Goal: Task Accomplishment & Management: Complete application form

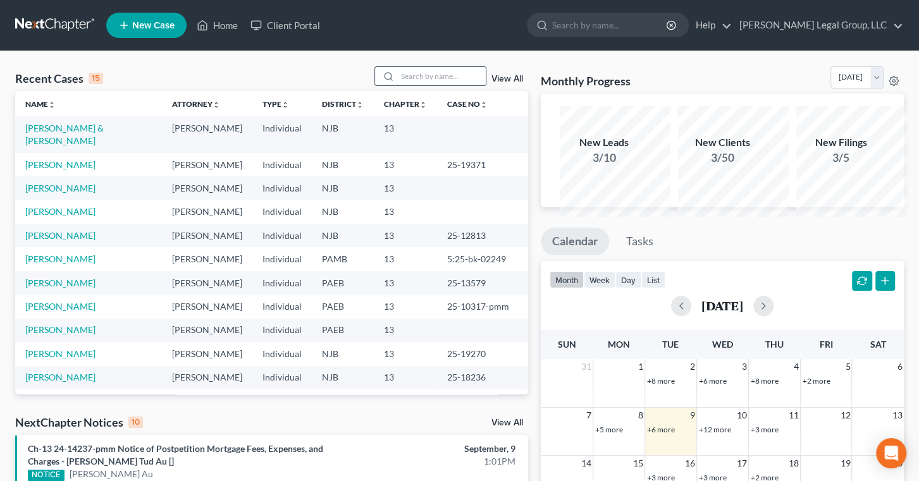
click at [397, 85] on input "search" at bounding box center [441, 76] width 89 height 18
type input "["
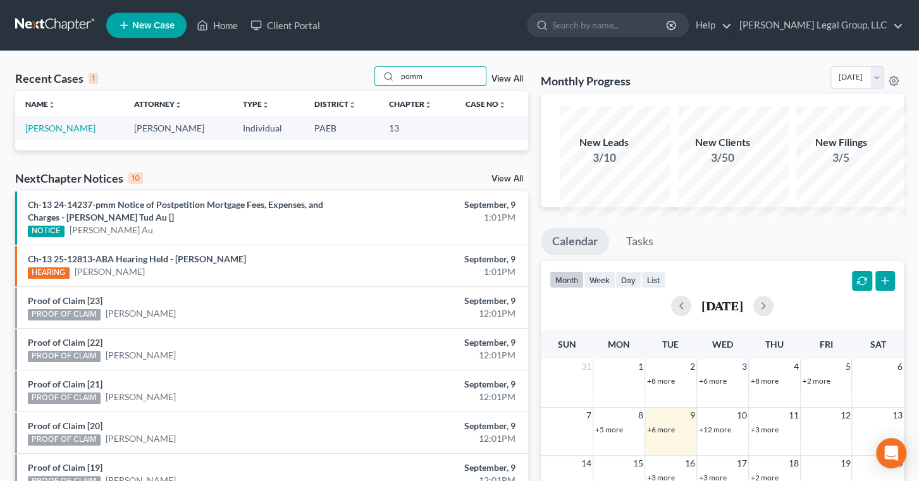
type input "pomm"
click at [78, 140] on td "[PERSON_NAME]" at bounding box center [69, 127] width 109 height 23
click at [61, 133] on link "[PERSON_NAME]" at bounding box center [60, 128] width 70 height 11
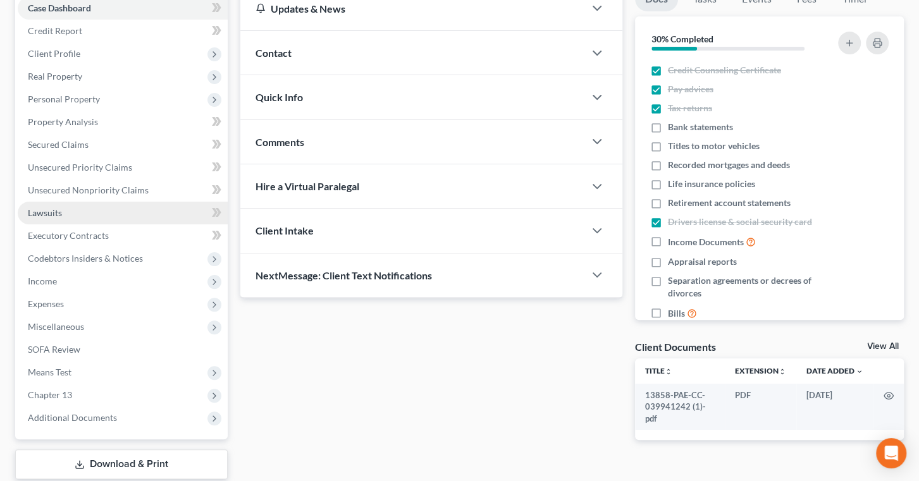
scroll to position [114, 0]
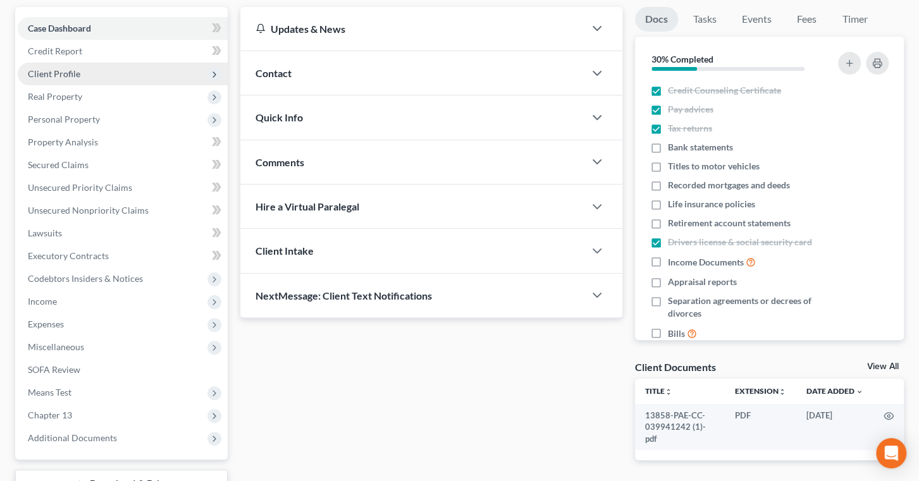
click at [116, 85] on span "Client Profile" at bounding box center [123, 74] width 210 height 23
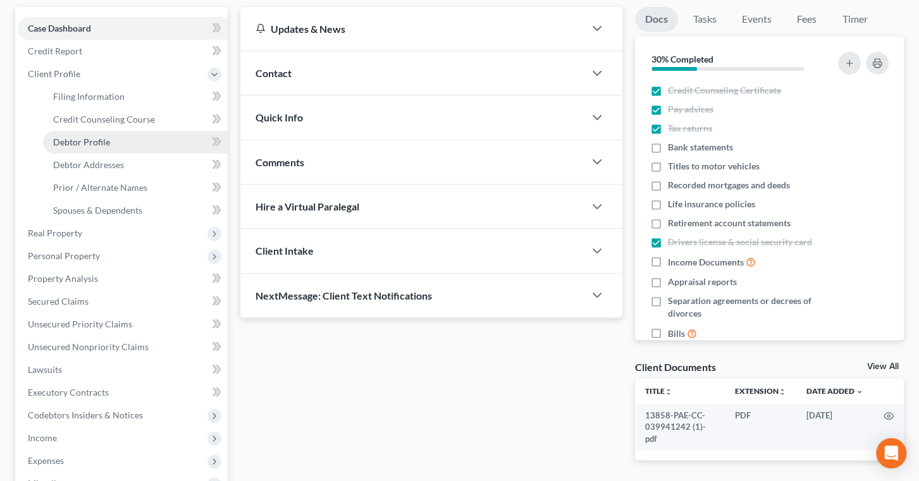
click at [108, 147] on span "Debtor Profile" at bounding box center [81, 142] width 57 height 11
select select "1"
select select "2"
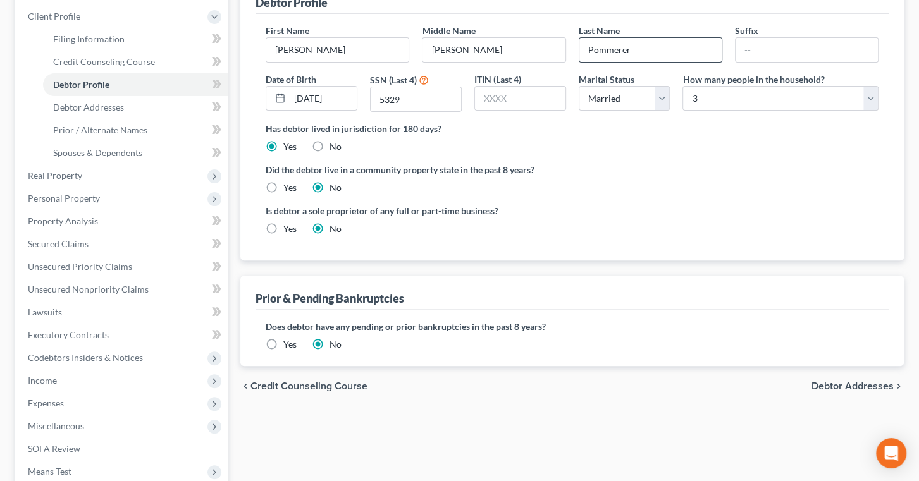
scroll to position [114, 0]
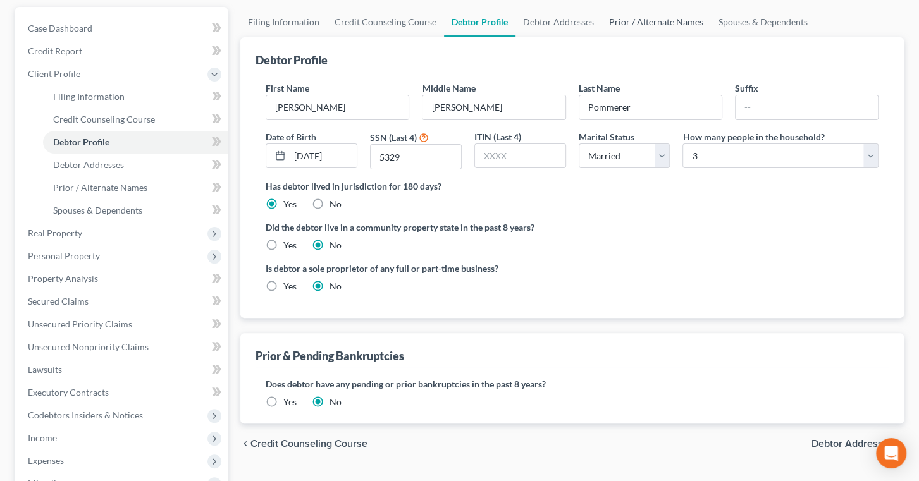
click at [711, 37] on link "Prior / Alternate Names" at bounding box center [655, 22] width 109 height 30
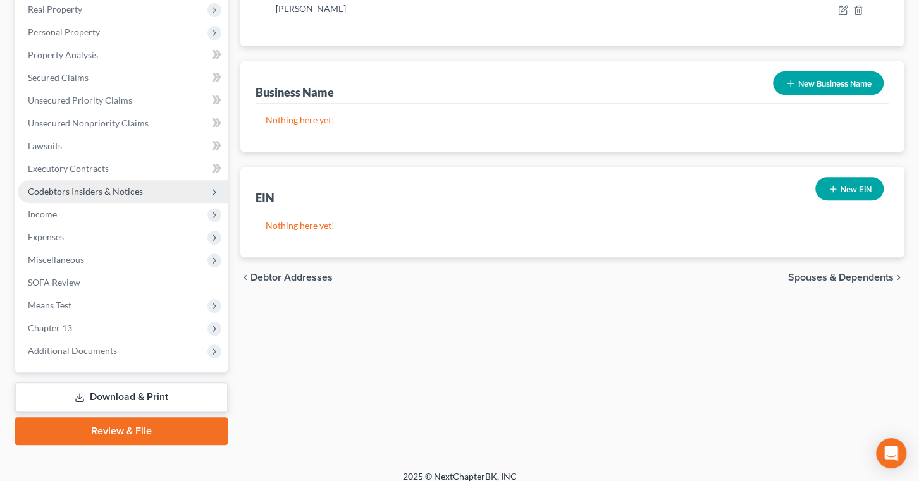
scroll to position [345, 0]
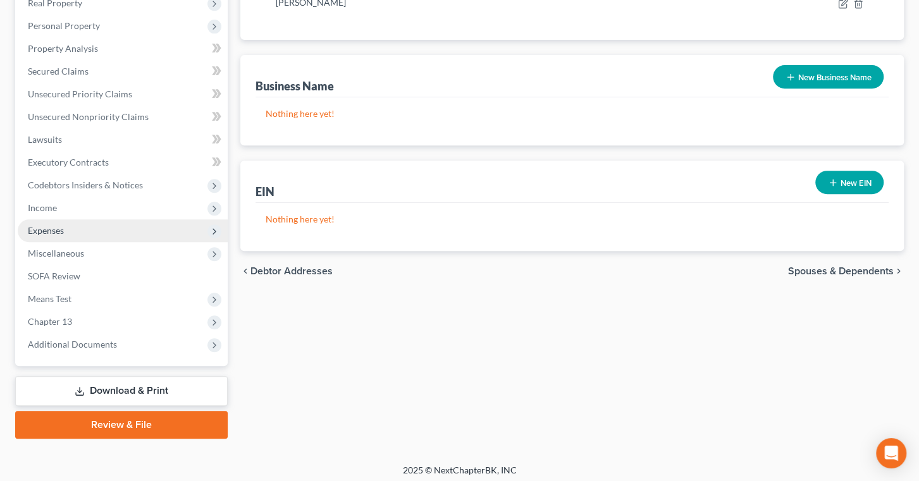
click at [84, 242] on span "Expenses" at bounding box center [123, 230] width 210 height 23
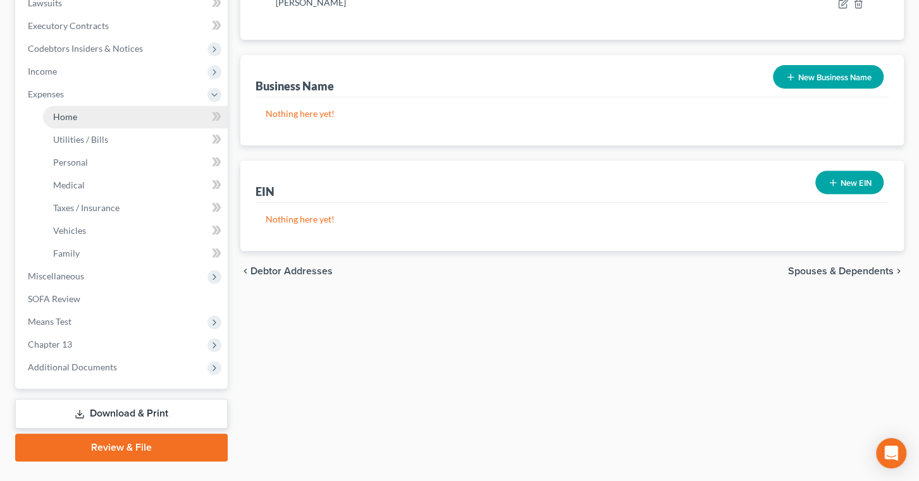
click at [130, 128] on link "Home" at bounding box center [135, 117] width 185 height 23
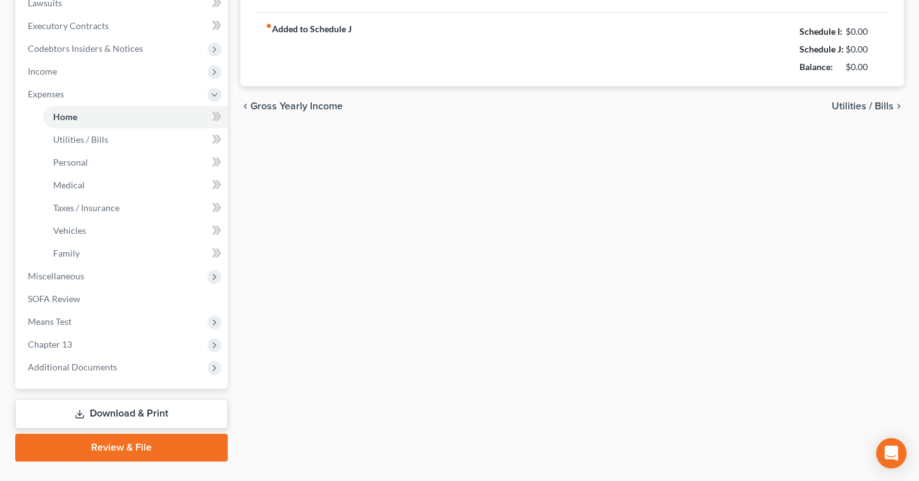
type input "1,725.48"
type input "1,910.00"
radio input "true"
type input "0.00"
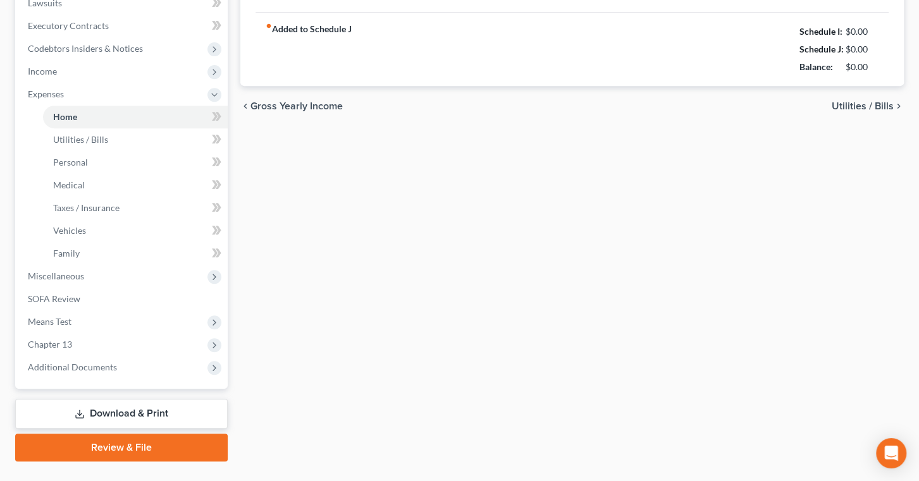
type input "0.00"
type input "100.00"
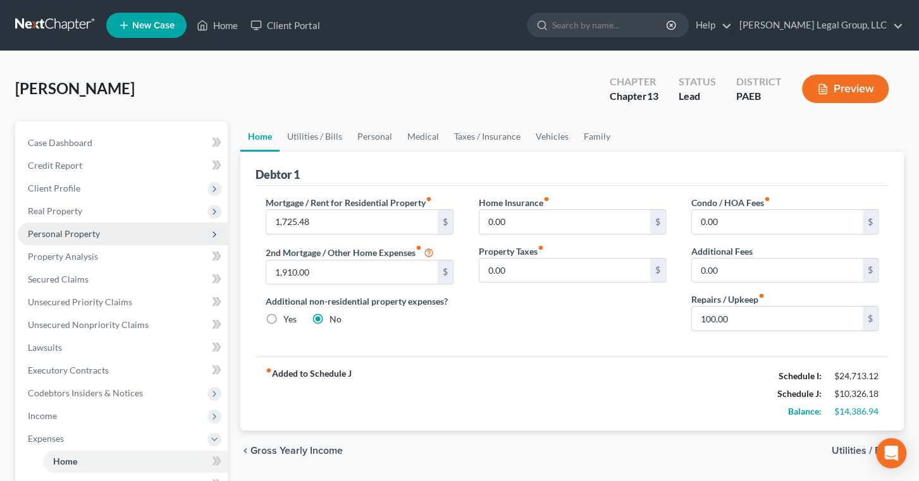
click at [95, 239] on span "Personal Property" at bounding box center [64, 233] width 72 height 11
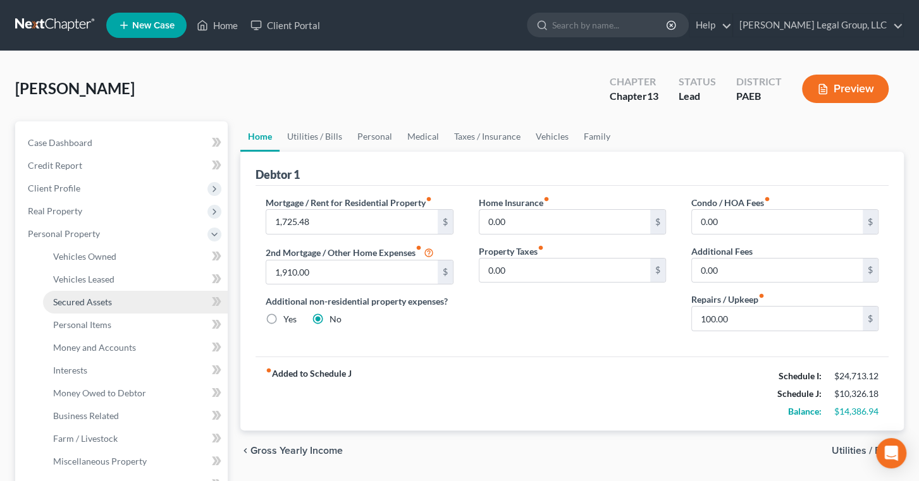
click at [89, 307] on span "Secured Assets" at bounding box center [82, 302] width 59 height 11
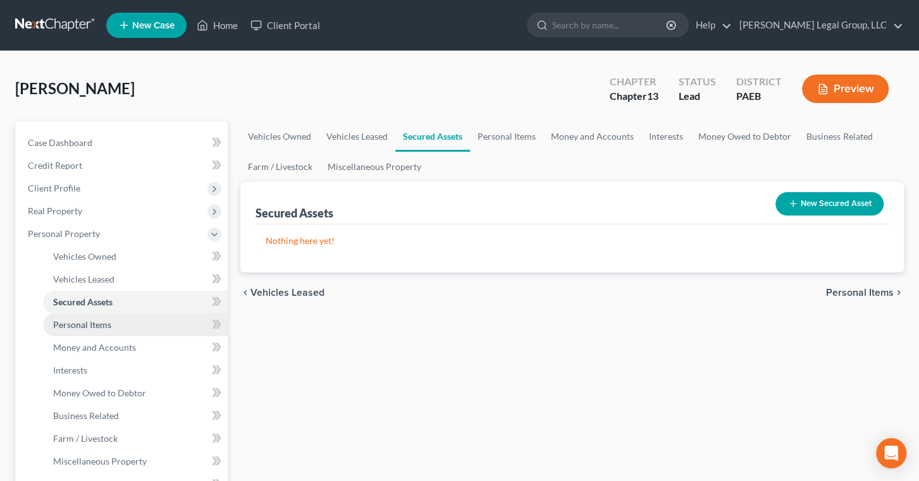
click at [95, 330] on span "Personal Items" at bounding box center [82, 324] width 58 height 11
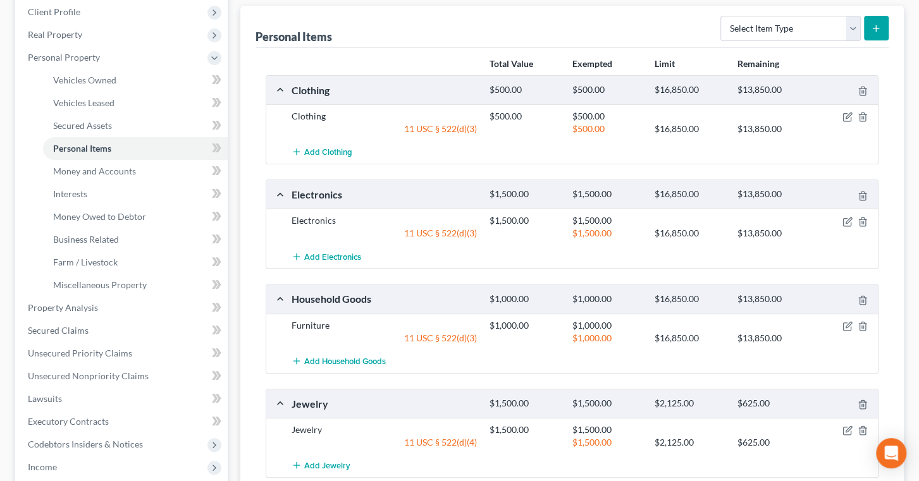
scroll to position [172, 0]
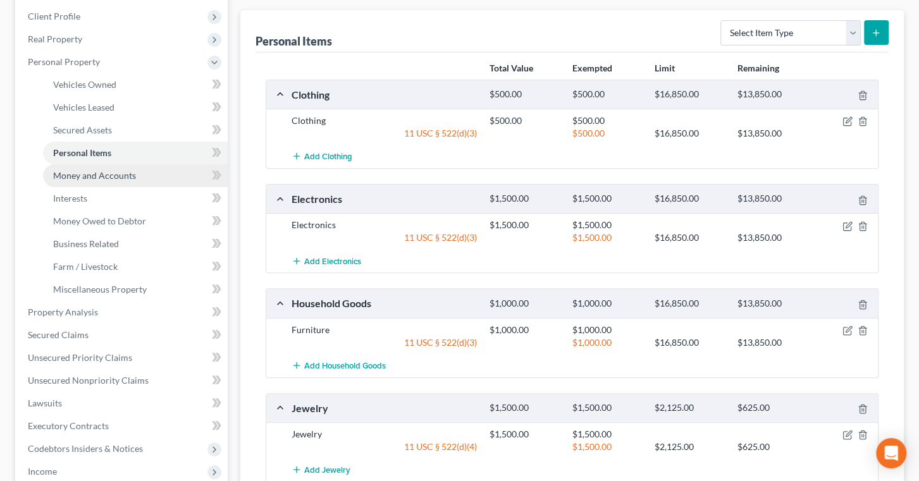
click at [136, 181] on span "Money and Accounts" at bounding box center [94, 175] width 83 height 11
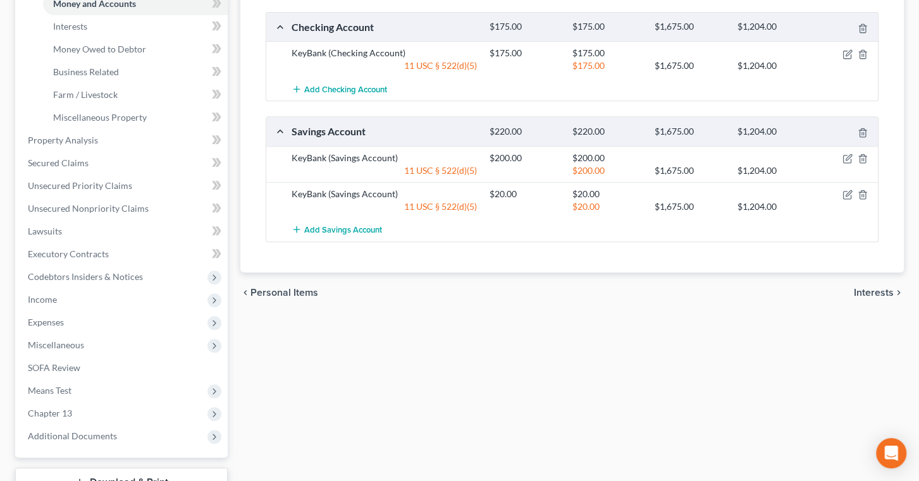
scroll to position [345, 0]
click at [109, 37] on link "Interests" at bounding box center [135, 26] width 185 height 23
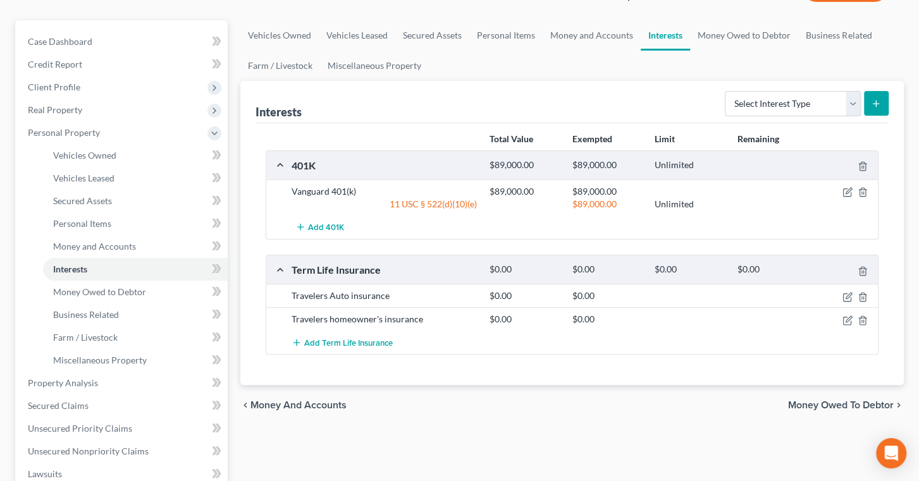
scroll to position [114, 0]
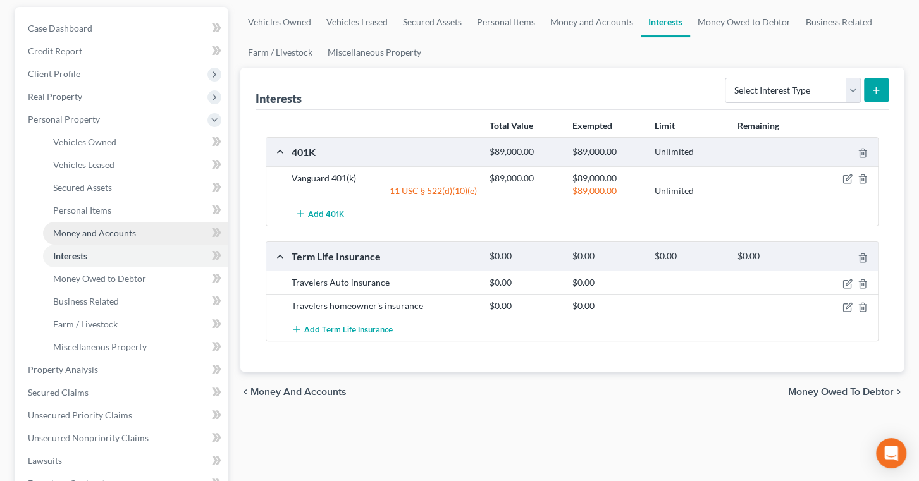
click at [94, 245] on link "Money and Accounts" at bounding box center [135, 233] width 185 height 23
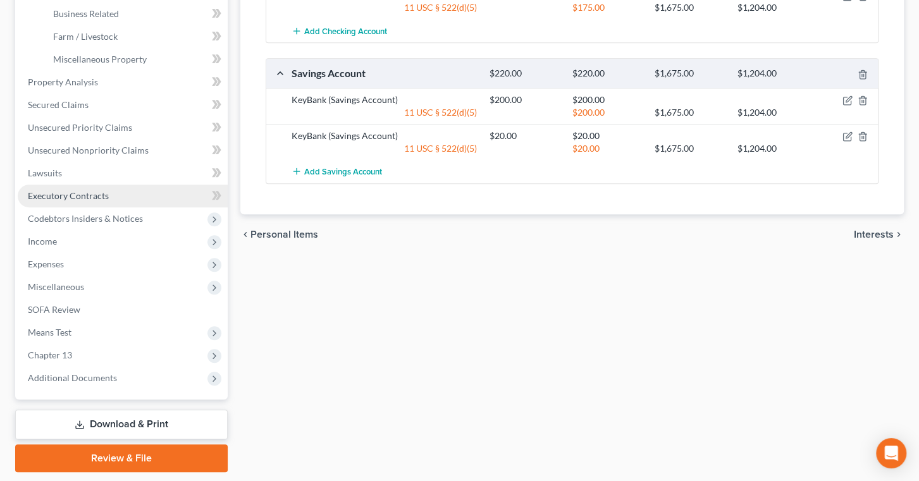
scroll to position [460, 0]
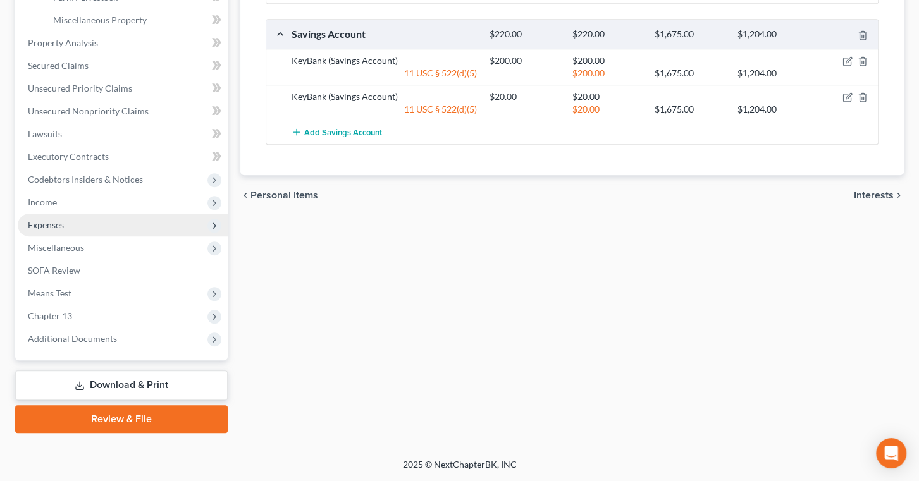
click at [97, 237] on span "Expenses" at bounding box center [123, 225] width 210 height 23
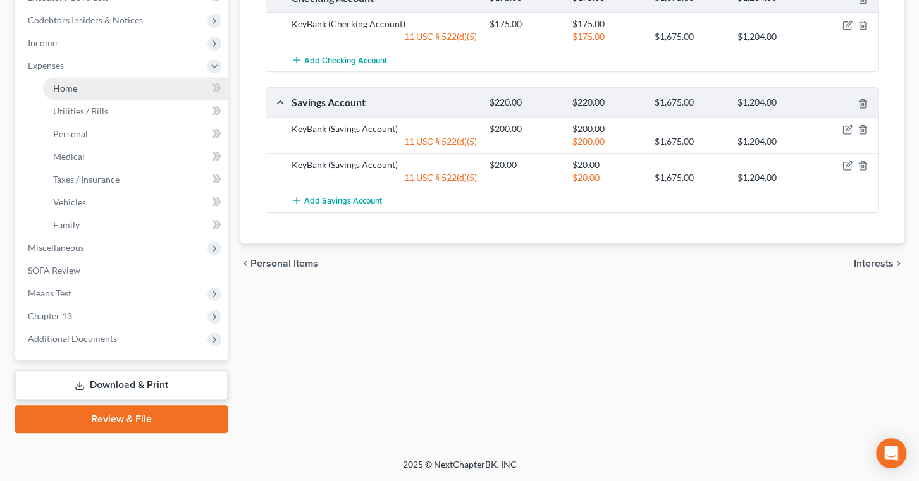
click at [108, 100] on link "Home" at bounding box center [135, 88] width 185 height 23
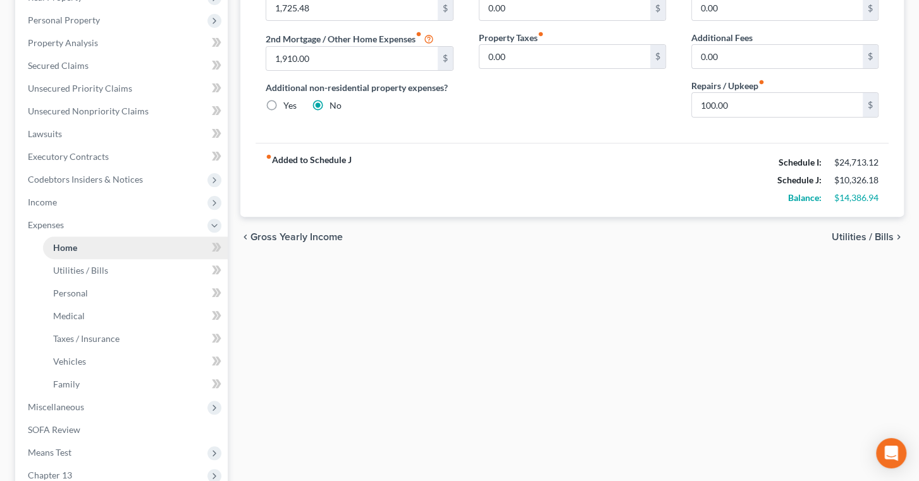
scroll to position [230, 0]
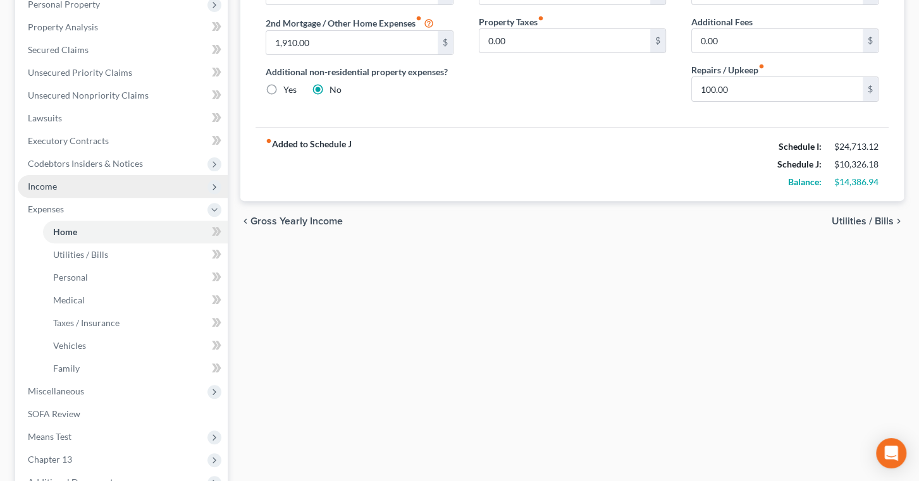
click at [106, 198] on span "Income" at bounding box center [123, 186] width 210 height 23
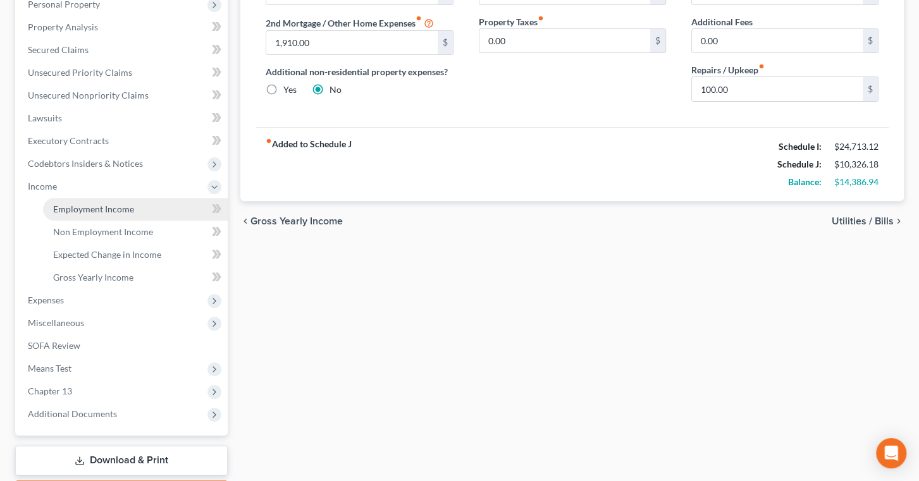
click at [128, 214] on span "Employment Income" at bounding box center [93, 209] width 81 height 11
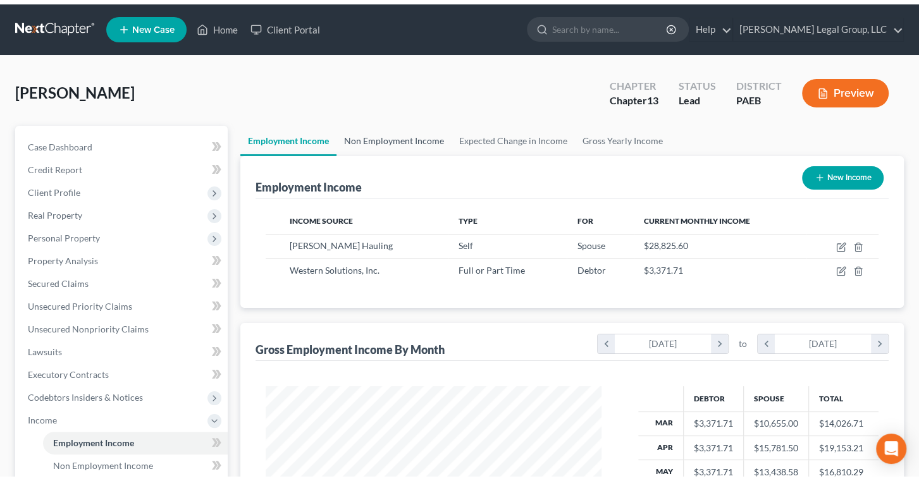
scroll to position [281, 360]
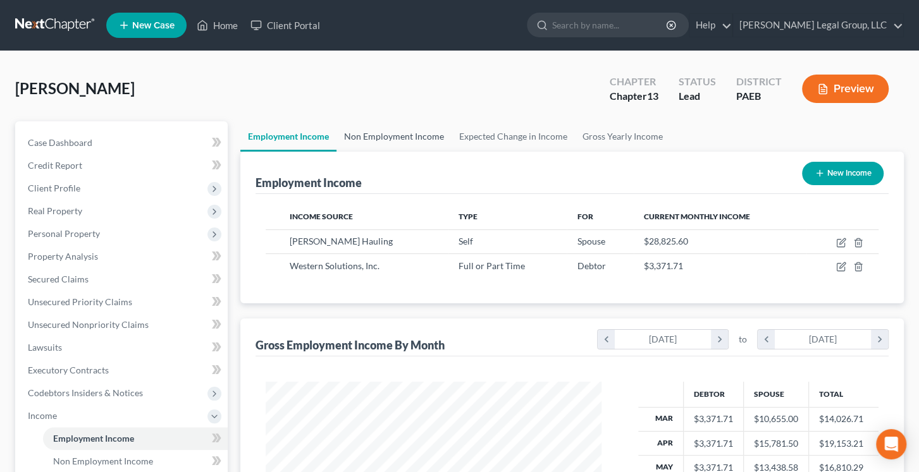
click at [452, 152] on link "Non Employment Income" at bounding box center [393, 136] width 115 height 30
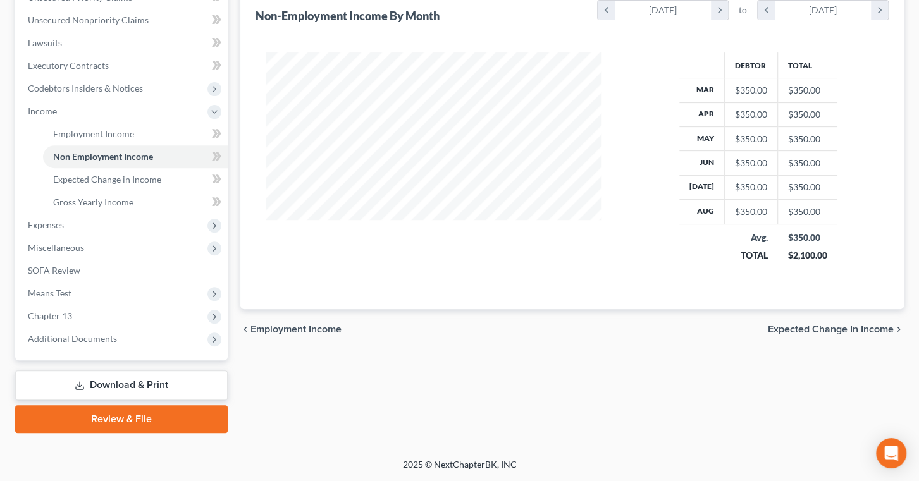
scroll to position [402, 0]
click at [113, 237] on span "Expenses" at bounding box center [123, 225] width 210 height 23
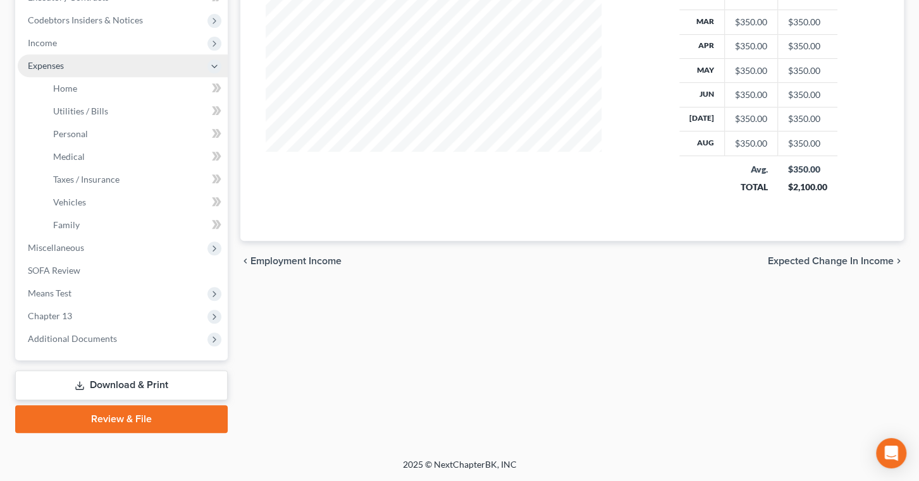
click at [118, 77] on span "Expenses" at bounding box center [123, 65] width 210 height 23
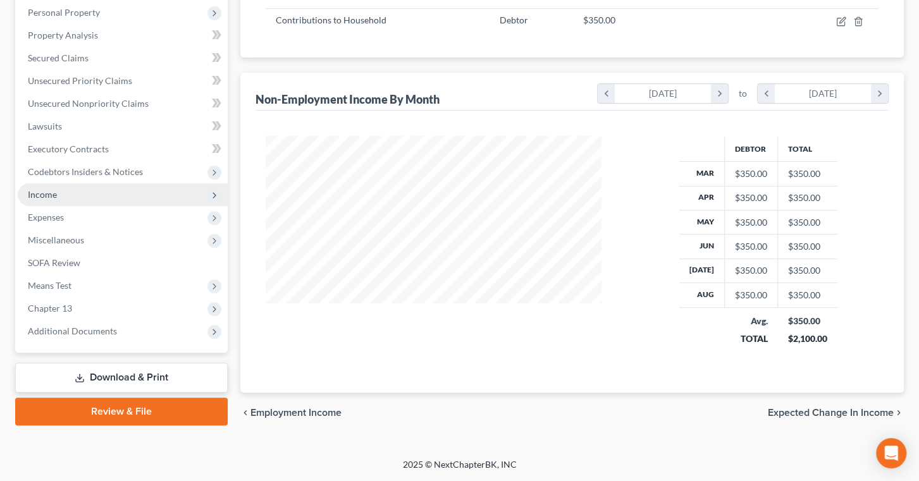
click at [117, 183] on span "Income" at bounding box center [123, 194] width 210 height 23
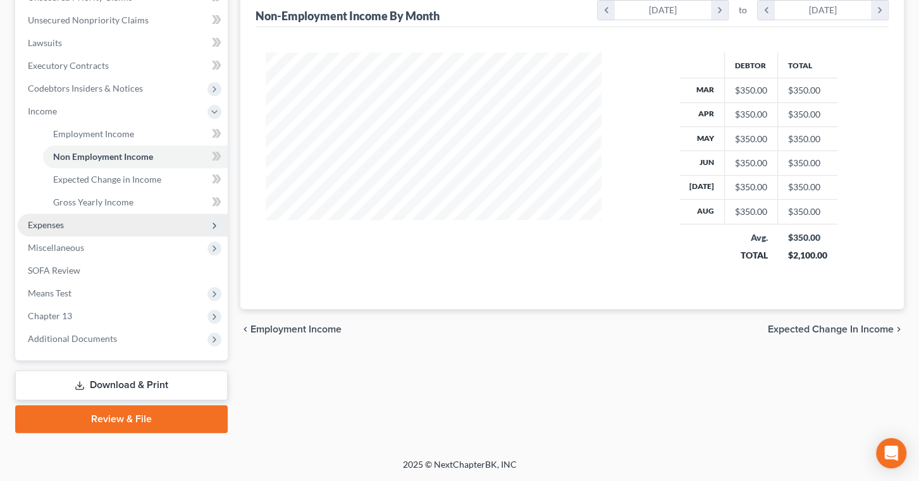
click at [114, 237] on span "Expenses" at bounding box center [123, 225] width 210 height 23
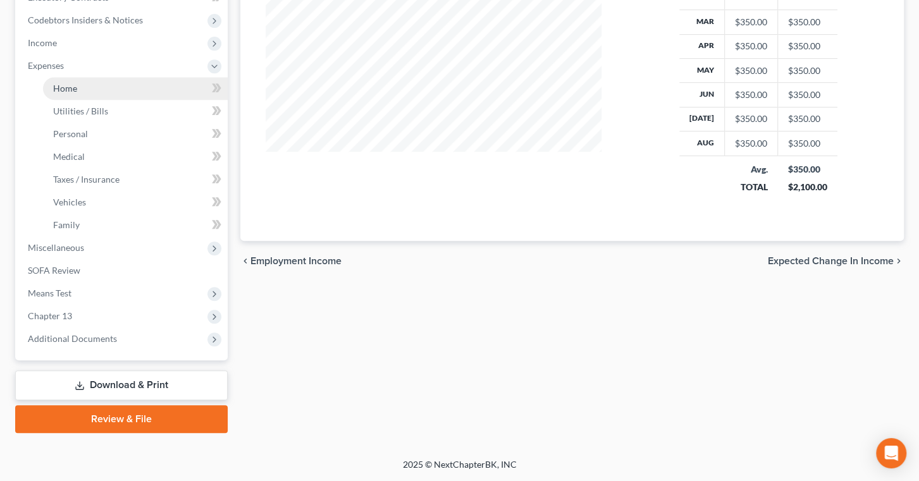
click at [133, 100] on link "Home" at bounding box center [135, 88] width 185 height 23
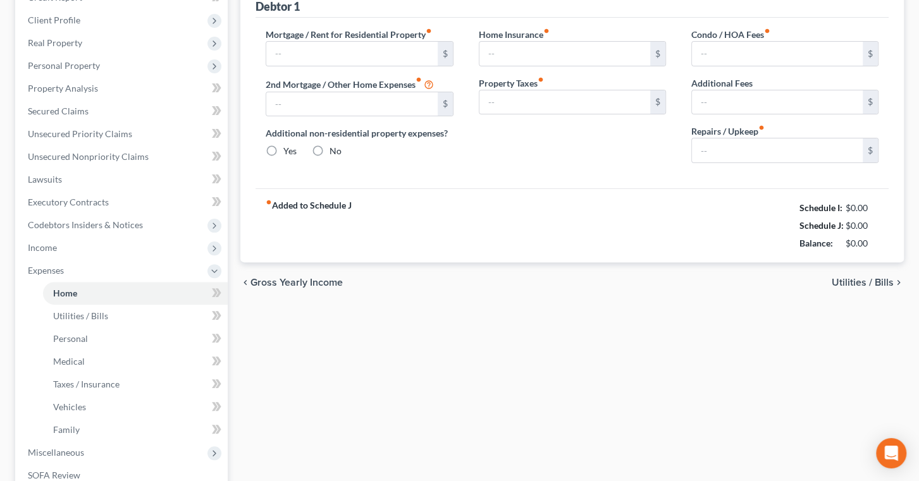
type input "1,725.48"
type input "1,910.00"
radio input "true"
type input "0.00"
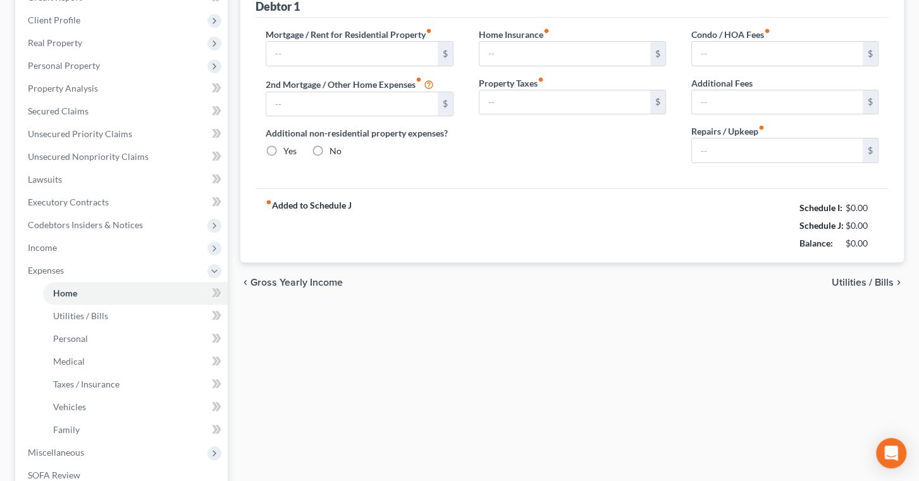
type input "0.00"
type input "100.00"
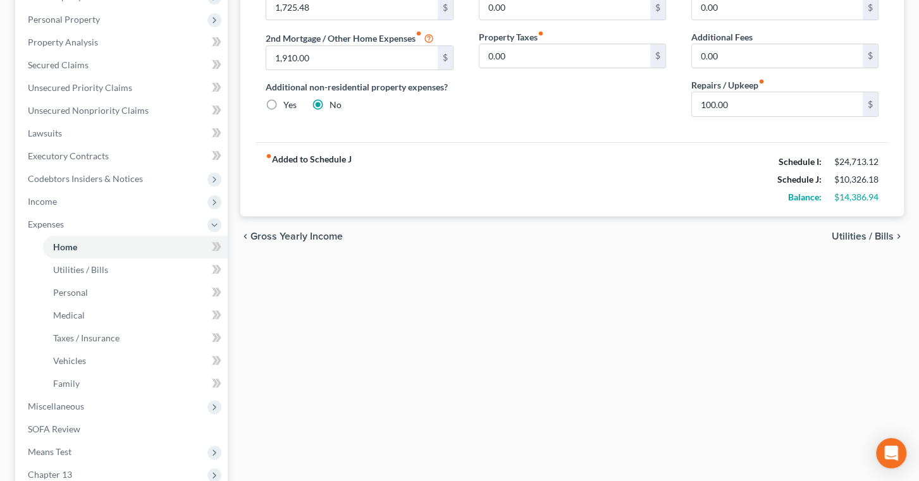
scroll to position [230, 0]
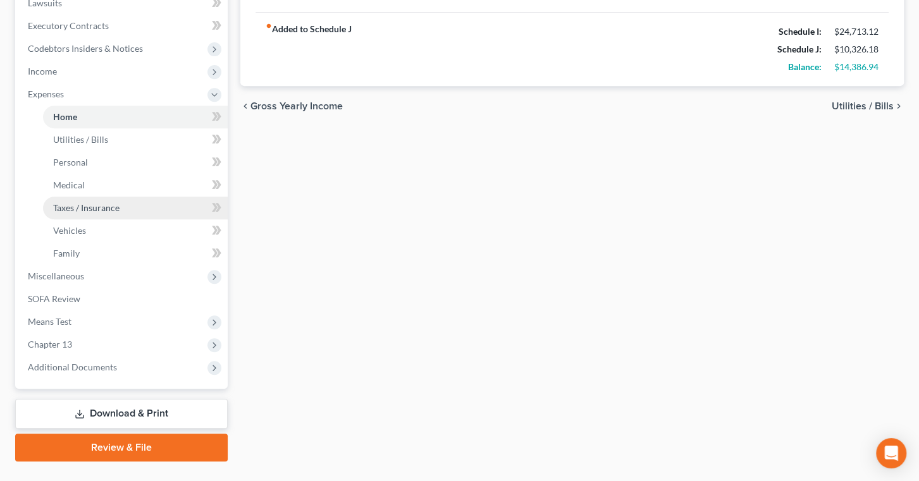
click at [83, 213] on span "Taxes / Insurance" at bounding box center [86, 207] width 66 height 11
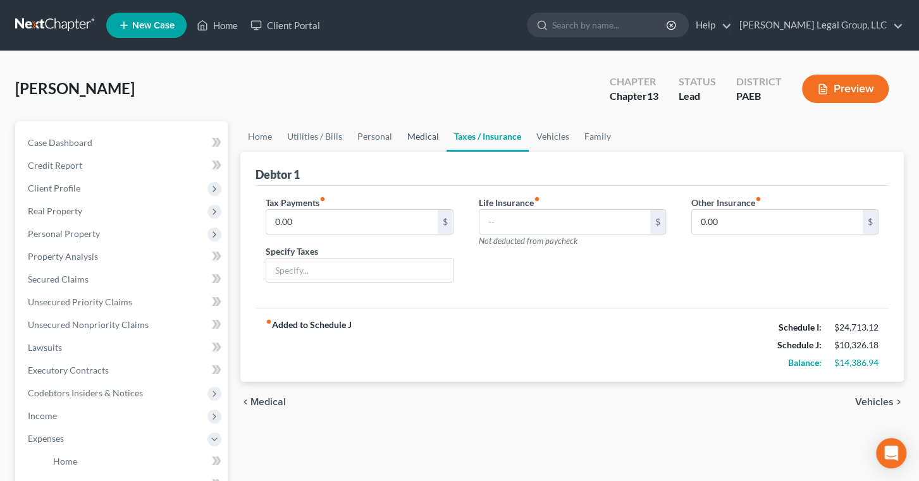
click at [446, 152] on link "Medical" at bounding box center [423, 136] width 47 height 30
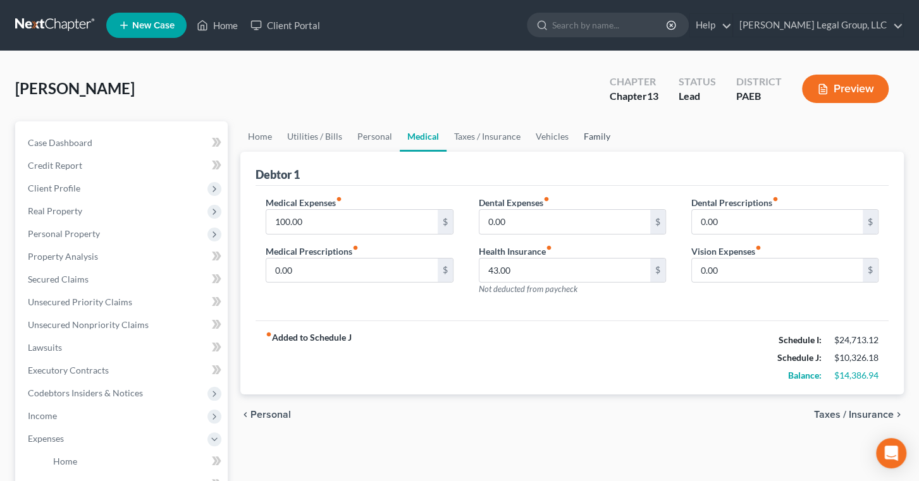
click at [618, 152] on link "Family" at bounding box center [597, 136] width 42 height 30
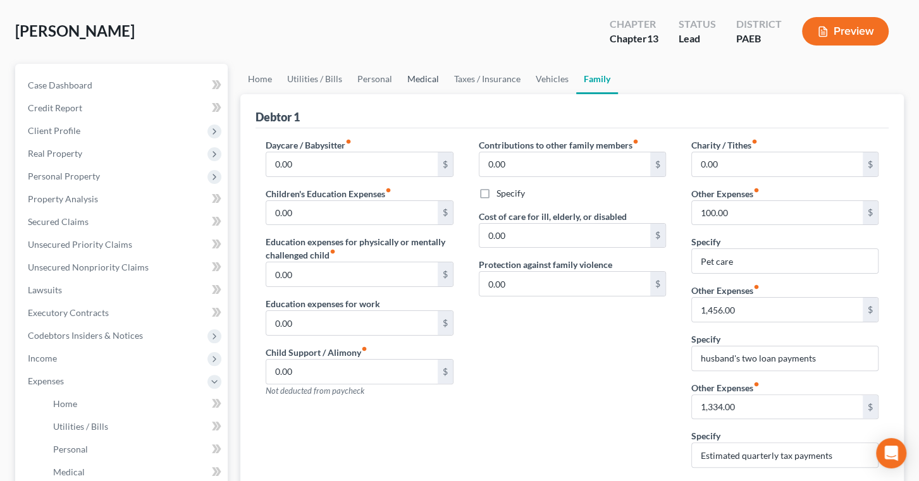
scroll to position [57, 0]
click at [576, 95] on link "Vehicles" at bounding box center [552, 80] width 48 height 30
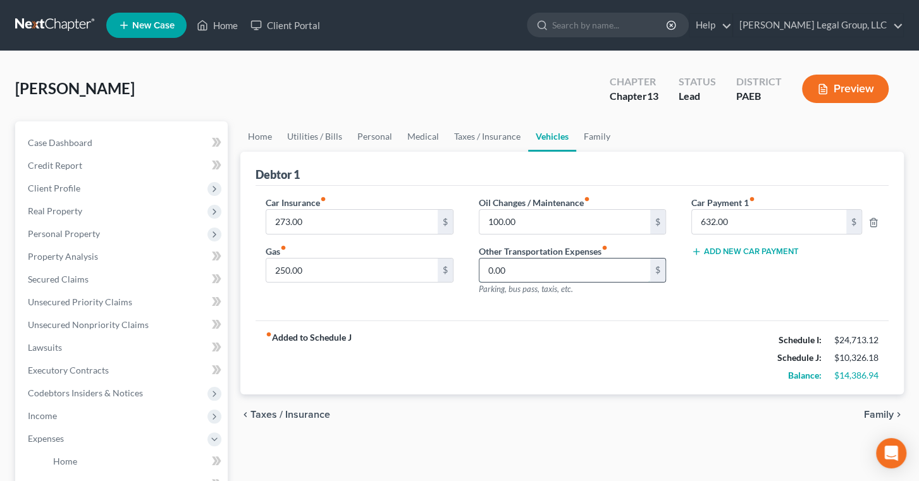
click at [601, 283] on input "0.00" at bounding box center [564, 271] width 171 height 24
type input "632.00"
click at [622, 321] on div "Car Insurance fiber_manual_record 273.00 $ Gas fiber_manual_record 250.00 $ Oil…" at bounding box center [571, 253] width 633 height 135
click at [719, 234] on input "632.00" at bounding box center [769, 222] width 154 height 24
click at [573, 294] on span "Parking, bus pass, taxis, etc." at bounding box center [526, 289] width 94 height 10
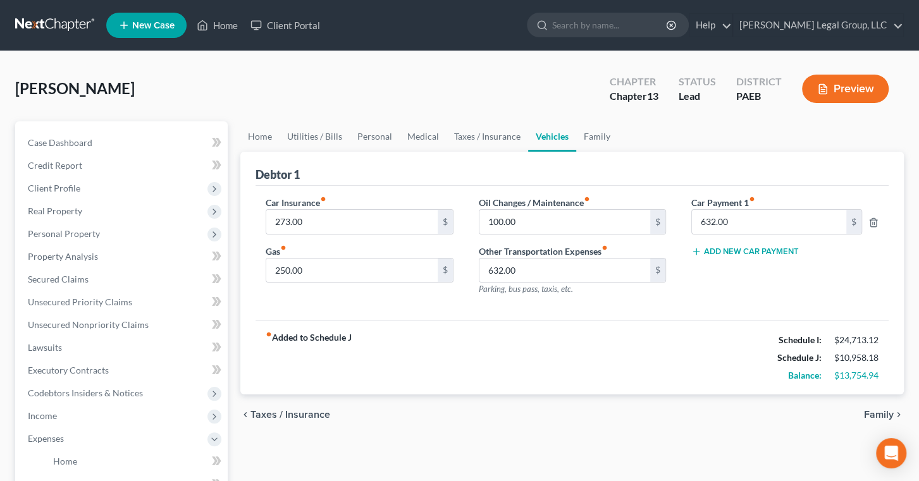
click at [842, 101] on button "Preview" at bounding box center [845, 89] width 87 height 28
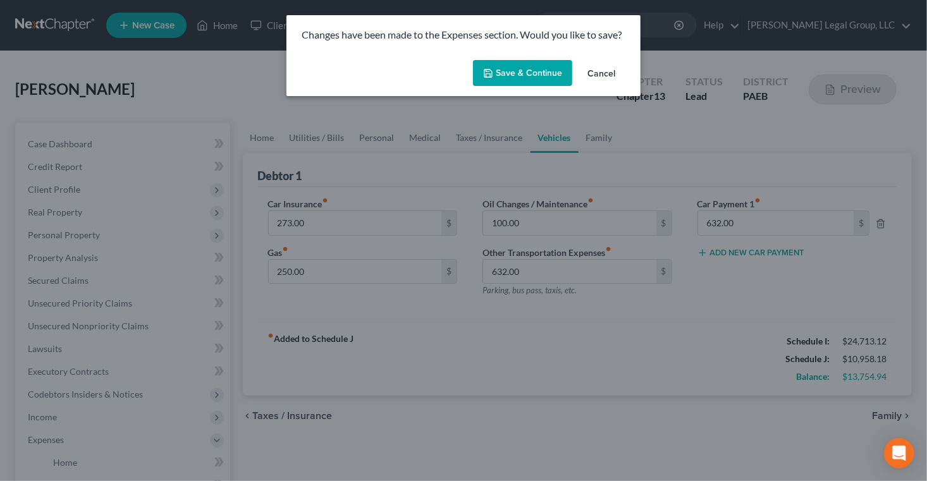
click at [560, 87] on button "Save & Continue" at bounding box center [522, 73] width 99 height 27
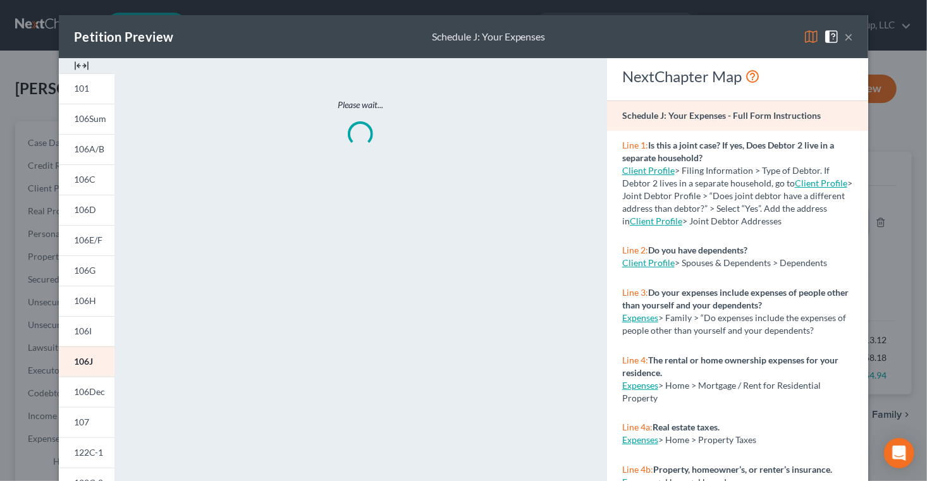
click at [819, 44] on img at bounding box center [811, 36] width 15 height 15
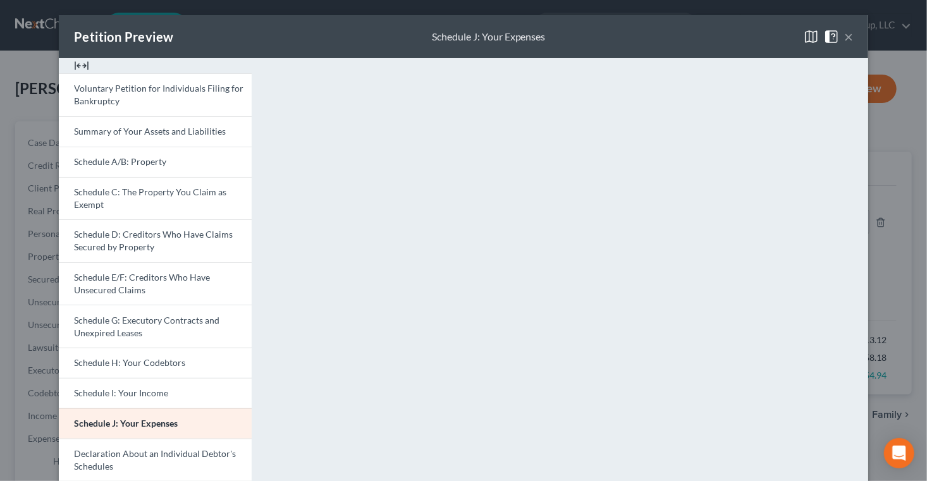
click at [853, 44] on button "×" at bounding box center [848, 36] width 9 height 15
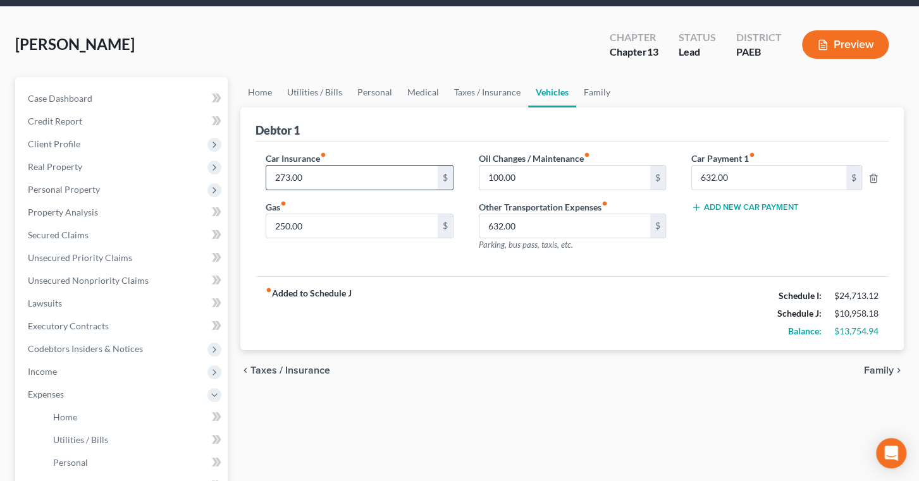
scroll to position [114, 0]
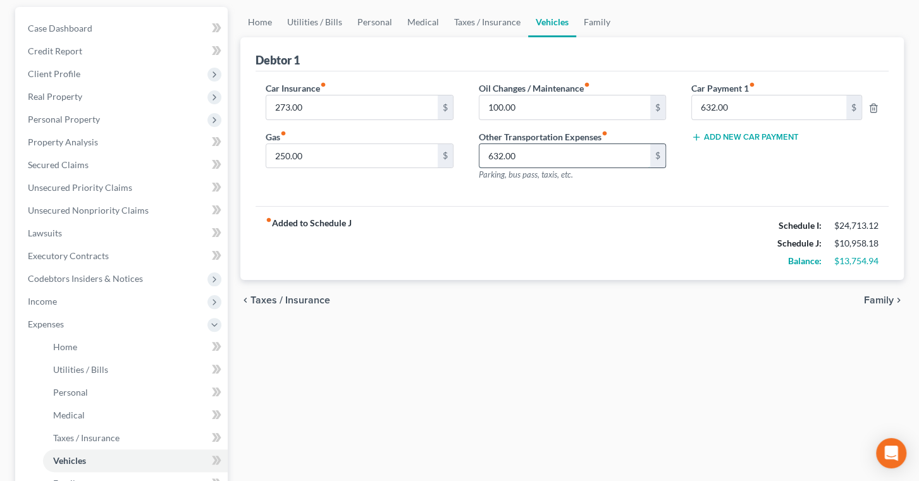
click at [521, 168] on input "632.00" at bounding box center [564, 156] width 171 height 24
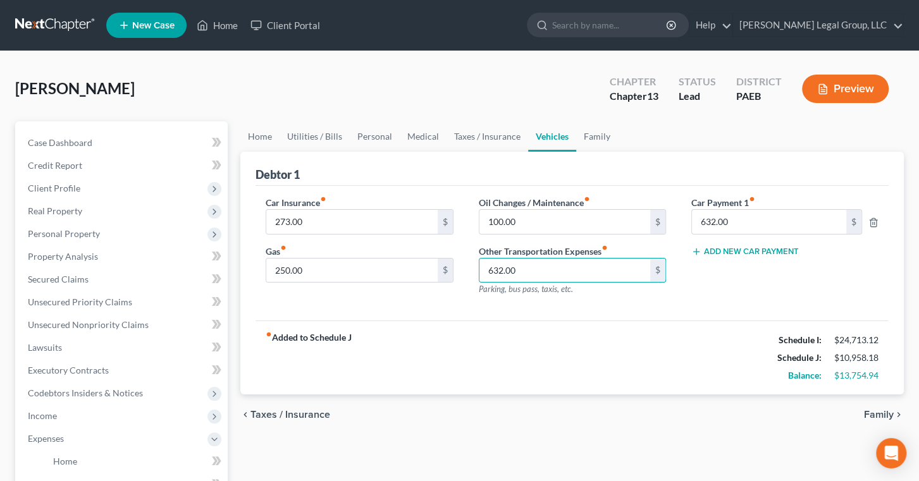
click at [818, 103] on button "Preview" at bounding box center [845, 89] width 87 height 28
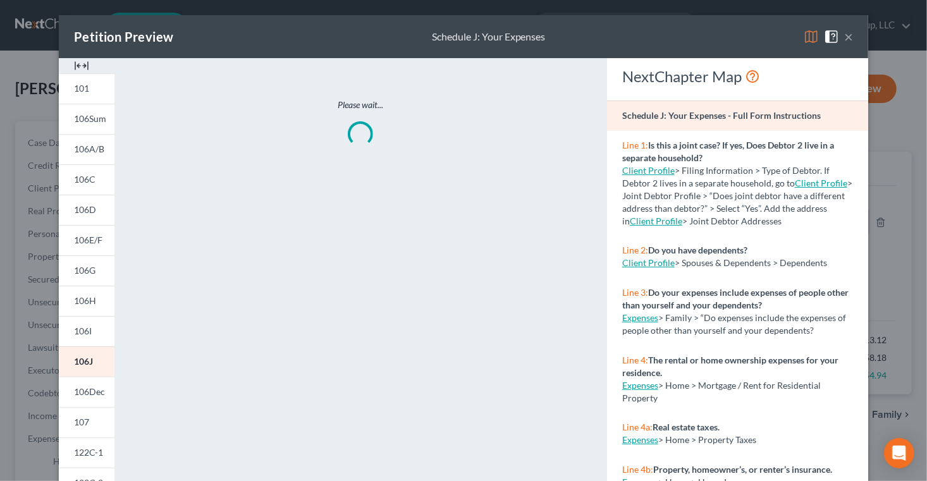
click at [819, 44] on img at bounding box center [811, 36] width 15 height 15
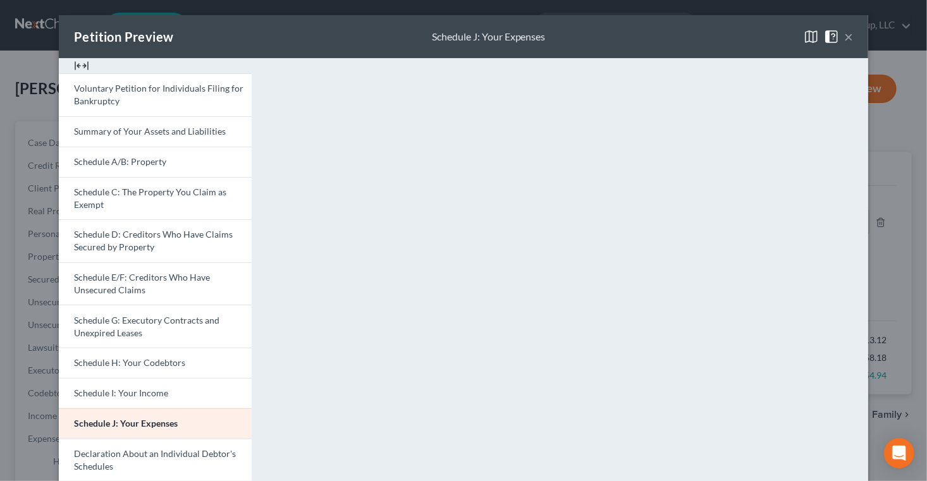
click at [853, 44] on button "×" at bounding box center [848, 36] width 9 height 15
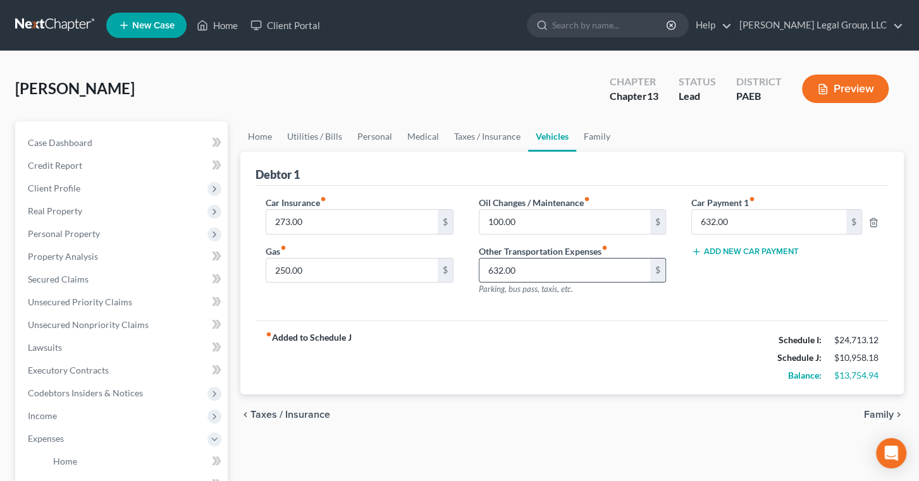
click at [511, 283] on input "632.00" at bounding box center [564, 271] width 171 height 24
type input "0.00"
click at [606, 186] on div "Debtor 1" at bounding box center [571, 169] width 633 height 34
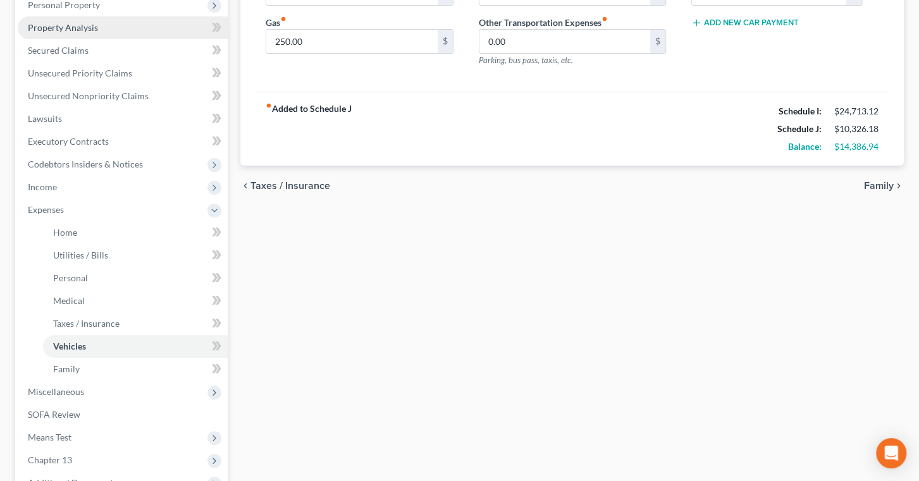
scroll to position [230, 0]
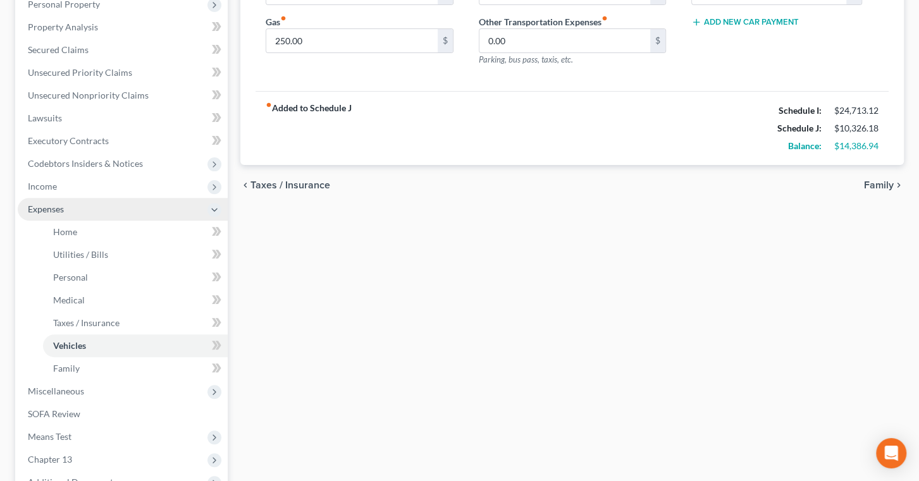
click at [209, 221] on span "Expenses" at bounding box center [123, 209] width 210 height 23
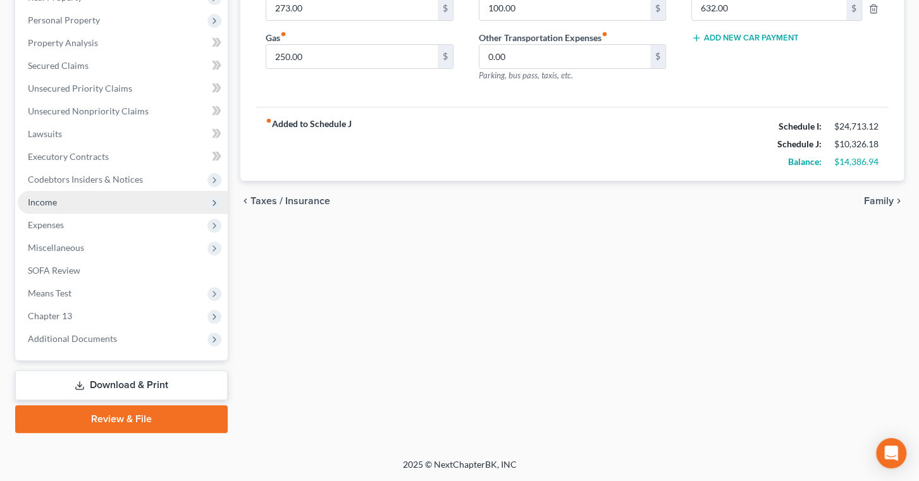
click at [161, 214] on span "Income" at bounding box center [123, 202] width 210 height 23
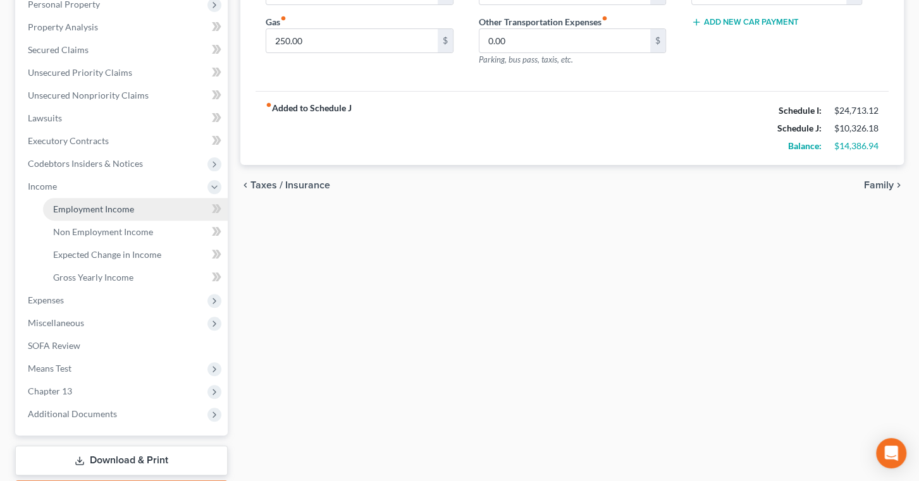
click at [159, 221] on link "Employment Income" at bounding box center [135, 209] width 185 height 23
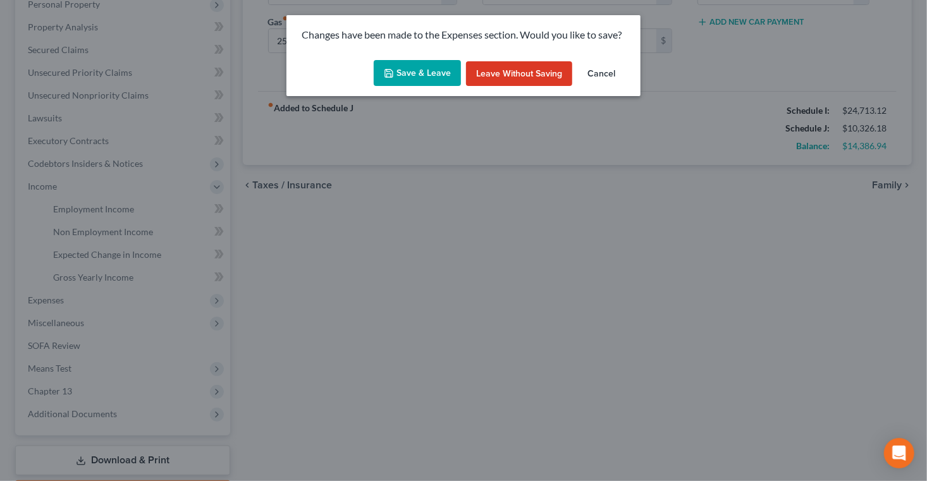
click at [625, 87] on button "Cancel" at bounding box center [601, 73] width 48 height 25
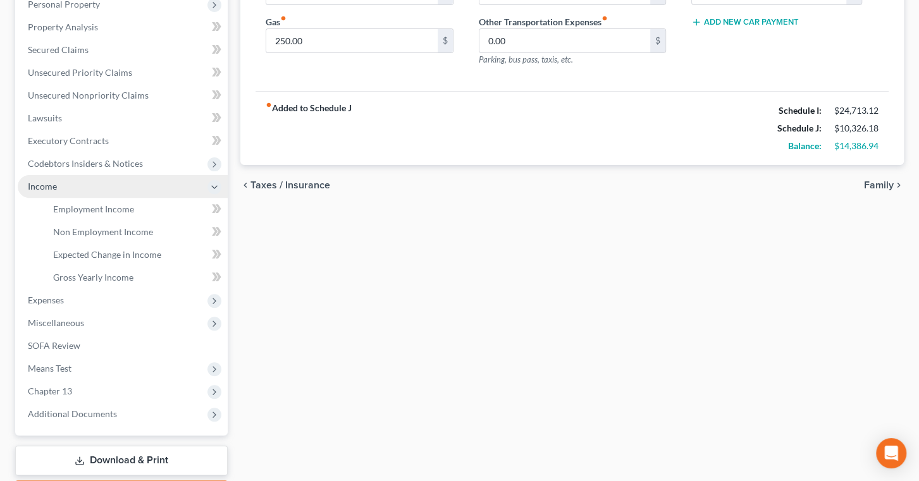
click at [211, 192] on icon at bounding box center [214, 187] width 10 height 10
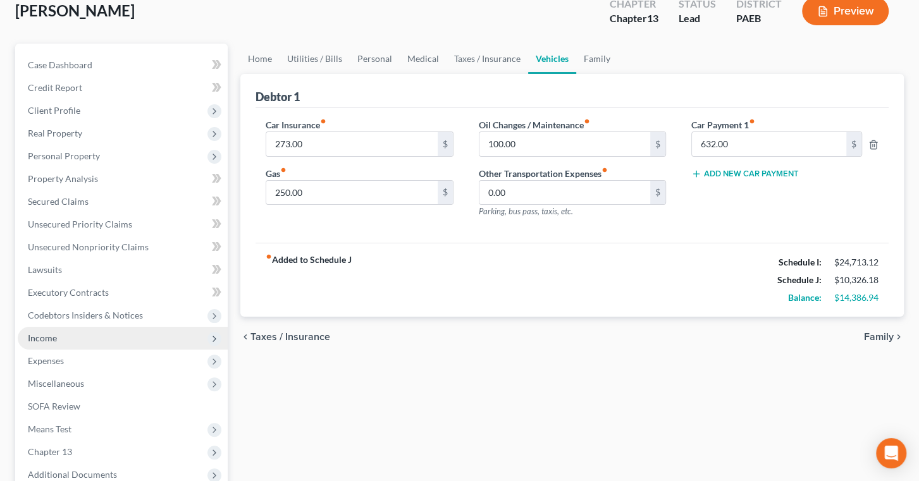
scroll to position [57, 0]
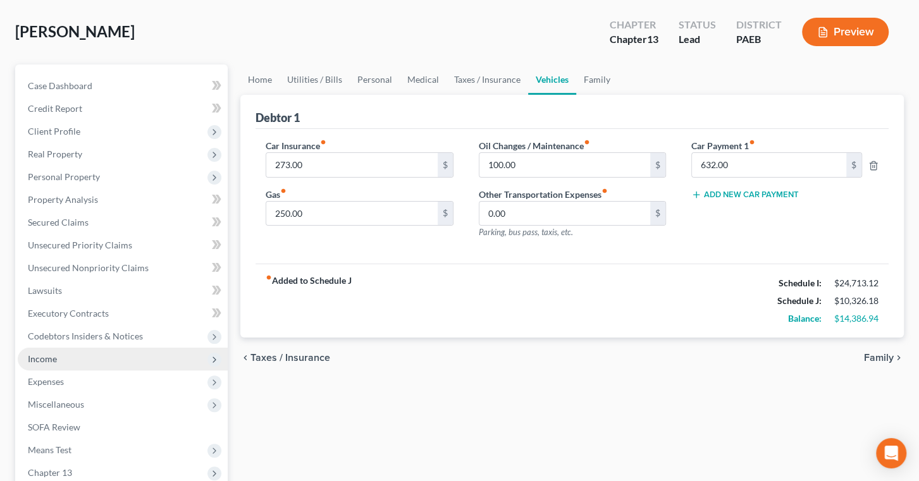
click at [854, 129] on div "Debtor 1" at bounding box center [571, 112] width 633 height 34
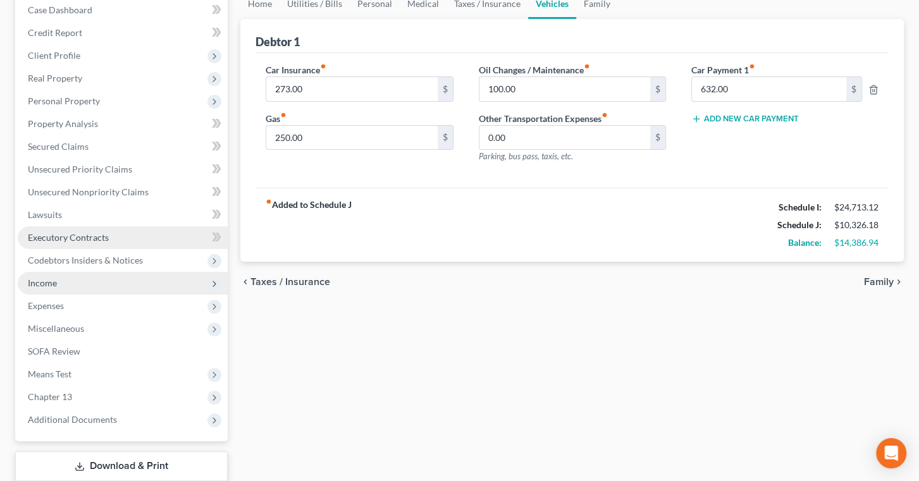
scroll to position [172, 0]
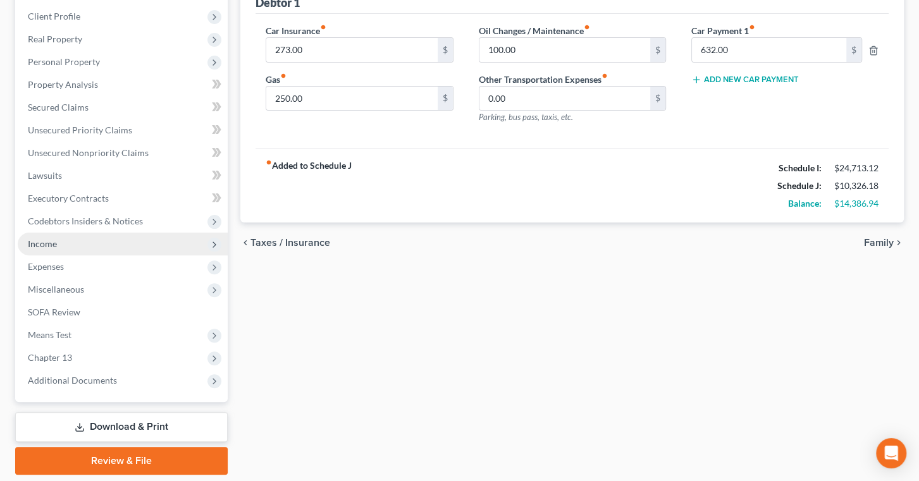
click at [98, 255] on span "Income" at bounding box center [123, 244] width 210 height 23
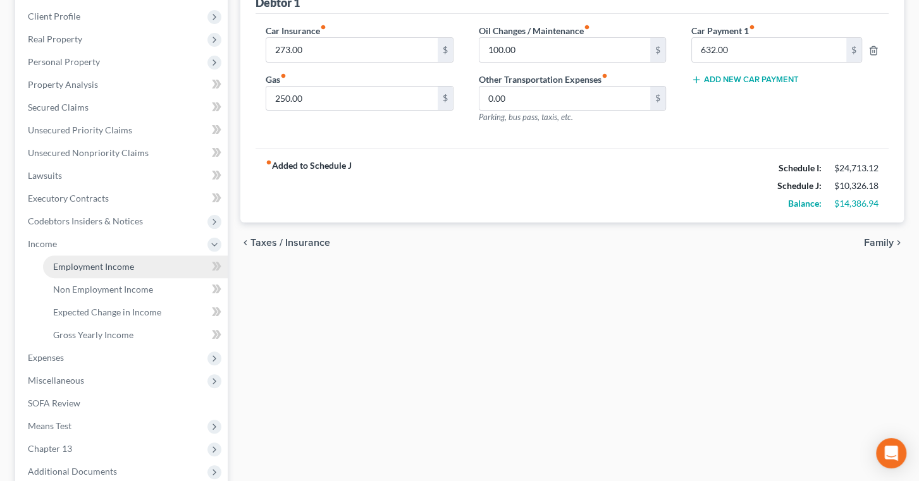
click at [144, 278] on link "Employment Income" at bounding box center [135, 266] width 185 height 23
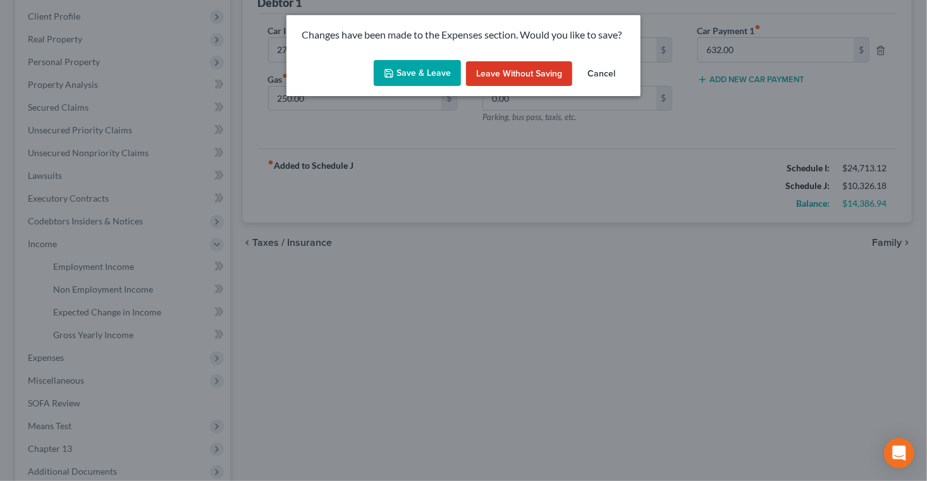
click at [433, 87] on button "Save & Leave" at bounding box center [417, 73] width 87 height 27
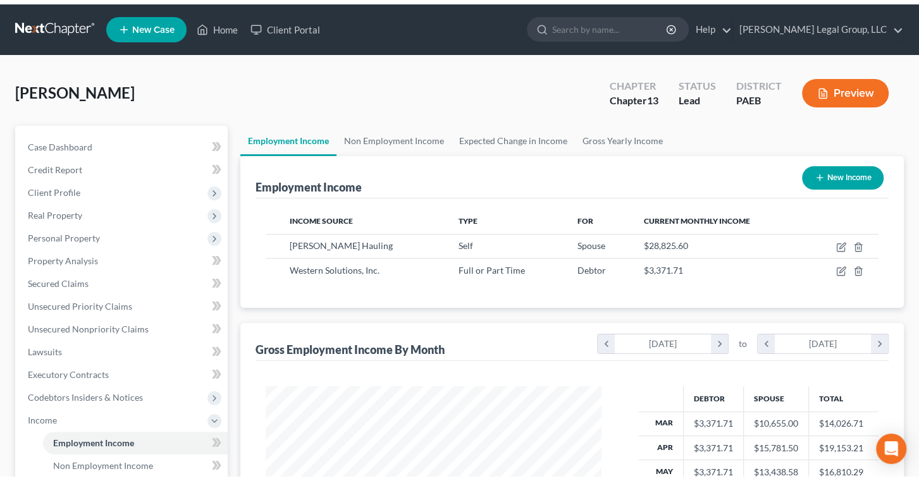
scroll to position [281, 360]
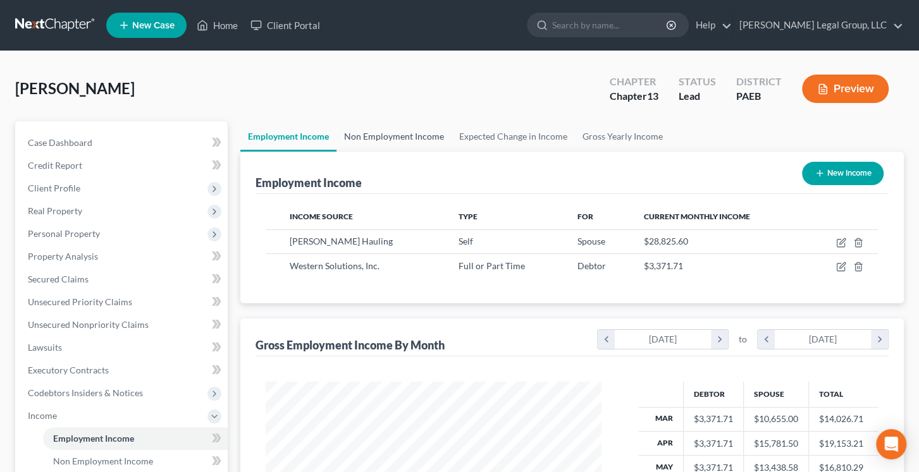
click at [452, 152] on link "Non Employment Income" at bounding box center [393, 136] width 115 height 30
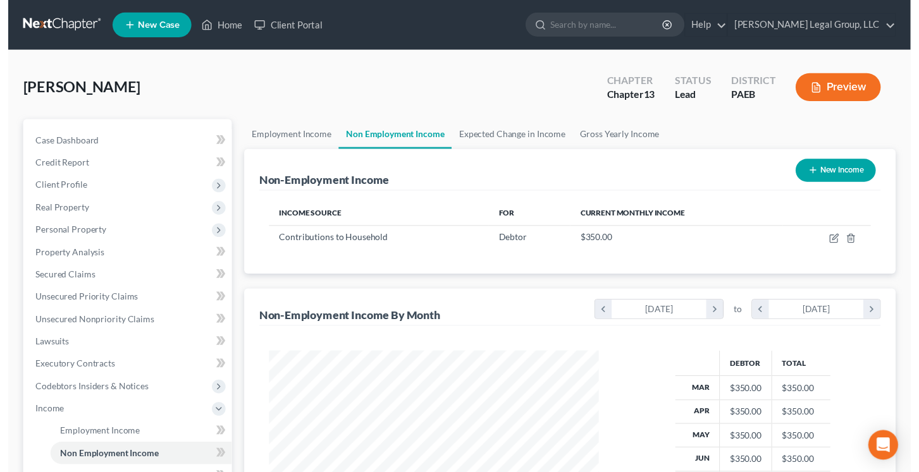
scroll to position [281, 360]
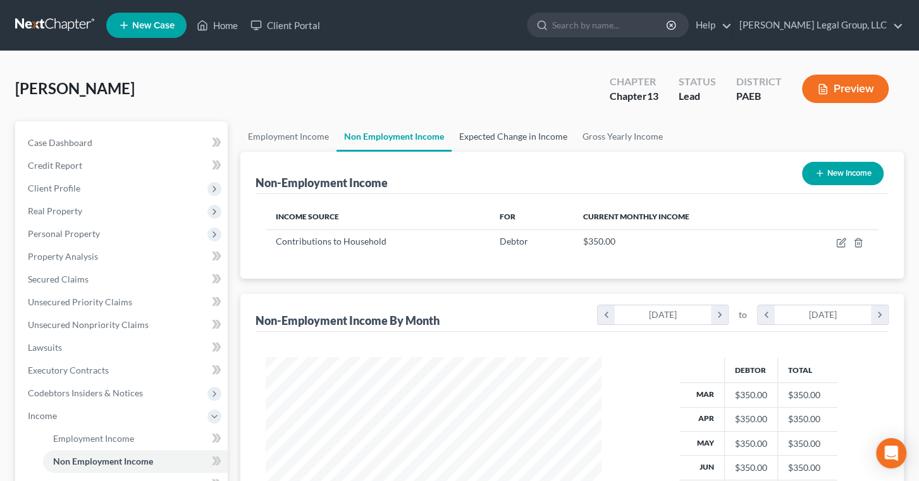
click at [575, 152] on link "Expected Change in Income" at bounding box center [513, 136] width 123 height 30
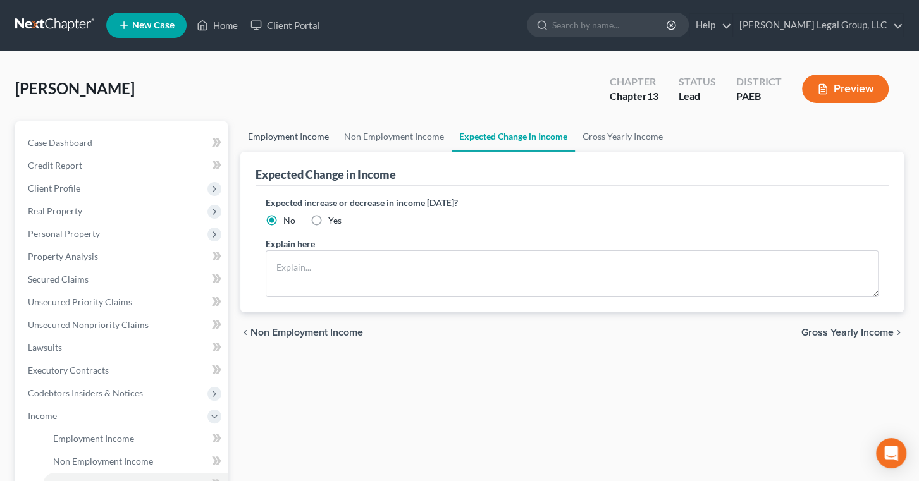
click at [319, 152] on link "Employment Income" at bounding box center [288, 136] width 96 height 30
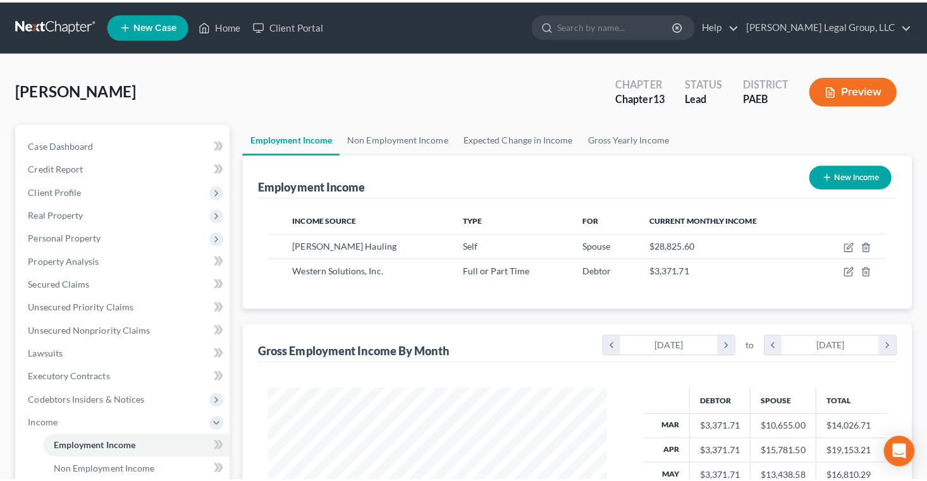
scroll to position [281, 360]
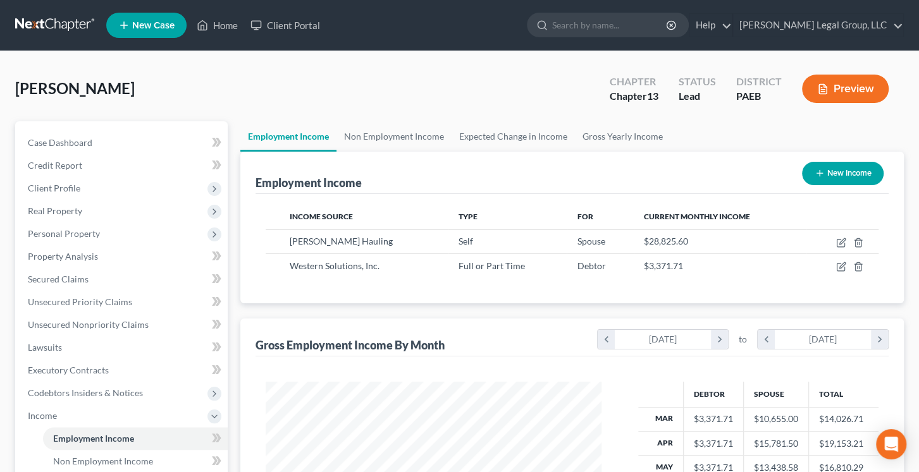
click at [836, 103] on button "Preview" at bounding box center [845, 89] width 87 height 28
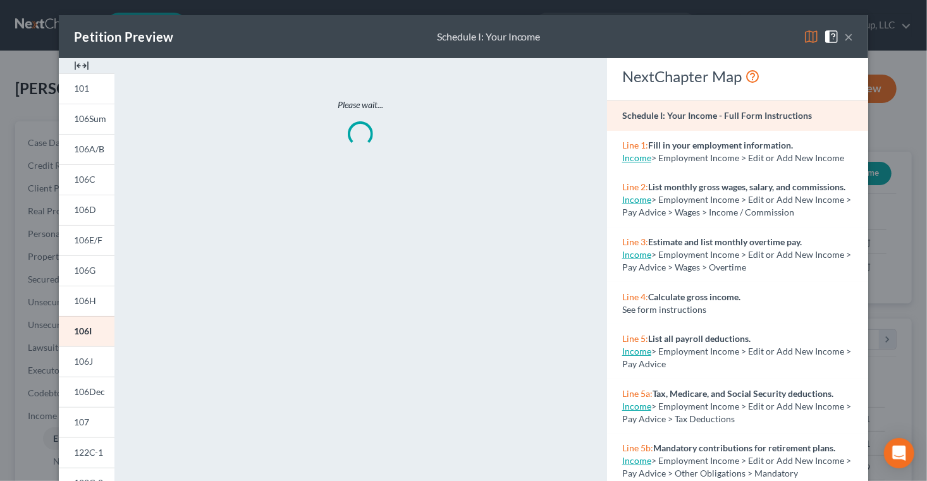
scroll to position [281, 365]
click at [819, 44] on img at bounding box center [811, 36] width 15 height 15
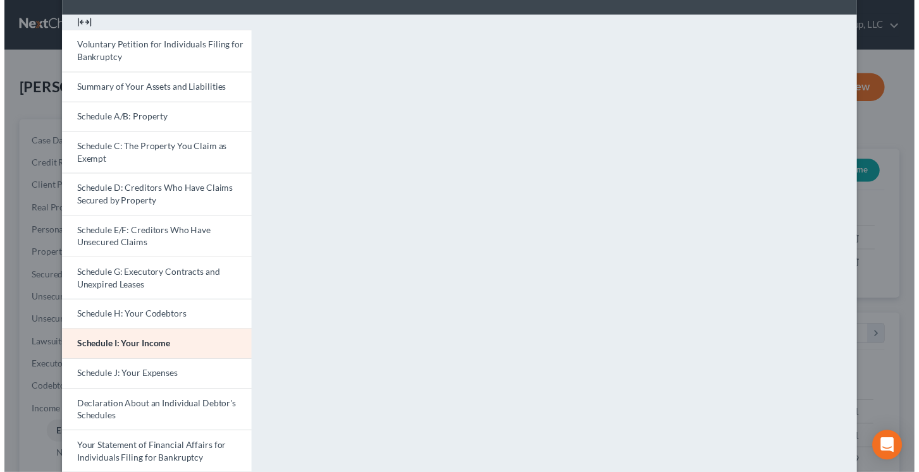
scroll to position [0, 0]
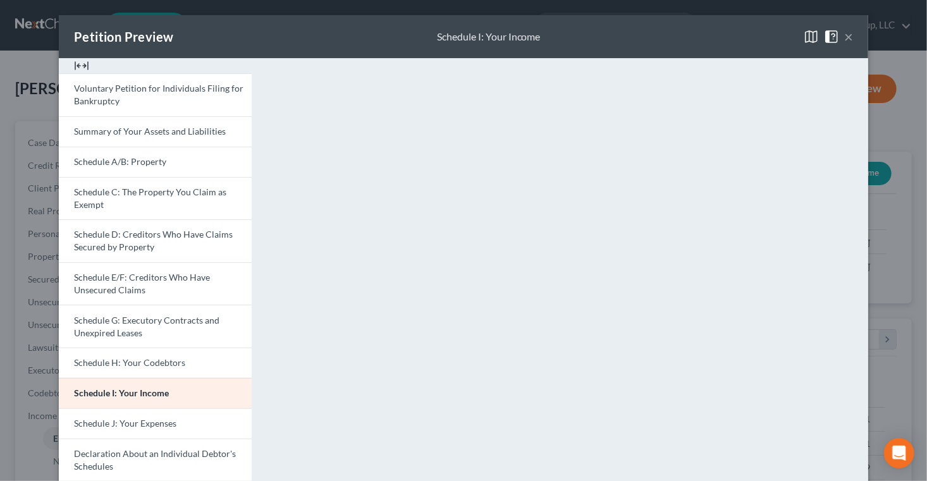
click at [853, 44] on button "×" at bounding box center [848, 36] width 9 height 15
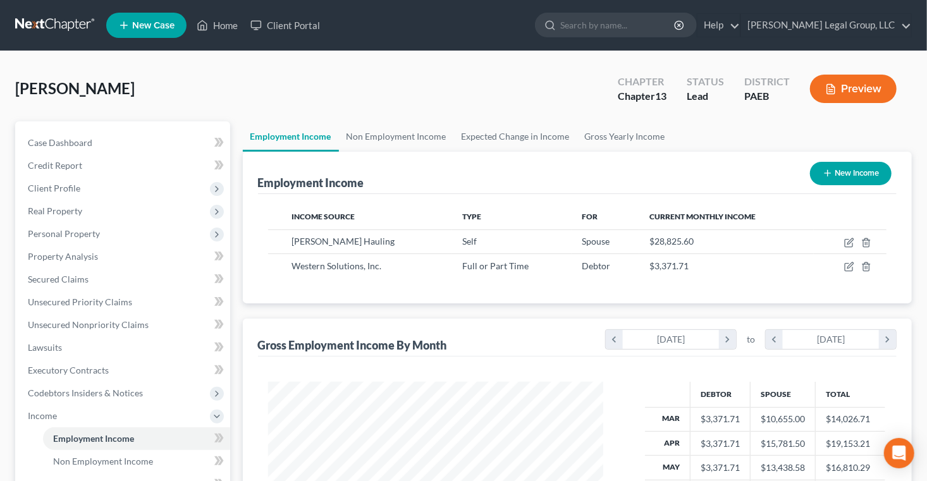
scroll to position [632120, 632040]
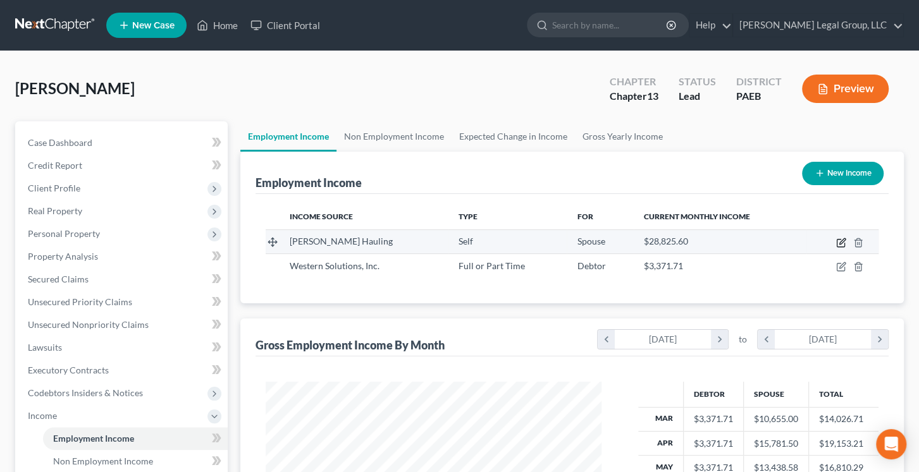
click at [839, 244] on icon "button" at bounding box center [842, 241] width 6 height 6
select select "1"
select select "0"
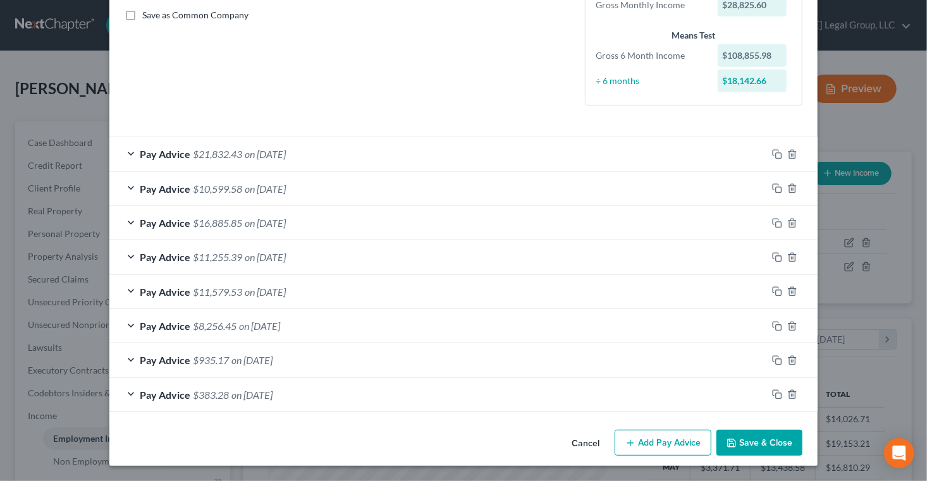
scroll to position [402, 0]
click at [109, 137] on div "Pay Advice $21,832.43 on [DATE]" at bounding box center [438, 154] width 658 height 34
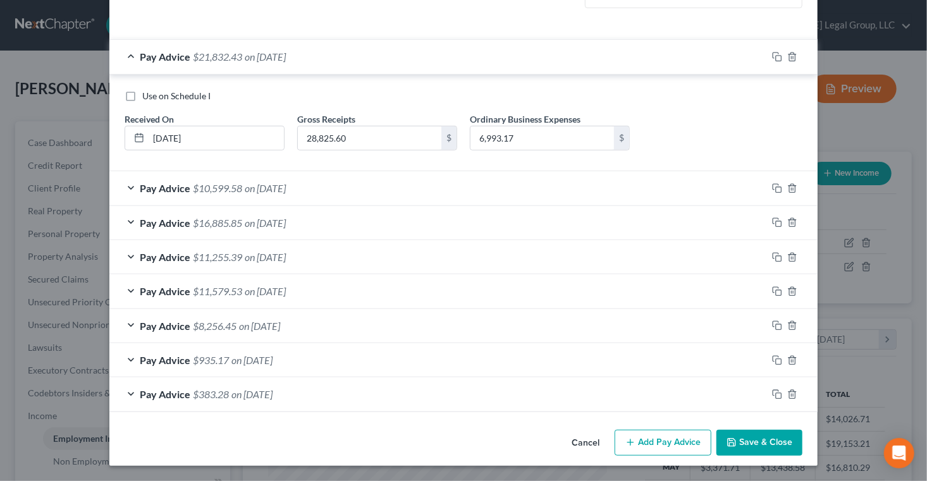
click at [109, 73] on div "Pay Advice $21,832.43 on [DATE]" at bounding box center [438, 57] width 658 height 34
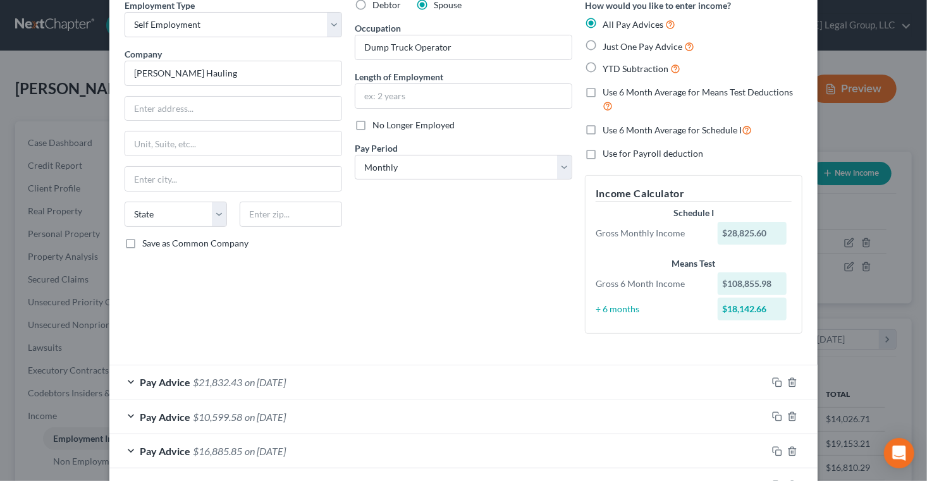
scroll to position [57, 0]
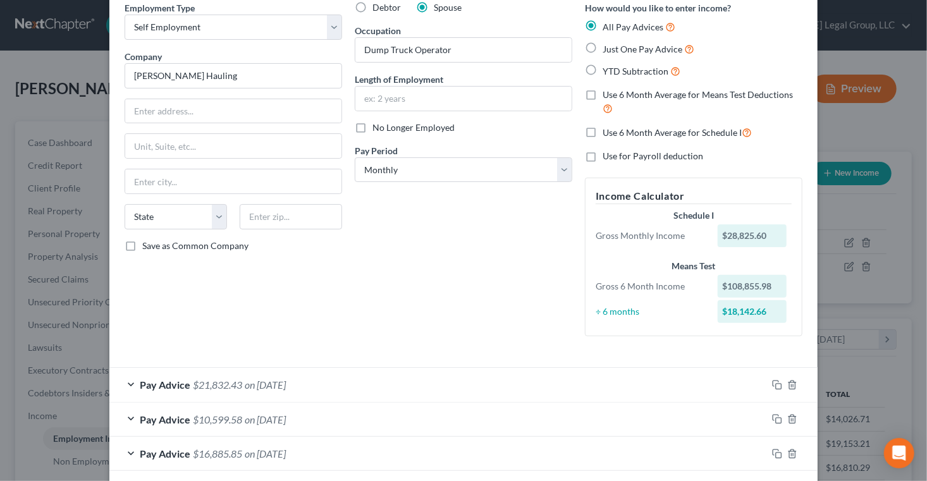
click at [615, 140] on label "Use 6 Month Average for Schedule I" at bounding box center [677, 132] width 149 height 15
click at [615, 133] on input "Use 6 Month Average for Schedule I" at bounding box center [612, 129] width 8 height 8
checkbox input "true"
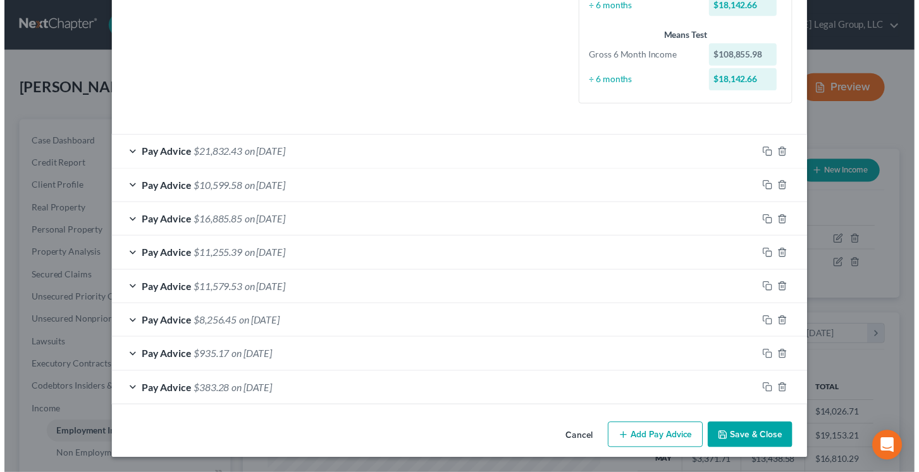
scroll to position [493, 0]
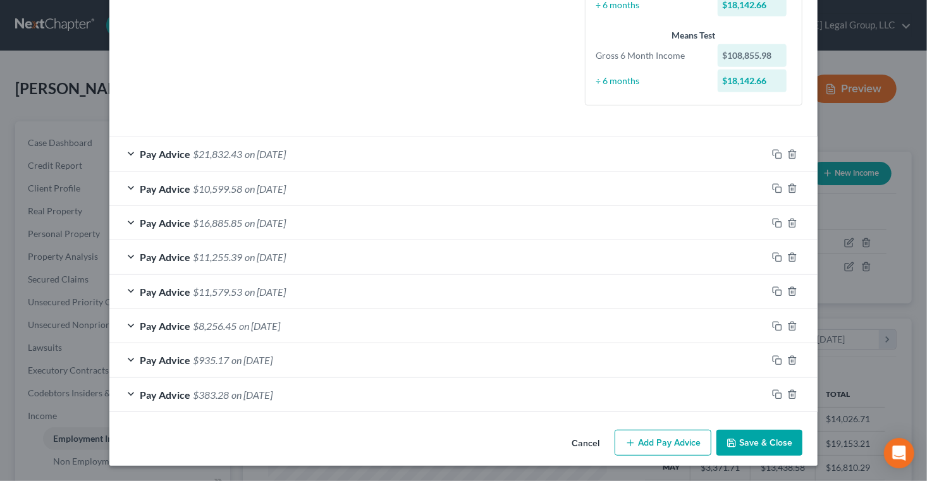
click at [803, 431] on button "Save & Close" at bounding box center [760, 443] width 86 height 27
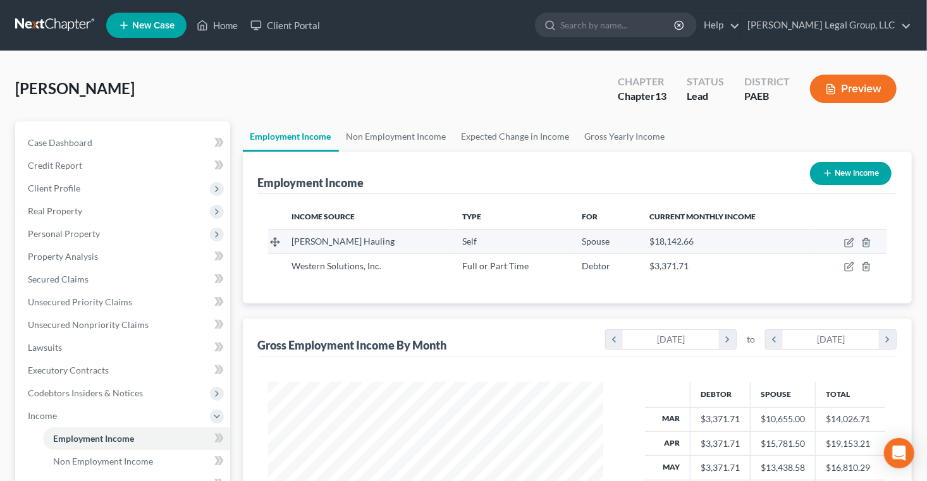
scroll to position [632120, 632040]
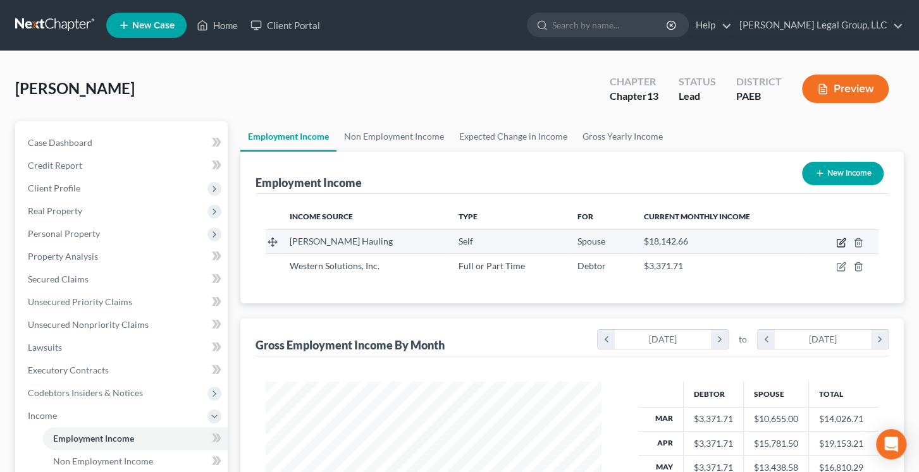
click at [836, 248] on icon "button" at bounding box center [841, 243] width 10 height 10
select select "1"
select select "0"
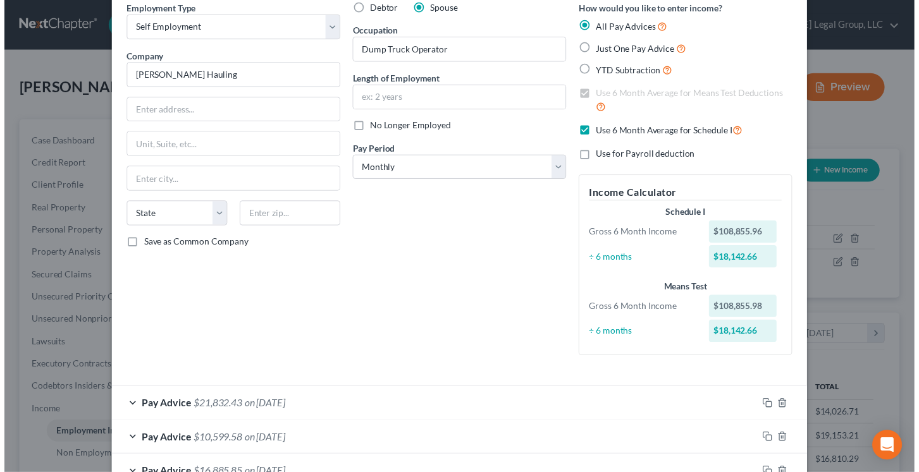
scroll to position [0, 0]
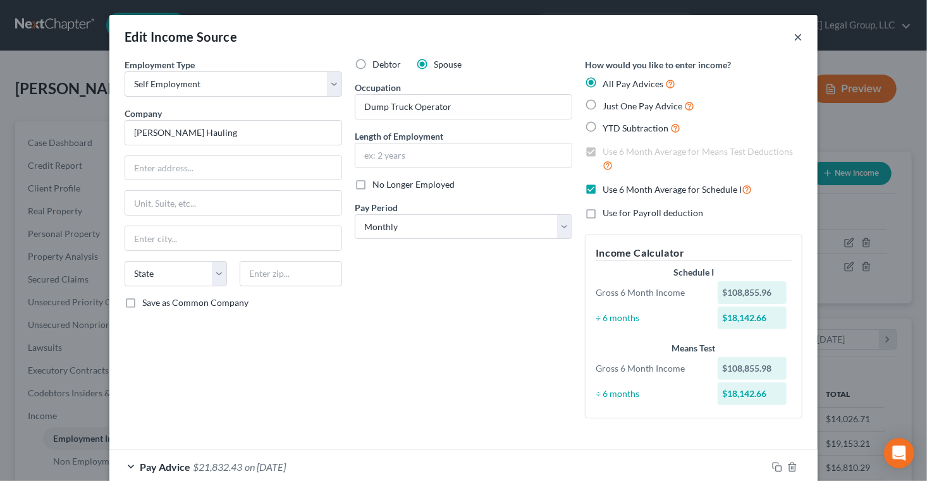
click at [803, 42] on button "×" at bounding box center [798, 36] width 9 height 15
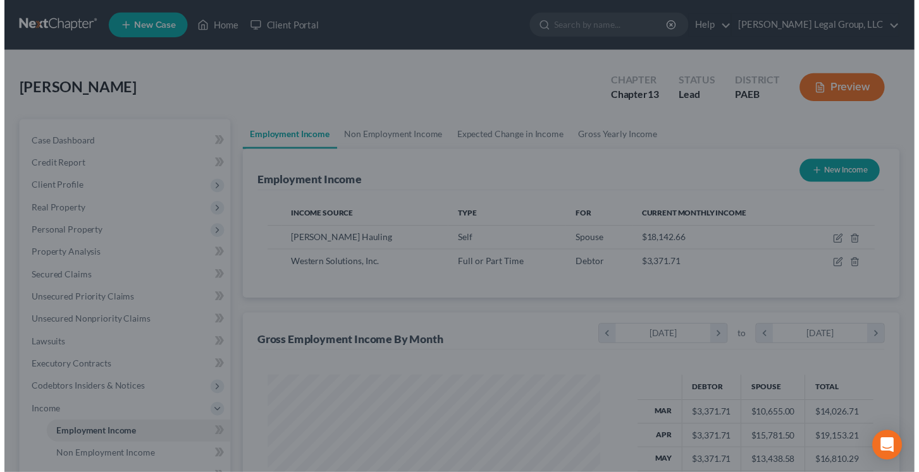
scroll to position [281, 360]
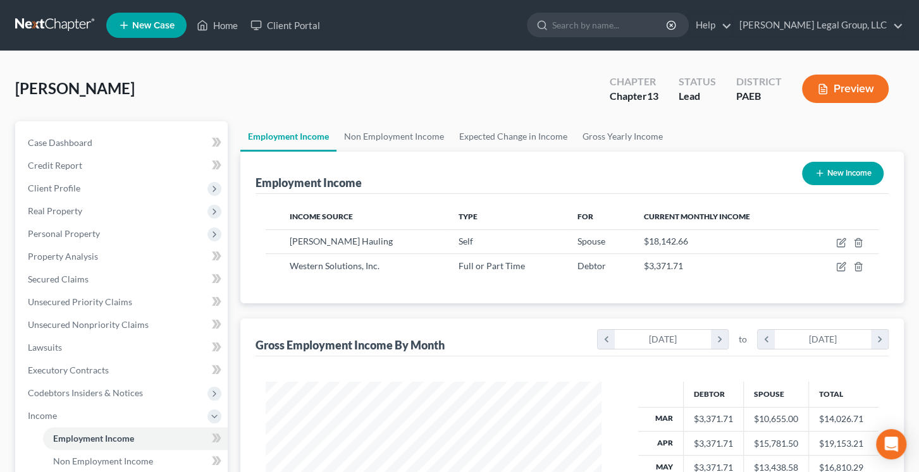
click at [842, 102] on button "Preview" at bounding box center [845, 89] width 87 height 28
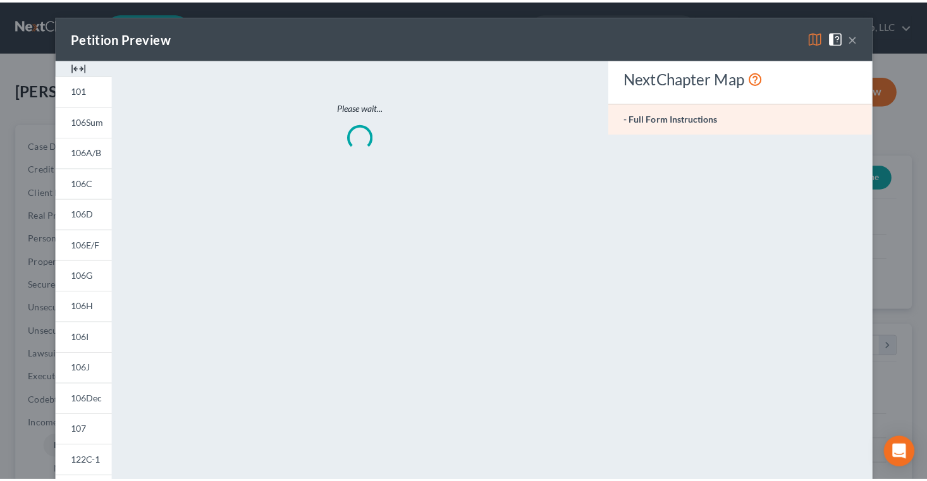
scroll to position [281, 365]
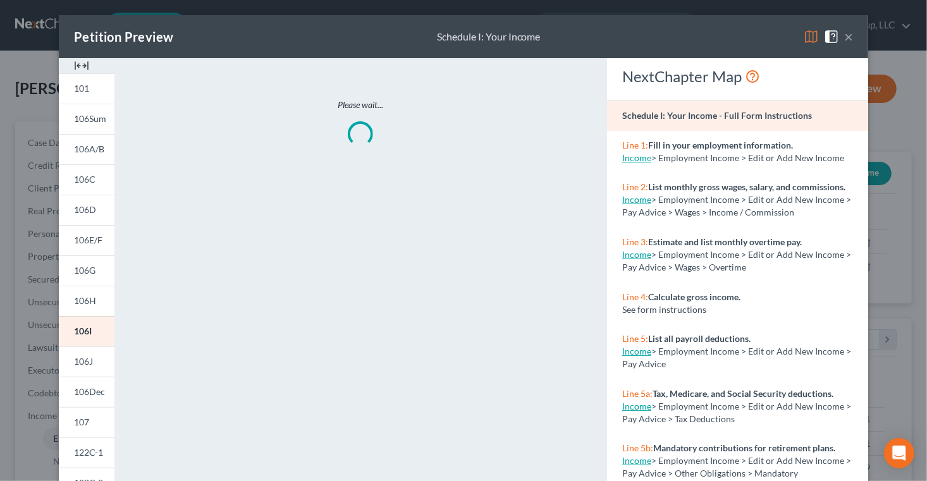
click at [819, 44] on img at bounding box center [811, 36] width 15 height 15
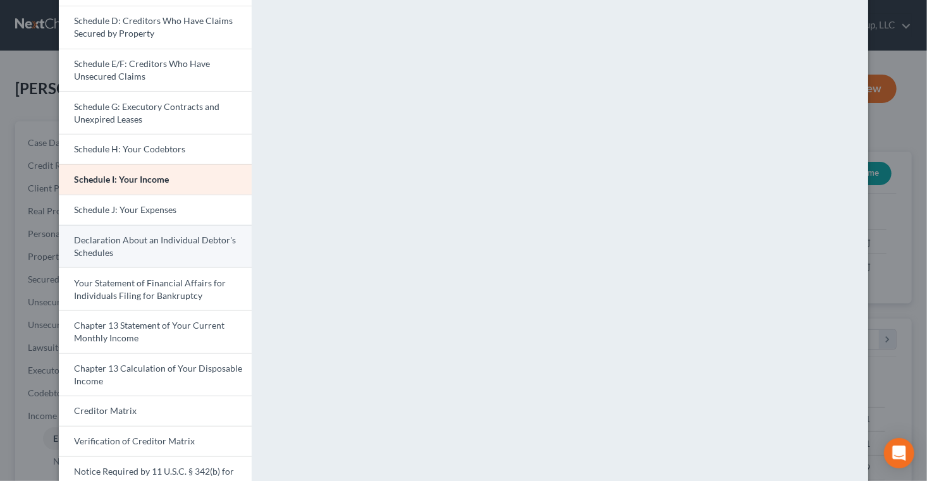
scroll to position [230, 0]
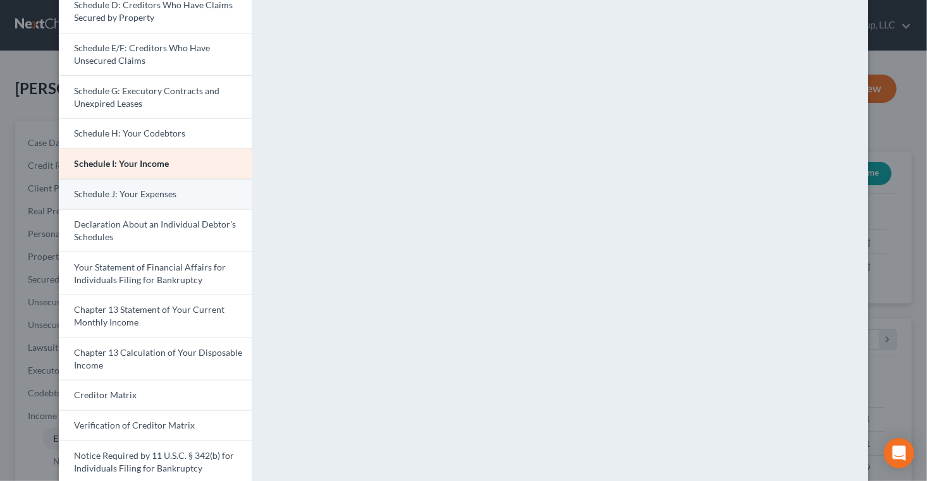
click at [112, 199] on span "Schedule J: Your Expenses" at bounding box center [125, 193] width 102 height 11
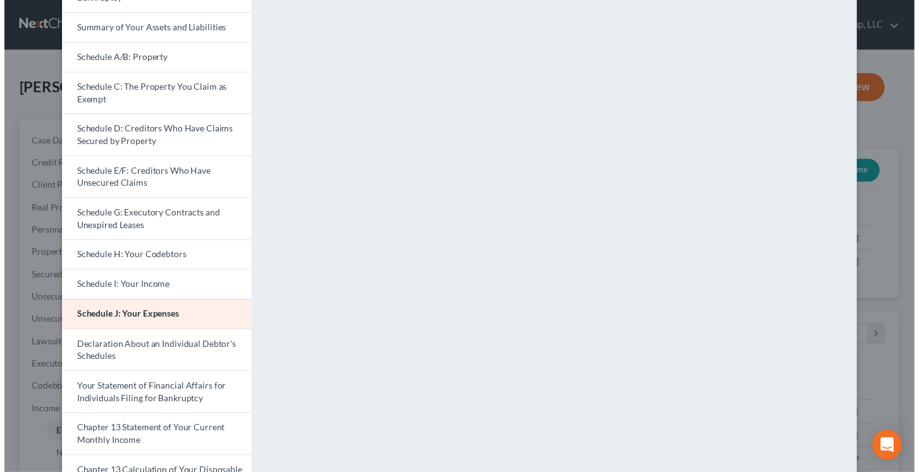
scroll to position [0, 0]
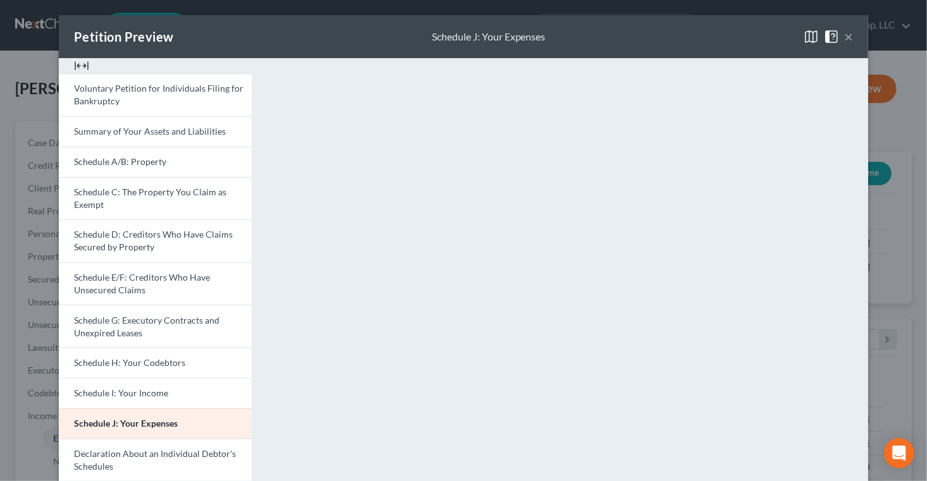
click at [853, 41] on button "×" at bounding box center [848, 36] width 9 height 15
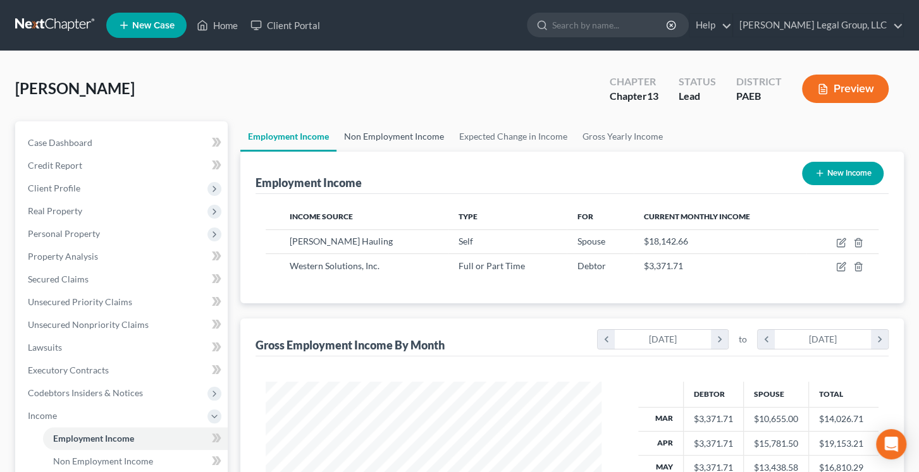
click at [452, 152] on link "Non Employment Income" at bounding box center [393, 136] width 115 height 30
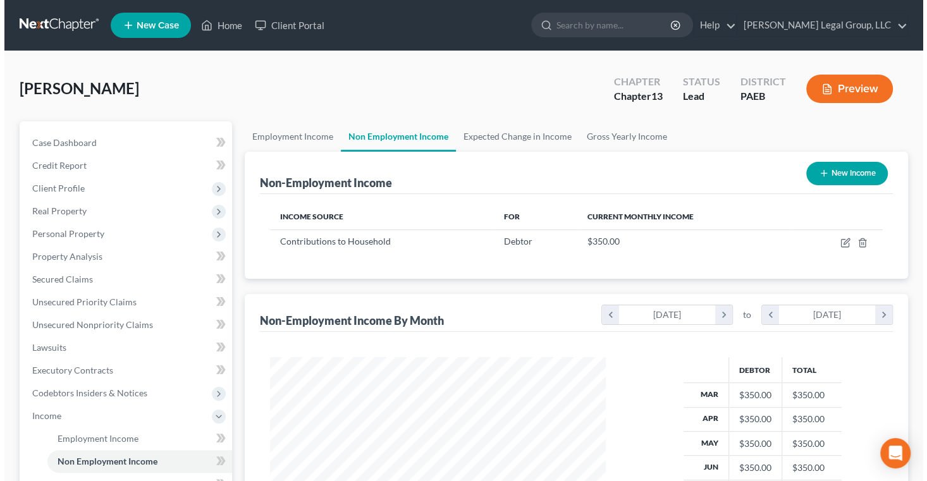
scroll to position [281, 360]
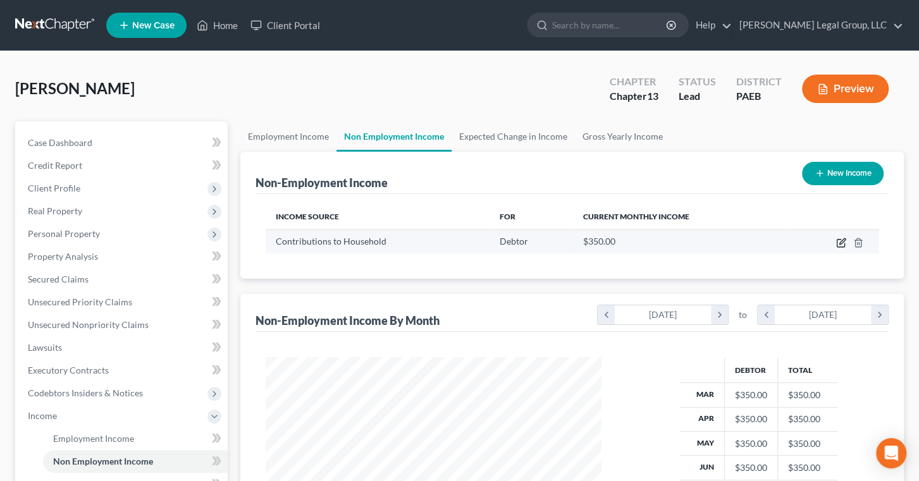
click at [836, 248] on icon "button" at bounding box center [841, 243] width 10 height 10
select select "8"
select select "0"
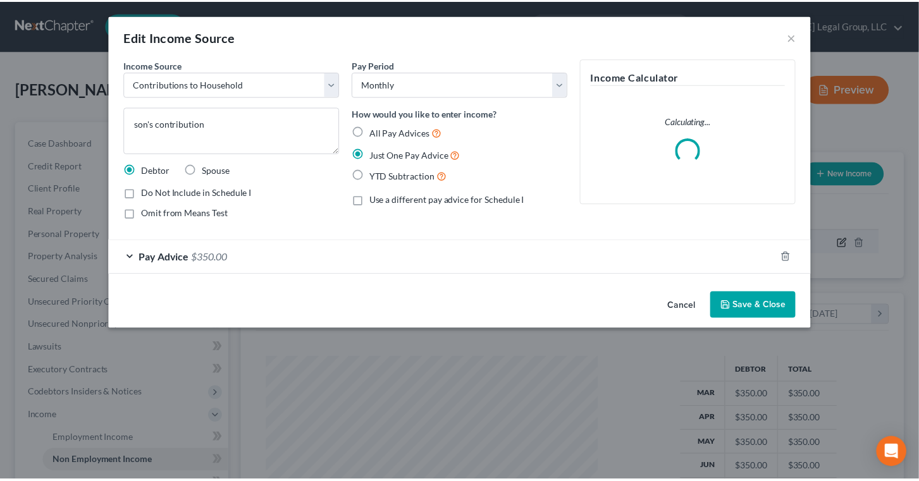
scroll to position [281, 365]
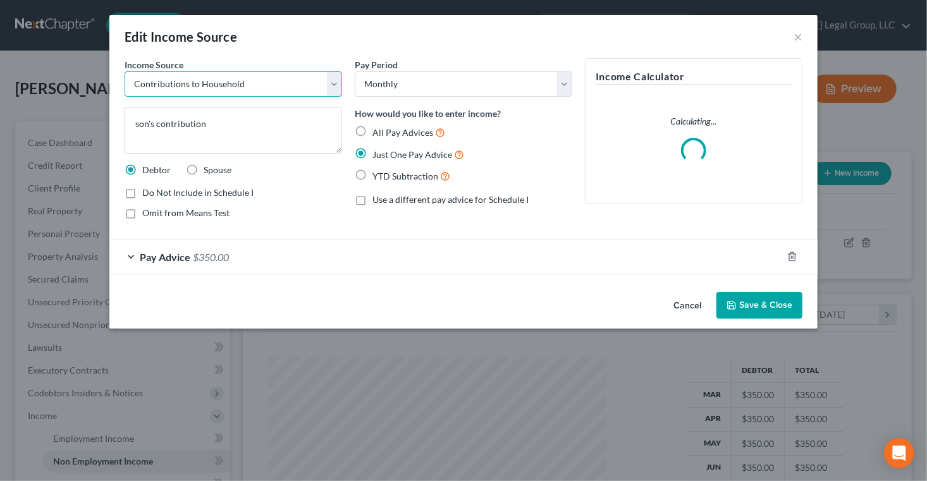
click at [307, 97] on select "Select Unemployment Disability (from employer) Pension Retirement Social Securi…" at bounding box center [234, 83] width 218 height 25
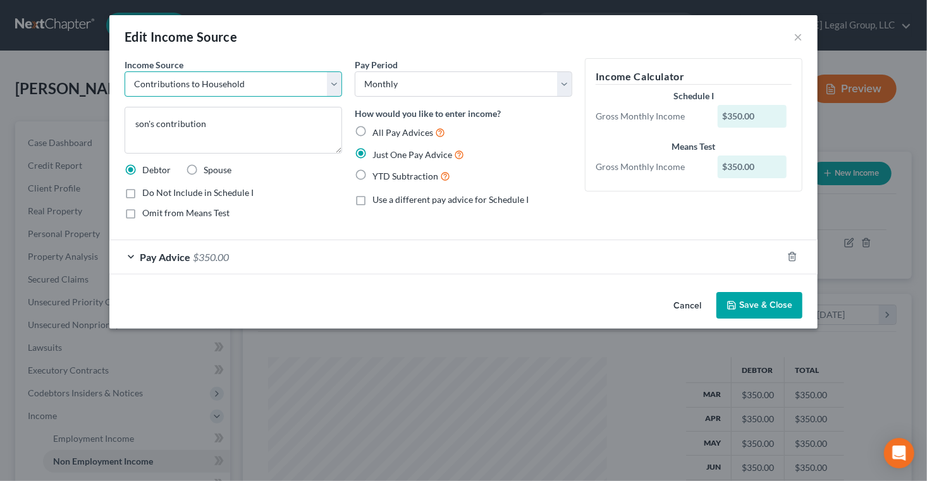
select select "13"
click at [125, 89] on select "Select Unemployment Disability (from employer) Pension Retirement Social Securi…" at bounding box center [234, 83] width 218 height 25
click at [142, 219] on label "Omit from Means Test" at bounding box center [185, 213] width 87 height 13
click at [147, 215] on input "Omit from Means Test" at bounding box center [151, 211] width 8 height 8
checkbox input "true"
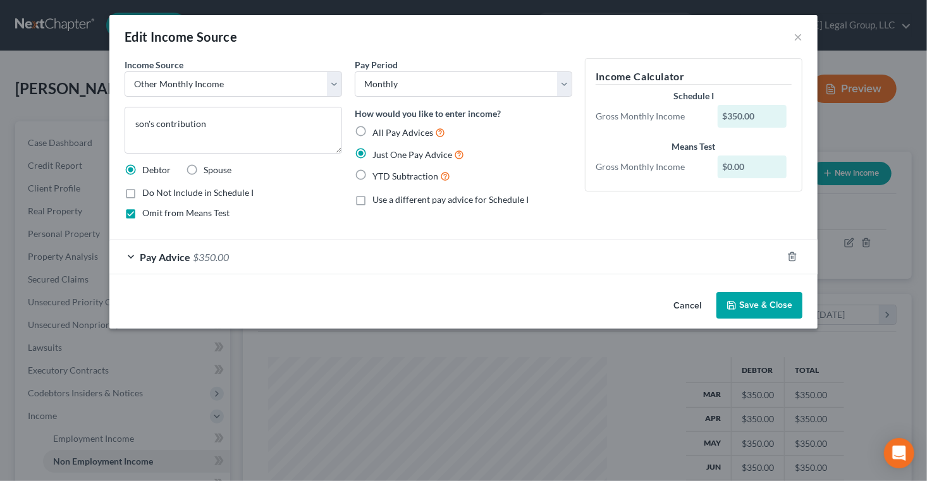
click at [711, 319] on button "Cancel" at bounding box center [687, 305] width 48 height 25
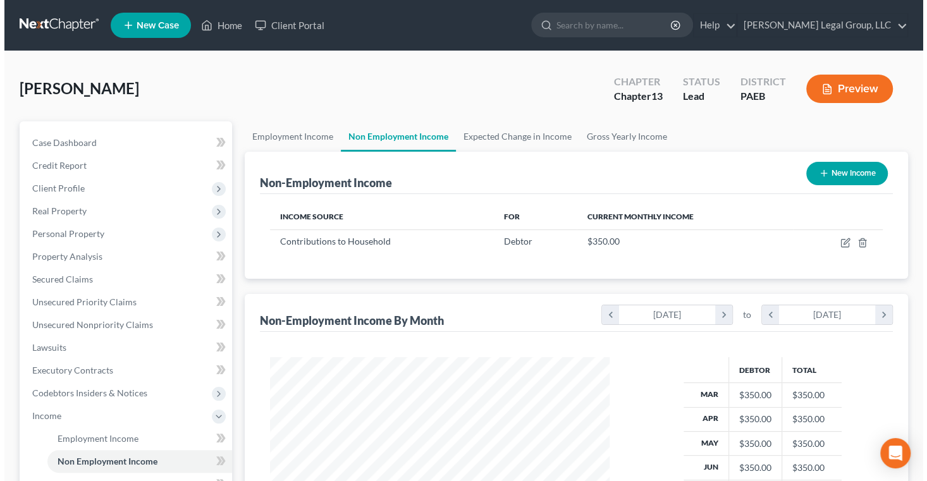
scroll to position [632120, 632040]
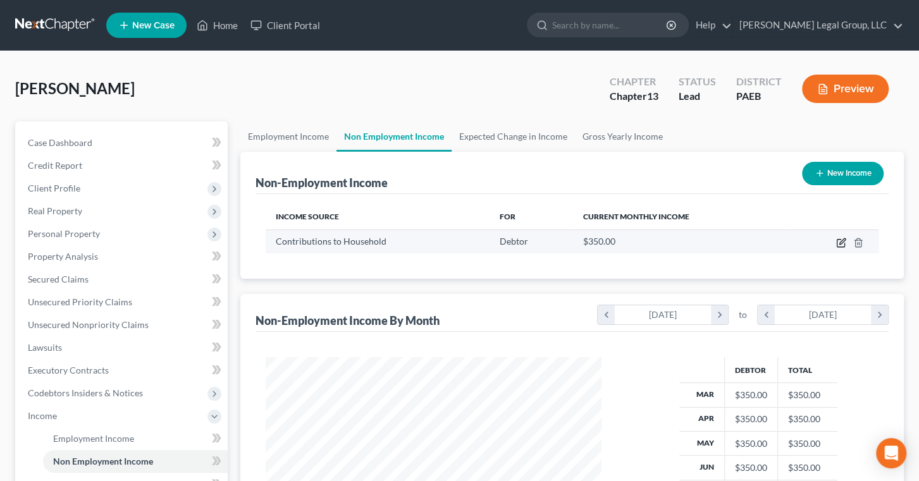
click at [839, 244] on icon "button" at bounding box center [842, 241] width 6 height 6
select select "8"
select select "0"
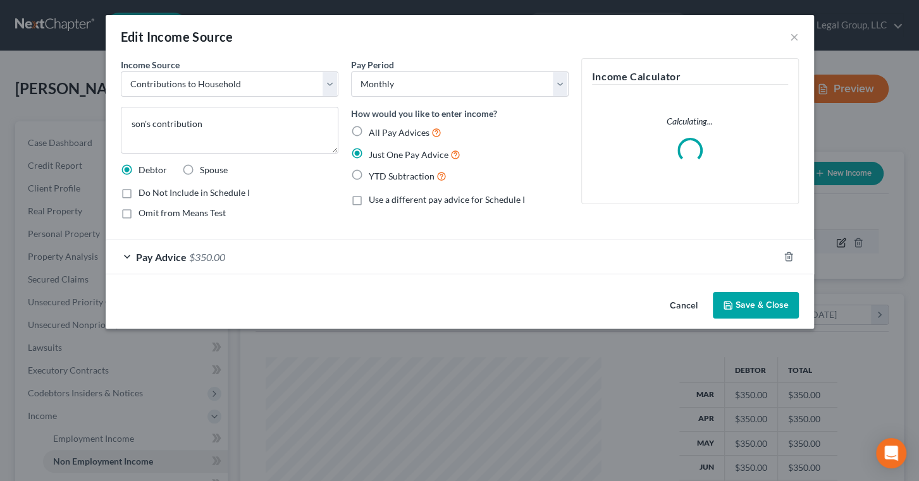
scroll to position [281, 365]
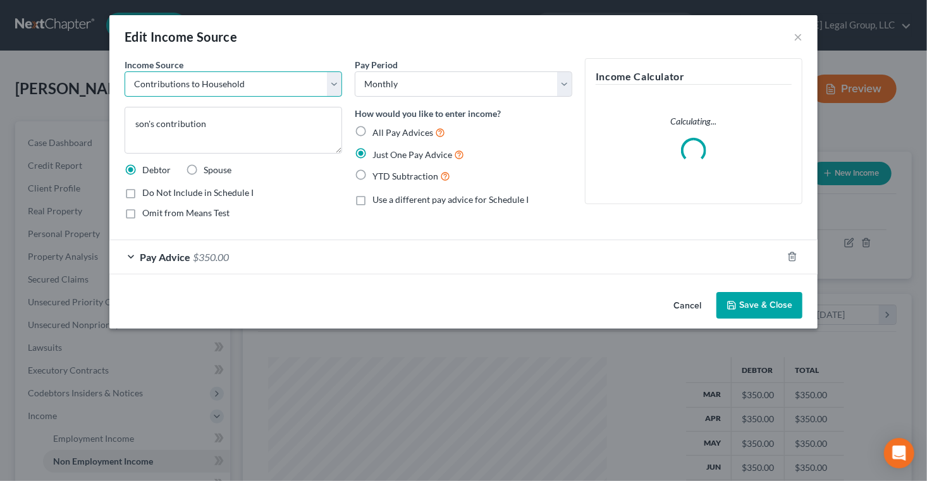
click at [308, 97] on select "Select Unemployment Disability (from employer) Pension Retirement Social Securi…" at bounding box center [234, 83] width 218 height 25
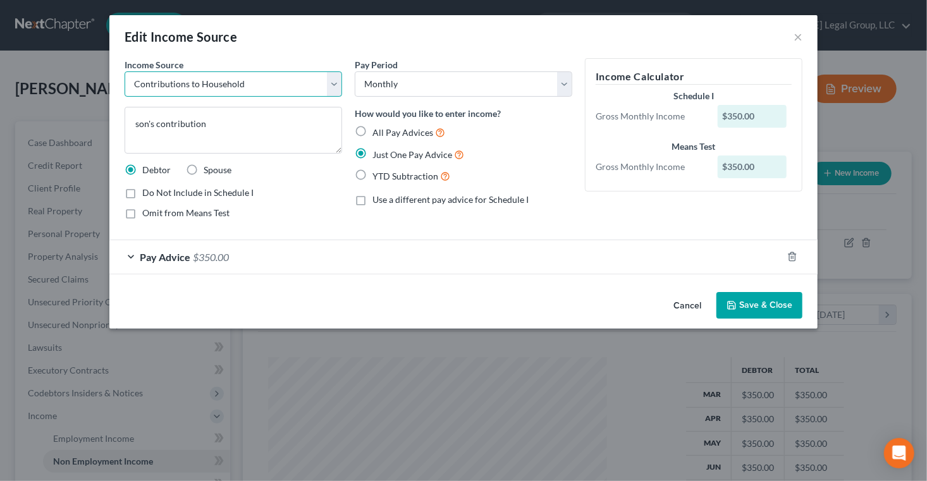
select select "13"
click at [125, 89] on select "Select Unemployment Disability (from employer) Pension Retirement Social Securi…" at bounding box center [234, 83] width 218 height 25
click at [193, 263] on span "$350.00" at bounding box center [211, 257] width 36 height 12
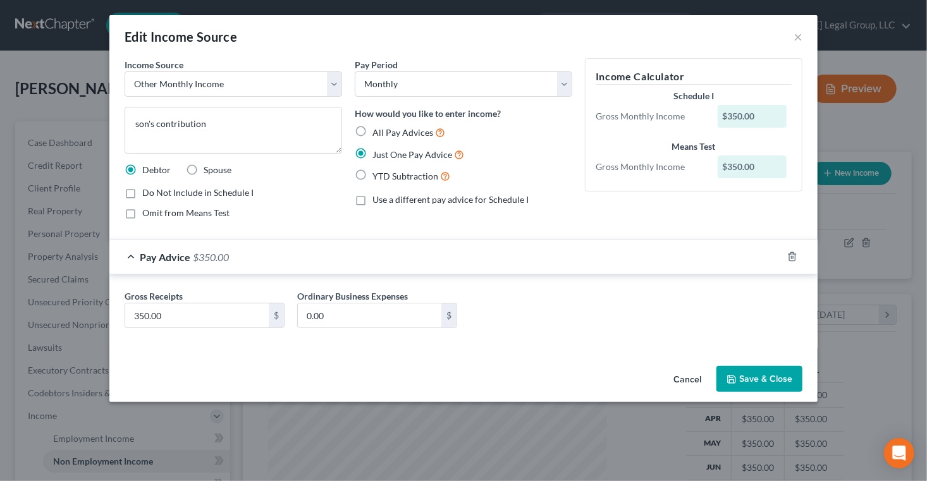
click at [818, 267] on div at bounding box center [799, 257] width 35 height 20
click at [797, 262] on icon "button" at bounding box center [792, 257] width 10 height 10
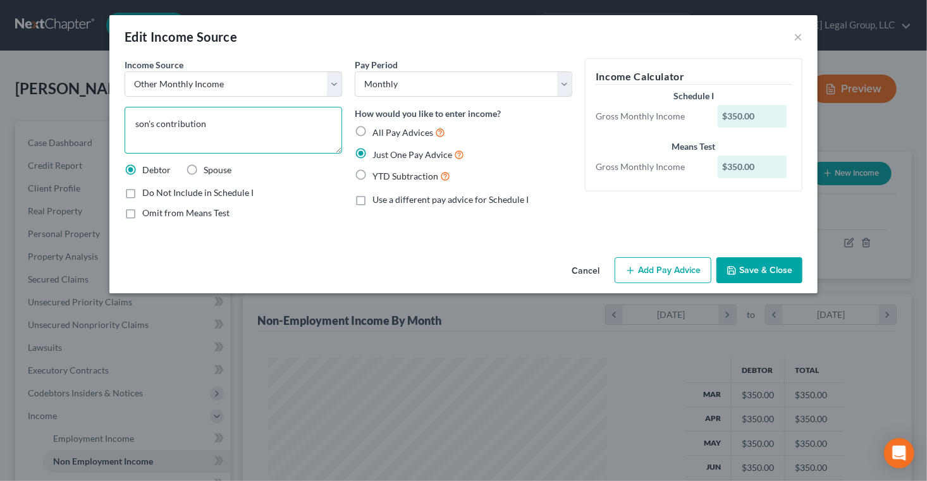
click at [182, 152] on textarea "son's contribution" at bounding box center [234, 130] width 218 height 47
click at [125, 154] on textarea "sporadic help from son" at bounding box center [234, 130] width 218 height 47
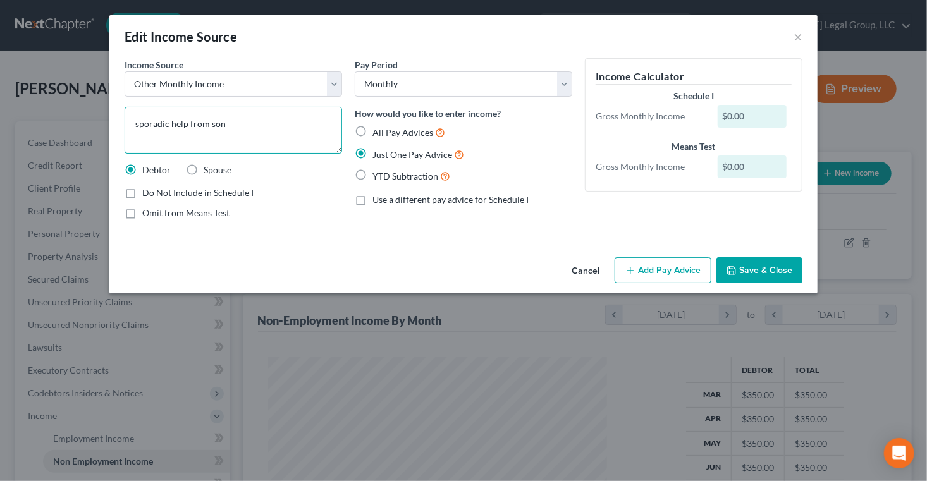
click at [125, 154] on textarea "sporadic help from son" at bounding box center [234, 130] width 218 height 47
type textarea "sporadic contributions from son"
click at [803, 284] on button "Save & Close" at bounding box center [760, 270] width 86 height 27
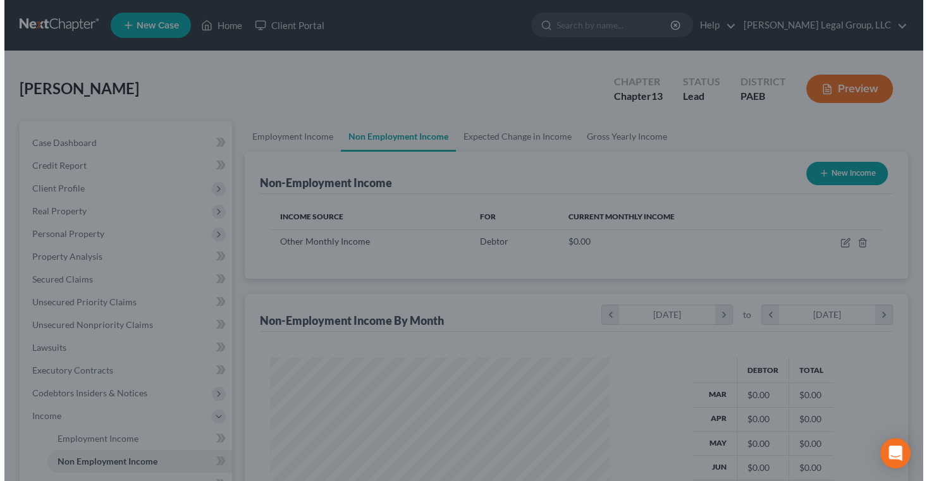
scroll to position [632120, 632040]
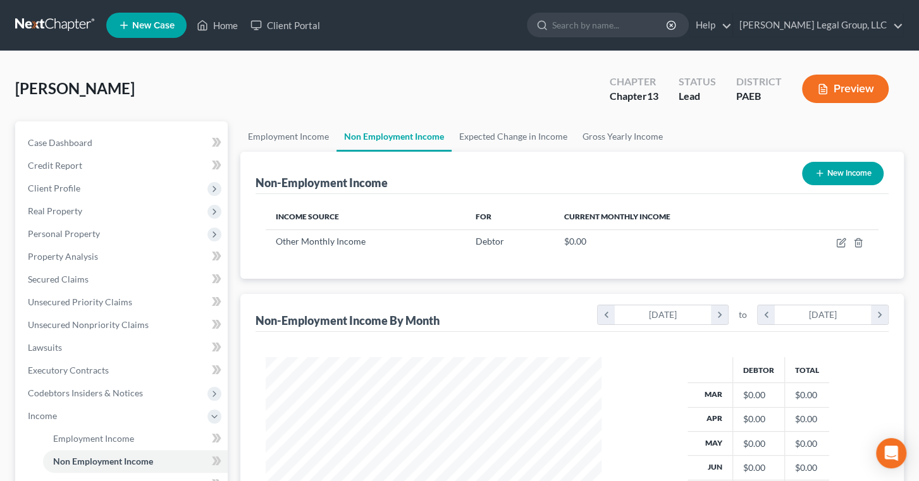
click at [850, 103] on button "Preview" at bounding box center [845, 89] width 87 height 28
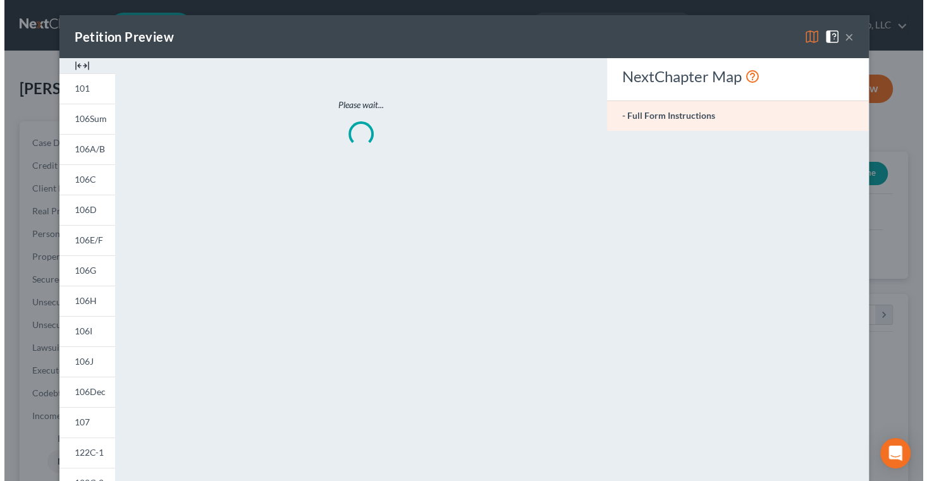
scroll to position [281, 365]
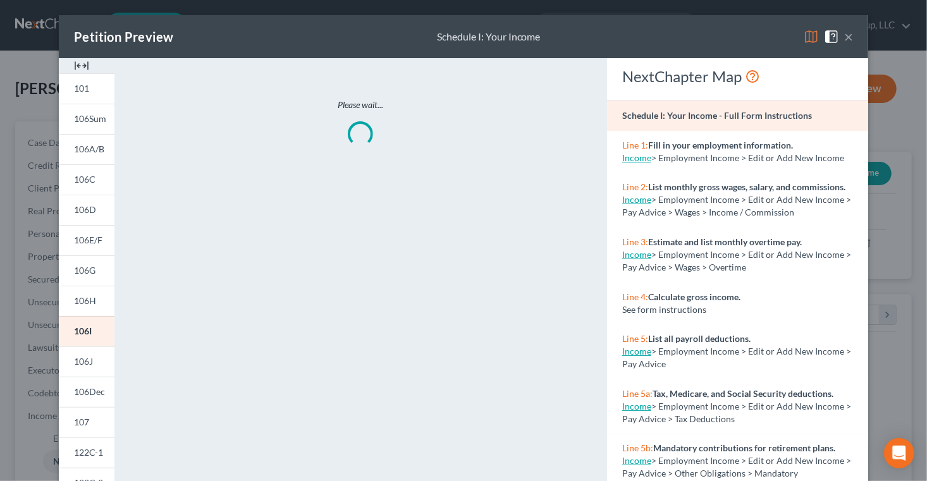
click at [819, 44] on img at bounding box center [811, 36] width 15 height 15
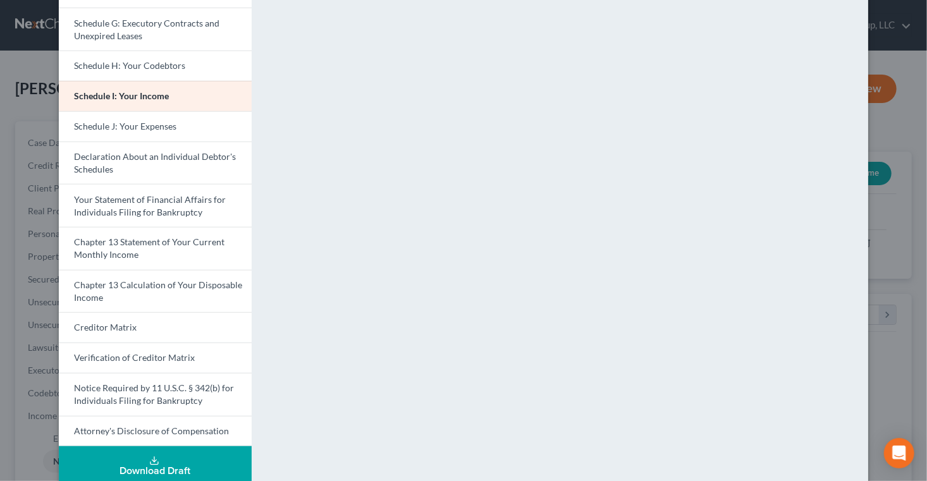
scroll to position [240, 0]
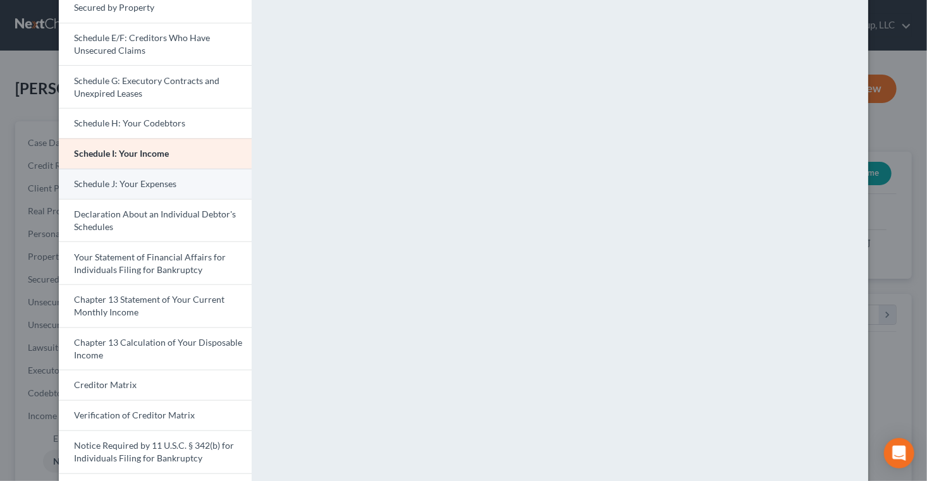
click at [137, 189] on span "Schedule J: Your Expenses" at bounding box center [125, 183] width 102 height 11
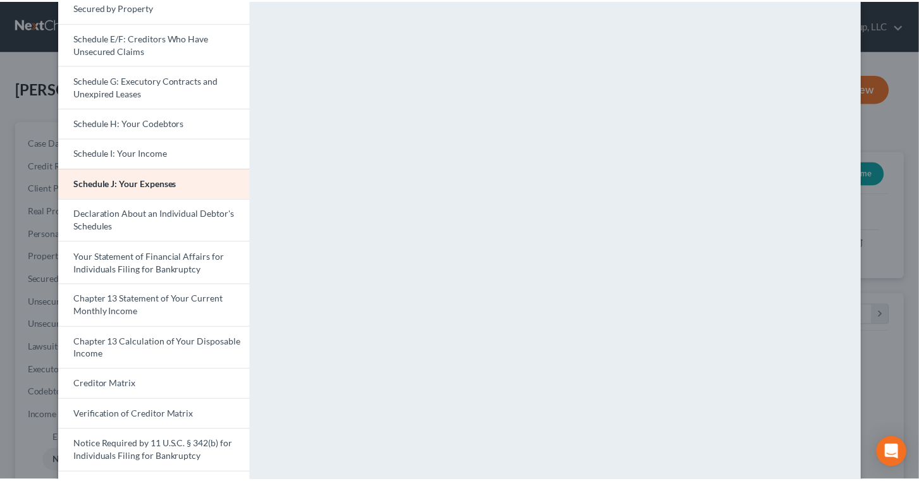
scroll to position [0, 0]
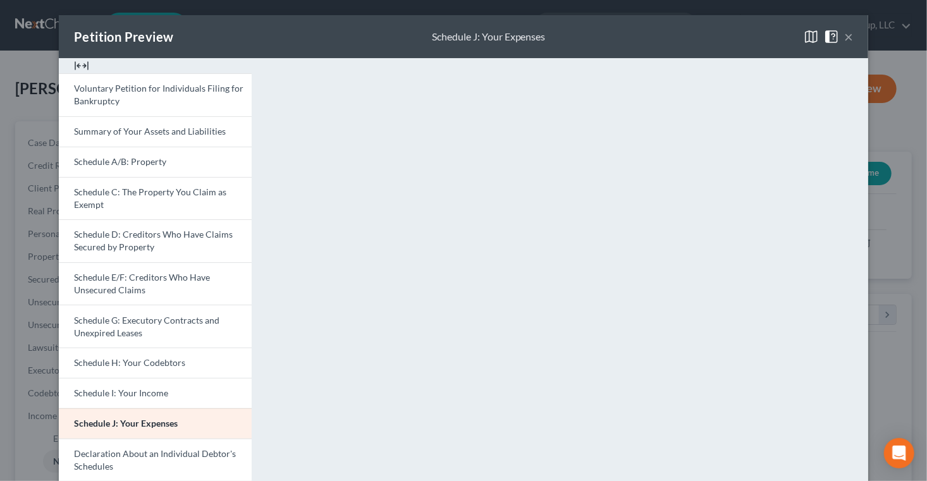
click at [853, 44] on button "×" at bounding box center [848, 36] width 9 height 15
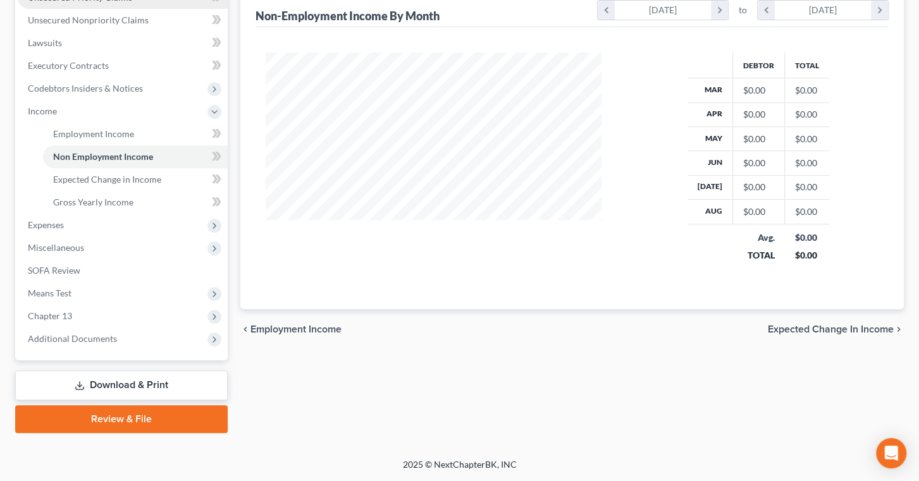
scroll to position [345, 0]
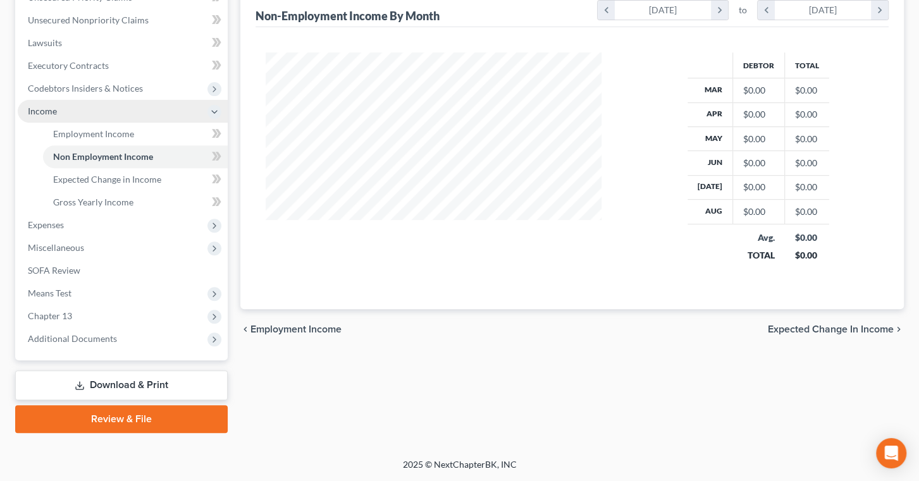
click at [216, 117] on icon at bounding box center [214, 112] width 10 height 10
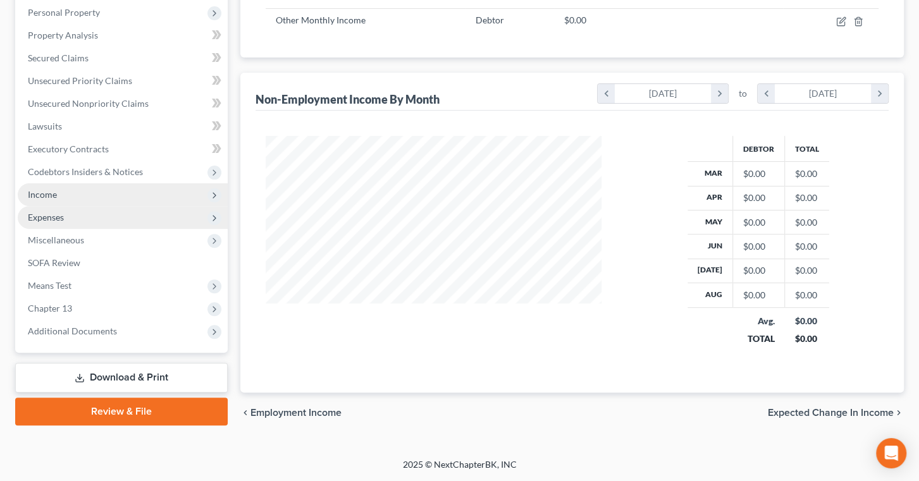
click at [164, 206] on span "Expenses" at bounding box center [123, 217] width 210 height 23
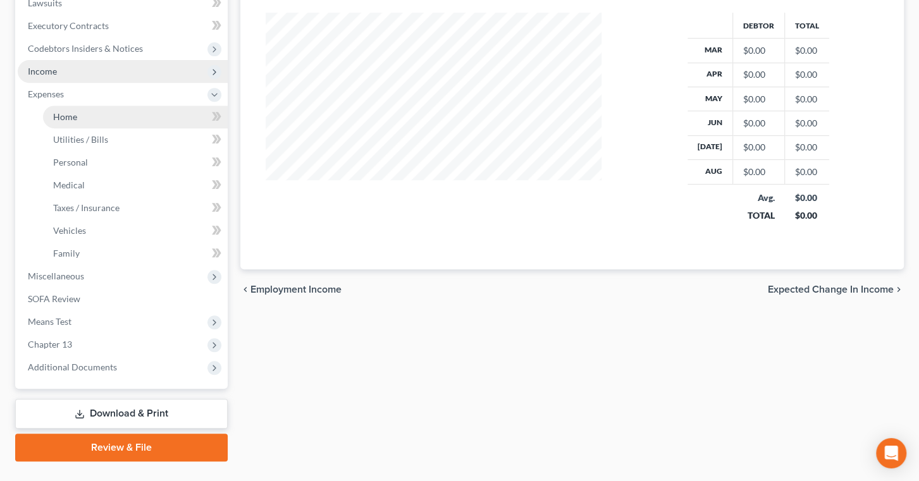
click at [152, 128] on link "Home" at bounding box center [135, 117] width 185 height 23
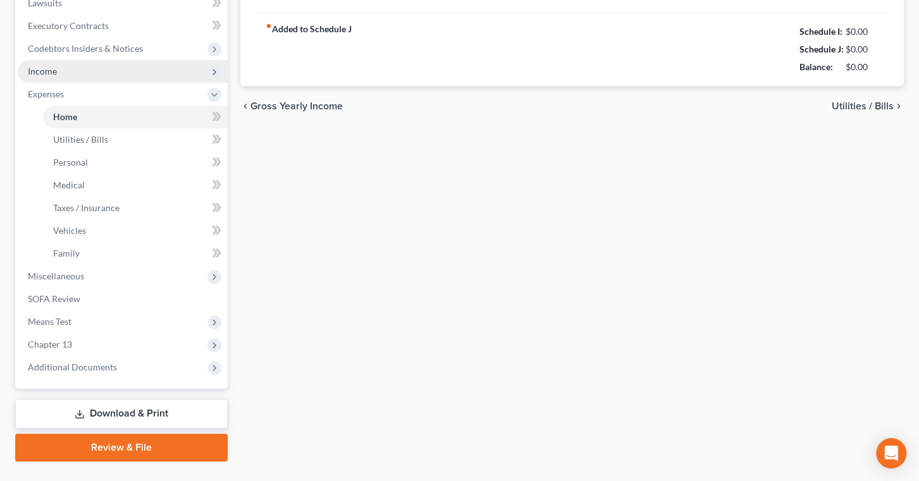
type input "1,725.48"
type input "1,910.00"
radio input "true"
type input "0.00"
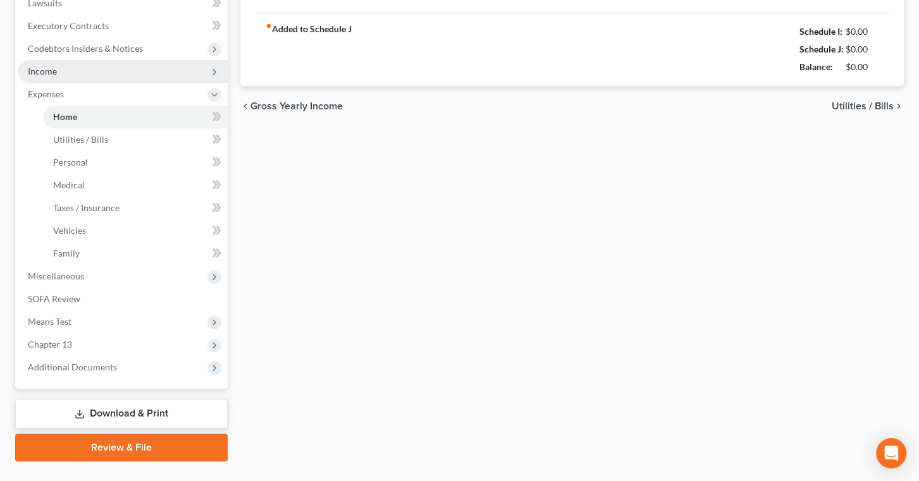
type input "0.00"
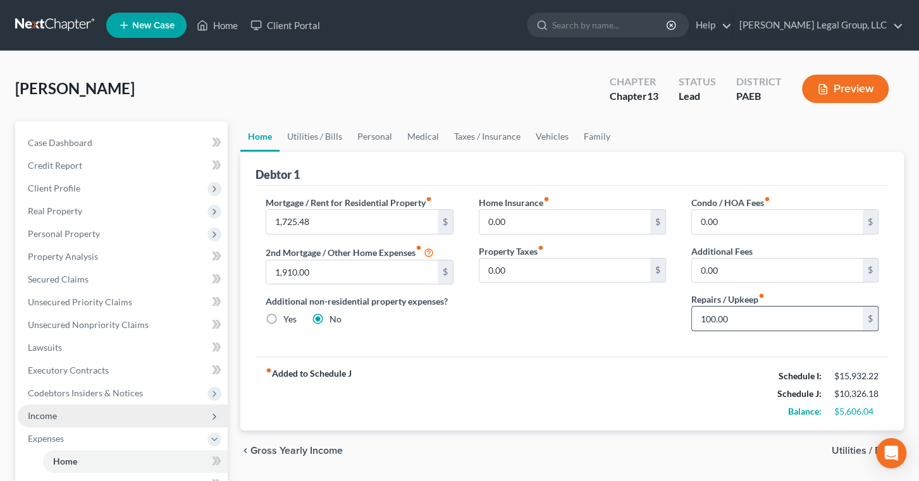
click at [736, 331] on input "100.00" at bounding box center [777, 319] width 171 height 24
type input "250.00"
click at [343, 152] on link "Utilities / Bills" at bounding box center [315, 136] width 70 height 30
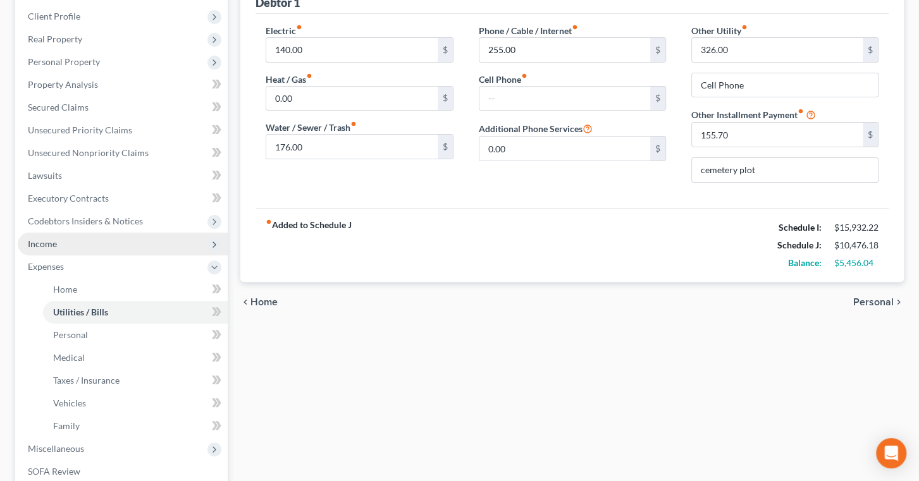
scroll to position [114, 0]
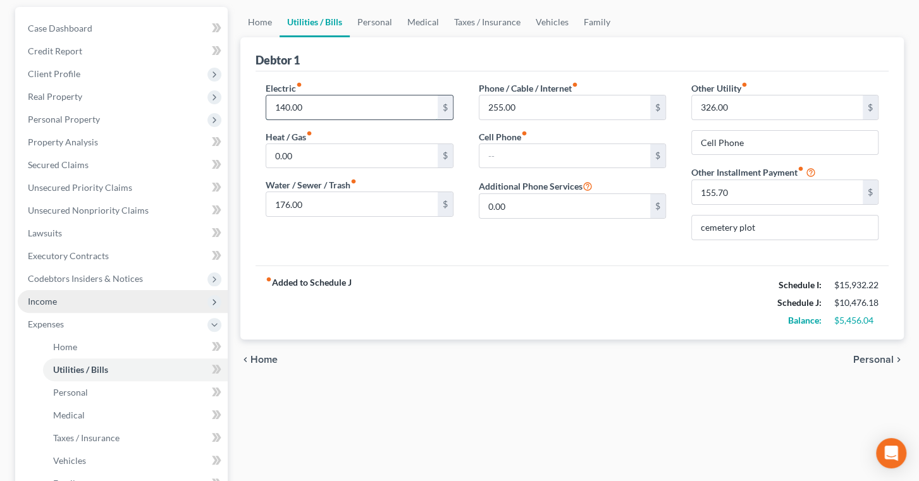
click at [287, 120] on input "140.00" at bounding box center [351, 107] width 171 height 24
click at [289, 120] on input "140.00" at bounding box center [351, 107] width 171 height 24
click at [287, 120] on input "140.00" at bounding box center [351, 107] width 171 height 24
type input "240.00"
click at [400, 37] on link "Personal" at bounding box center [375, 22] width 50 height 30
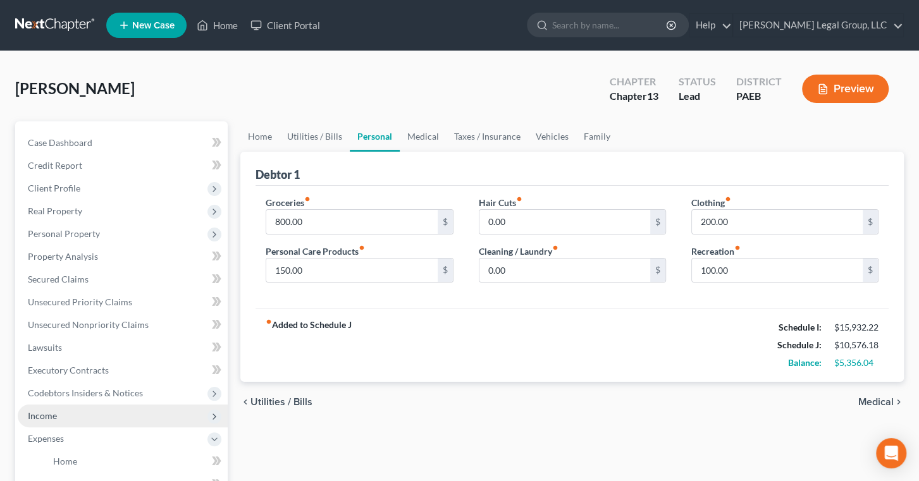
scroll to position [57, 0]
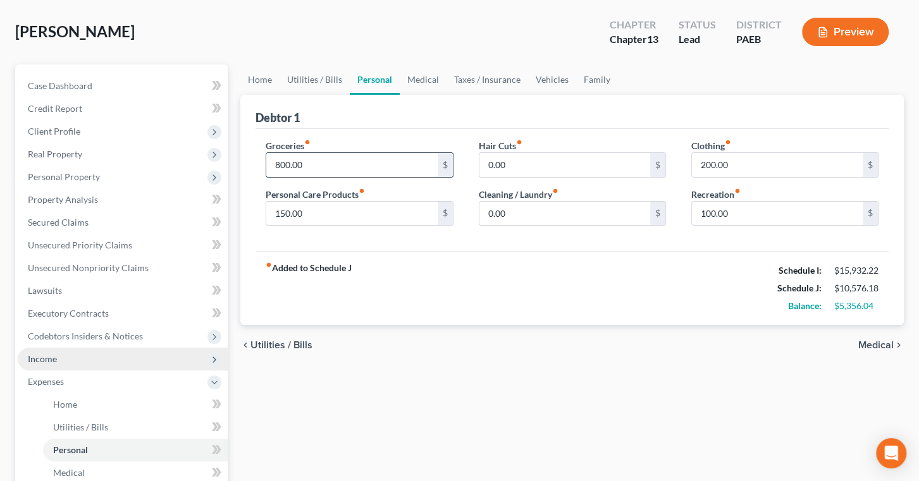
click at [288, 177] on input "800.00" at bounding box center [351, 165] width 171 height 24
click at [291, 177] on input "800.00" at bounding box center [351, 165] width 171 height 24
click at [290, 177] on input "800.00" at bounding box center [351, 165] width 171 height 24
click at [286, 177] on input "800.00" at bounding box center [351, 165] width 171 height 24
click at [288, 177] on input "800.00" at bounding box center [351, 165] width 171 height 24
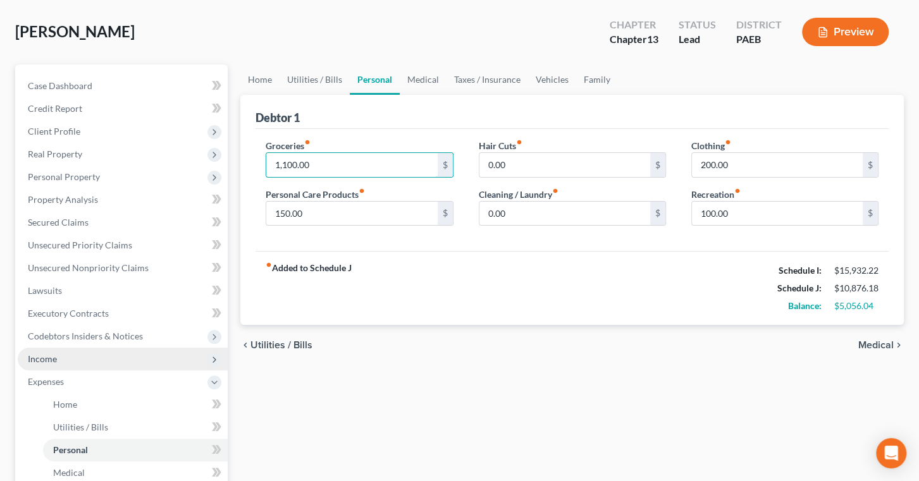
type input "1,100.00"
click at [366, 129] on div "Debtor 1" at bounding box center [571, 112] width 633 height 34
click at [709, 226] on input "100.00" at bounding box center [777, 214] width 171 height 24
click at [702, 226] on input "100.00" at bounding box center [777, 214] width 171 height 24
click at [699, 226] on input "100.00" at bounding box center [777, 214] width 171 height 24
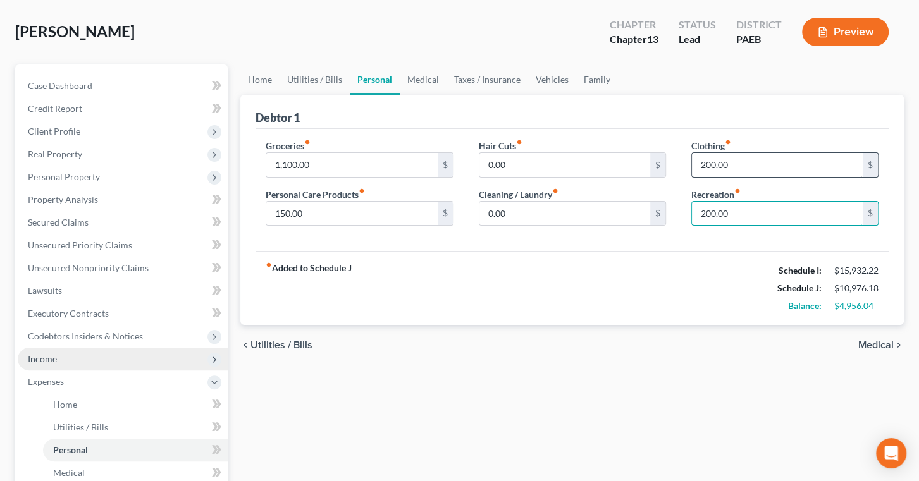
type input "200.00"
click at [708, 177] on input "200.00" at bounding box center [777, 165] width 171 height 24
type input "250.00"
click at [446, 95] on link "Medical" at bounding box center [423, 80] width 47 height 30
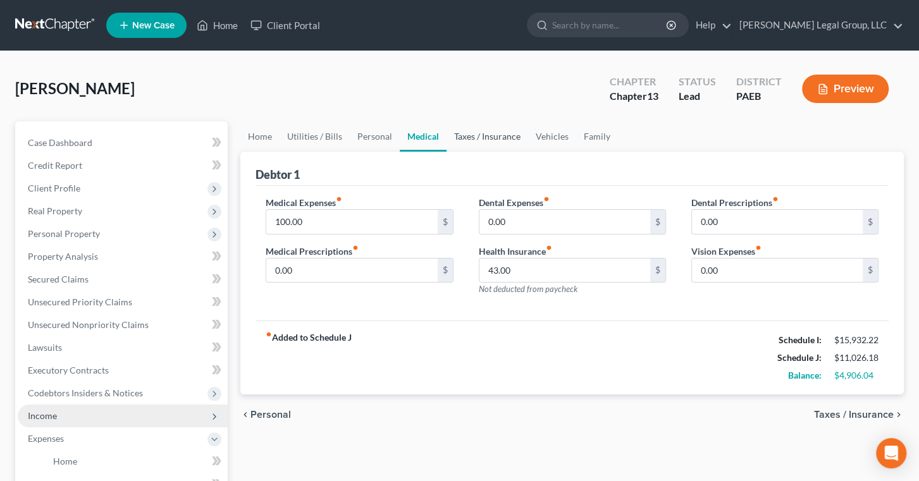
click at [528, 152] on link "Taxes / Insurance" at bounding box center [487, 136] width 82 height 30
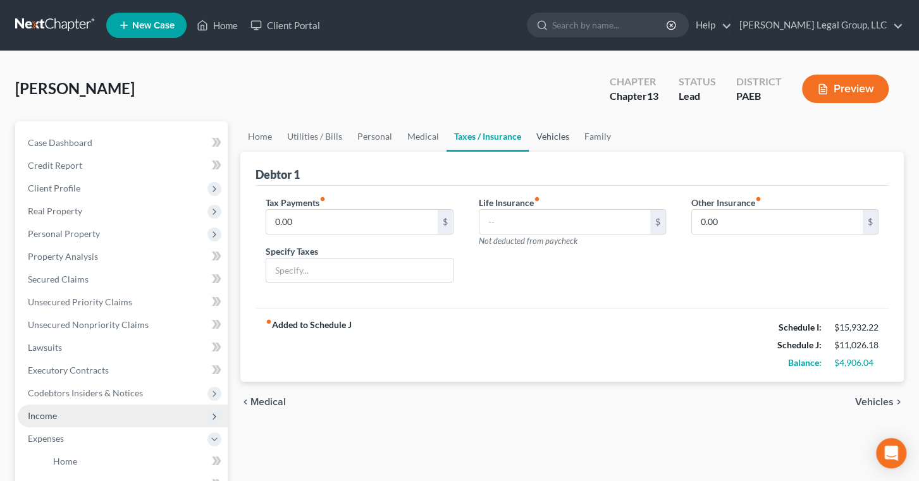
click at [577, 152] on link "Vehicles" at bounding box center [553, 136] width 48 height 30
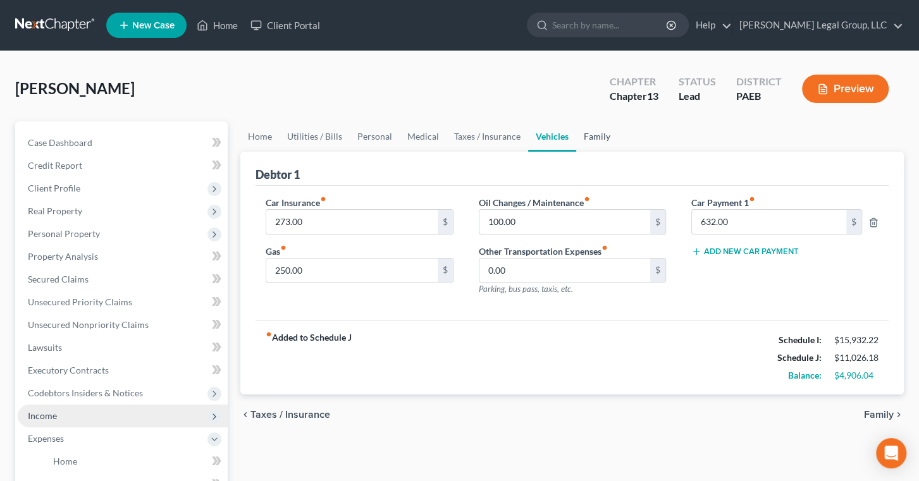
click at [618, 152] on link "Family" at bounding box center [597, 136] width 42 height 30
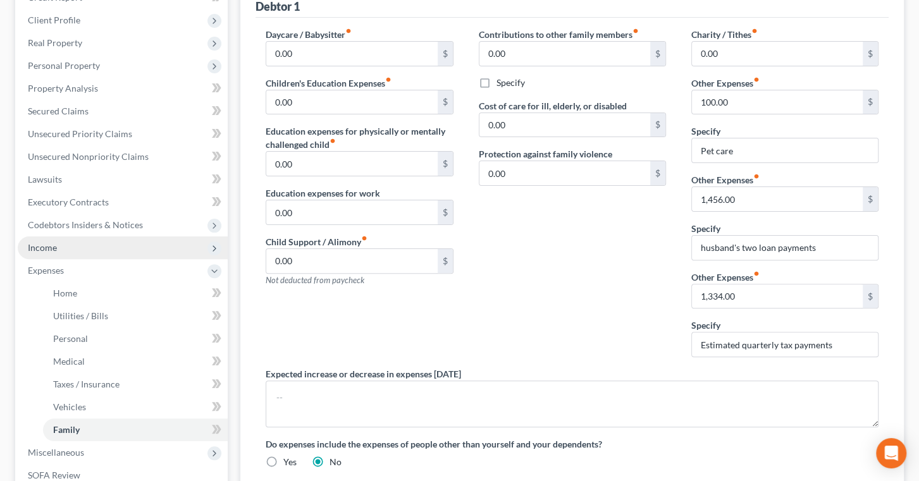
scroll to position [114, 0]
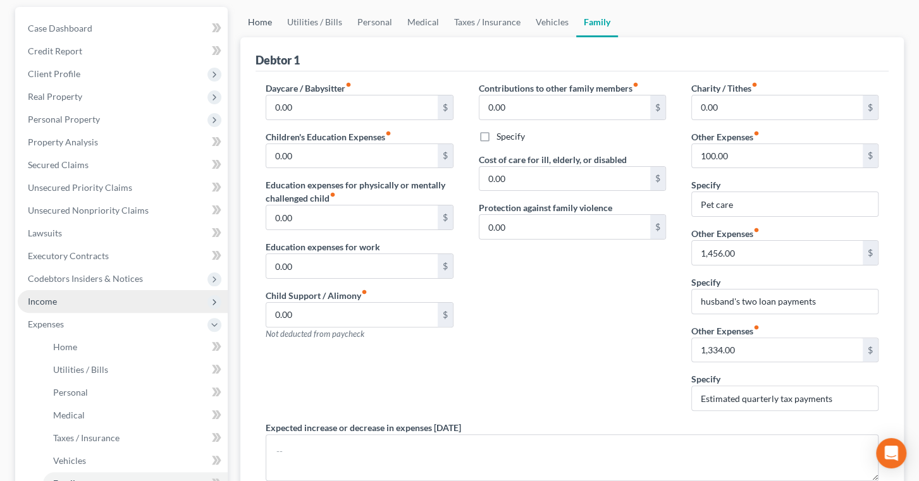
click at [274, 37] on link "Home" at bounding box center [259, 22] width 39 height 30
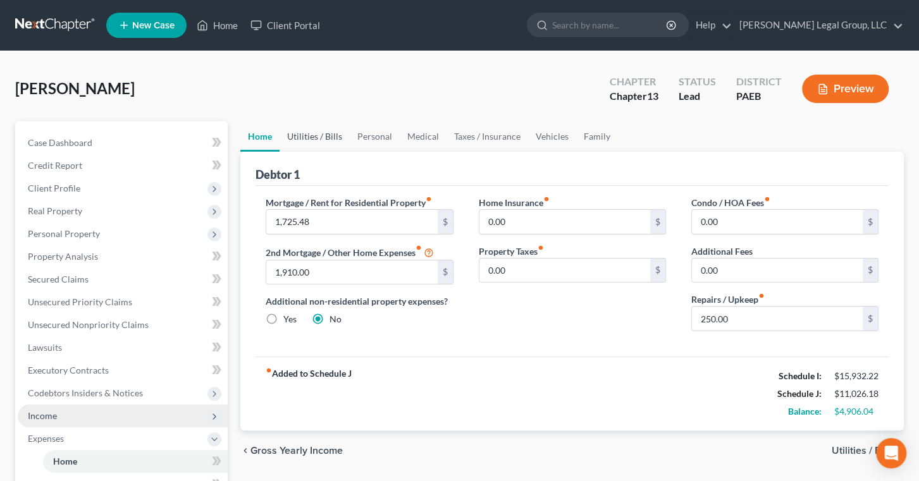
click at [338, 152] on link "Utilities / Bills" at bounding box center [315, 136] width 70 height 30
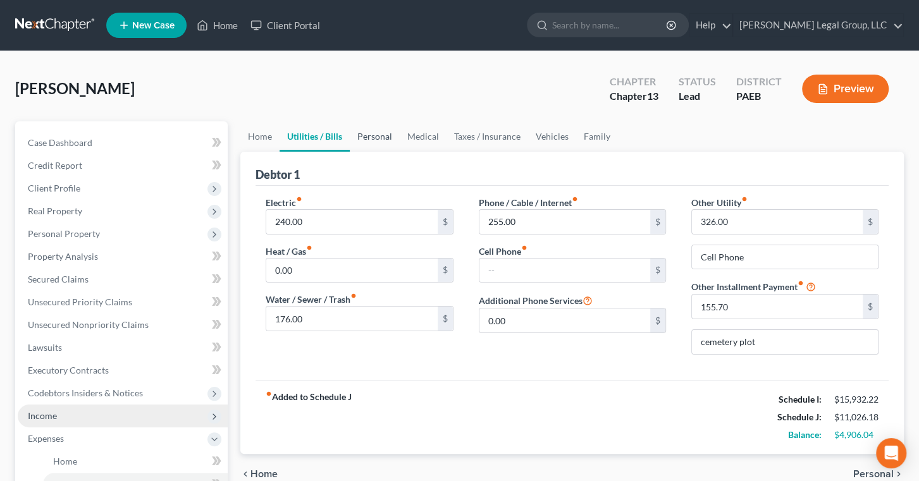
click at [400, 152] on link "Personal" at bounding box center [375, 136] width 50 height 30
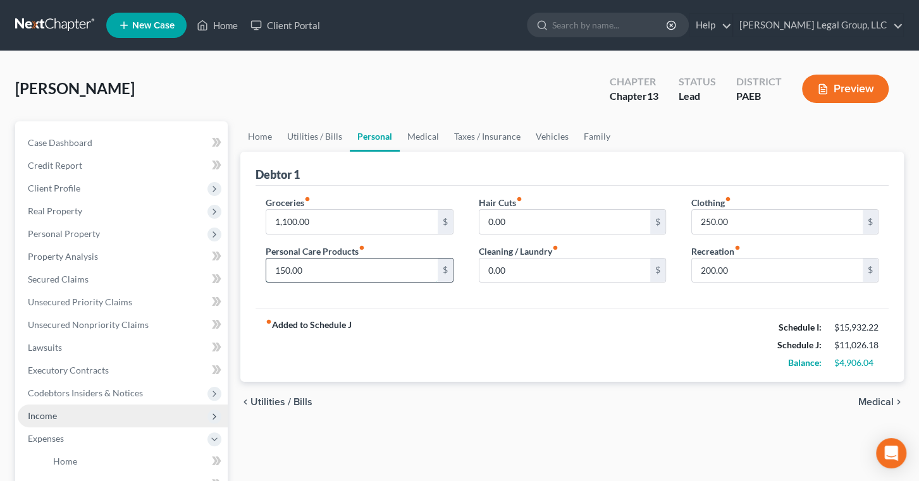
click at [297, 283] on input "150.00" at bounding box center [351, 271] width 171 height 24
click at [299, 283] on input "150.00" at bounding box center [351, 271] width 171 height 24
drag, startPoint x: 298, startPoint y: 335, endPoint x: 287, endPoint y: 336, distance: 11.5
click at [287, 283] on input "150.00" at bounding box center [351, 271] width 171 height 24
type input "200.00"
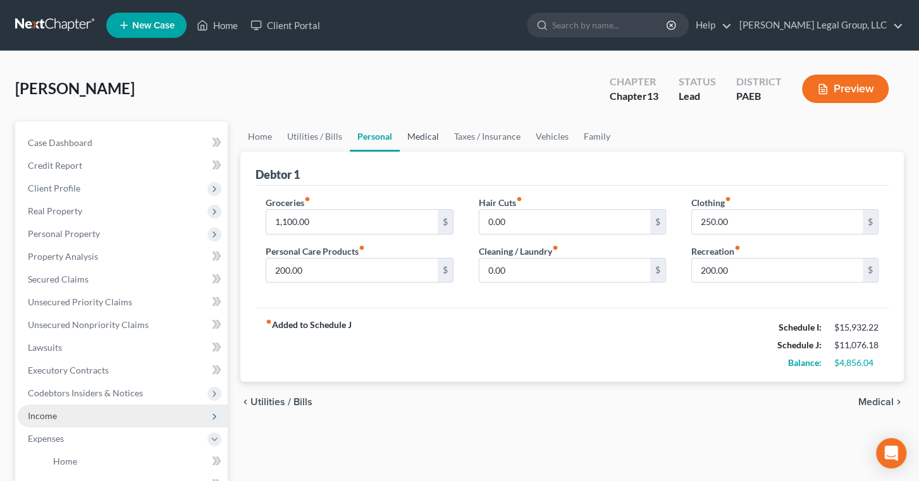
click at [446, 152] on link "Medical" at bounding box center [423, 136] width 47 height 30
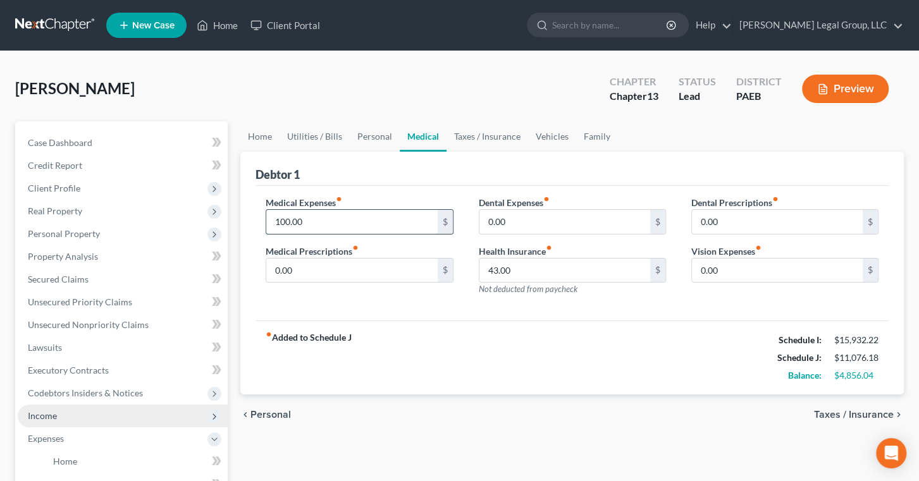
click at [293, 234] on input "100.00" at bounding box center [351, 222] width 171 height 24
type input "150.00"
click at [392, 186] on div "Debtor 1" at bounding box center [571, 169] width 633 height 34
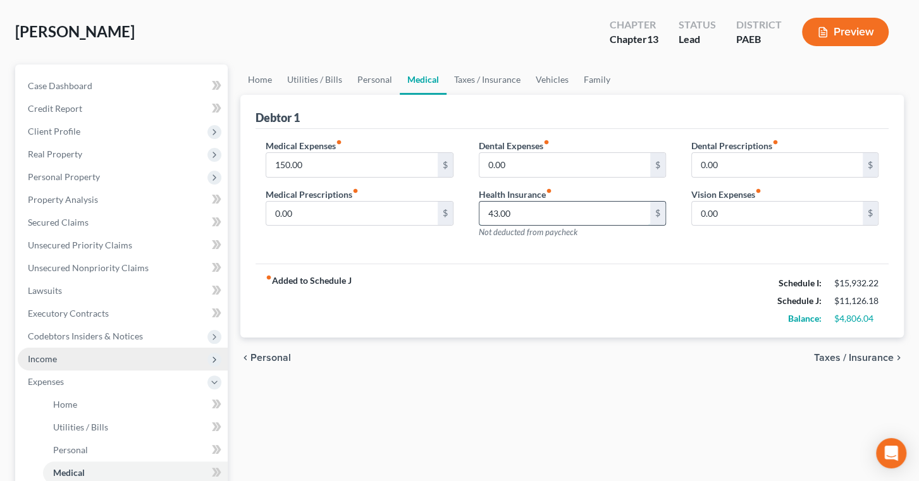
click at [502, 226] on input "43.00" at bounding box center [564, 214] width 171 height 24
click at [501, 226] on input "43.00" at bounding box center [564, 214] width 171 height 24
click at [500, 226] on input "43.00" at bounding box center [564, 214] width 171 height 24
type input "49.00"
click at [254, 95] on link "Home" at bounding box center [259, 80] width 39 height 30
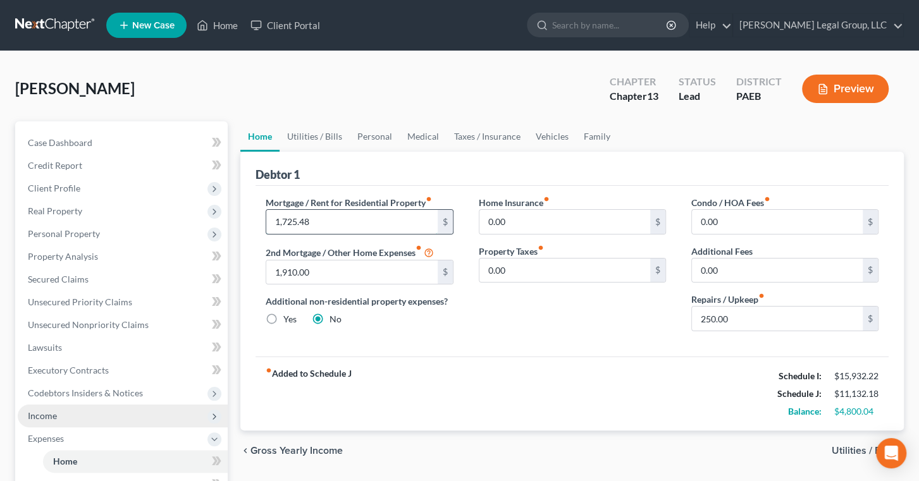
click at [312, 234] on input "1,725.48" at bounding box center [351, 222] width 171 height 24
click at [310, 234] on input "1,725.48" at bounding box center [351, 222] width 171 height 24
click at [309, 234] on input "1,725.48" at bounding box center [351, 222] width 171 height 24
type input "1,726.48"
click at [413, 186] on div "Debtor 1" at bounding box center [571, 169] width 633 height 34
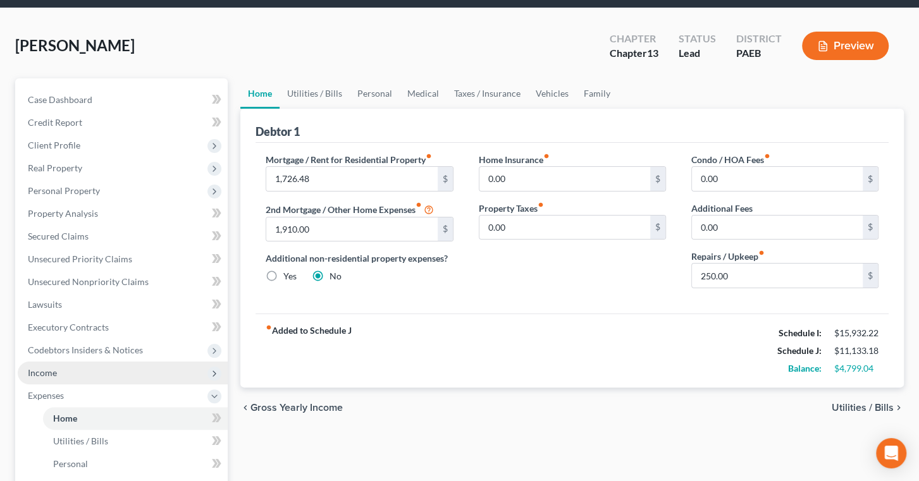
scroll to position [114, 0]
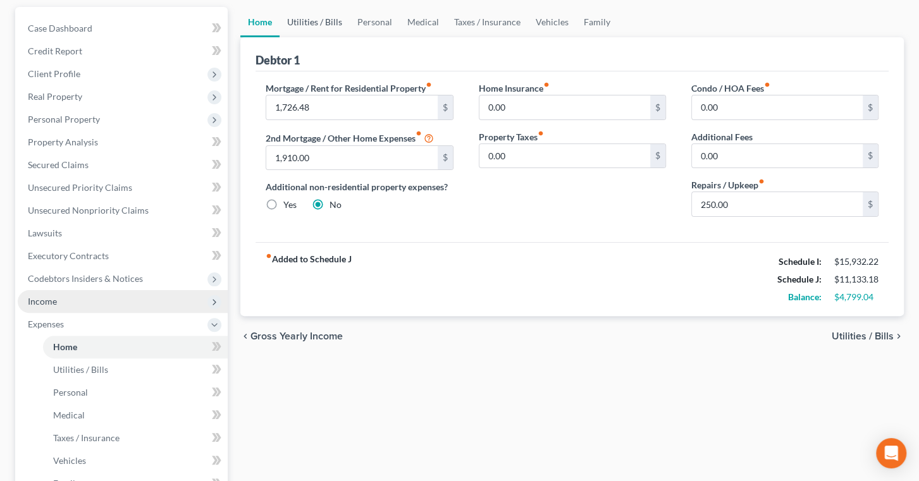
click at [343, 37] on link "Utilities / Bills" at bounding box center [315, 22] width 70 height 30
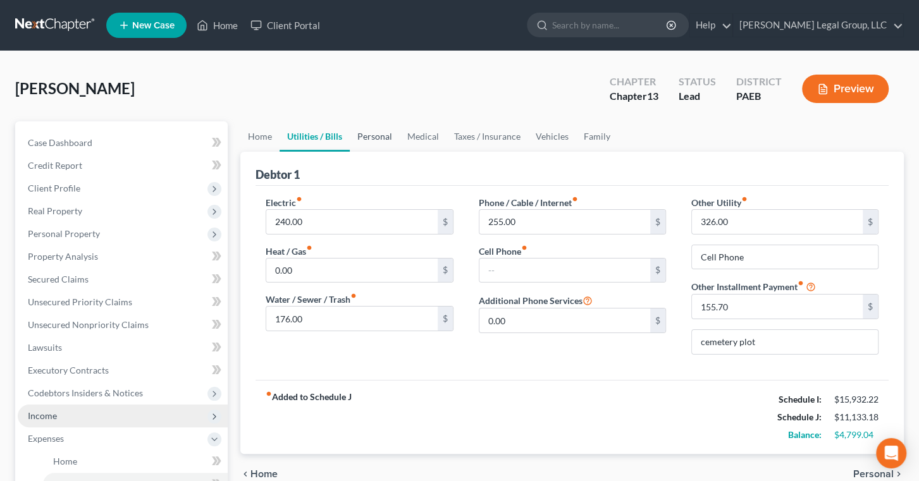
click at [400, 152] on link "Personal" at bounding box center [375, 136] width 50 height 30
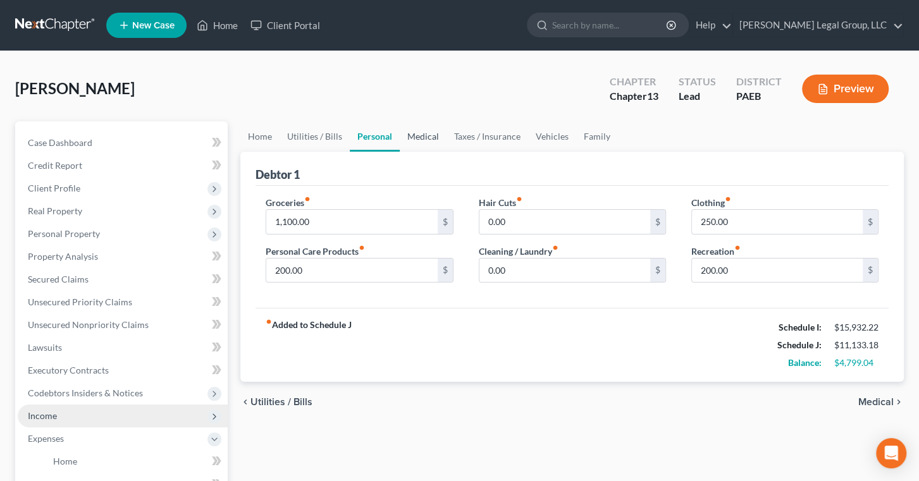
click at [446, 152] on link "Medical" at bounding box center [423, 136] width 47 height 30
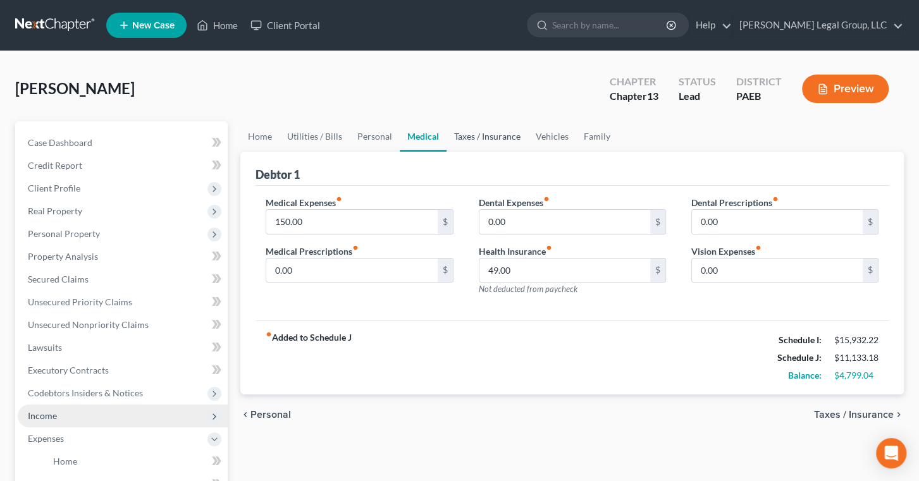
click at [528, 152] on link "Taxes / Insurance" at bounding box center [487, 136] width 82 height 30
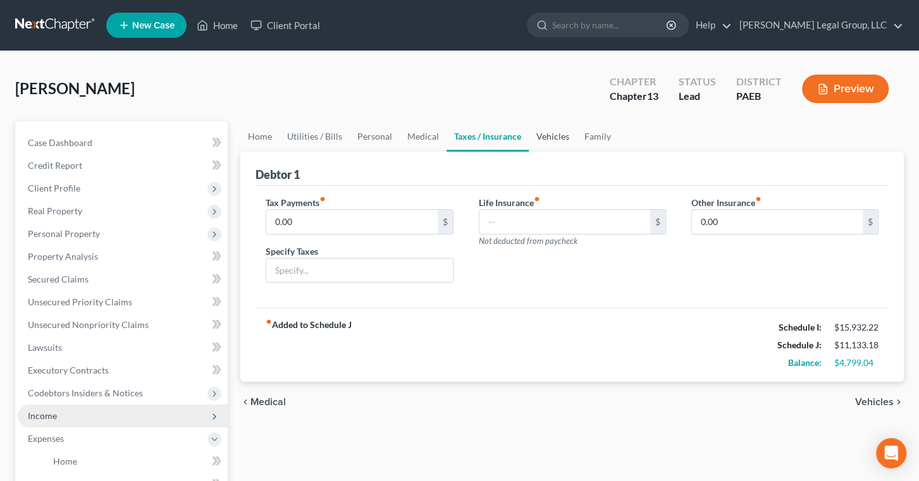
click at [577, 152] on link "Vehicles" at bounding box center [553, 136] width 48 height 30
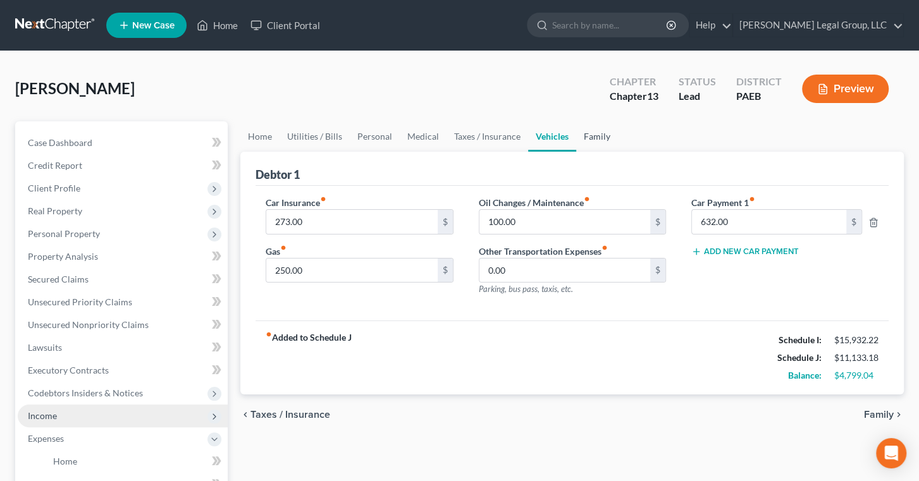
click at [618, 152] on link "Family" at bounding box center [597, 136] width 42 height 30
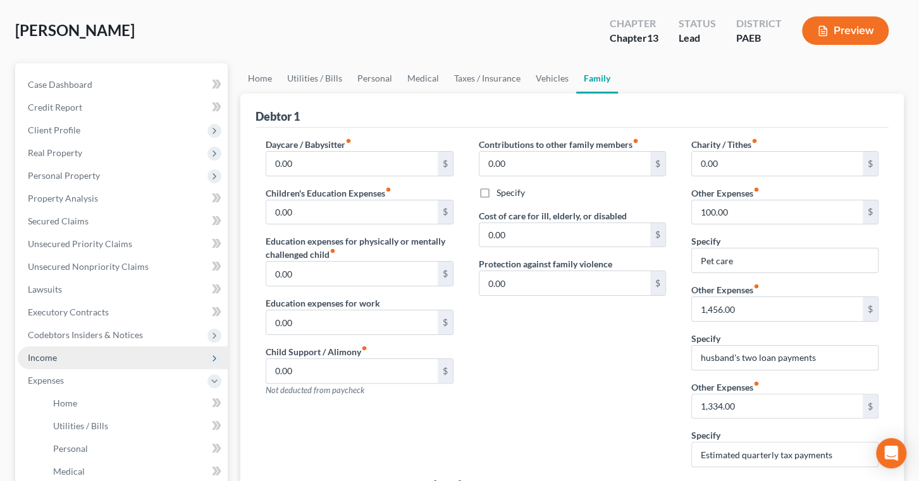
scroll to position [57, 0]
click at [269, 95] on link "Home" at bounding box center [259, 80] width 39 height 30
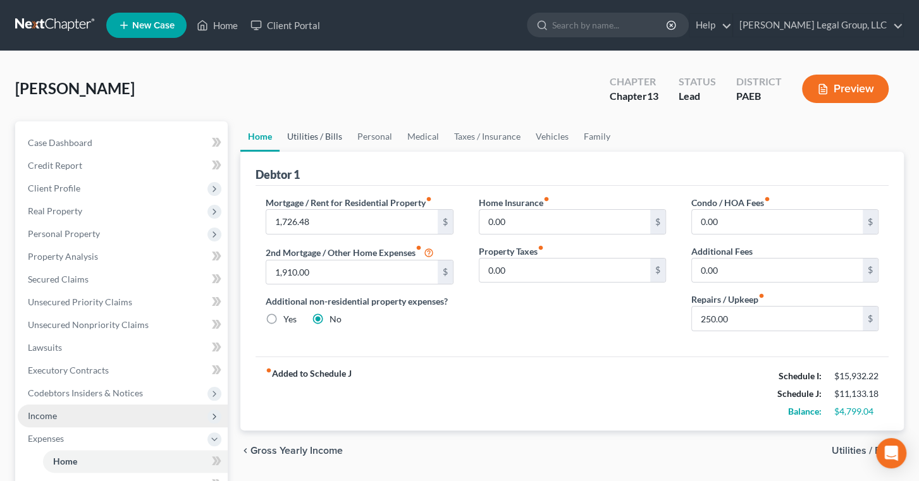
click at [339, 152] on link "Utilities / Bills" at bounding box center [315, 136] width 70 height 30
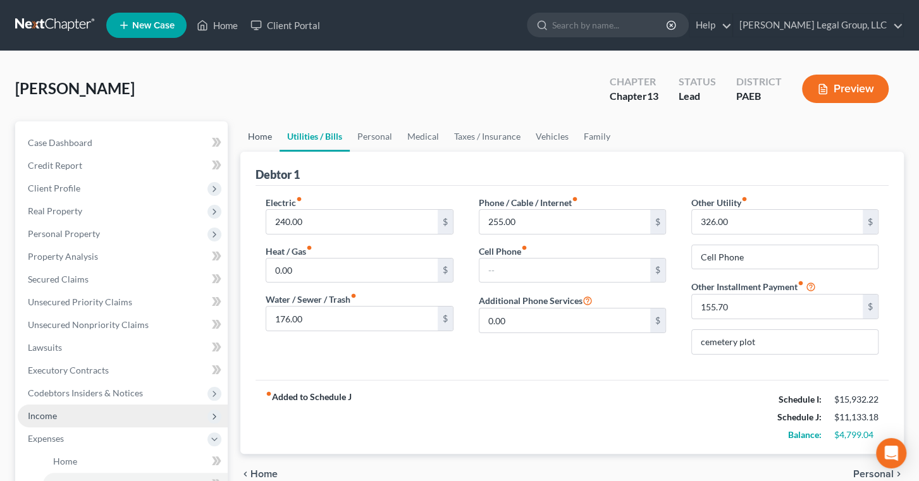
click at [275, 152] on link "Home" at bounding box center [259, 136] width 39 height 30
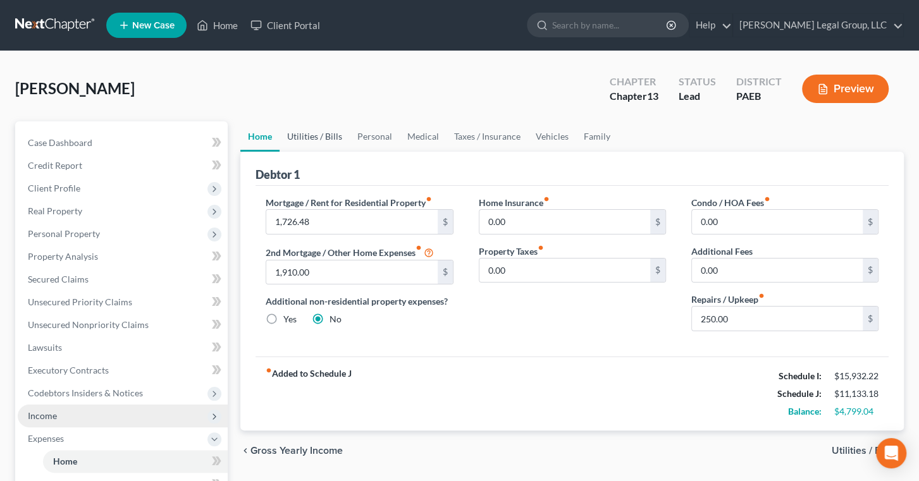
click at [336, 152] on link "Utilities / Bills" at bounding box center [315, 136] width 70 height 30
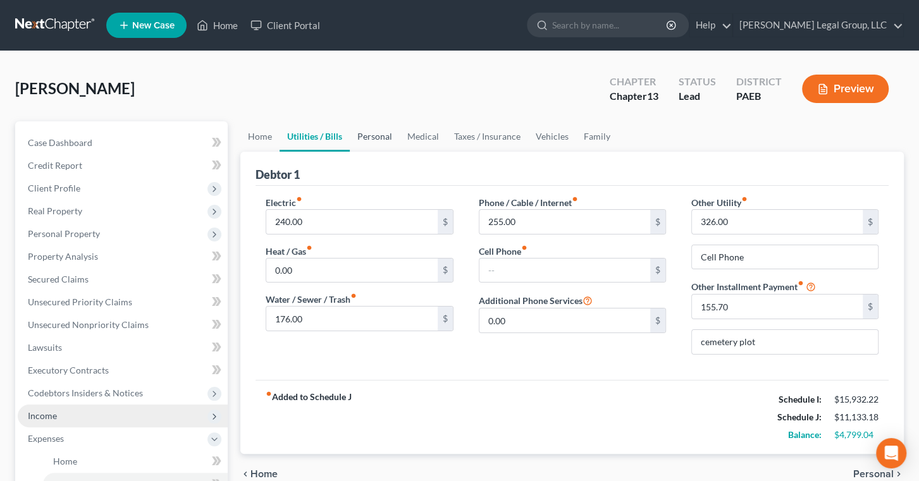
click at [400, 152] on link "Personal" at bounding box center [375, 136] width 50 height 30
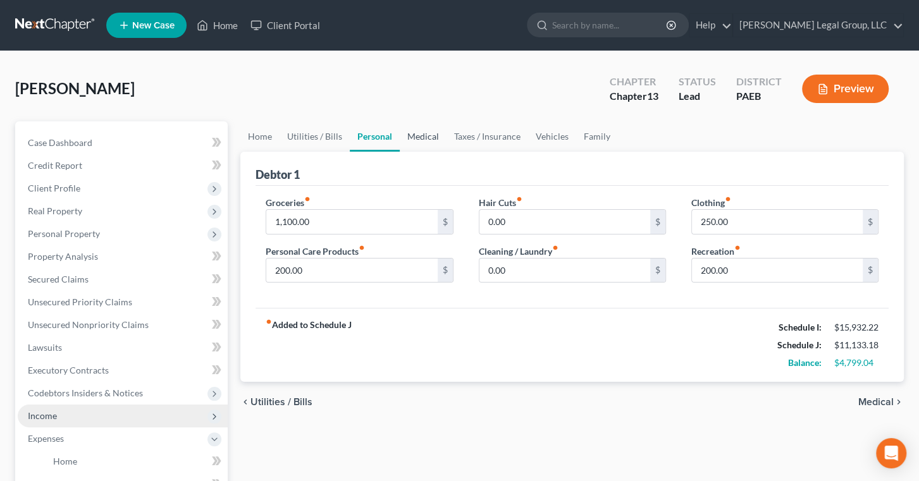
click at [446, 152] on link "Medical" at bounding box center [423, 136] width 47 height 30
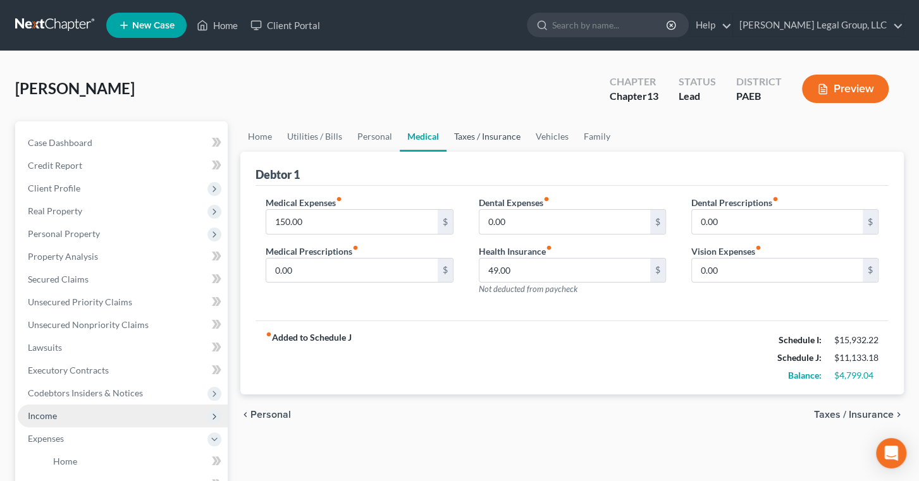
click at [528, 152] on link "Taxes / Insurance" at bounding box center [487, 136] width 82 height 30
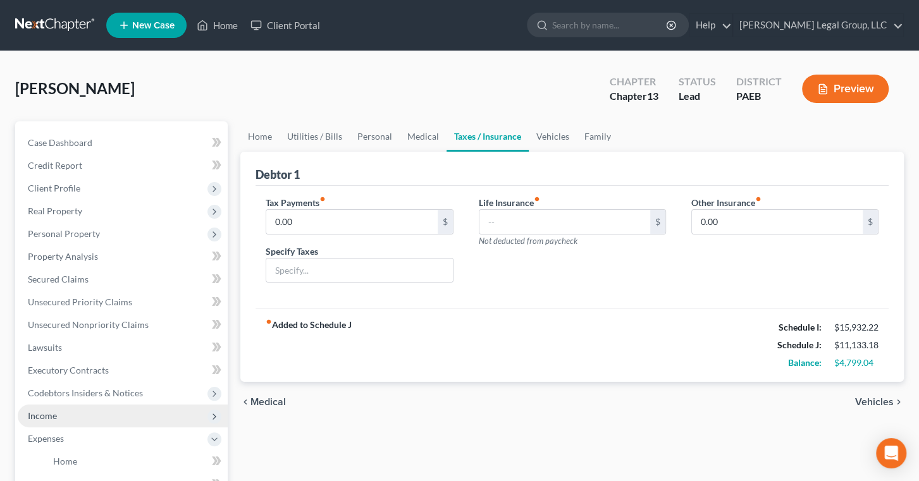
click at [529, 152] on link "Taxes / Insurance" at bounding box center [487, 136] width 82 height 30
click at [577, 152] on link "Vehicles" at bounding box center [553, 136] width 48 height 30
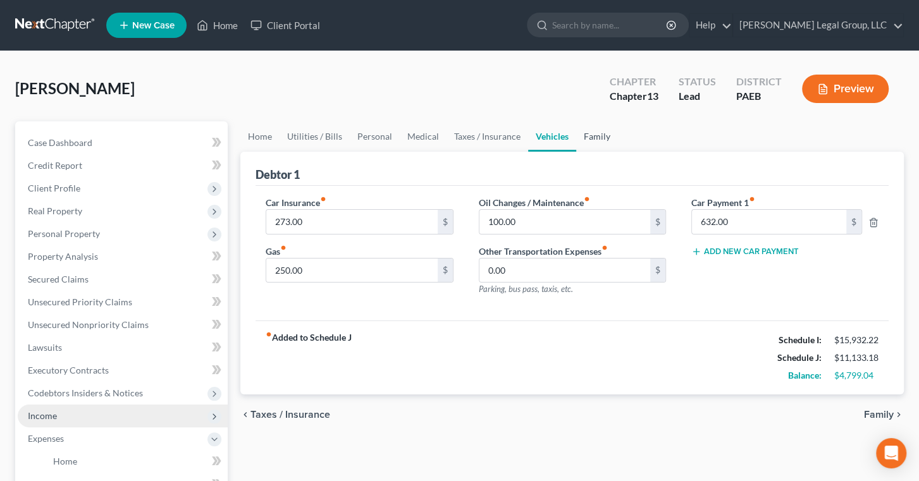
click at [618, 152] on link "Family" at bounding box center [597, 136] width 42 height 30
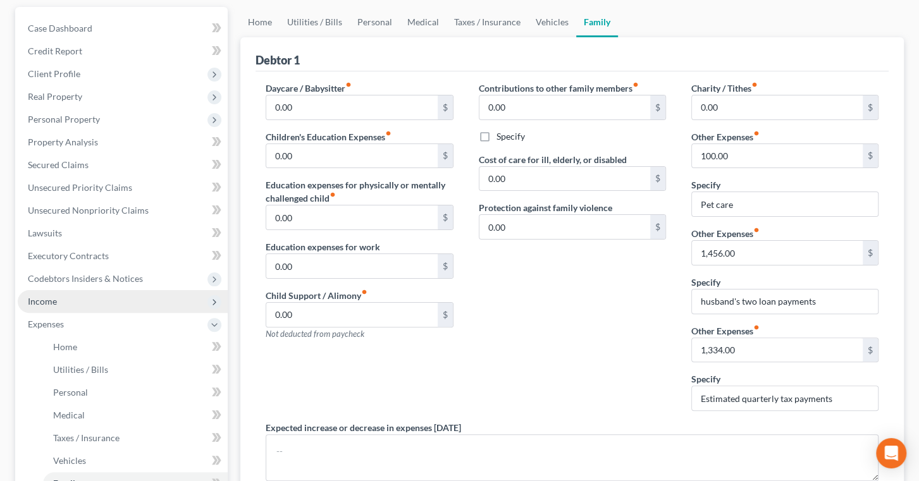
scroll to position [57, 0]
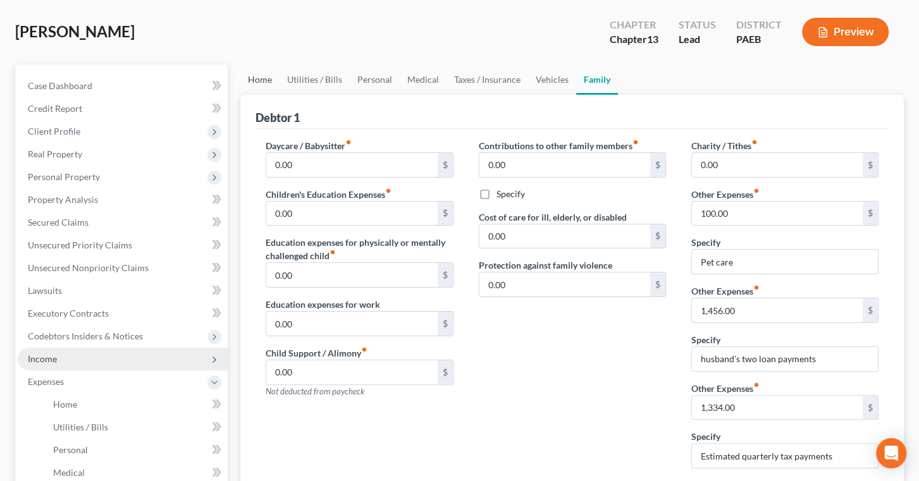
click at [270, 95] on link "Home" at bounding box center [259, 80] width 39 height 30
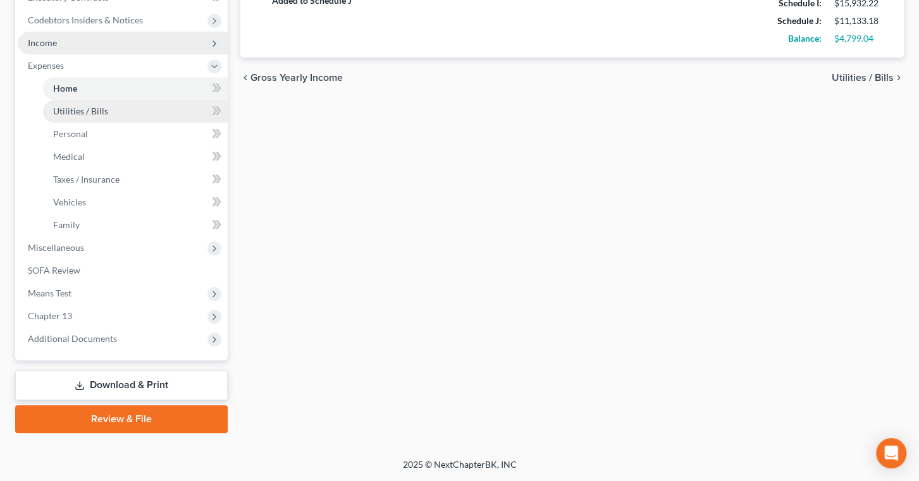
scroll to position [517, 0]
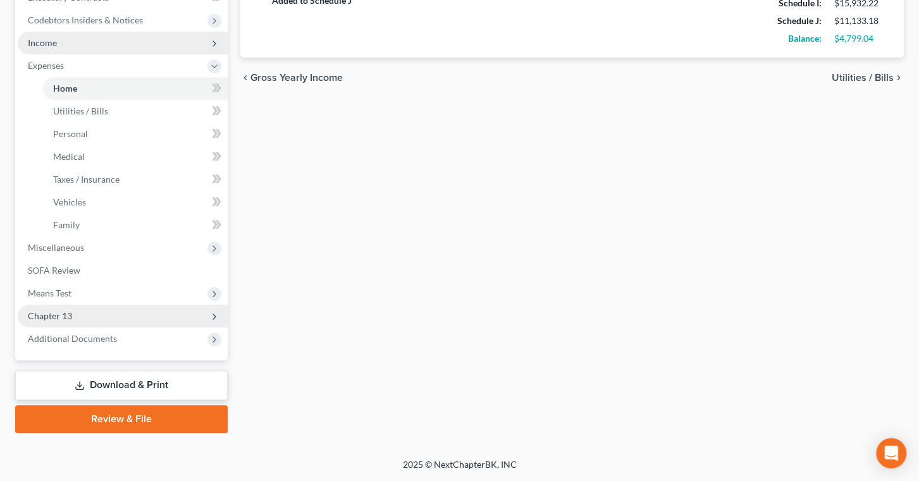
click at [95, 328] on span "Chapter 13" at bounding box center [123, 316] width 210 height 23
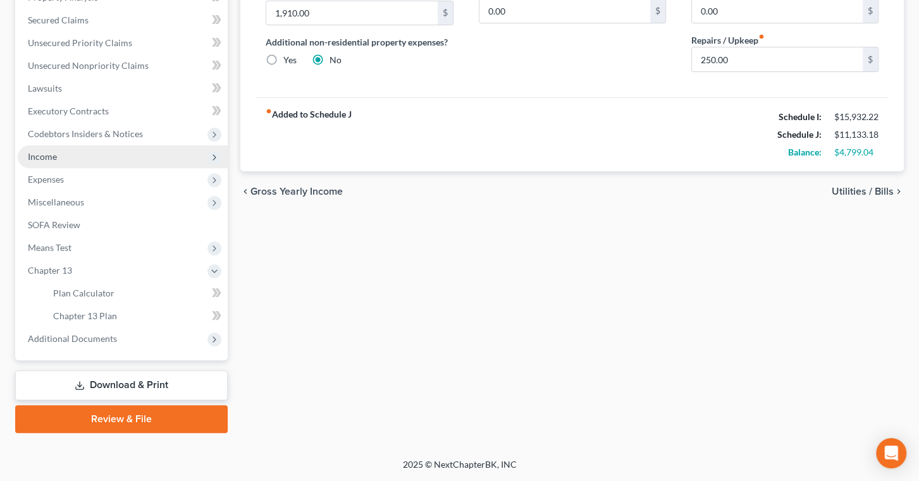
scroll to position [441, 0]
click at [138, 305] on link "Chapter 13 Plan" at bounding box center [135, 316] width 185 height 23
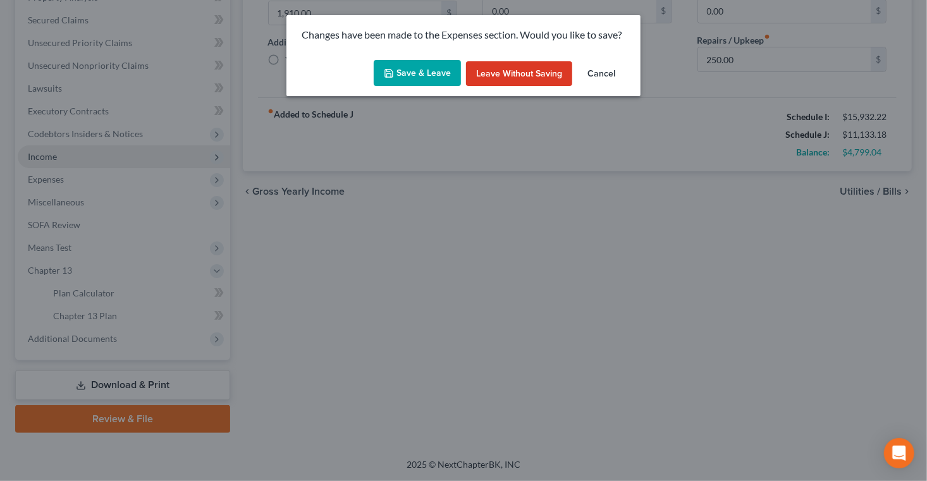
click at [426, 85] on button "Save & Leave" at bounding box center [417, 73] width 87 height 27
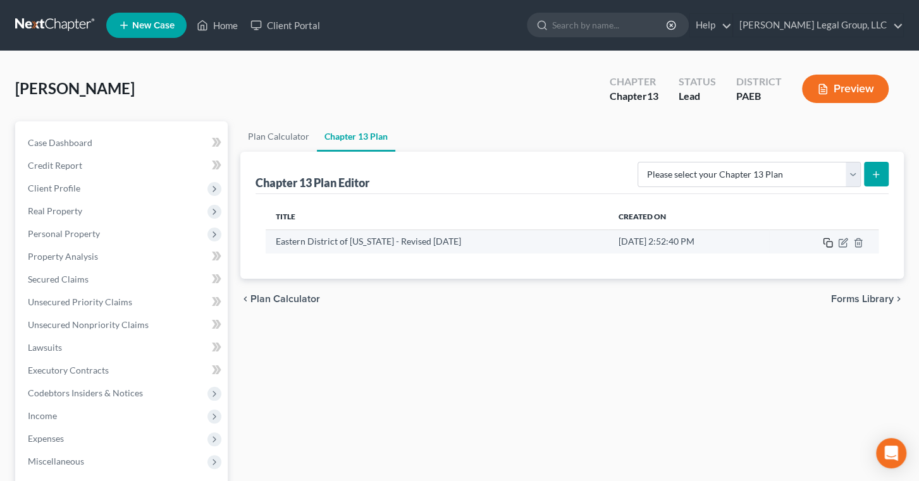
click at [823, 248] on icon "button" at bounding box center [828, 243] width 10 height 10
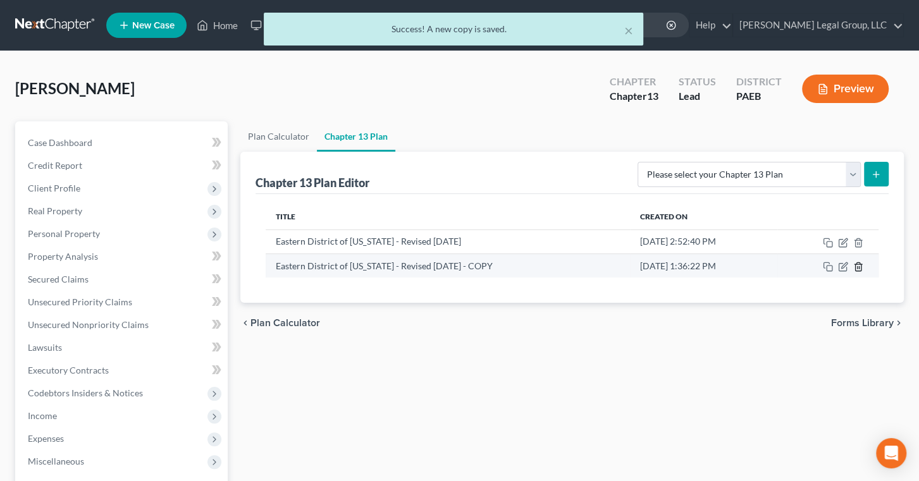
click at [859, 269] on line "button" at bounding box center [859, 267] width 0 height 3
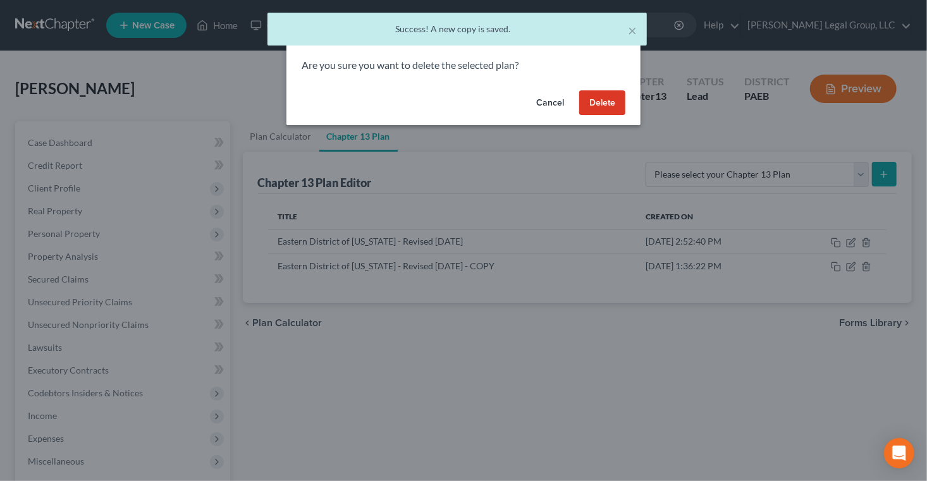
click at [625, 116] on button "Delete" at bounding box center [602, 102] width 46 height 25
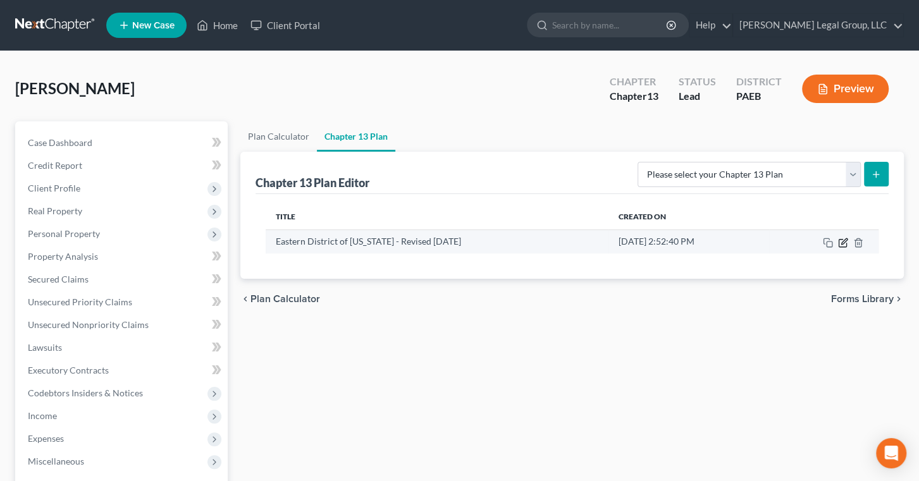
click at [841, 244] on icon "button" at bounding box center [844, 241] width 6 height 6
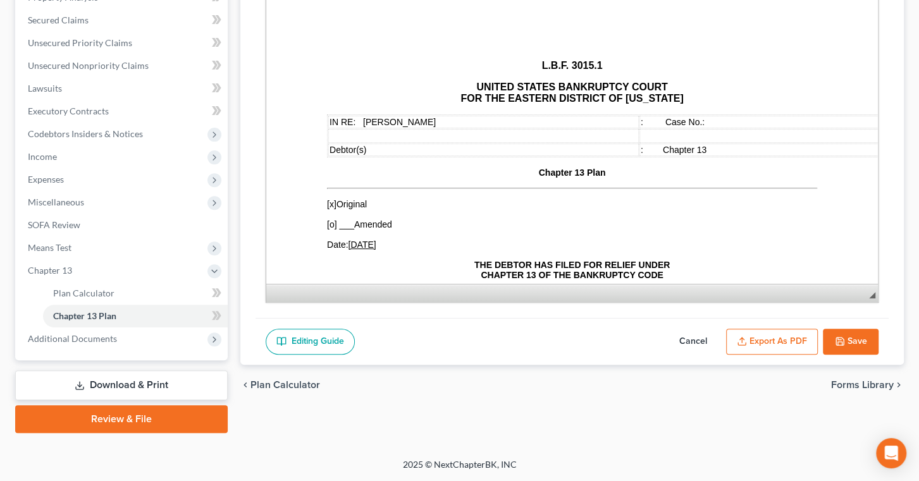
scroll to position [345, 0]
click at [665, 329] on button "Cancel" at bounding box center [693, 342] width 56 height 27
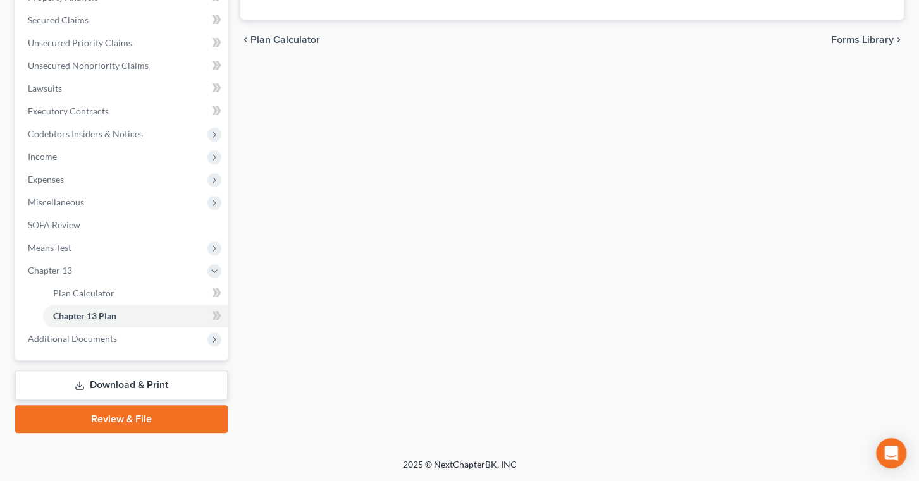
click at [637, 315] on div "Plan Calculator Chapter 13 Plan Chapter 13 Plan Editor Please select your Chapt…" at bounding box center [572, 147] width 676 height 571
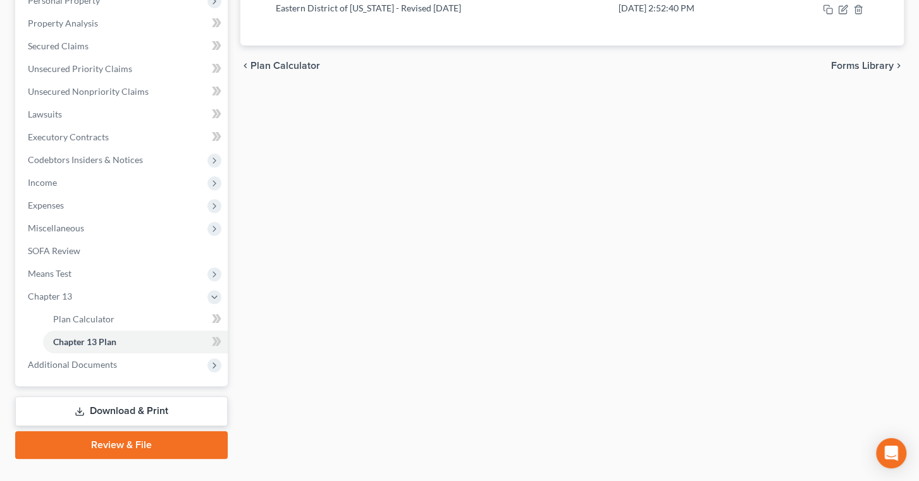
scroll to position [230, 0]
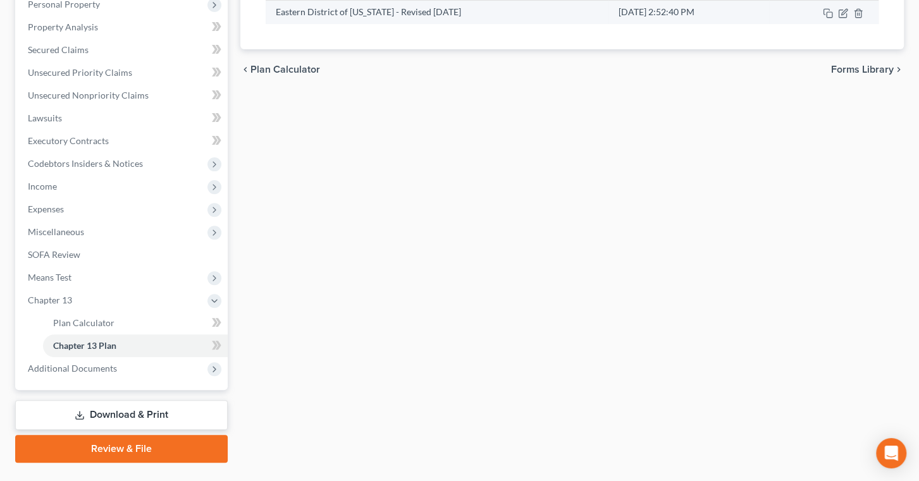
click at [805, 24] on td at bounding box center [823, 12] width 109 height 24
click at [823, 18] on icon "button" at bounding box center [828, 13] width 10 height 10
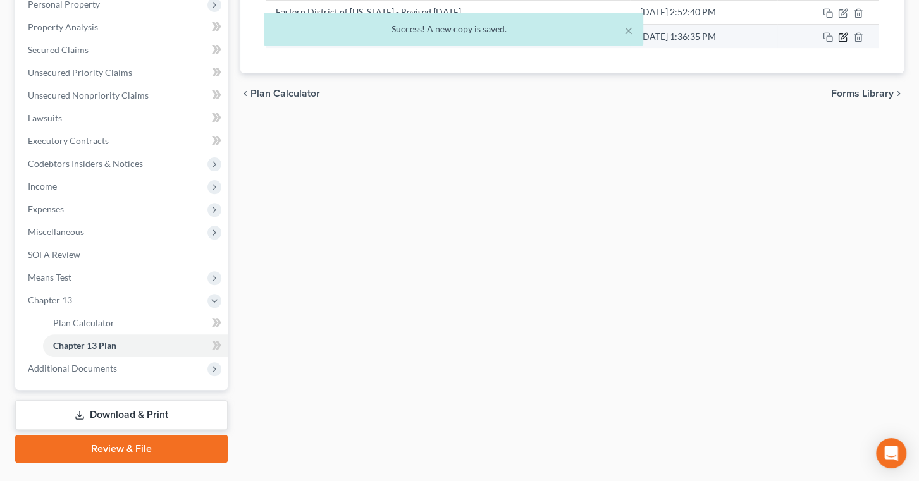
click at [839, 42] on icon "button" at bounding box center [843, 38] width 8 height 8
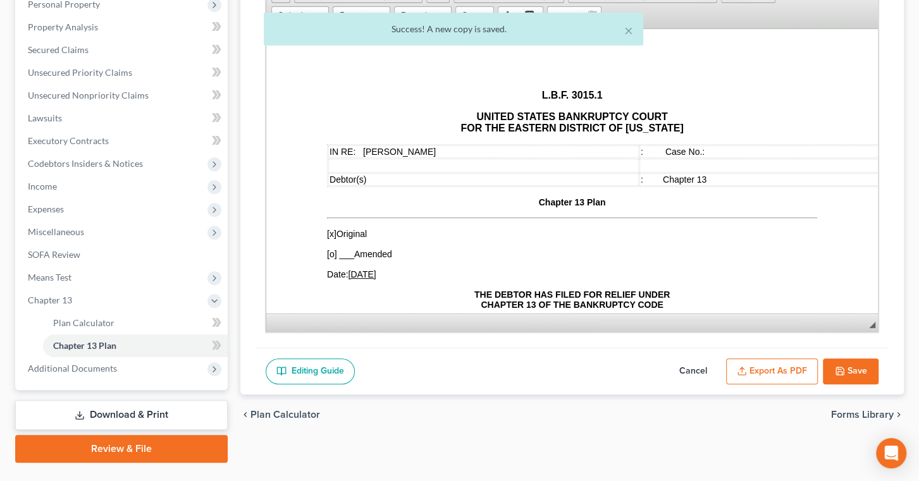
scroll to position [0, 0]
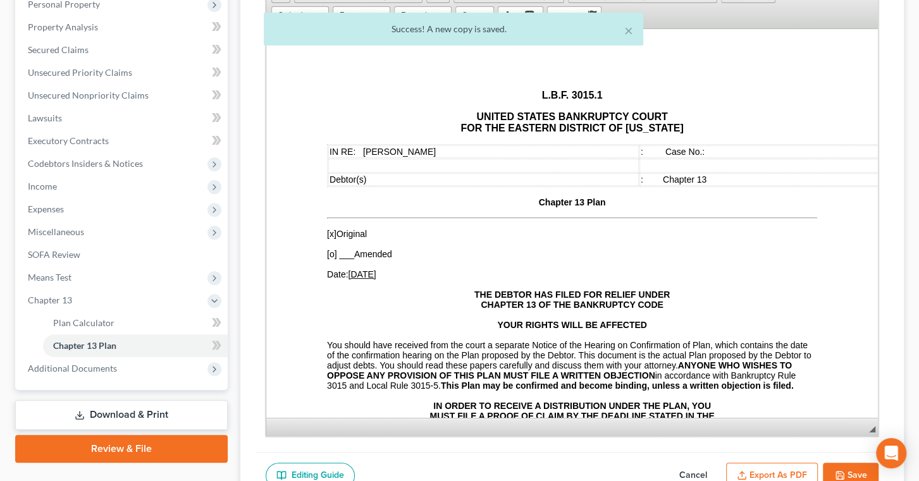
drag, startPoint x: 864, startPoint y: 372, endPoint x: 868, endPoint y: 468, distance: 95.6
click at [868, 452] on div "Chapter 13 Plan Name Eastern District of [US_STATE] - Revised [DATE] - COPY Ric…" at bounding box center [571, 187] width 633 height 530
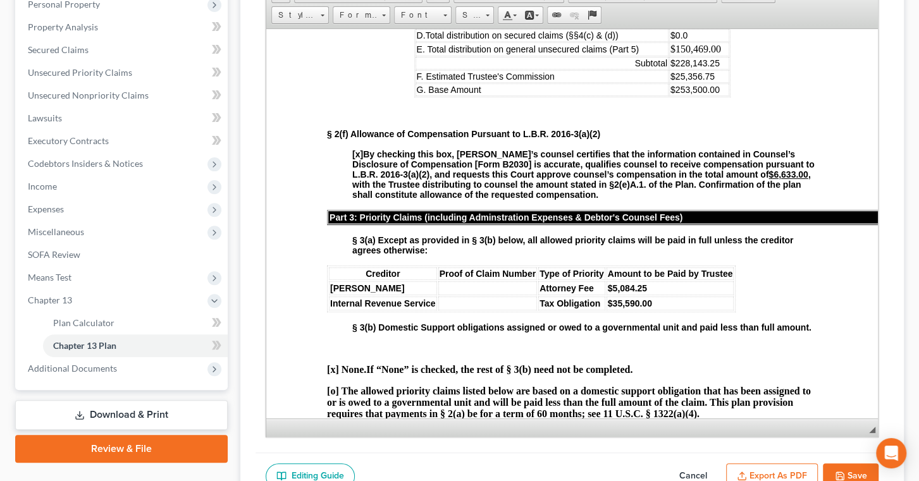
scroll to position [920, 0]
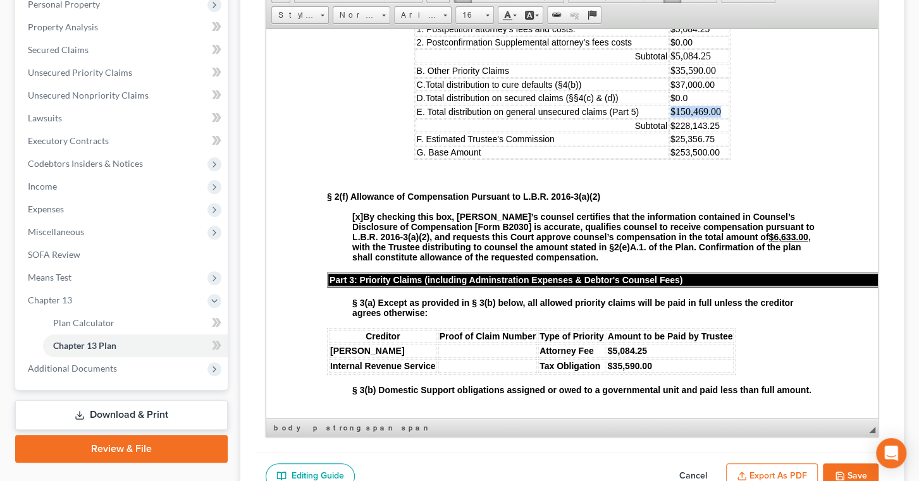
drag, startPoint x: 710, startPoint y: 239, endPoint x: 648, endPoint y: 237, distance: 61.4
click at [669, 118] on td "$150,469.00" at bounding box center [699, 111] width 60 height 14
drag, startPoint x: 497, startPoint y: 63, endPoint x: 498, endPoint y: 73, distance: 10.8
click at [494, 24] on link "Size" at bounding box center [474, 15] width 39 height 18
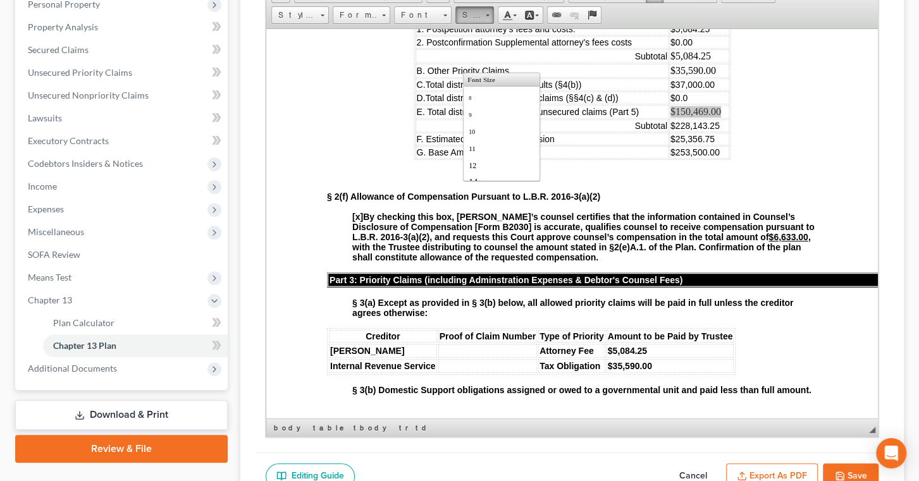
scroll to position [23, 0]
click at [519, 168] on link "14" at bounding box center [501, 159] width 72 height 16
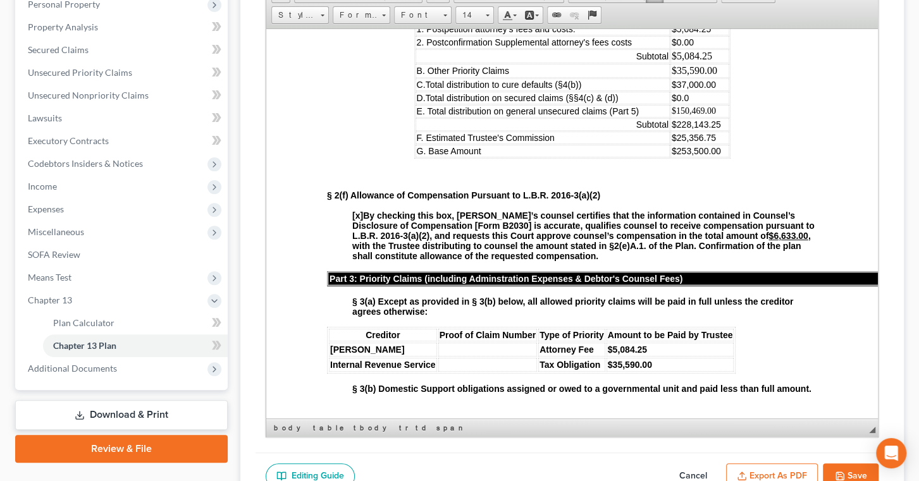
scroll to position [0, 0]
click at [706, 77] on td "$35,590.00" at bounding box center [699, 70] width 59 height 14
drag, startPoint x: 708, startPoint y: 193, endPoint x: 652, endPoint y: 190, distance: 56.4
click at [670, 77] on td "$35,590.00" at bounding box center [699, 70] width 59 height 14
click at [489, 16] on span at bounding box center [488, 16] width 4 height 2
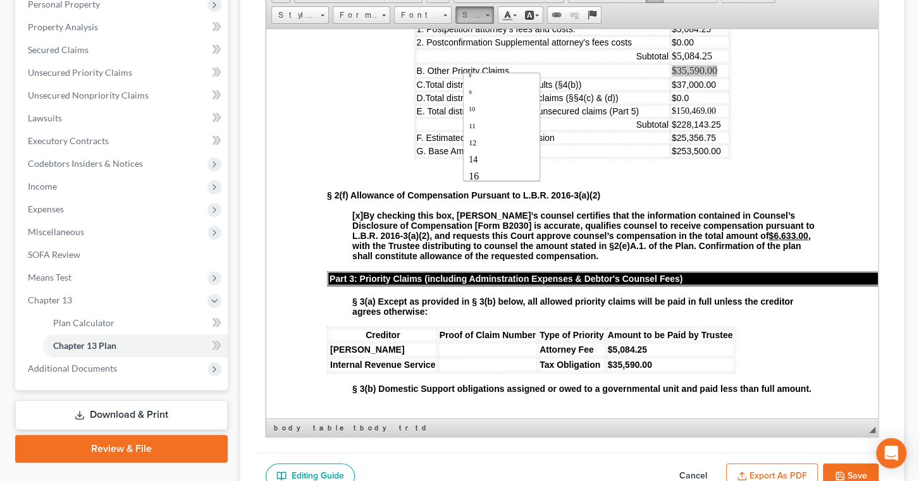
scroll to position [46, 0]
click at [517, 145] on link "14" at bounding box center [501, 136] width 72 height 16
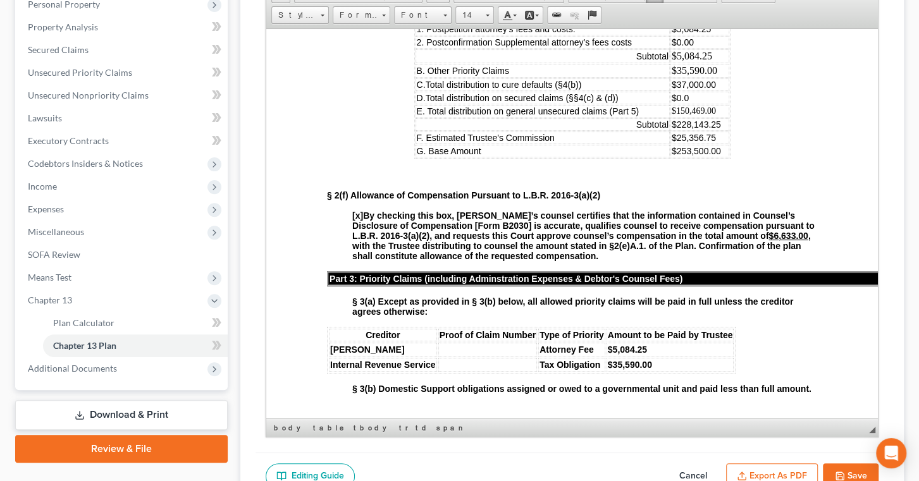
scroll to position [0, 0]
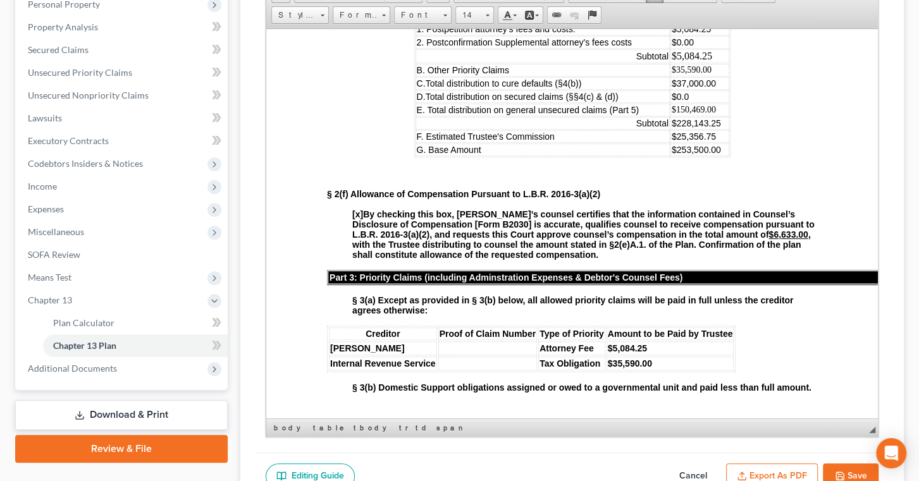
drag, startPoint x: 694, startPoint y: 177, endPoint x: 705, endPoint y: 178, distance: 11.5
click at [694, 63] on td "$5,084.25" at bounding box center [699, 56] width 59 height 14
drag, startPoint x: 709, startPoint y: 173, endPoint x: 656, endPoint y: 178, distance: 52.7
click at [670, 63] on td "$5,084.25" at bounding box center [699, 56] width 59 height 14
click at [489, 20] on span at bounding box center [487, 14] width 3 height 12
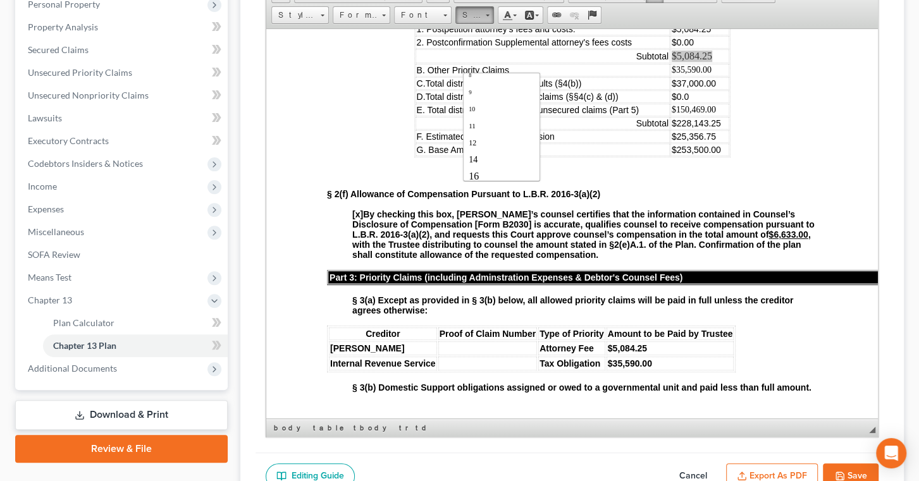
scroll to position [46, 0]
click at [517, 145] on link "14" at bounding box center [501, 136] width 72 height 16
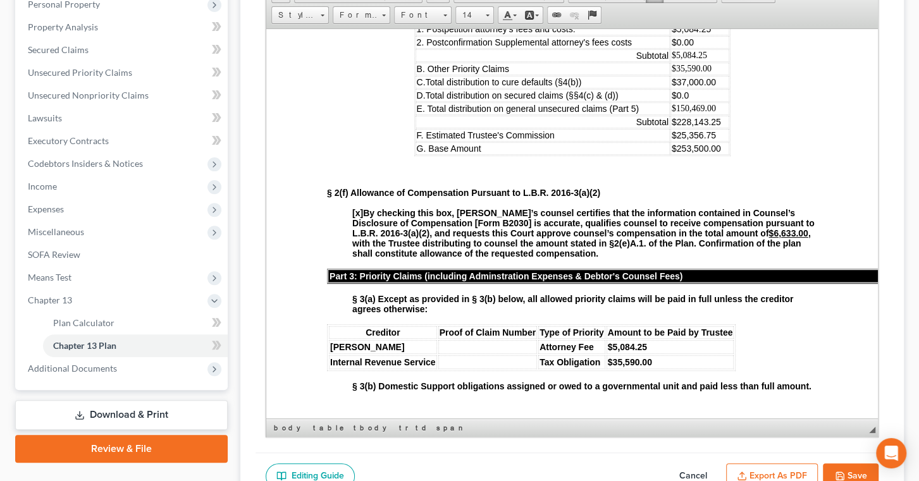
scroll to position [0, 0]
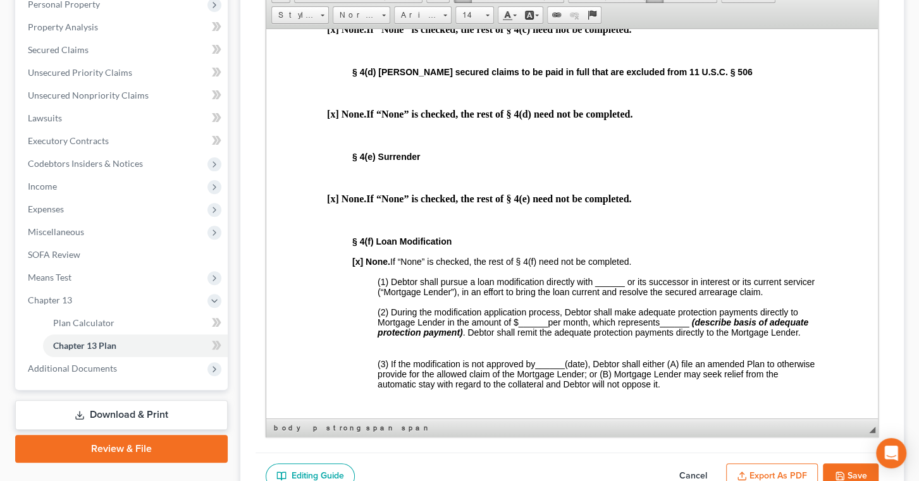
scroll to position [1840, 0]
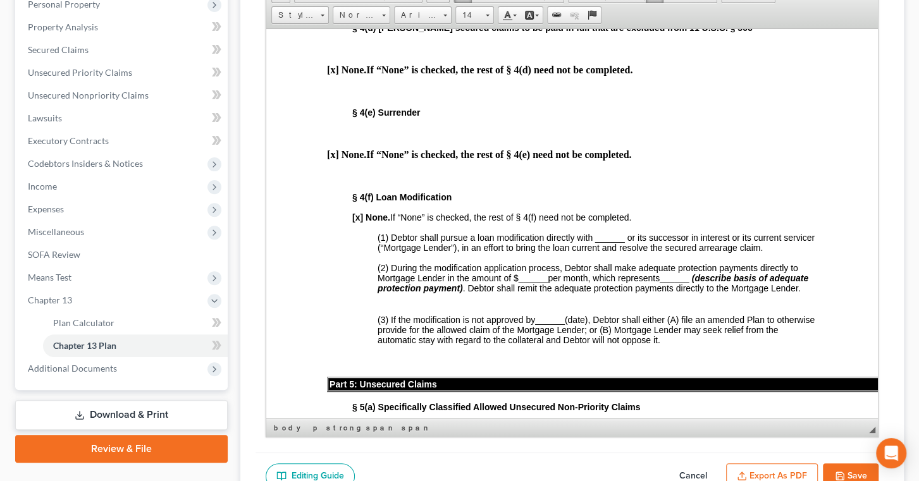
drag, startPoint x: 624, startPoint y: 159, endPoint x: 462, endPoint y: 148, distance: 162.3
drag, startPoint x: 552, startPoint y: 145, endPoint x: 584, endPoint y: 145, distance: 31.6
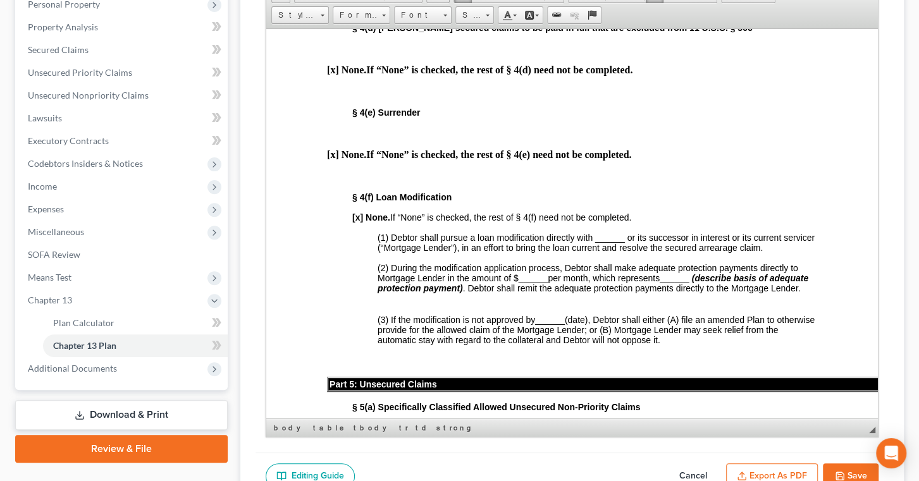
drag, startPoint x: 621, startPoint y: 160, endPoint x: 466, endPoint y: 151, distance: 155.2
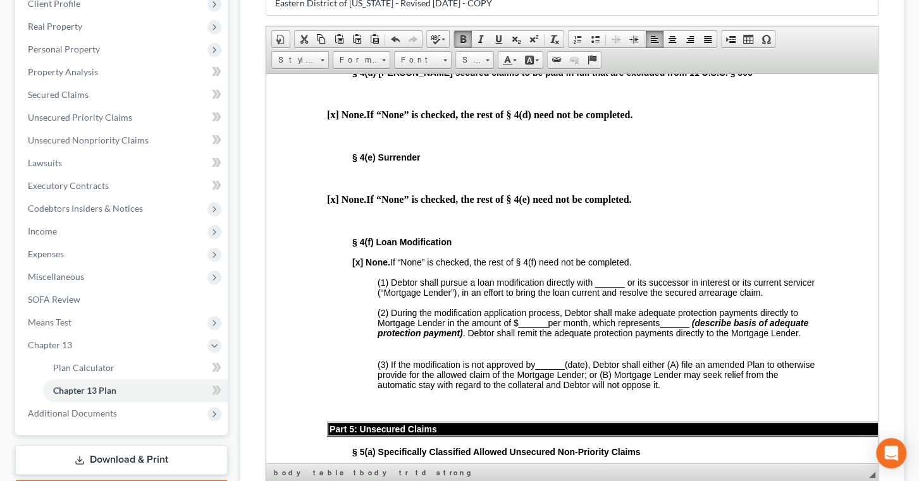
scroll to position [172, 0]
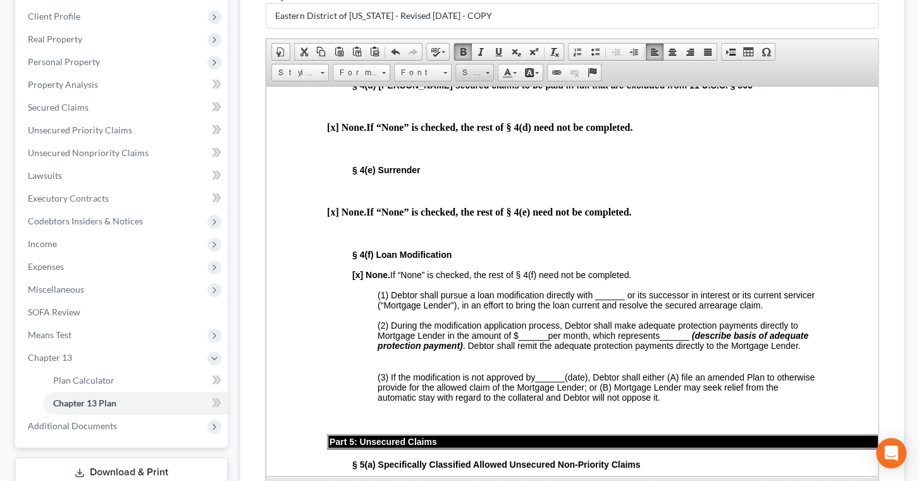
click at [489, 74] on span at bounding box center [488, 73] width 4 height 2
click at [500, 154] on link "14" at bounding box center [501, 146] width 72 height 16
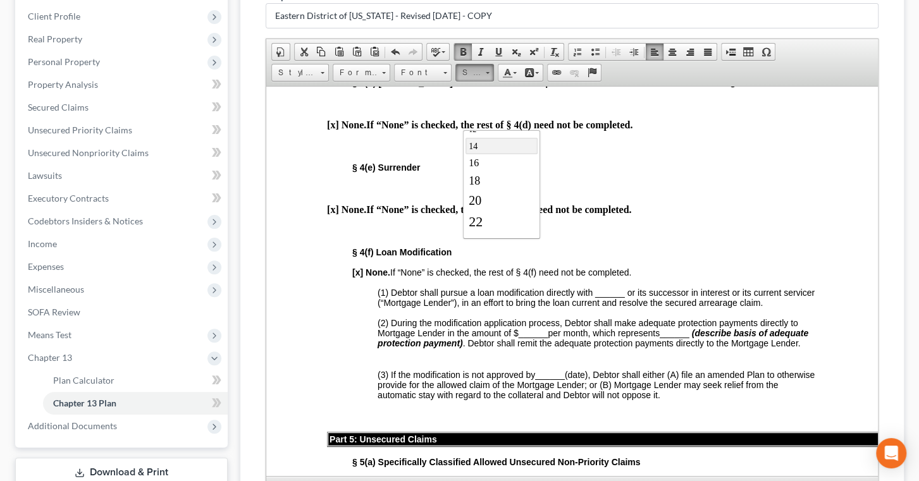
scroll to position [0, 0]
click at [422, 226] on body "L.B.F. 3015.1 UNITED STATES BANKRUPTCY COURT FOR THE EASTERN DISTRICT OF [US_ST…" at bounding box center [572, 244] width 490 height 3874
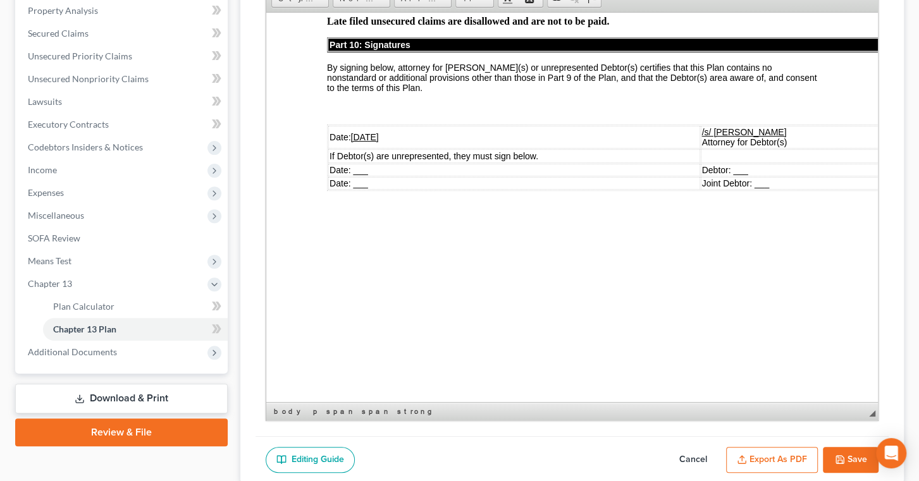
scroll to position [345, 0]
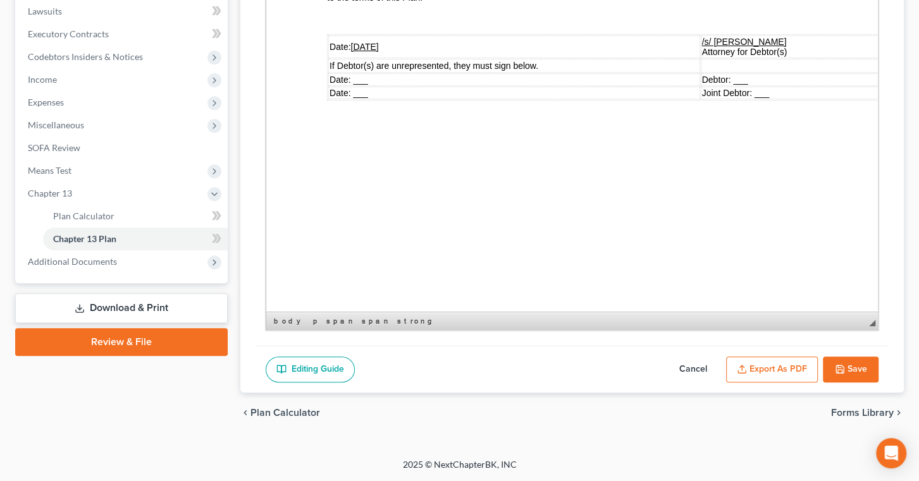
drag, startPoint x: 861, startPoint y: 412, endPoint x: 30, endPoint y: 371, distance: 831.4
click at [861, 383] on button "Save" at bounding box center [851, 370] width 56 height 27
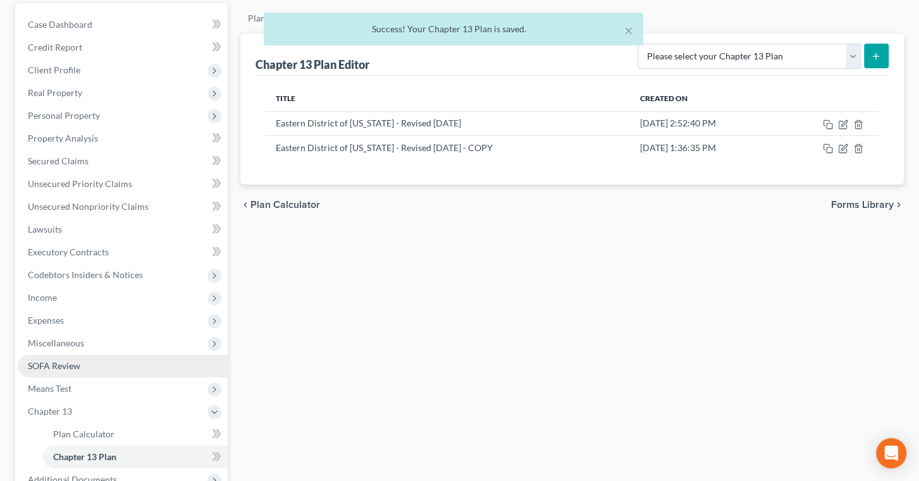
scroll to position [114, 0]
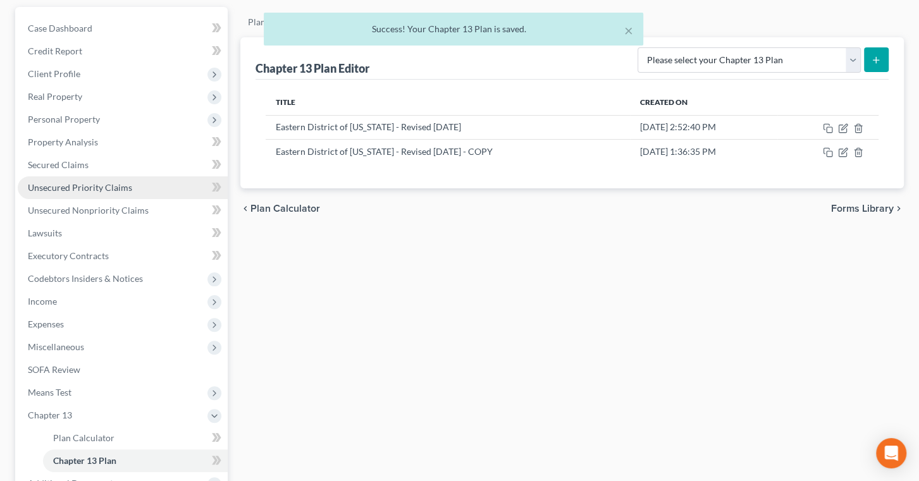
click at [81, 193] on span "Unsecured Priority Claims" at bounding box center [80, 187] width 104 height 11
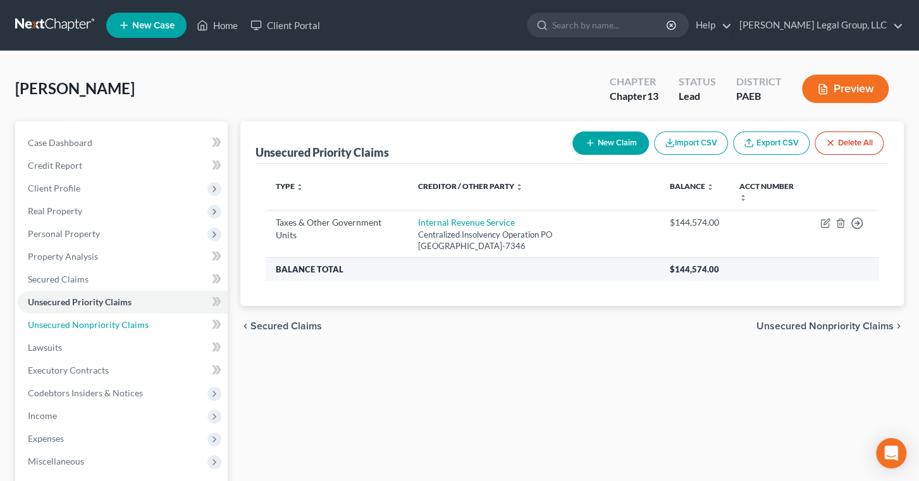
drag, startPoint x: 75, startPoint y: 402, endPoint x: 309, endPoint y: 321, distance: 247.8
click at [75, 330] on span "Unsecured Nonpriority Claims" at bounding box center [88, 324] width 121 height 11
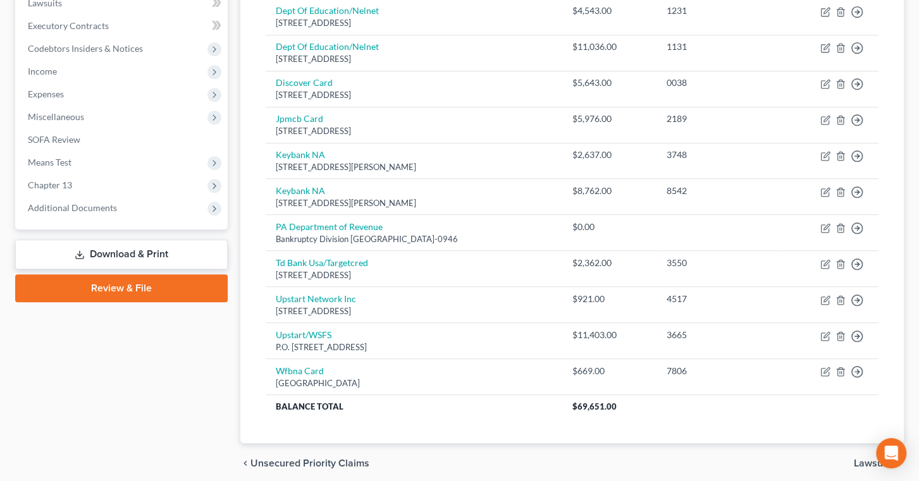
scroll to position [606, 0]
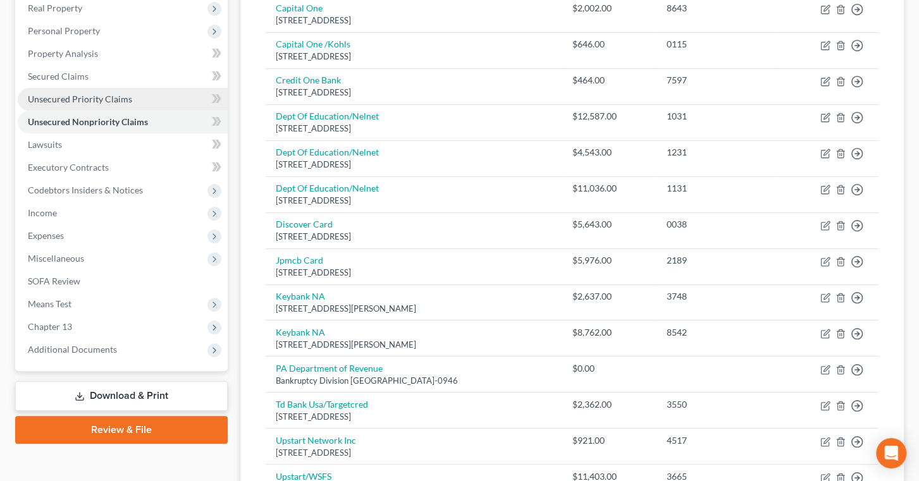
click at [114, 104] on span "Unsecured Priority Claims" at bounding box center [80, 99] width 104 height 11
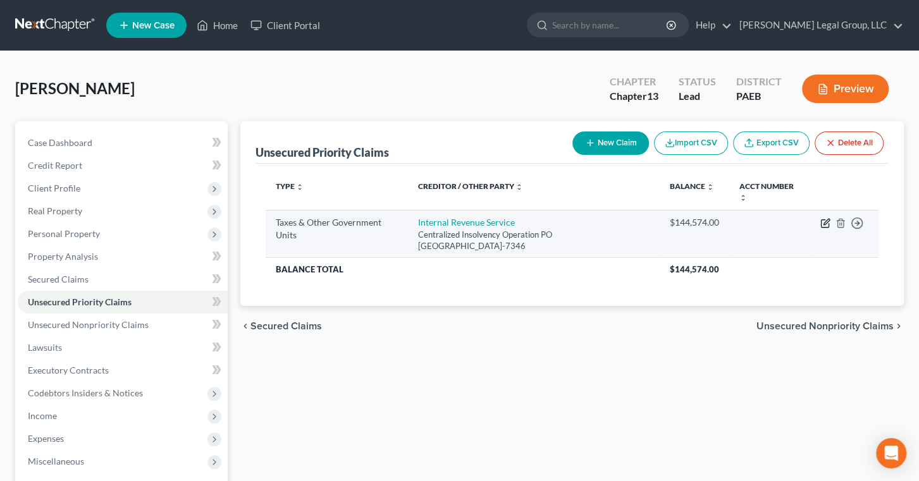
click at [820, 228] on icon "button" at bounding box center [825, 223] width 10 height 10
select select "0"
select select "39"
select select "3"
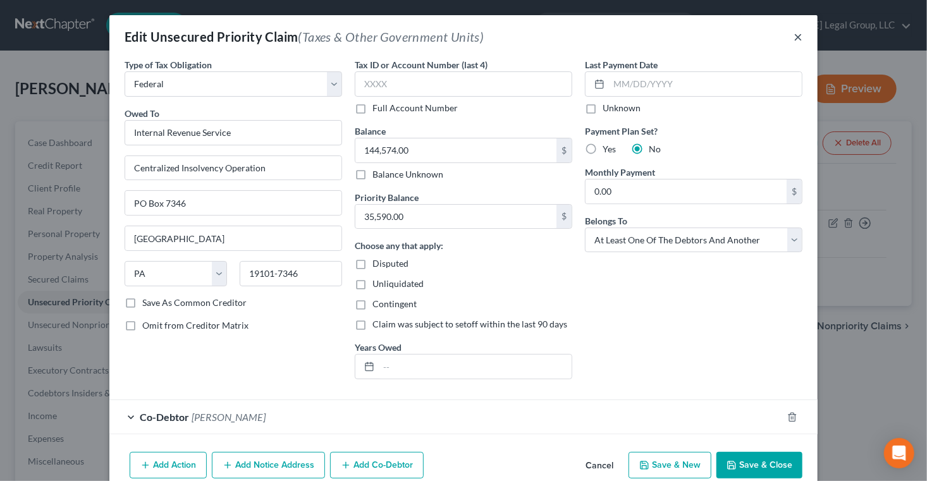
click at [803, 40] on button "×" at bounding box center [798, 36] width 9 height 15
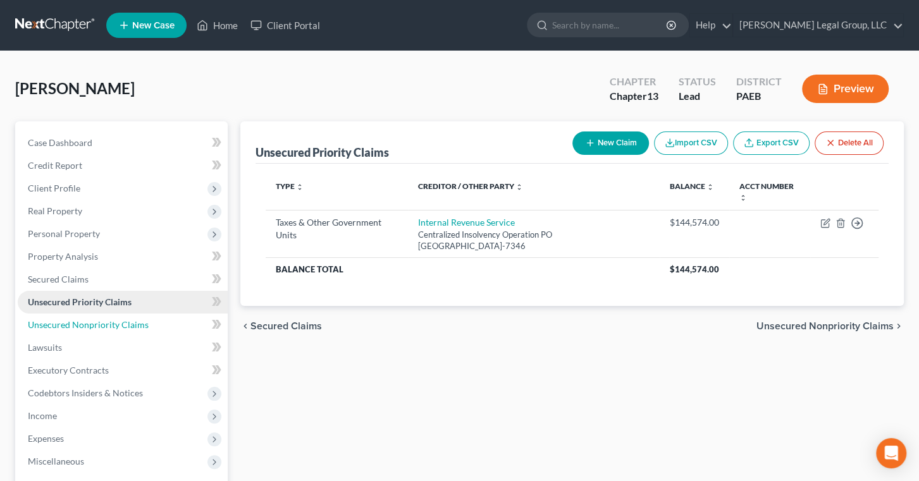
drag, startPoint x: 111, startPoint y: 399, endPoint x: 148, endPoint y: 388, distance: 38.8
click at [111, 330] on span "Unsecured Nonpriority Claims" at bounding box center [88, 324] width 121 height 11
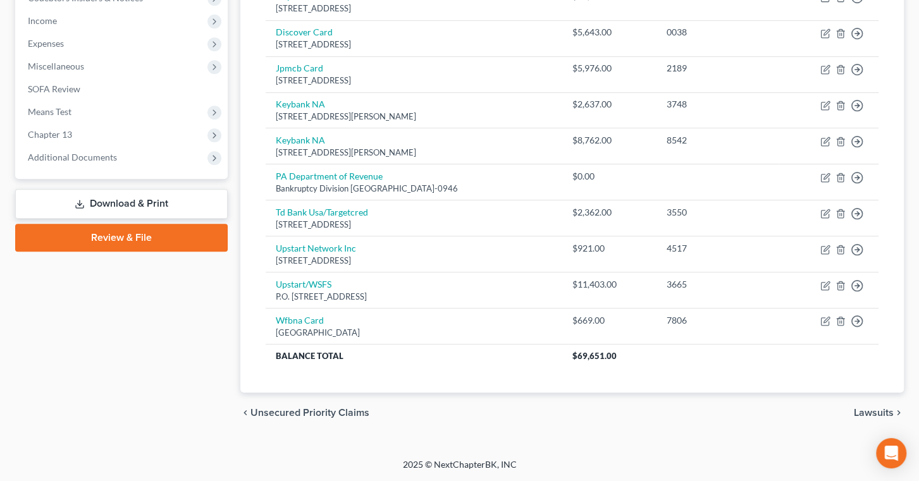
scroll to position [460, 0]
drag, startPoint x: 91, startPoint y: 200, endPoint x: 120, endPoint y: 271, distance: 76.6
click at [90, 146] on span "Chapter 13" at bounding box center [123, 134] width 210 height 23
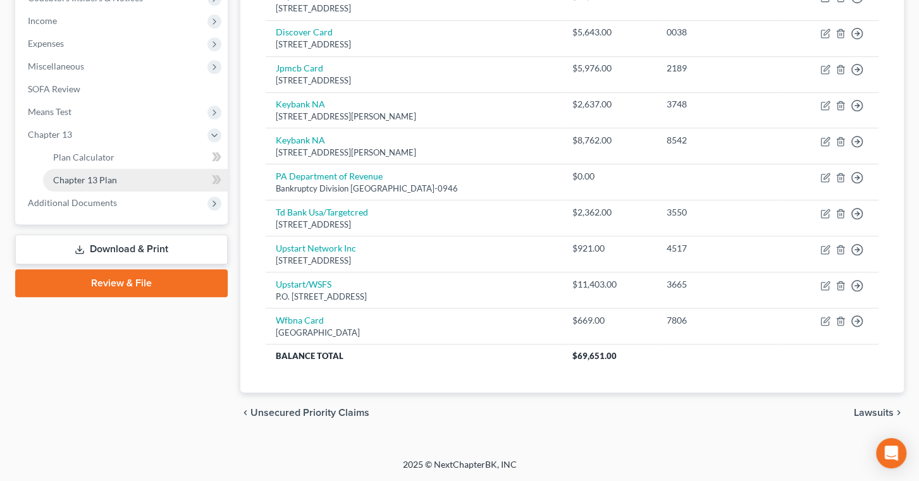
click at [117, 185] on span "Chapter 13 Plan" at bounding box center [85, 180] width 64 height 11
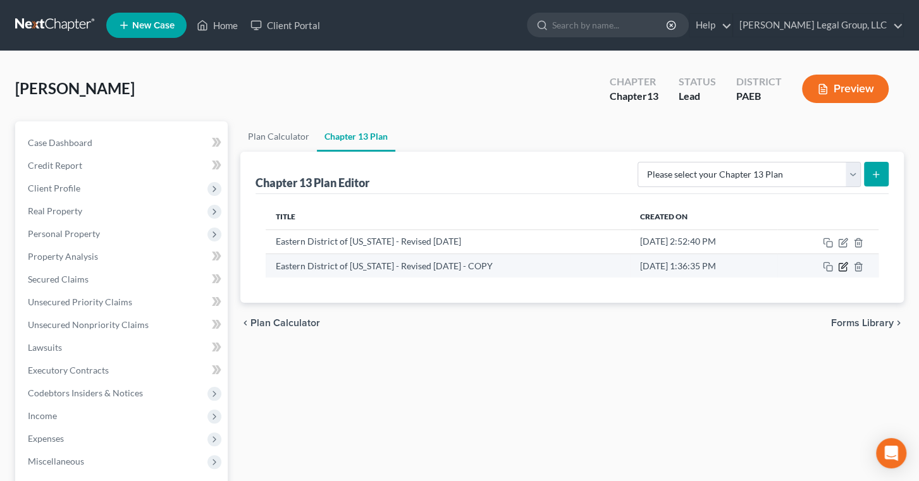
click at [838, 272] on icon "button" at bounding box center [843, 267] width 10 height 10
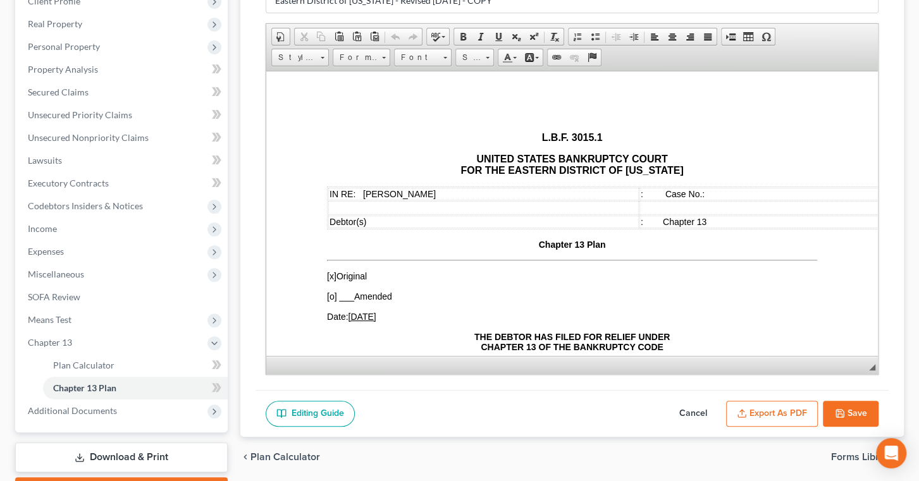
scroll to position [172, 0]
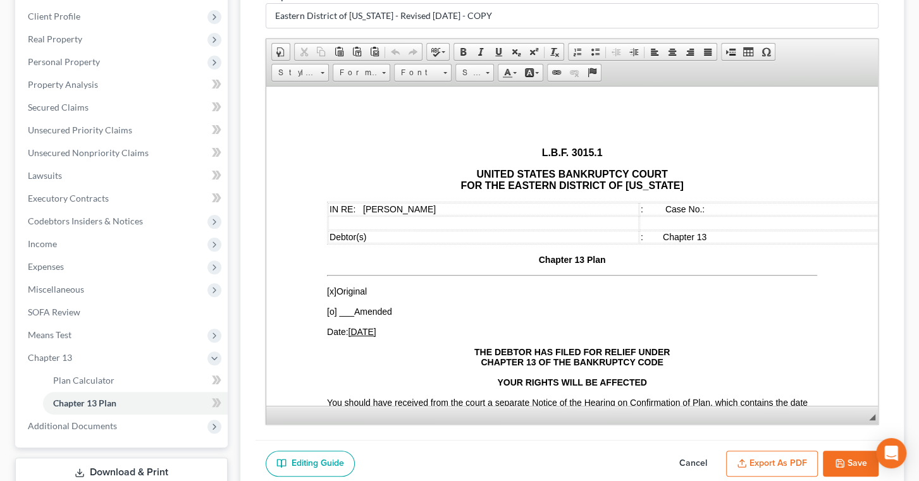
drag, startPoint x: 864, startPoint y: 431, endPoint x: 856, endPoint y: 461, distance: 31.6
click at [852, 424] on span "◢ Elements path" at bounding box center [572, 415] width 612 height 18
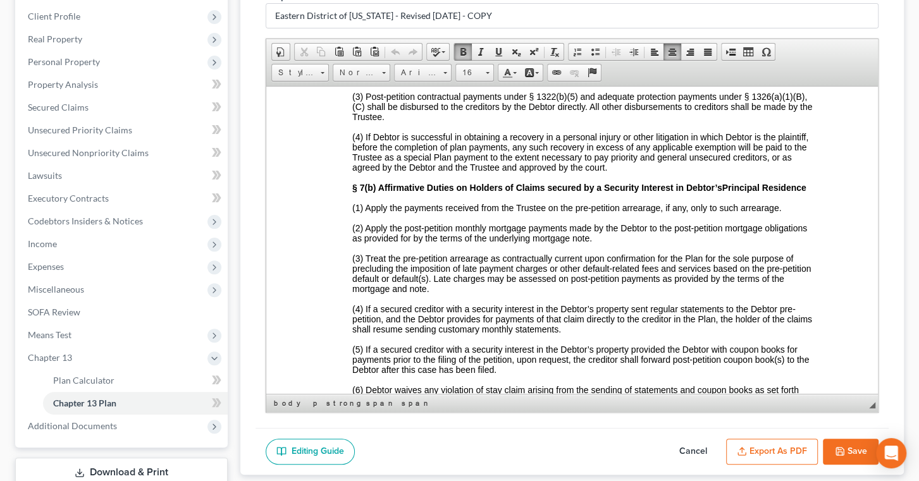
scroll to position [2674, 0]
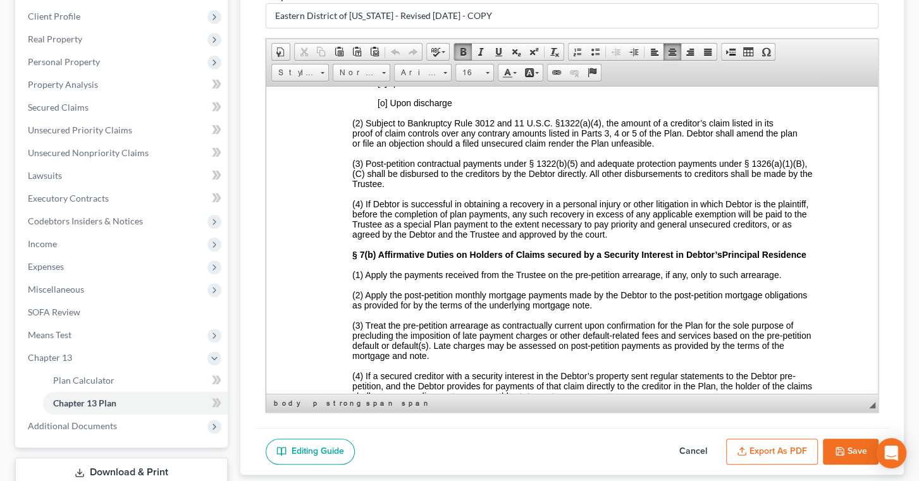
click at [900, 254] on div "Plan Calculator Chapter 13 Plan Chapter 13 Plan Name [GEOGRAPHIC_DATA] of [US_S…" at bounding box center [572, 234] width 676 height 571
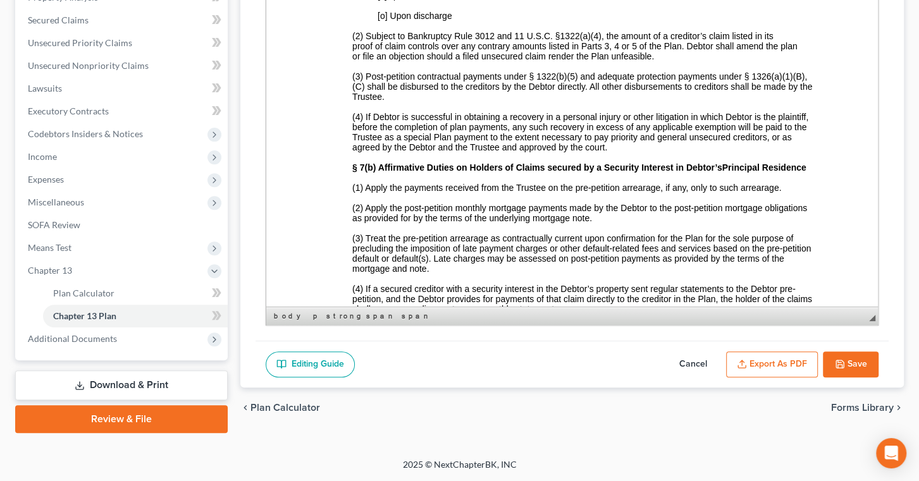
scroll to position [441, 0]
click at [837, 352] on button "Save" at bounding box center [851, 365] width 56 height 27
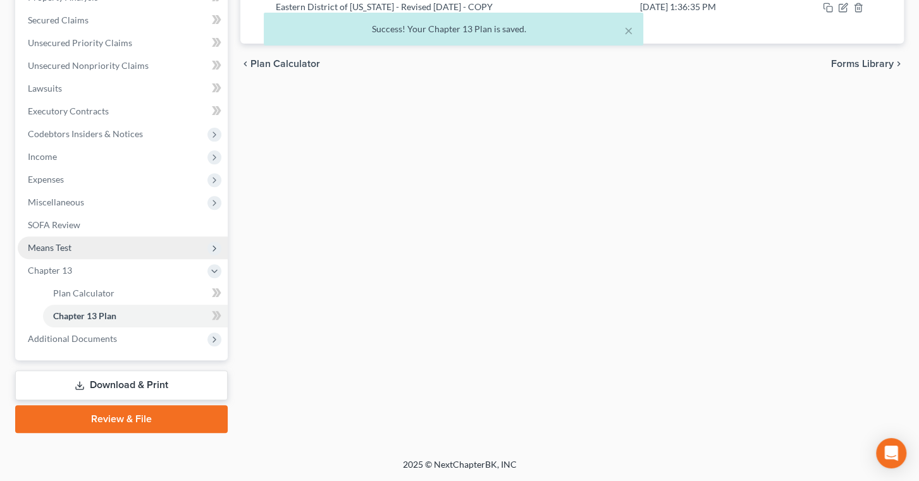
click at [112, 237] on span "Means Test" at bounding box center [123, 248] width 210 height 23
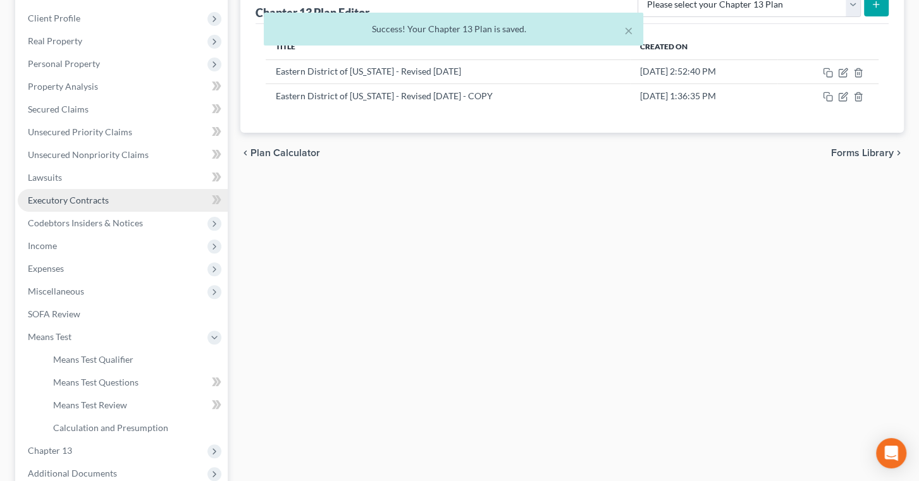
scroll to position [269, 0]
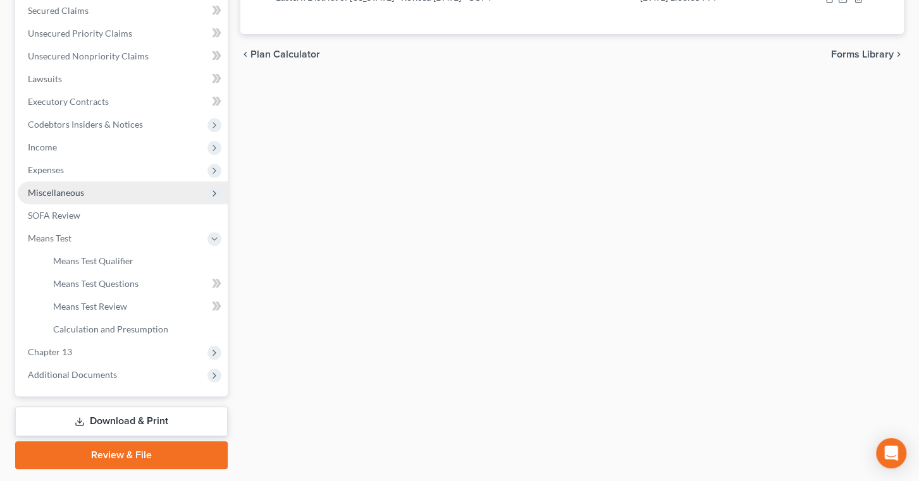
click at [84, 198] on span "Miscellaneous" at bounding box center [56, 192] width 56 height 11
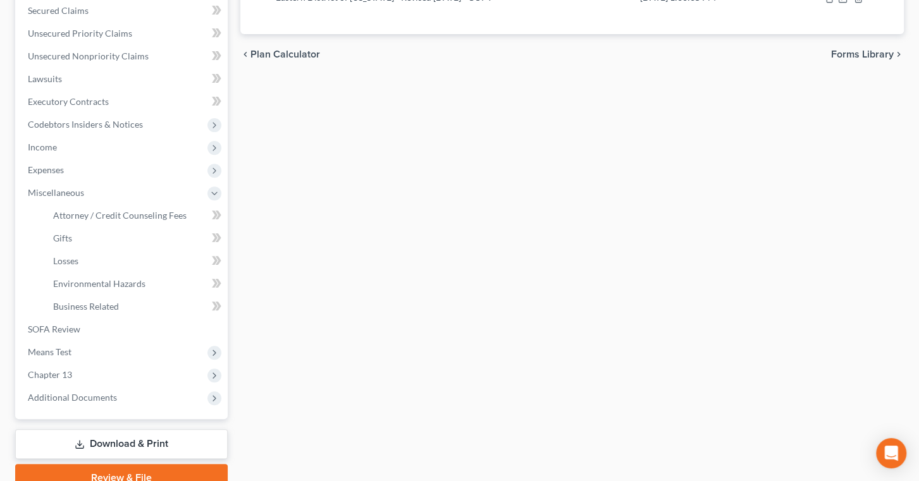
drag, startPoint x: 98, startPoint y: 255, endPoint x: 784, endPoint y: 171, distance: 691.3
click at [98, 159] on span "Income" at bounding box center [123, 147] width 210 height 23
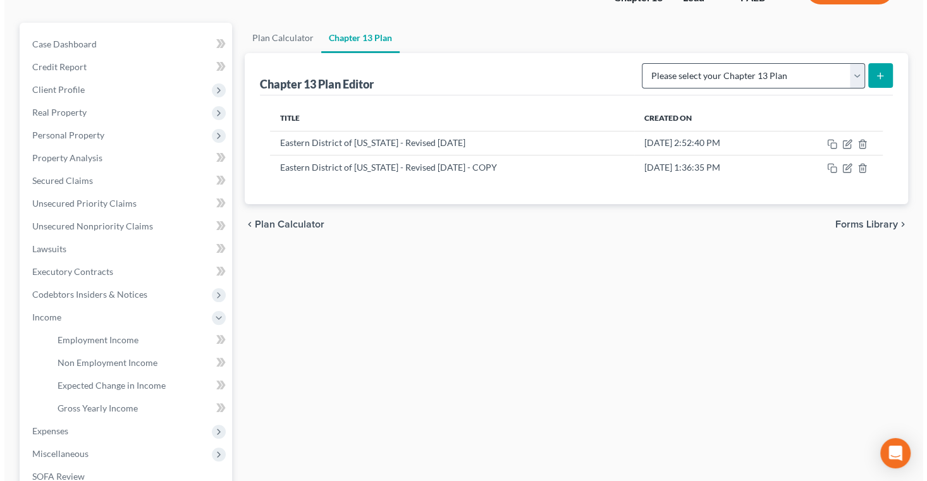
scroll to position [96, 0]
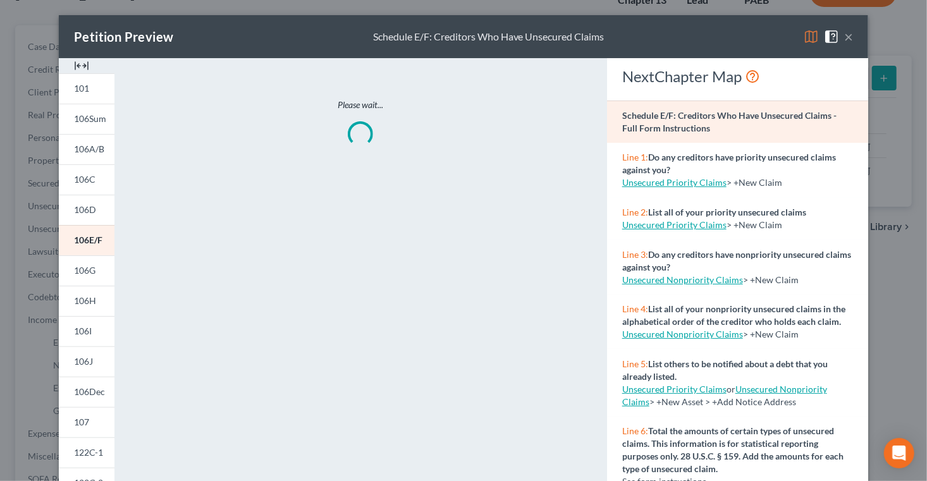
click at [819, 43] on img at bounding box center [811, 36] width 15 height 15
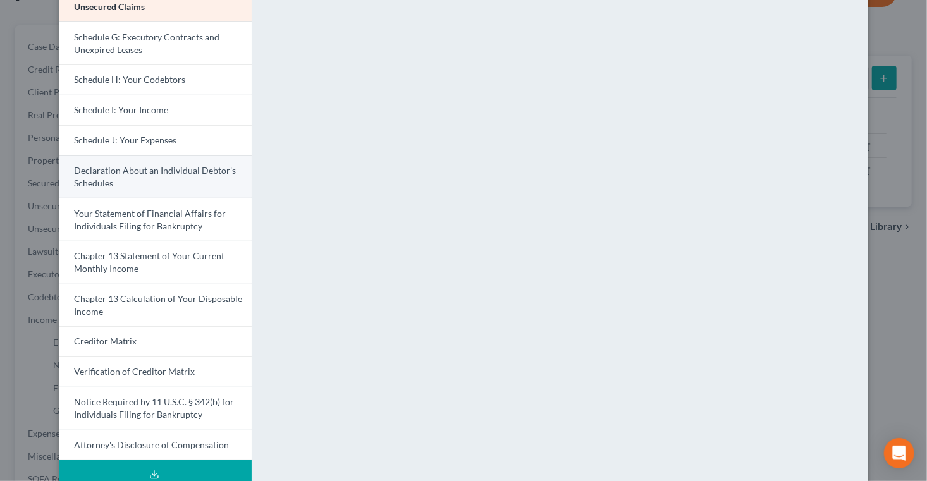
scroll to position [402, 0]
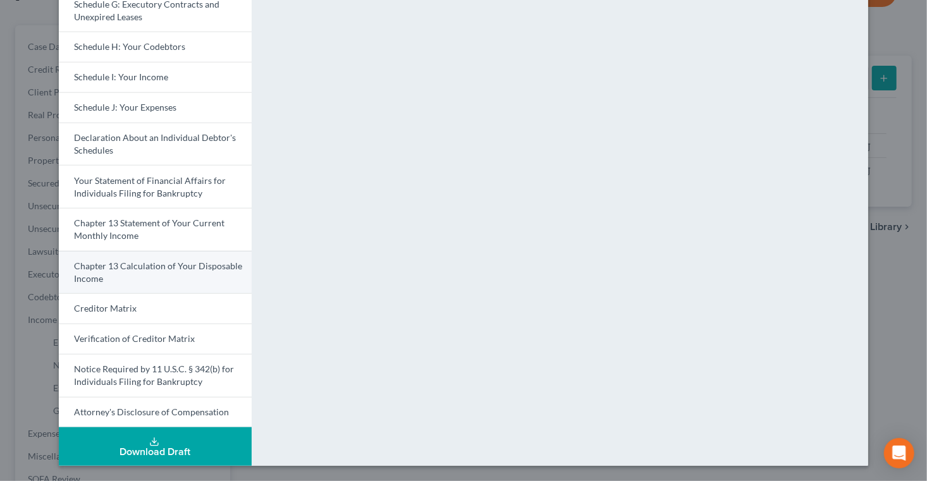
click at [137, 284] on span "Chapter 13 Calculation of Your Disposable Income" at bounding box center [158, 272] width 168 height 23
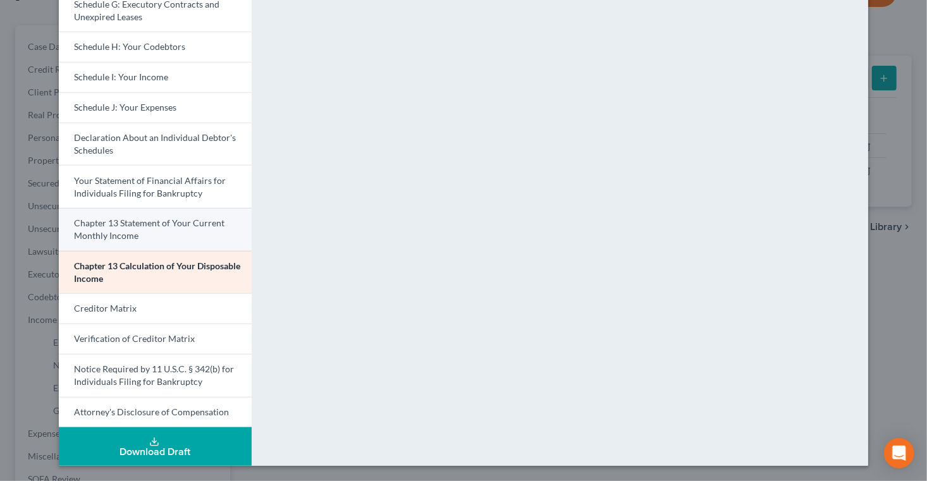
click at [118, 241] on span "Chapter 13 Statement of Your Current Monthly Income" at bounding box center [149, 229] width 151 height 23
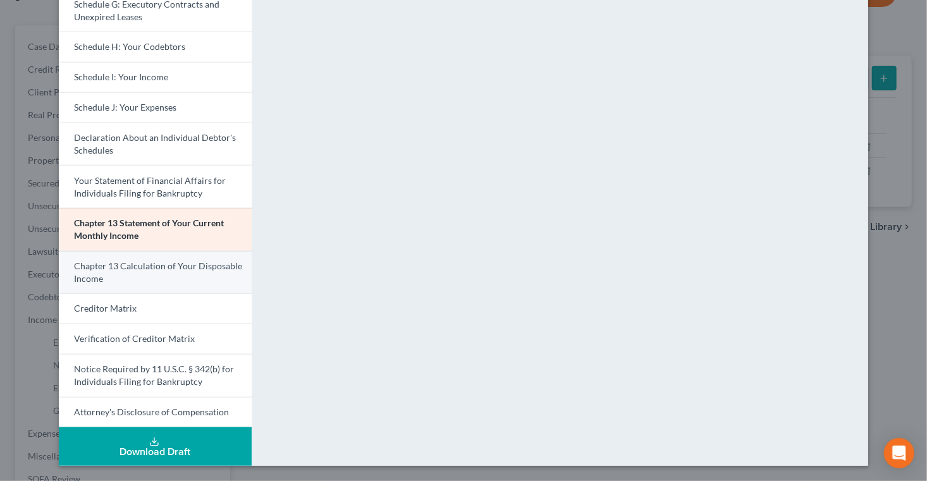
click at [116, 284] on span "Chapter 13 Calculation of Your Disposable Income" at bounding box center [158, 272] width 168 height 23
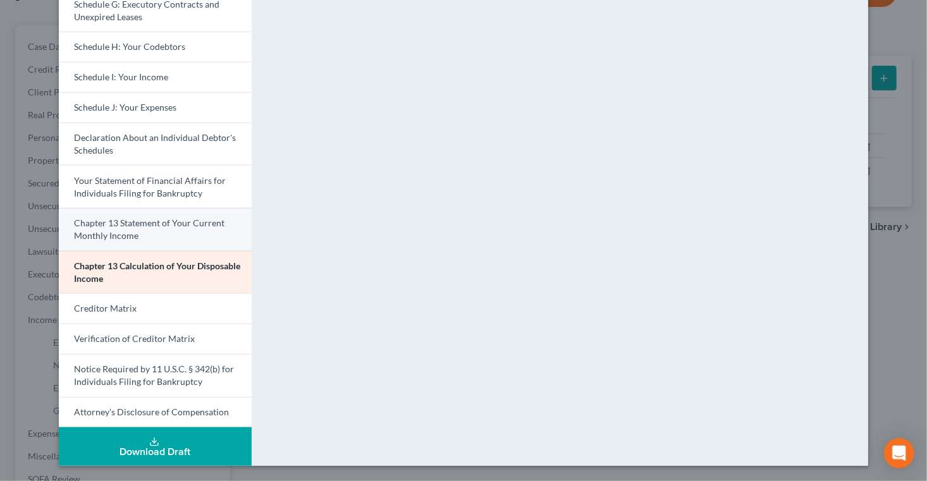
click at [131, 251] on link "Chapter 13 Statement of Your Current Monthly Income" at bounding box center [155, 229] width 193 height 43
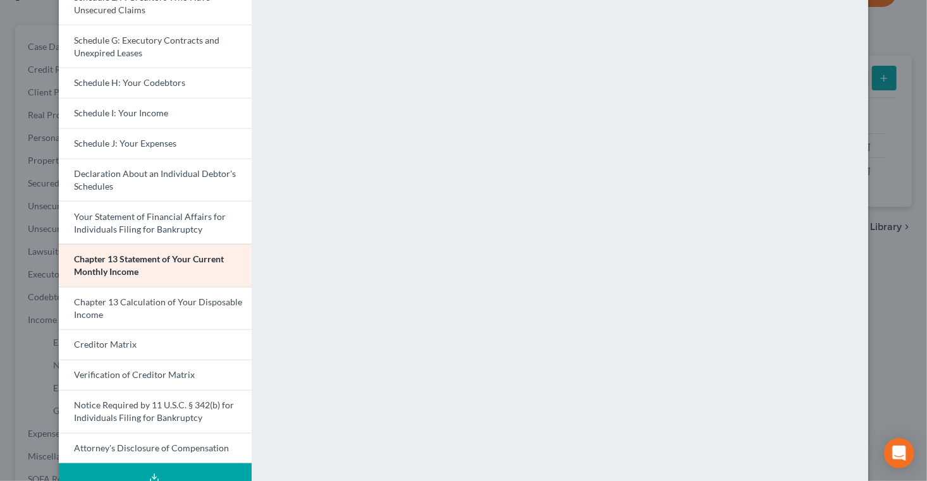
scroll to position [284, 0]
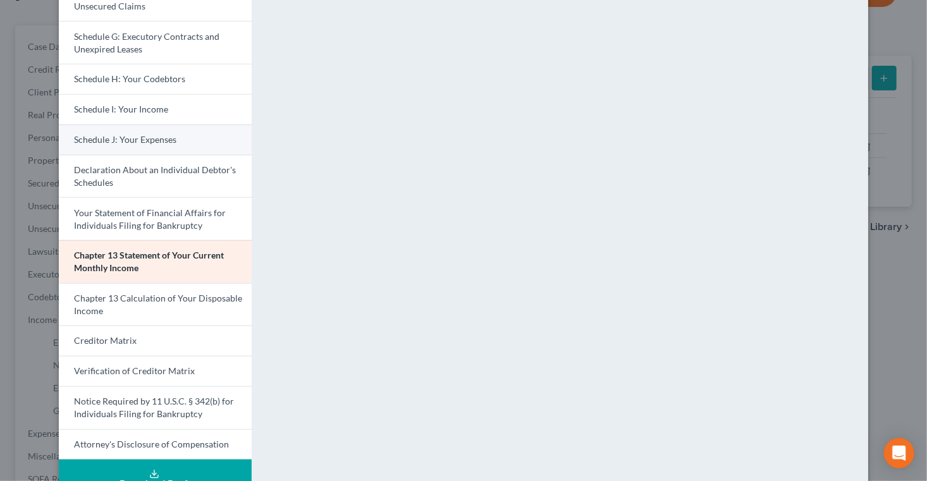
click at [92, 155] on link "Schedule J: Your Expenses" at bounding box center [155, 140] width 193 height 30
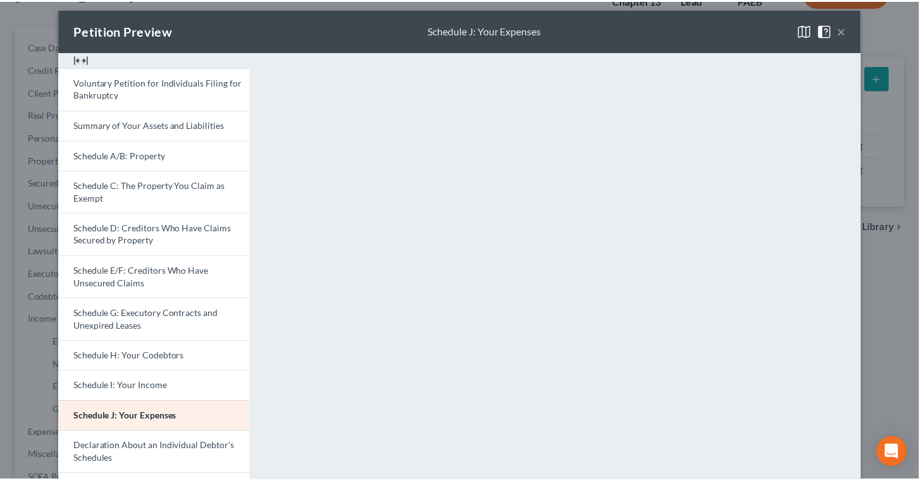
scroll to position [0, 0]
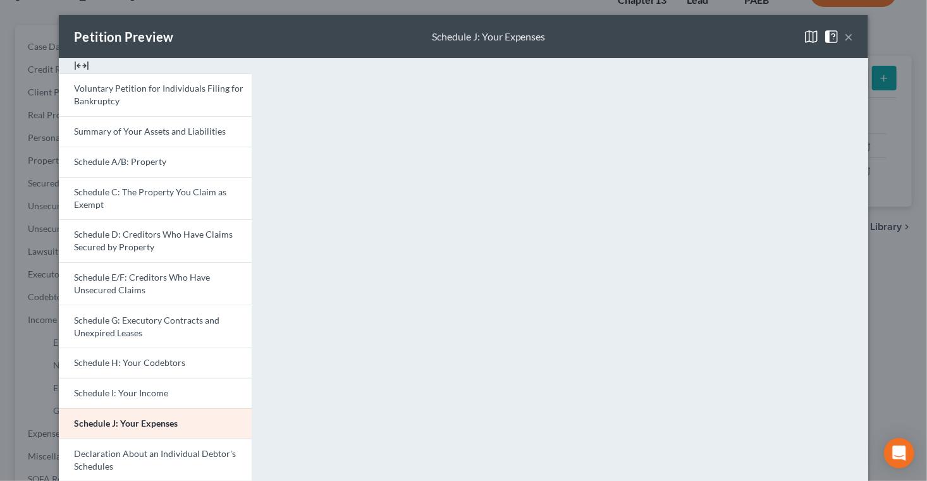
click at [853, 44] on button "×" at bounding box center [848, 36] width 9 height 15
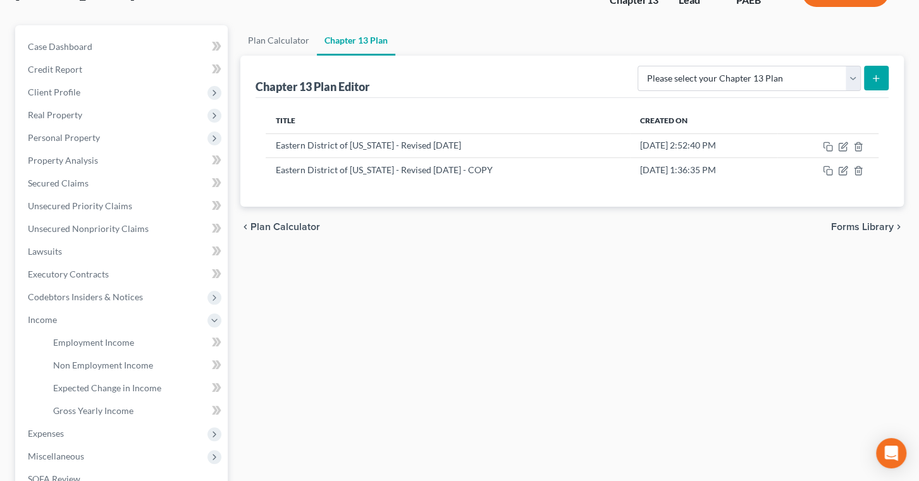
scroll to position [211, 0]
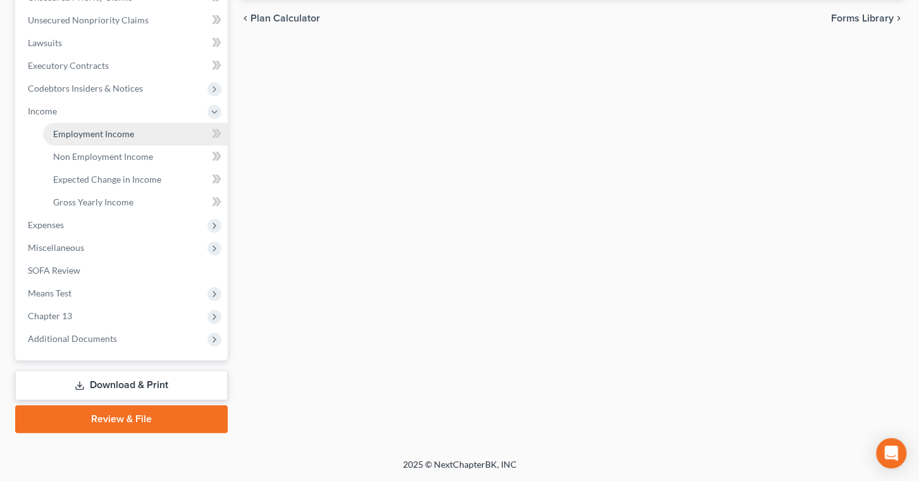
click at [134, 139] on span "Employment Income" at bounding box center [93, 133] width 81 height 11
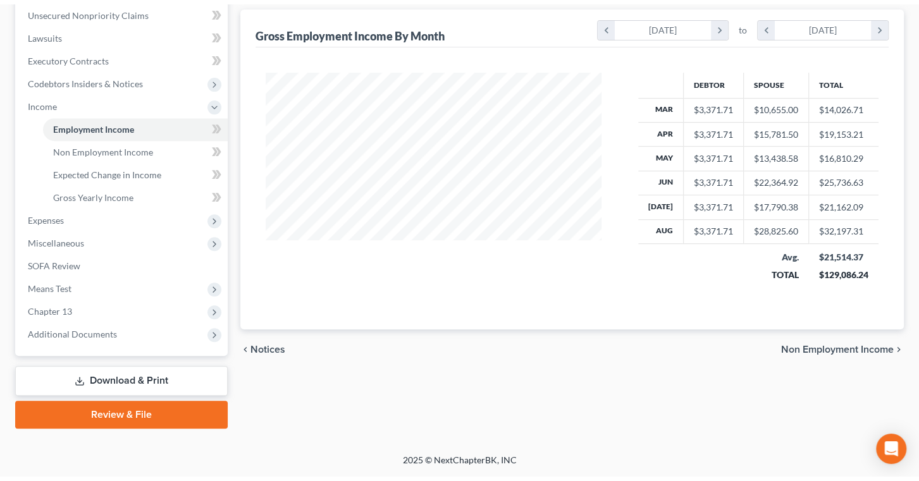
scroll to position [460, 0]
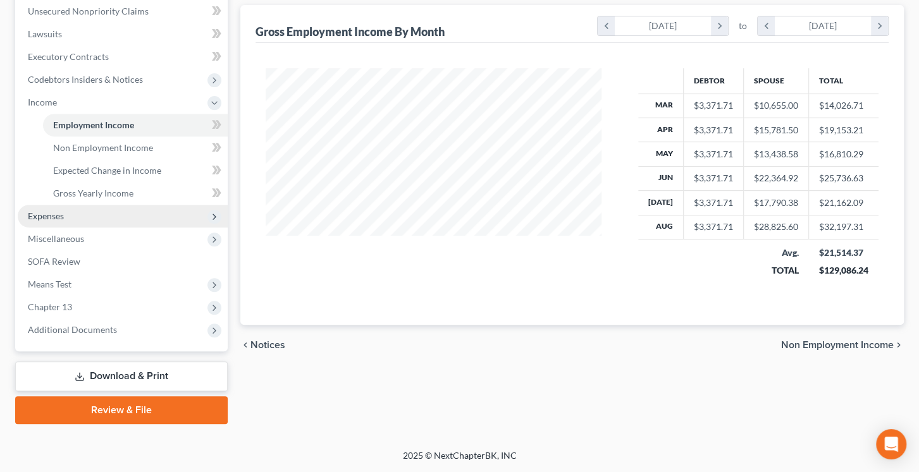
click at [64, 211] on span "Expenses" at bounding box center [46, 216] width 36 height 11
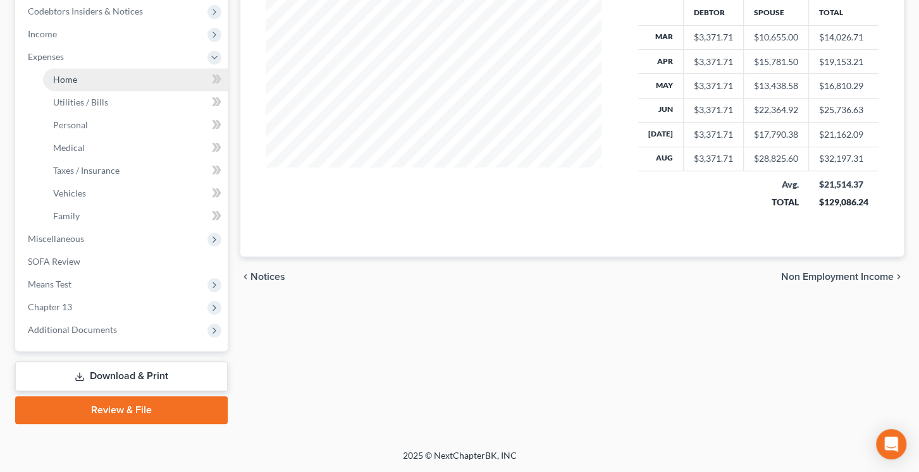
click at [77, 85] on span "Home" at bounding box center [65, 79] width 24 height 11
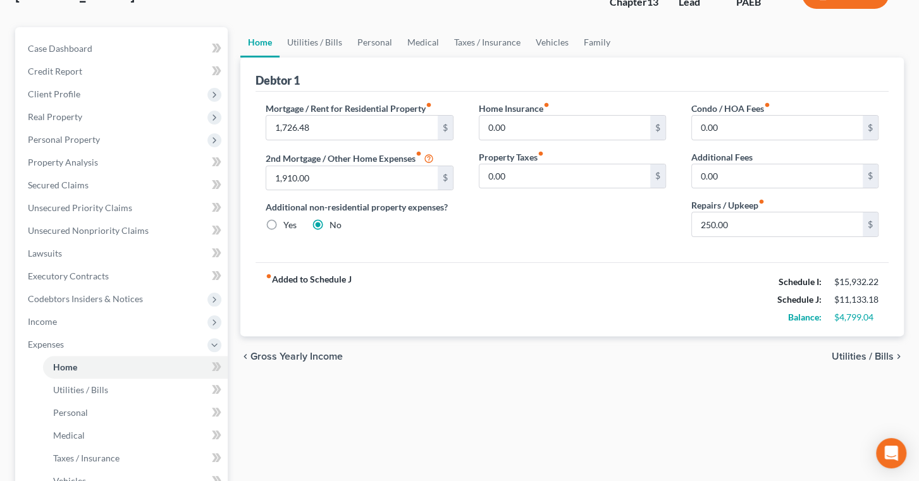
scroll to position [57, 0]
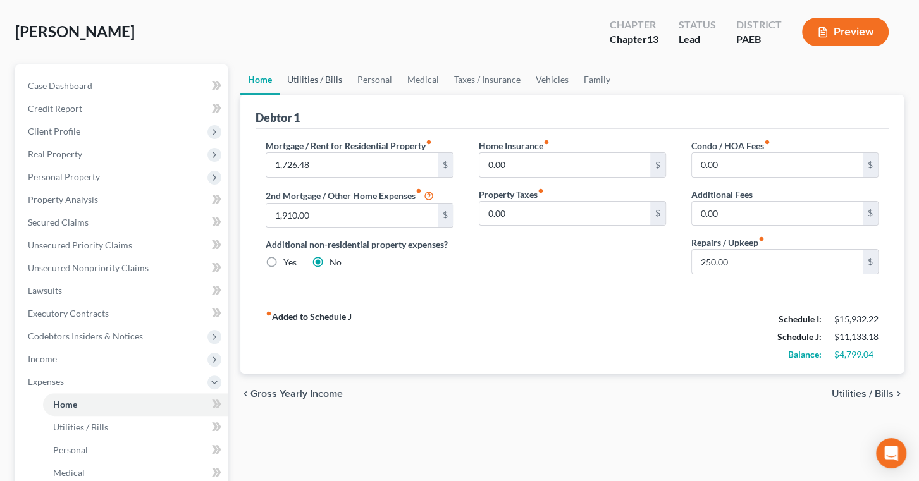
click at [348, 95] on link "Utilities / Bills" at bounding box center [315, 80] width 70 height 30
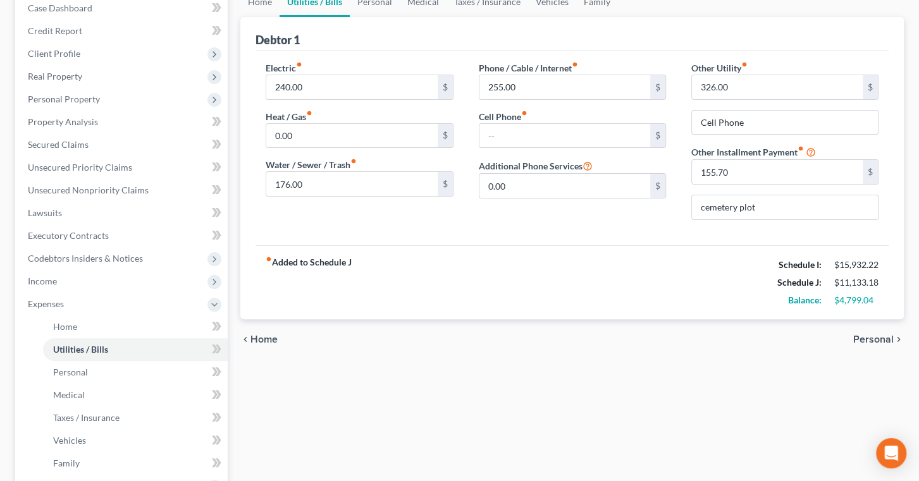
scroll to position [114, 0]
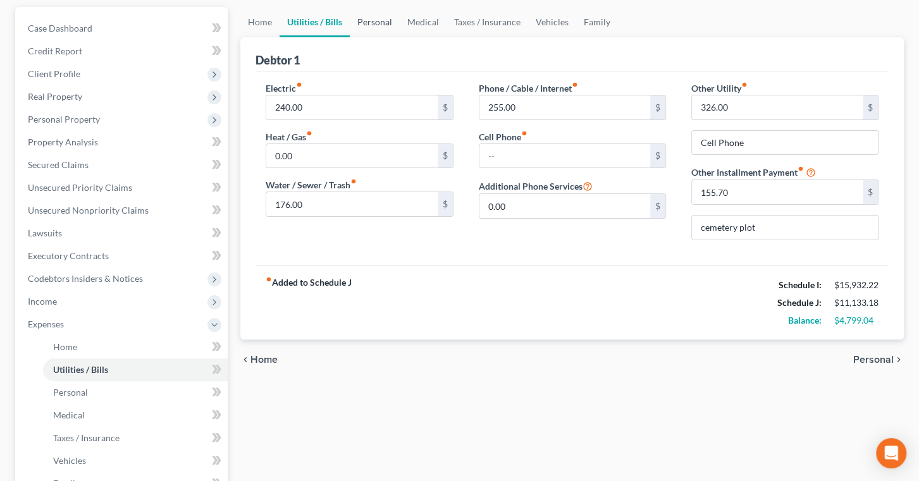
click at [395, 37] on link "Personal" at bounding box center [375, 22] width 50 height 30
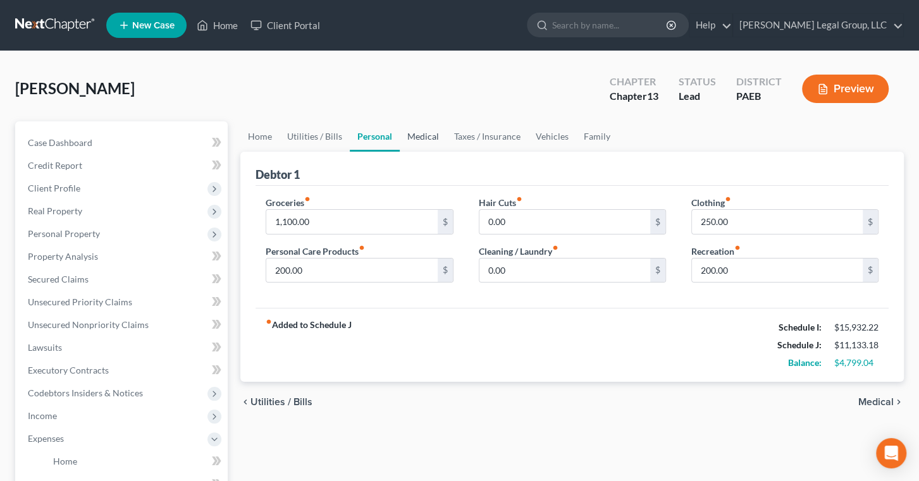
click at [446, 152] on link "Medical" at bounding box center [423, 136] width 47 height 30
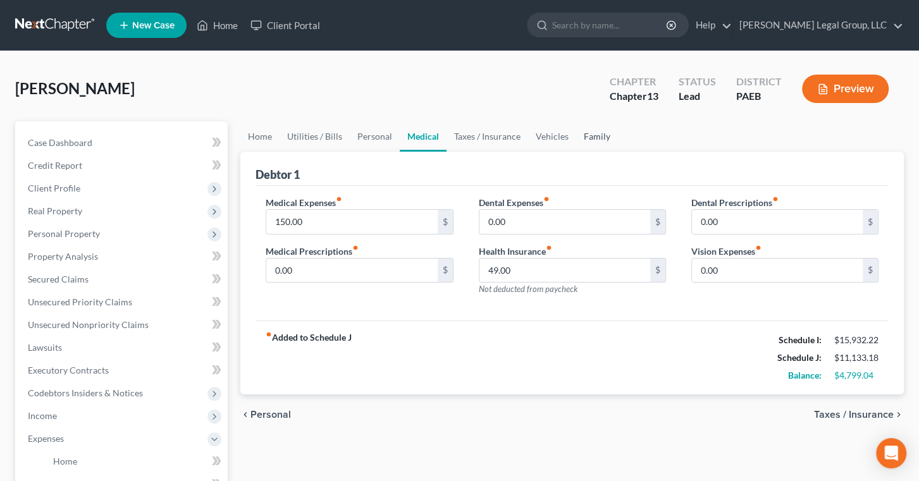
click at [618, 152] on link "Family" at bounding box center [597, 136] width 42 height 30
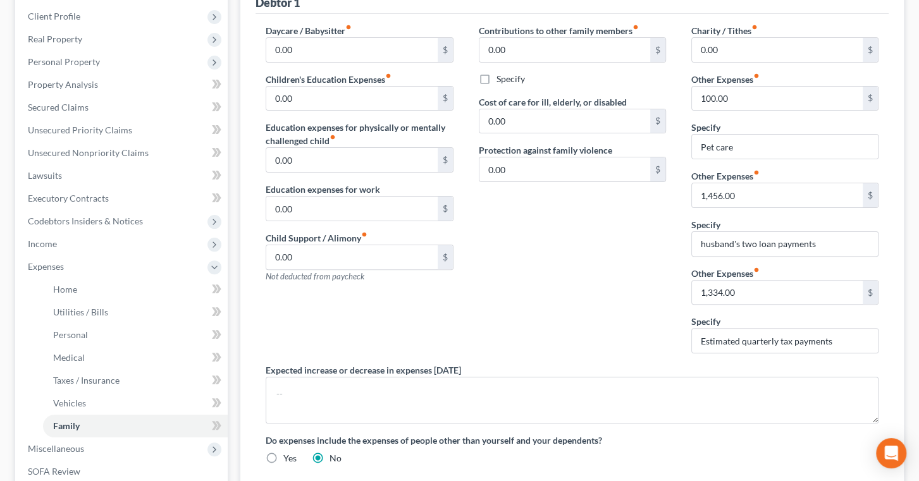
scroll to position [230, 0]
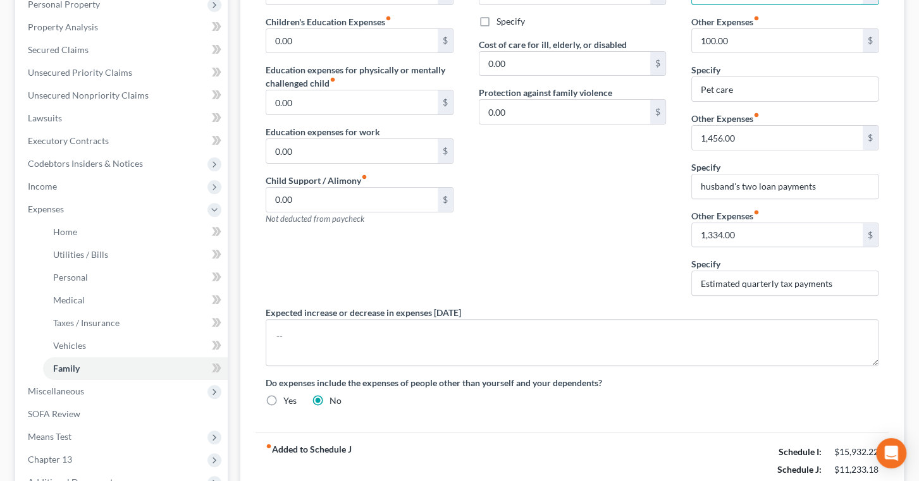
type input "100.00"
click at [625, 306] on div "Contributions to other family members fiber_manual_record 0.00 $ Specify Cost o…" at bounding box center [572, 136] width 212 height 340
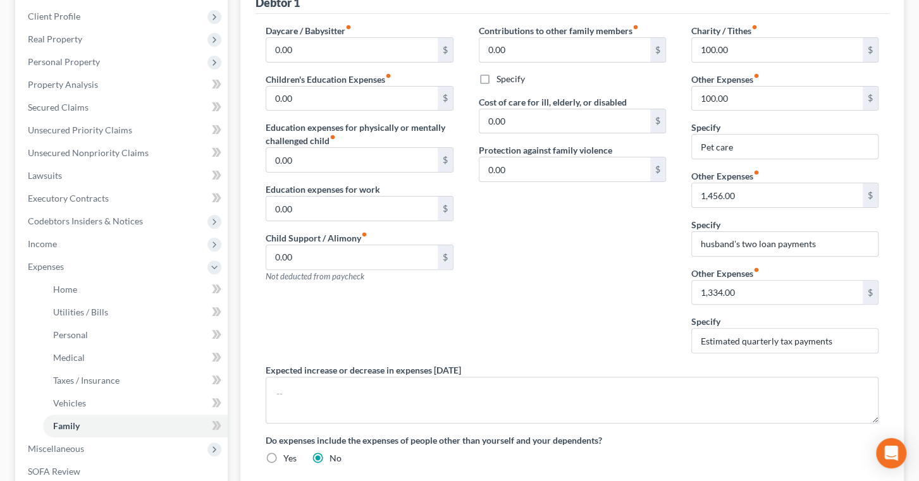
scroll to position [114, 0]
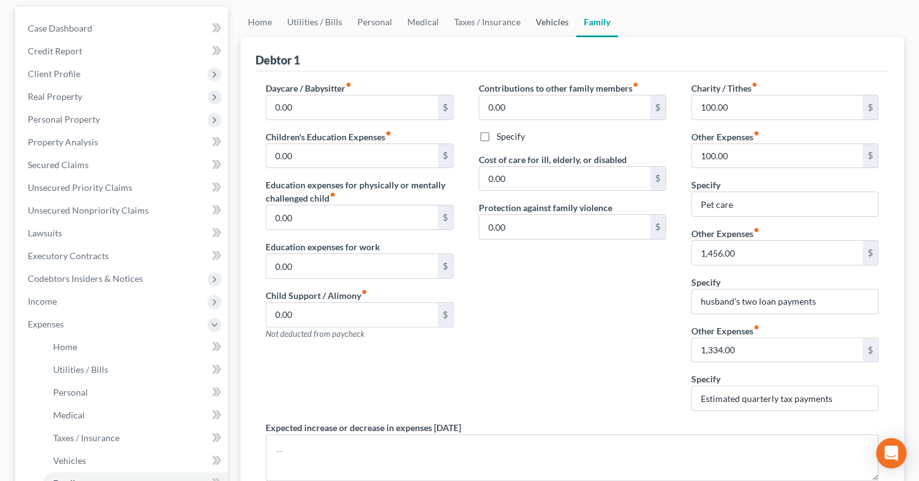
click at [576, 37] on link "Vehicles" at bounding box center [552, 22] width 48 height 30
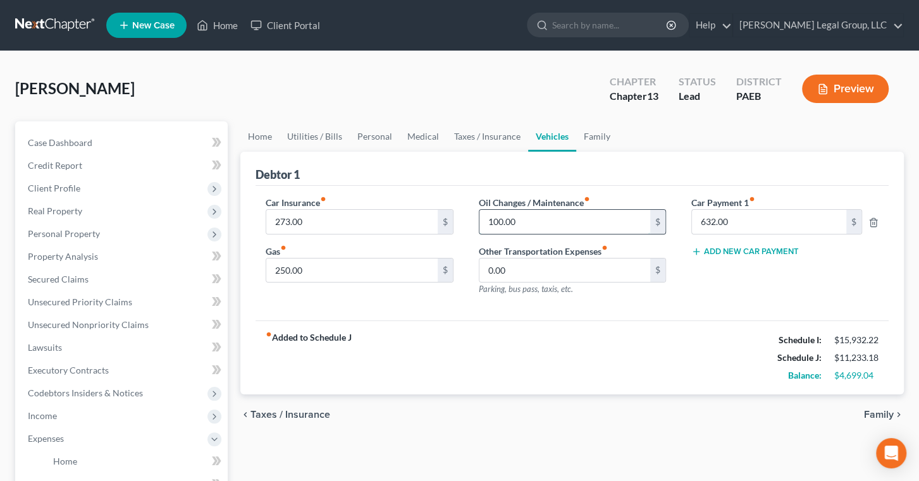
click at [505, 234] on input "100.00" at bounding box center [564, 222] width 171 height 24
click at [503, 234] on input "100.00" at bounding box center [564, 222] width 171 height 24
click at [498, 234] on input "100.00" at bounding box center [564, 222] width 171 height 24
click at [502, 234] on input "100.00" at bounding box center [564, 222] width 171 height 24
type input "150.00"
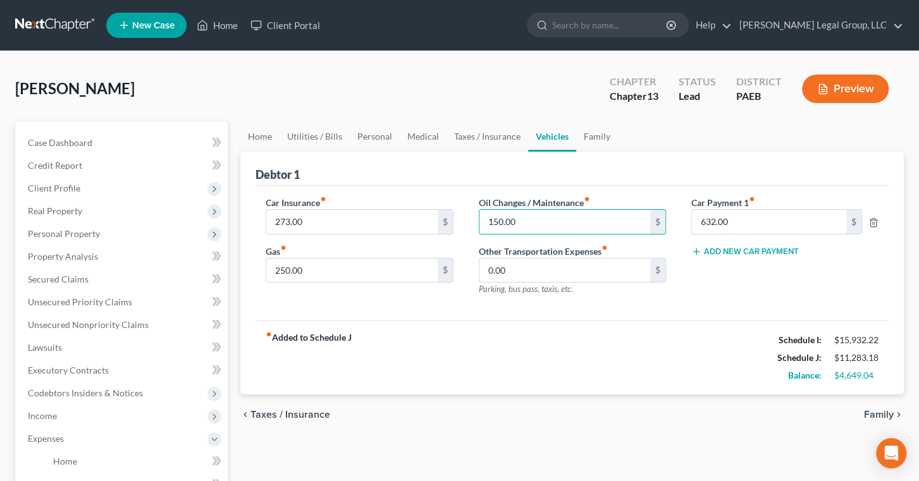
click at [581, 186] on div "Debtor 1" at bounding box center [571, 169] width 633 height 34
click at [528, 152] on link "Taxes / Insurance" at bounding box center [487, 136] width 82 height 30
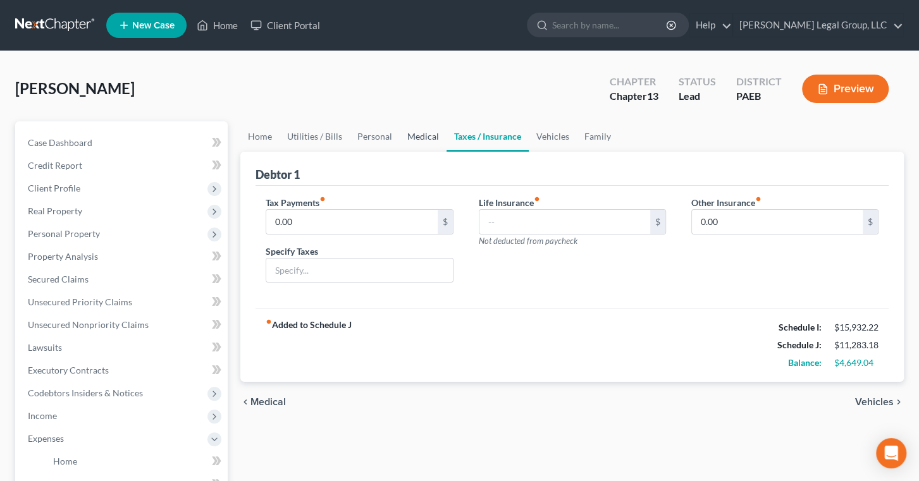
click at [446, 152] on link "Medical" at bounding box center [423, 136] width 47 height 30
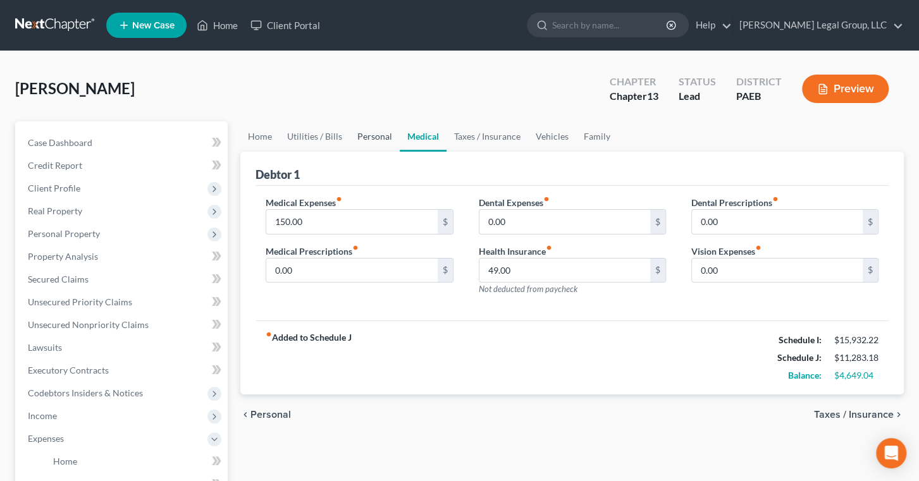
click at [400, 152] on link "Personal" at bounding box center [375, 136] width 50 height 30
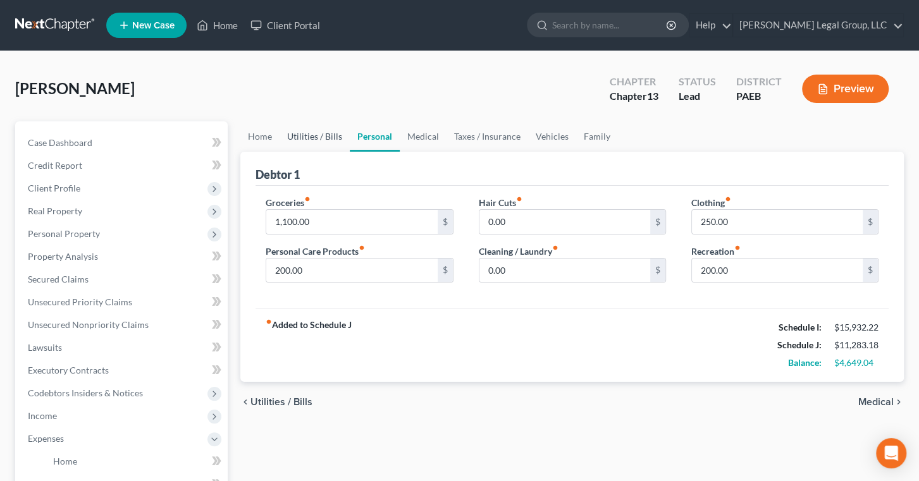
click at [350, 152] on link "Utilities / Bills" at bounding box center [315, 136] width 70 height 30
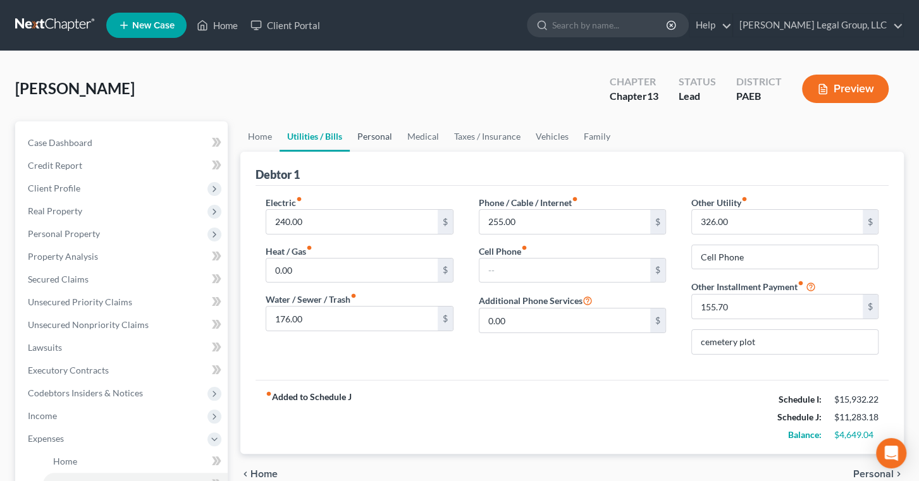
click at [395, 152] on link "Personal" at bounding box center [375, 136] width 50 height 30
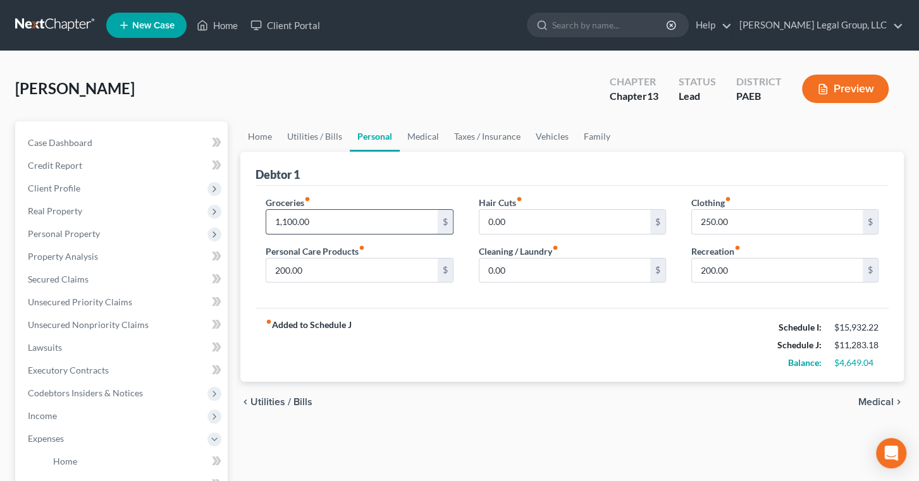
click at [290, 234] on input "1,100.00" at bounding box center [351, 222] width 171 height 24
click at [298, 234] on input "1,100.00" at bounding box center [351, 222] width 171 height 24
click at [301, 234] on input "1,100.00" at bounding box center [351, 222] width 171 height 24
click at [297, 234] on input "1,100.00" at bounding box center [351, 222] width 171 height 24
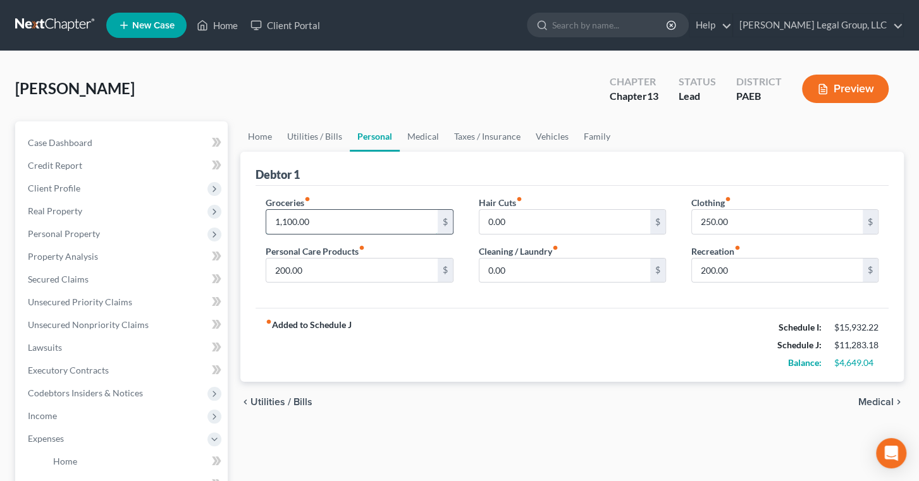
click at [302, 234] on input "1,100.00" at bounding box center [351, 222] width 171 height 24
click at [300, 234] on input "1,100.00" at bounding box center [351, 222] width 171 height 24
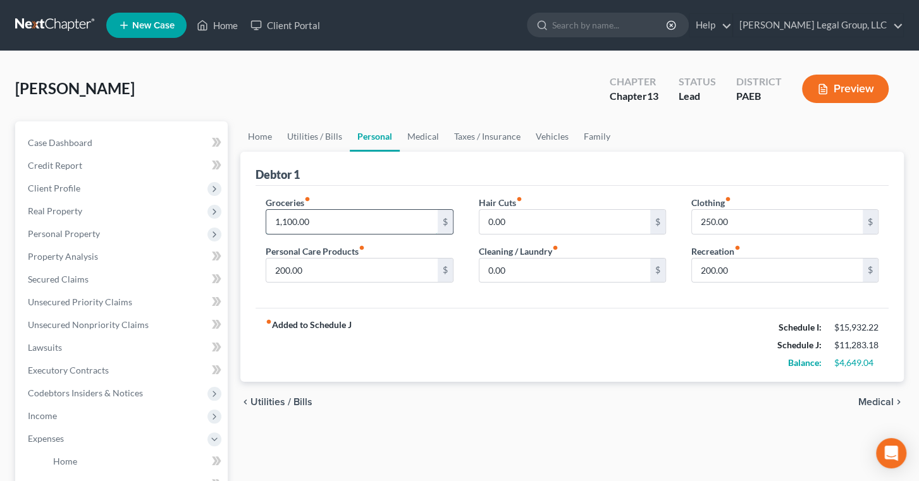
click at [300, 234] on input "1,100.00" at bounding box center [351, 222] width 171 height 24
type input "1,200.00"
click at [344, 152] on link "Utilities / Bills" at bounding box center [315, 136] width 70 height 30
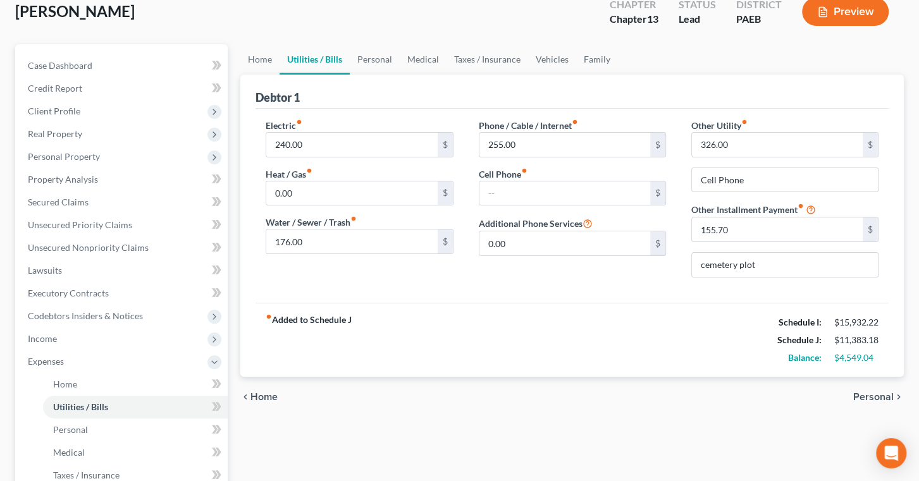
scroll to position [57, 0]
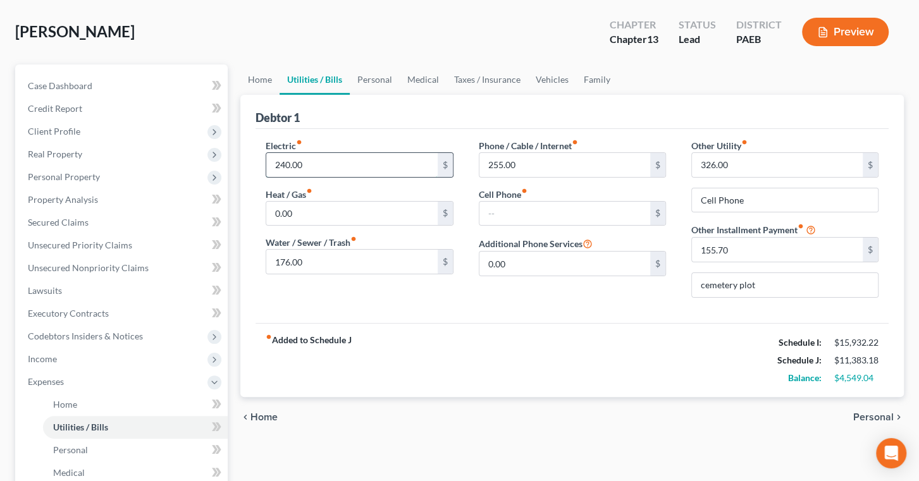
click at [300, 177] on input "240.00" at bounding box center [351, 165] width 171 height 24
click at [298, 177] on input "240.00" at bounding box center [351, 165] width 171 height 24
type input "340.00"
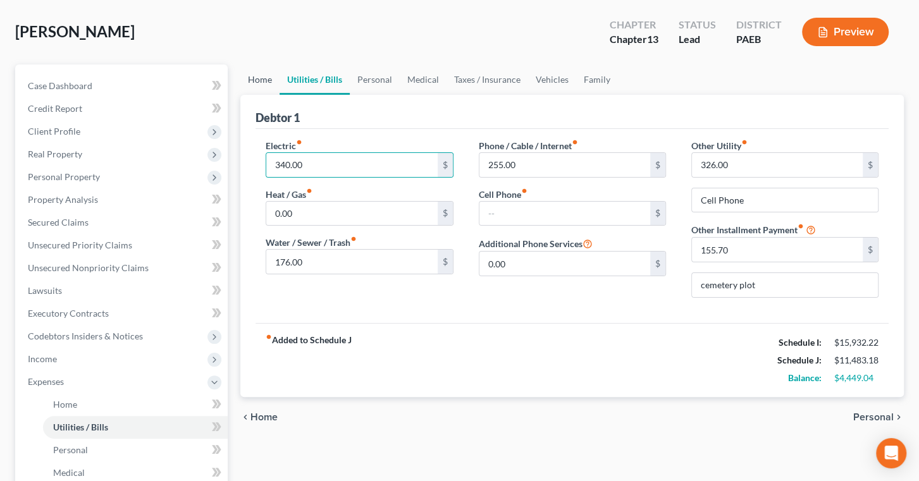
click at [253, 95] on link "Home" at bounding box center [259, 80] width 39 height 30
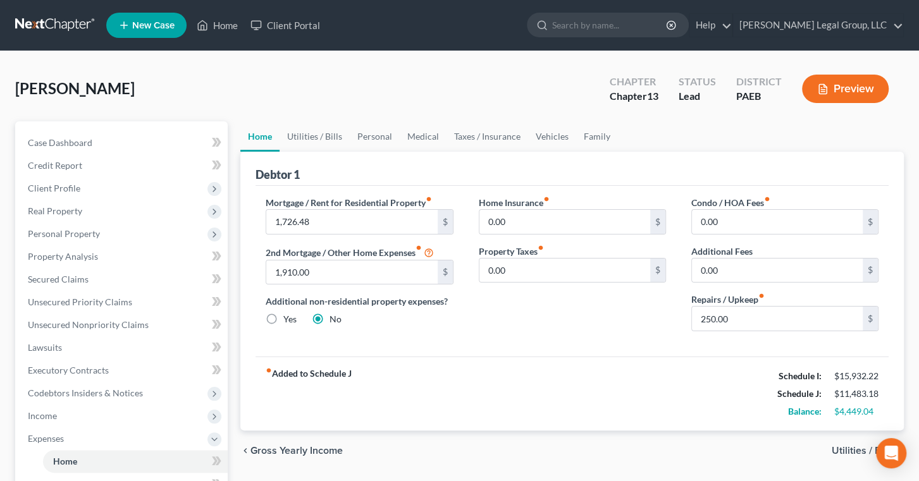
click at [265, 114] on div "[PERSON_NAME] Upgraded Chapter Chapter 13 Status Lead District PAEB Preview" at bounding box center [459, 93] width 889 height 55
drag, startPoint x: 828, startPoint y: 67, endPoint x: 779, endPoint y: 65, distance: 48.7
click at [828, 67] on div "[PERSON_NAME] Upgraded Chapter Chapter 13 Status Lead District PAEB Preview Pet…" at bounding box center [459, 441] width 919 height 780
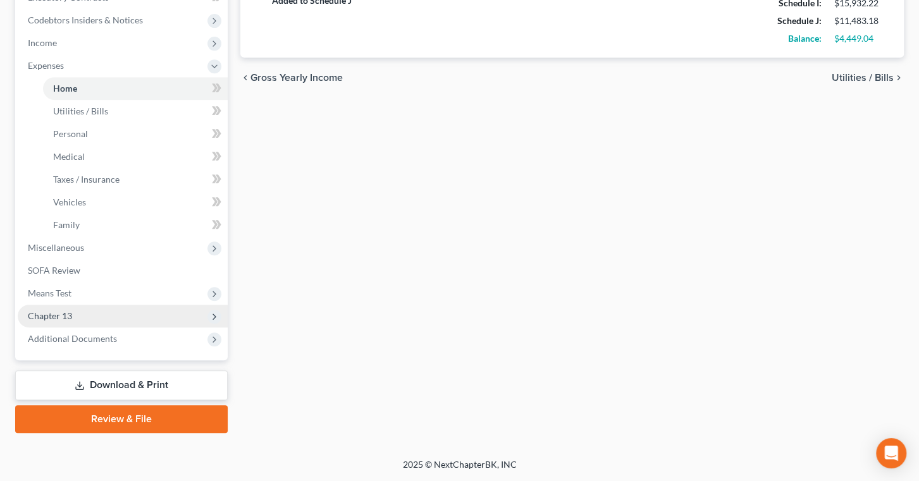
click at [114, 305] on span "Chapter 13" at bounding box center [123, 316] width 210 height 23
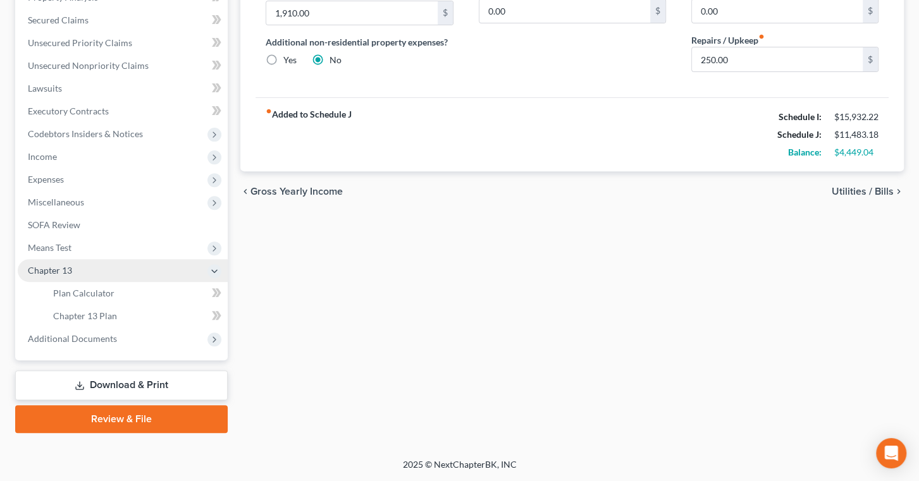
scroll to position [441, 0]
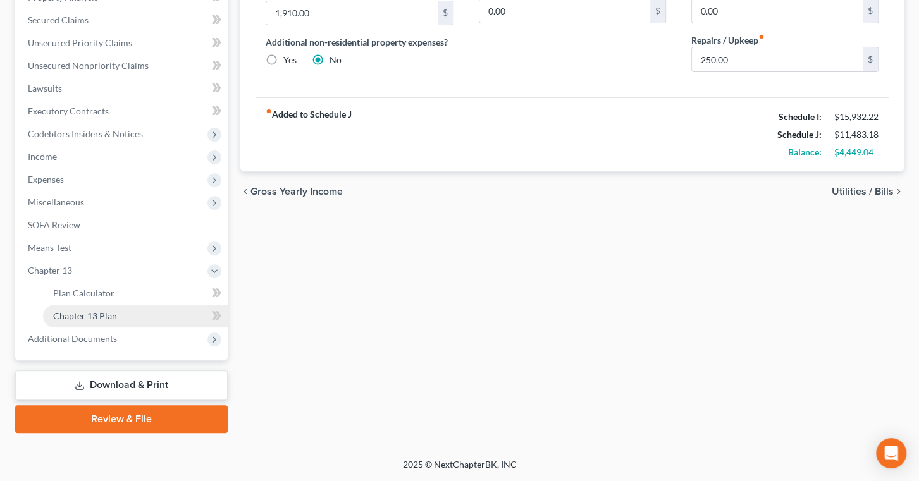
click at [145, 305] on link "Chapter 13 Plan" at bounding box center [135, 316] width 185 height 23
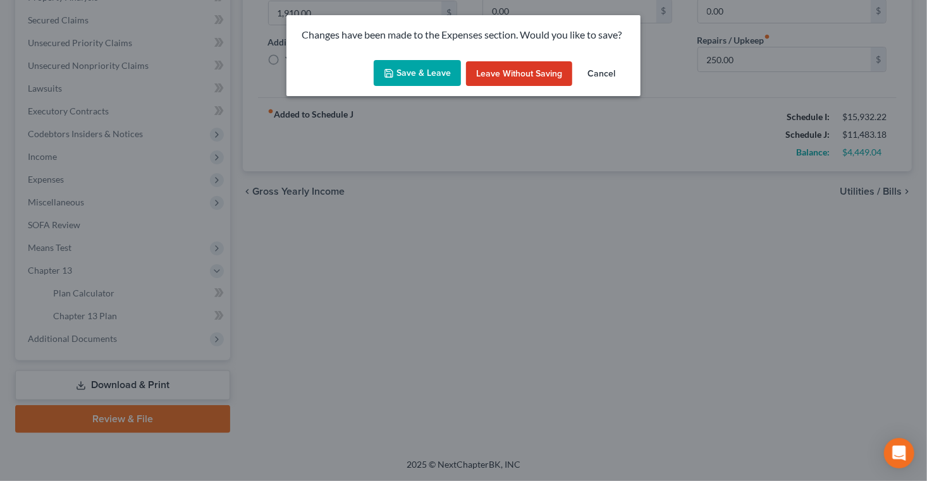
click at [625, 87] on button "Cancel" at bounding box center [601, 73] width 48 height 25
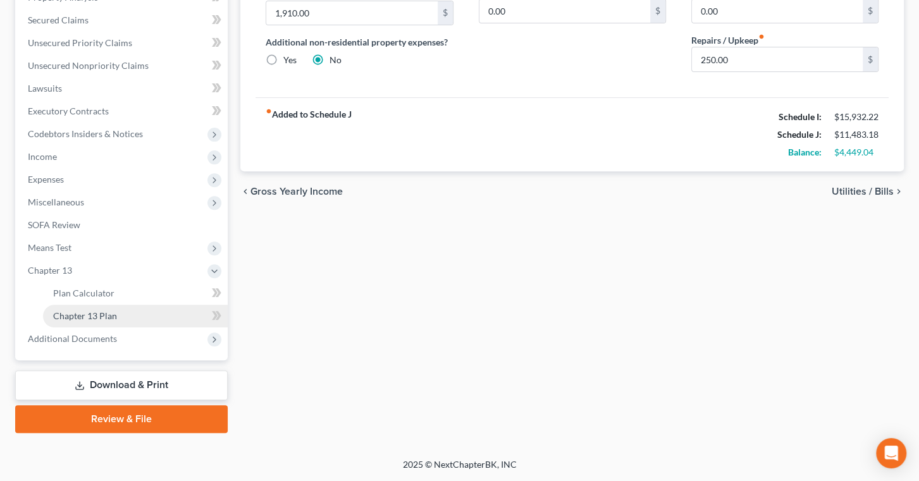
click at [81, 305] on link "Chapter 13 Plan" at bounding box center [135, 316] width 185 height 23
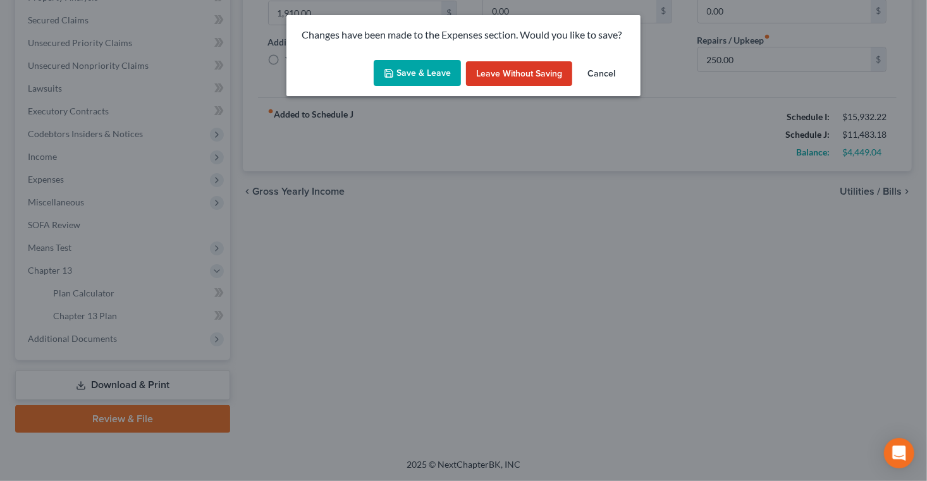
click at [383, 85] on button "Save & Leave" at bounding box center [417, 73] width 87 height 27
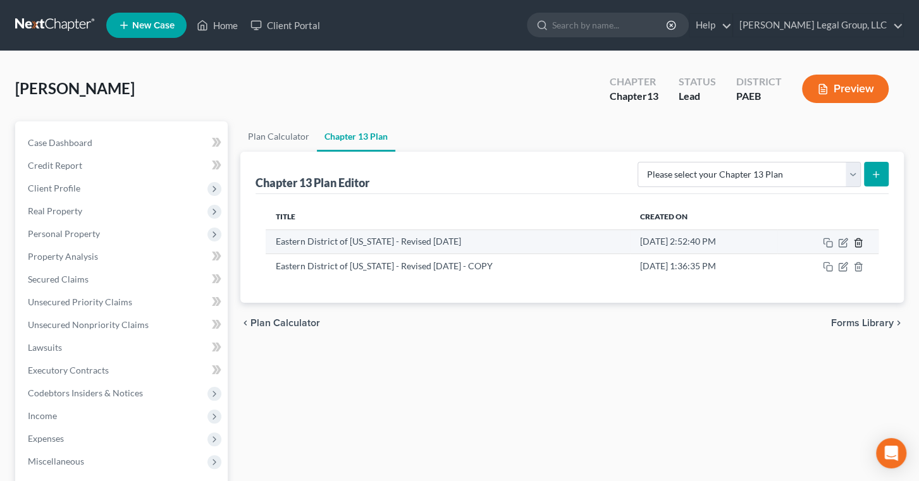
click at [853, 248] on icon "button" at bounding box center [858, 243] width 10 height 10
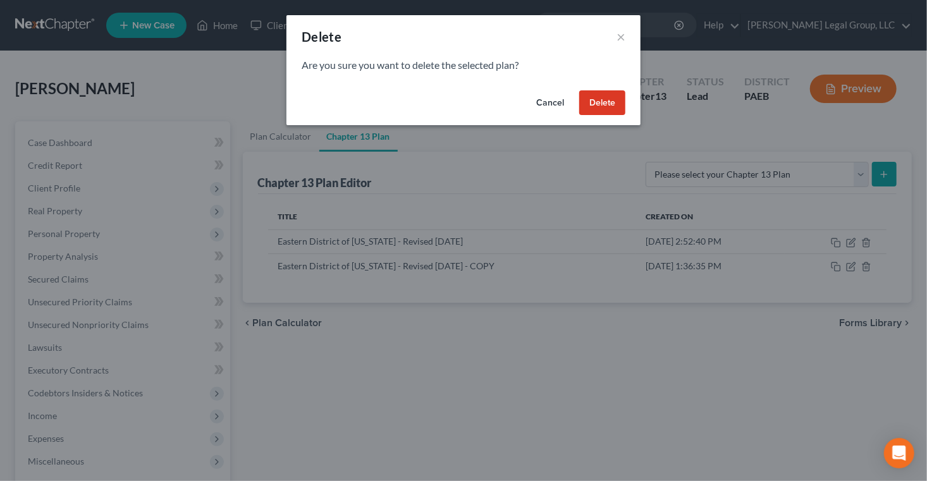
click at [625, 116] on button "Delete" at bounding box center [602, 102] width 46 height 25
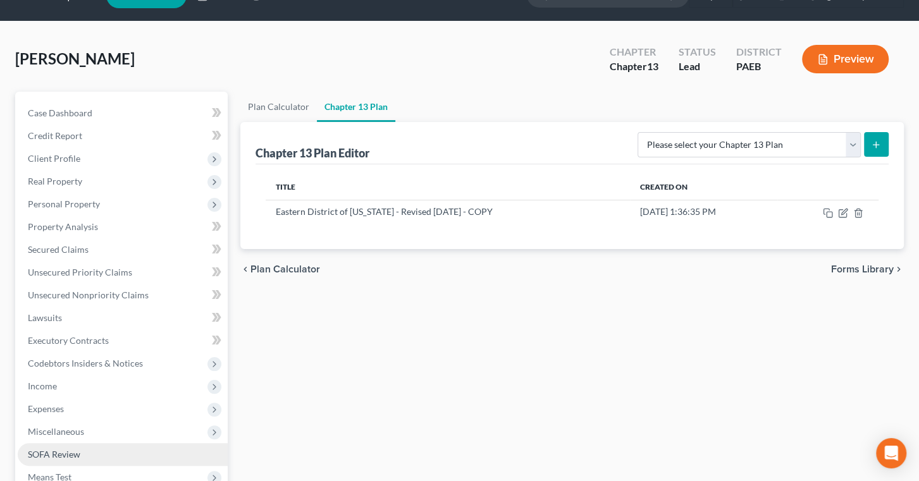
scroll to position [287, 0]
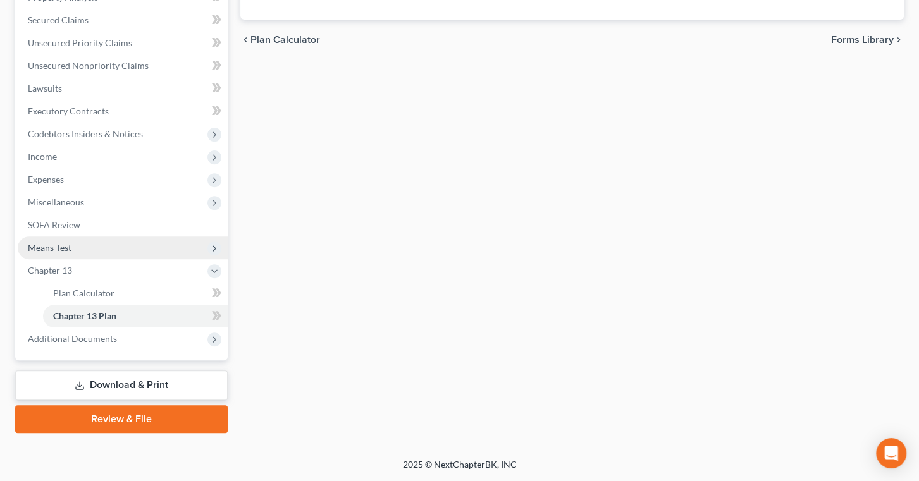
click at [115, 259] on span "Means Test" at bounding box center [123, 248] width 210 height 23
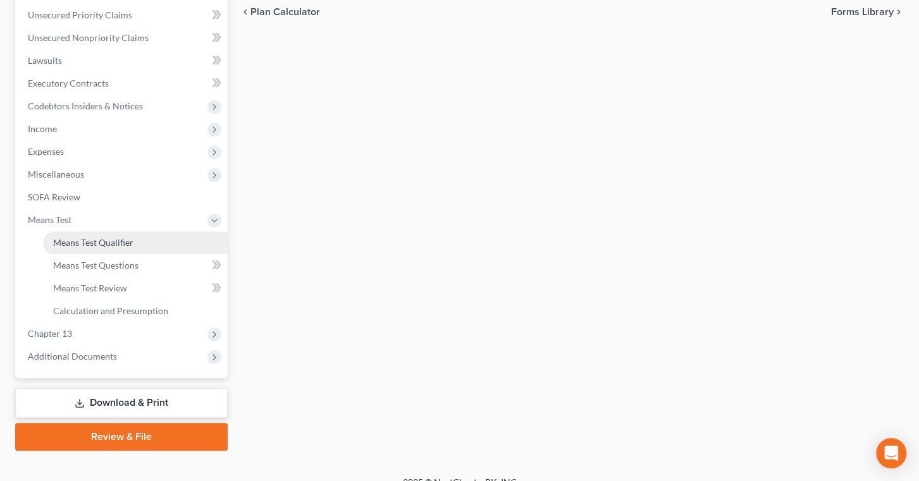
click at [123, 248] on span "Means Test Qualifier" at bounding box center [93, 242] width 80 height 11
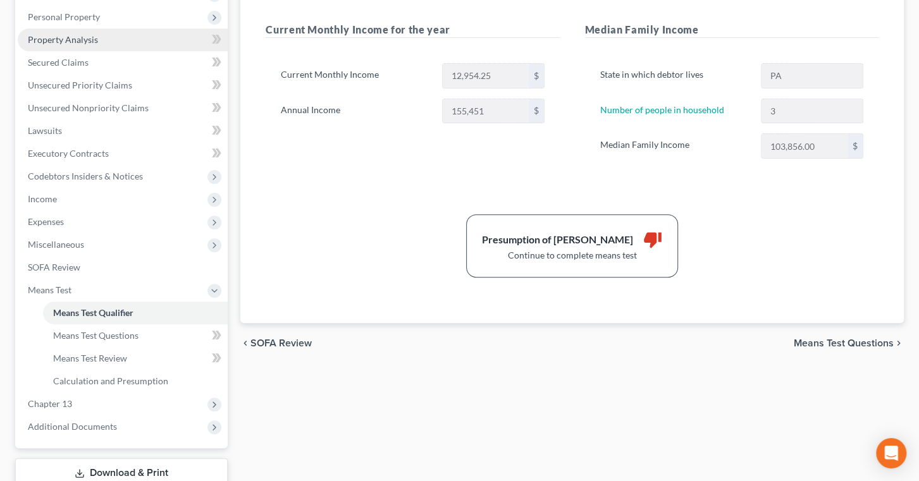
scroll to position [230, 0]
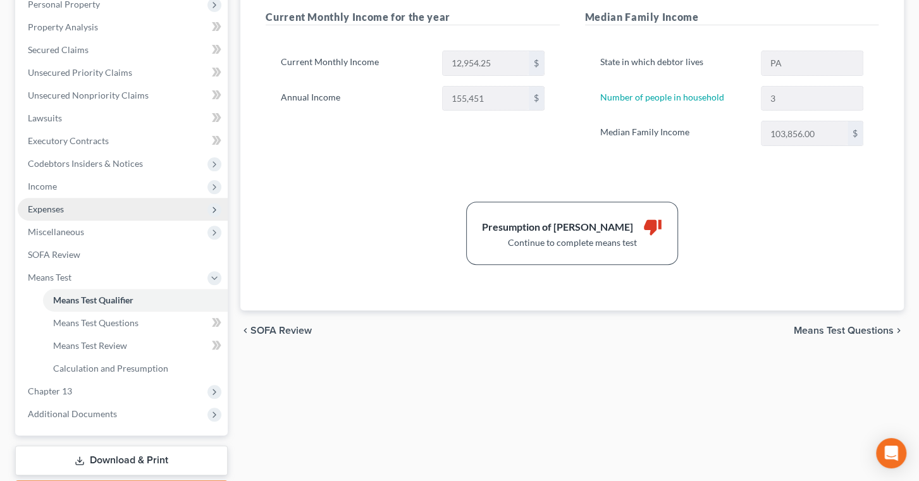
click at [104, 221] on span "Expenses" at bounding box center [123, 209] width 210 height 23
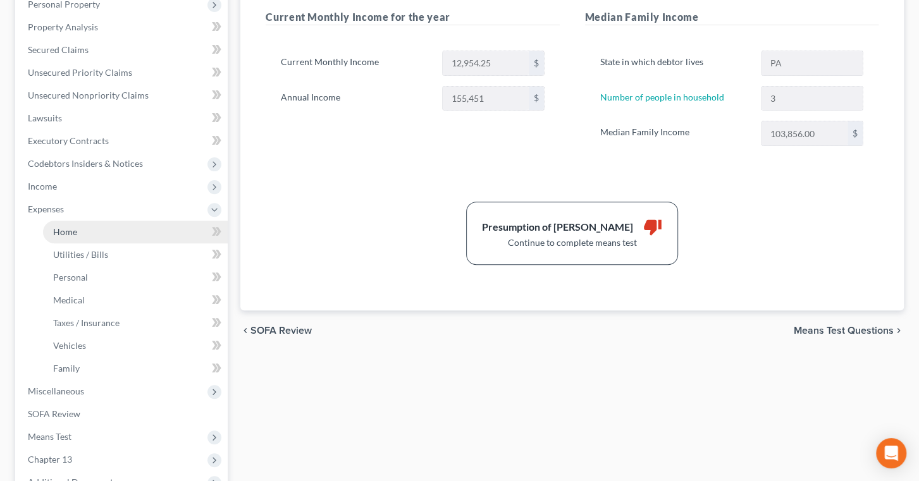
click at [118, 243] on link "Home" at bounding box center [135, 232] width 185 height 23
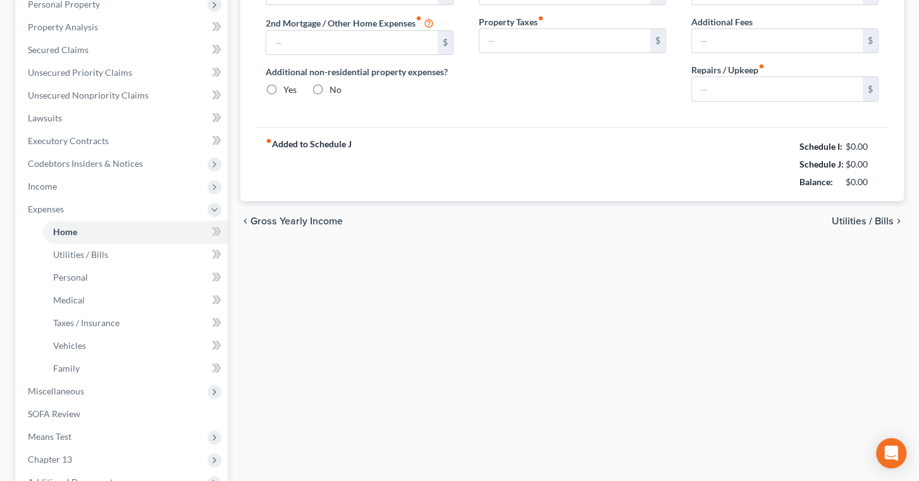
type input "1,726.48"
type input "1,910.00"
radio input "true"
type input "0.00"
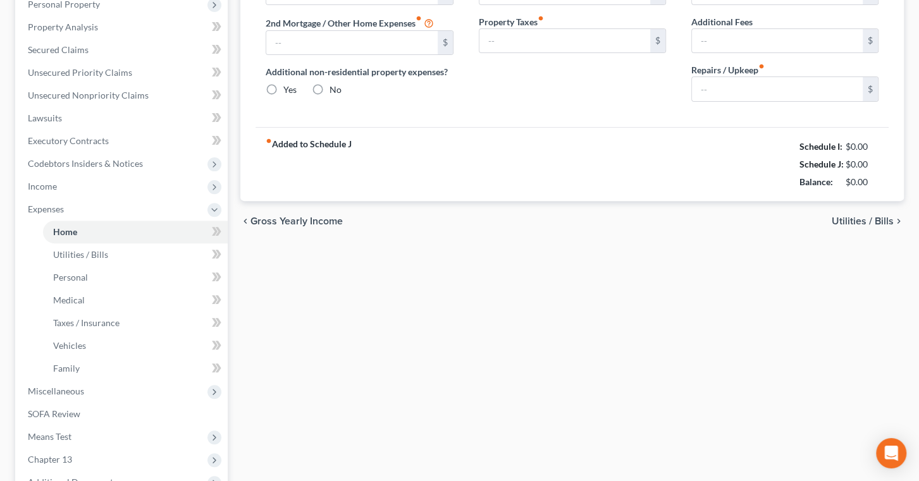
type input "0.00"
type input "250.00"
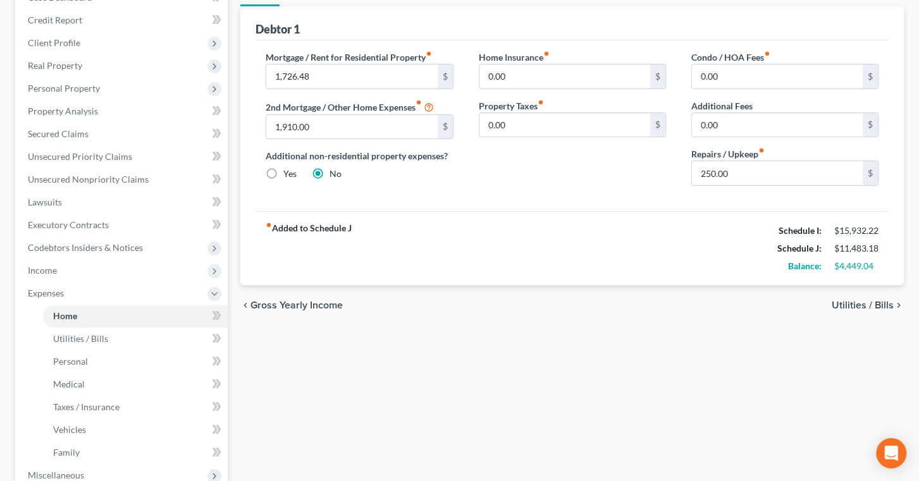
scroll to position [127, 0]
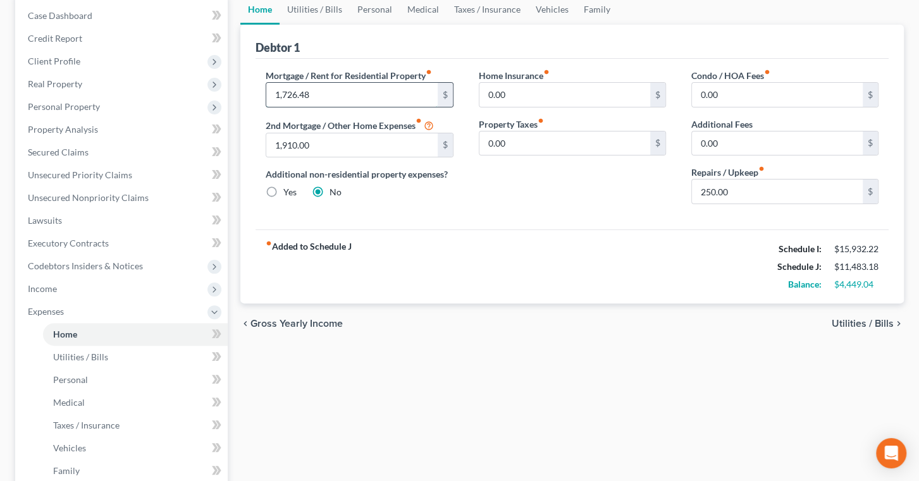
click at [300, 107] on input "1,726.48" at bounding box center [351, 95] width 171 height 24
click at [299, 107] on input "1,726.48" at bounding box center [351, 95] width 171 height 24
click at [297, 107] on input "1,726.48" at bounding box center [351, 95] width 171 height 24
click at [569, 214] on div "Home Insurance fiber_manual_record 0.00 $ Property Taxes fiber_manual_record 0.…" at bounding box center [572, 141] width 212 height 145
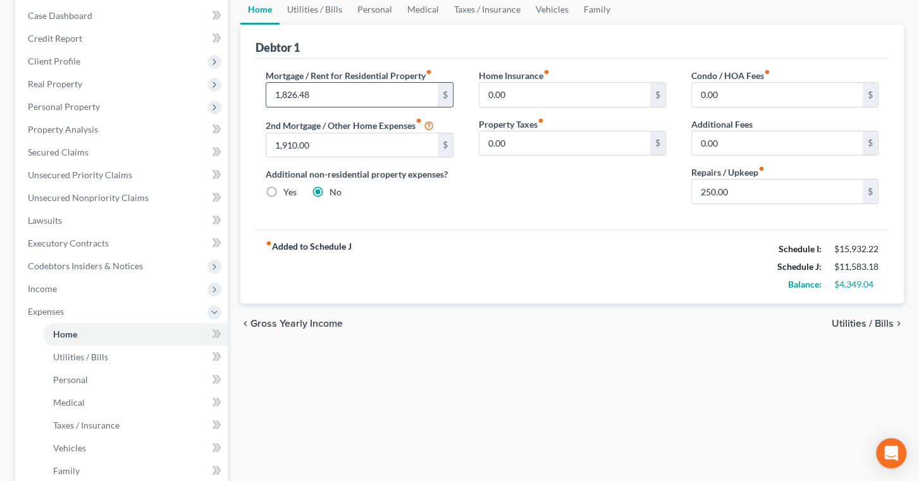
click at [298, 107] on input "1,826.48" at bounding box center [351, 95] width 171 height 24
drag, startPoint x: 329, startPoint y: 164, endPoint x: 310, endPoint y: 165, distance: 19.0
click at [310, 107] on input "126.48" at bounding box center [351, 95] width 171 height 24
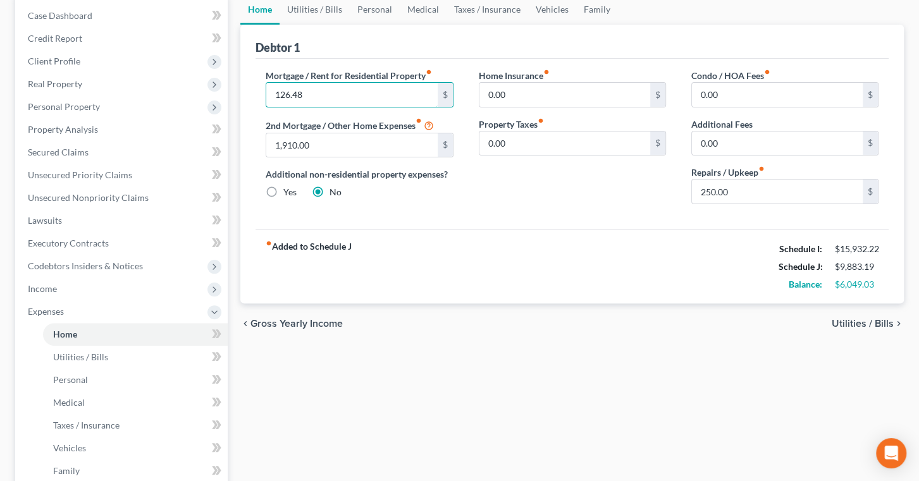
type input "126.48"
click at [712, 304] on div "fiber_manual_record Added to Schedule J Schedule I: $15,932.22 Schedule J: $9,8…" at bounding box center [571, 267] width 633 height 74
click at [342, 25] on link "Utilities / Bills" at bounding box center [315, 9] width 70 height 30
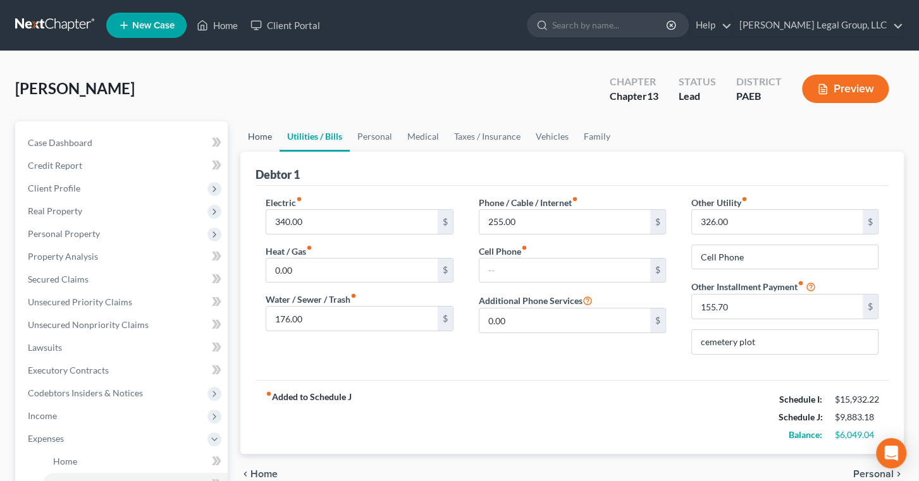
click at [261, 152] on link "Home" at bounding box center [259, 136] width 39 height 30
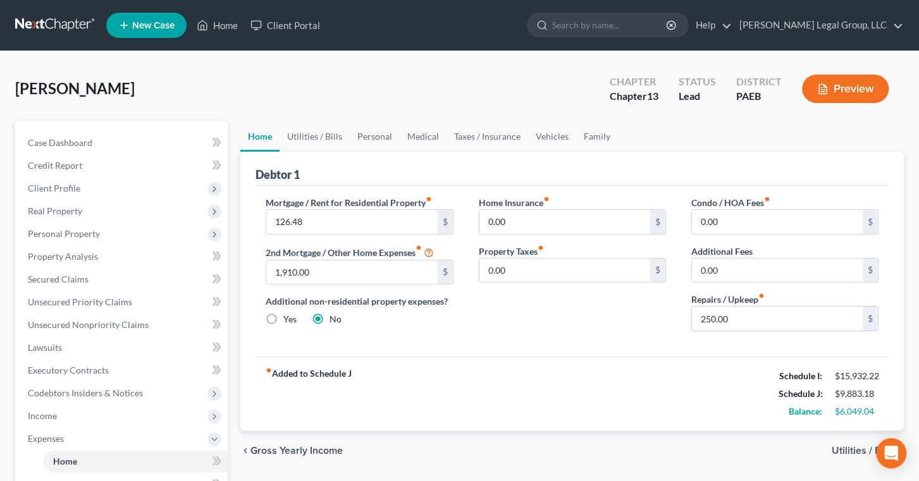
drag, startPoint x: 573, startPoint y: 190, endPoint x: 482, endPoint y: 221, distance: 96.2
click at [573, 186] on div "Debtor 1" at bounding box center [571, 169] width 633 height 34
drag, startPoint x: 590, startPoint y: 209, endPoint x: 341, endPoint y: 285, distance: 260.5
click at [590, 186] on div "Debtor 1" at bounding box center [571, 169] width 633 height 34
click at [341, 234] on input "126.48" at bounding box center [351, 222] width 171 height 24
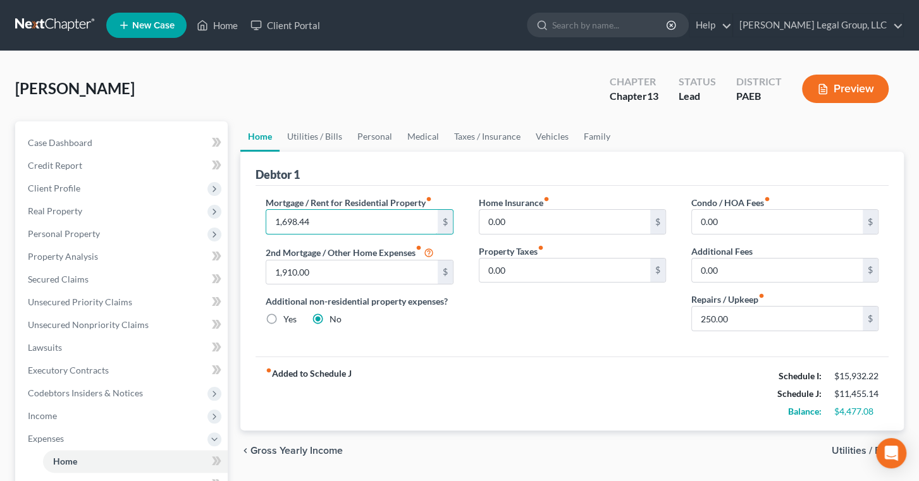
type input "1,698.44"
click at [557, 186] on div "Debtor 1" at bounding box center [571, 169] width 633 height 34
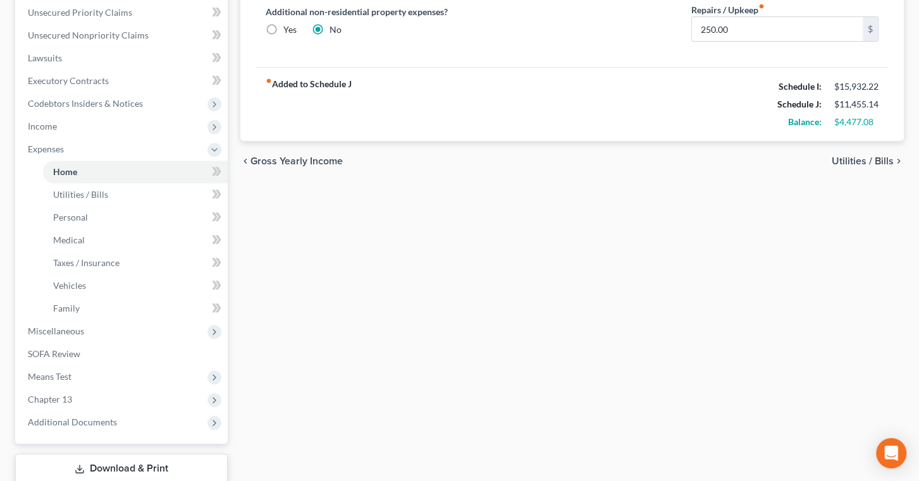
scroll to position [230, 0]
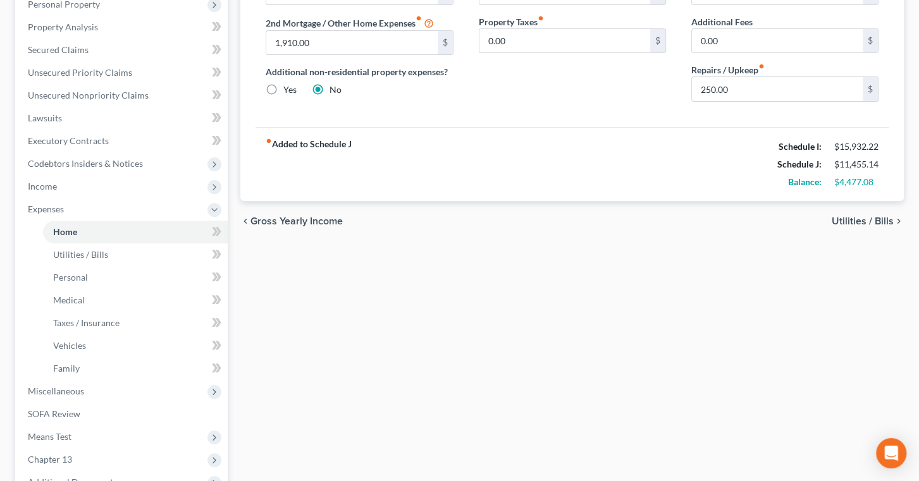
click at [608, 112] on div "Home Insurance fiber_manual_record 0.00 $ Property Taxes fiber_manual_record 0.…" at bounding box center [572, 38] width 212 height 145
click at [117, 198] on span "Income" at bounding box center [123, 186] width 210 height 23
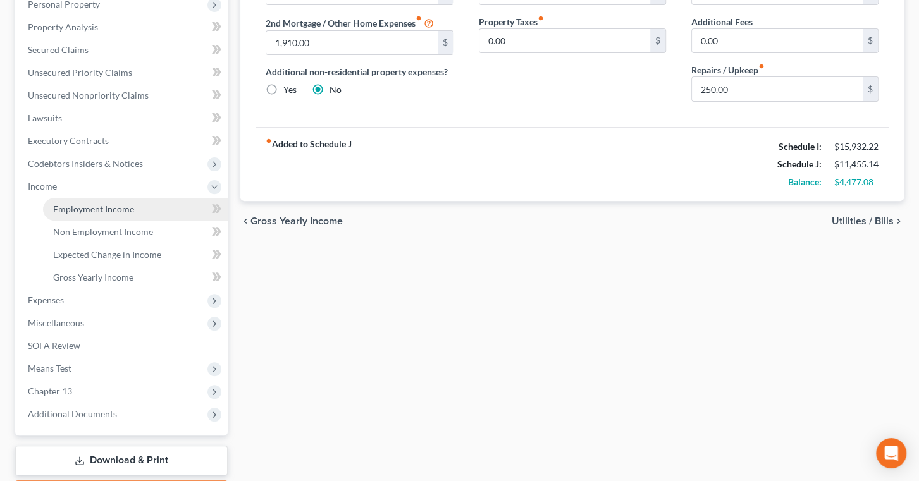
click at [102, 214] on span "Employment Income" at bounding box center [93, 209] width 81 height 11
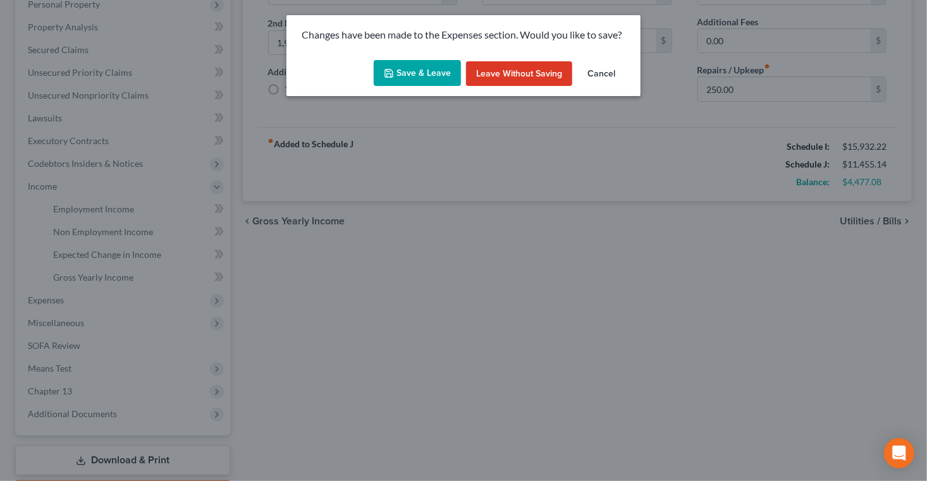
drag, startPoint x: 550, startPoint y: 98, endPoint x: 188, endPoint y: 307, distance: 417.6
click at [550, 87] on button "Leave without Saving" at bounding box center [519, 73] width 106 height 25
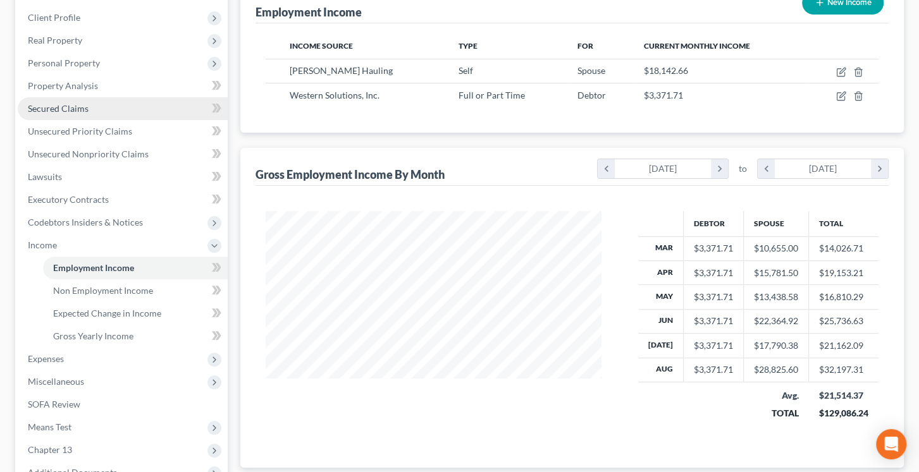
scroll to position [287, 0]
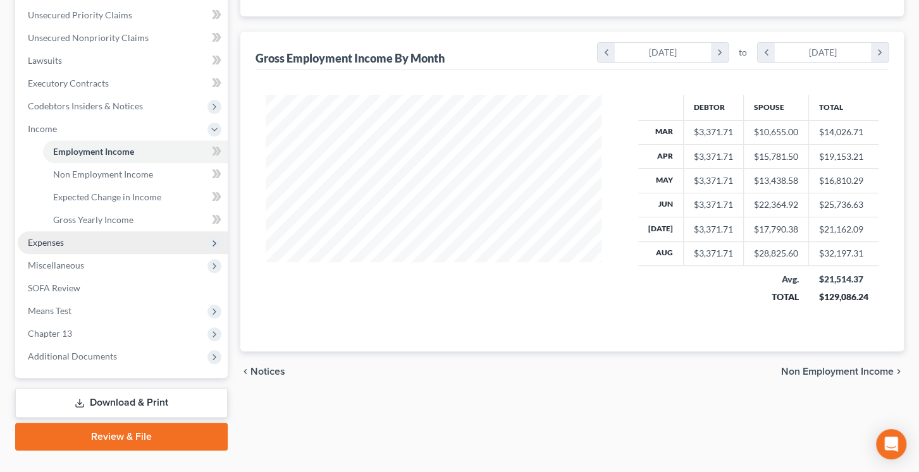
click at [94, 254] on span "Expenses" at bounding box center [123, 242] width 210 height 23
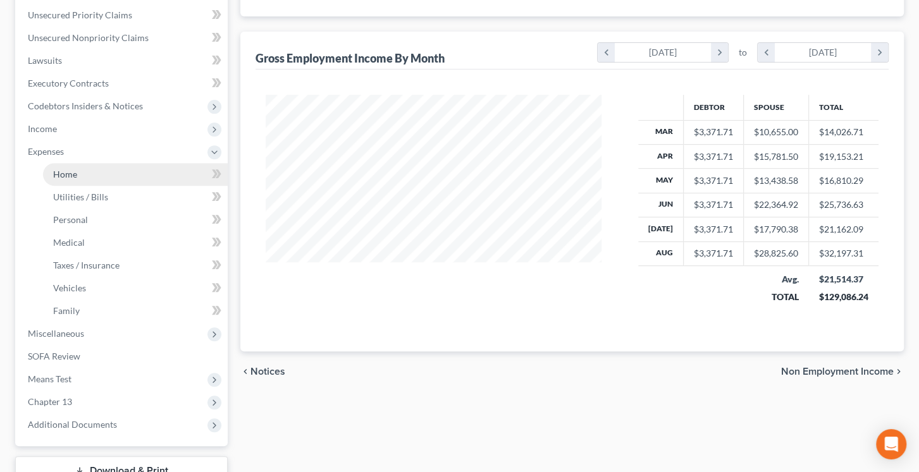
click at [110, 186] on link "Home" at bounding box center [135, 174] width 185 height 23
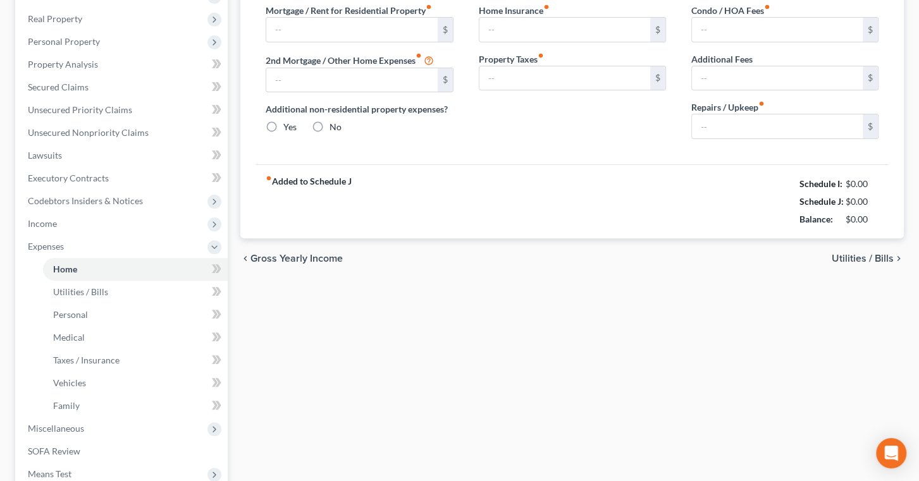
type input "1,726.48"
type input "1,910.00"
radio input "true"
type input "0.00"
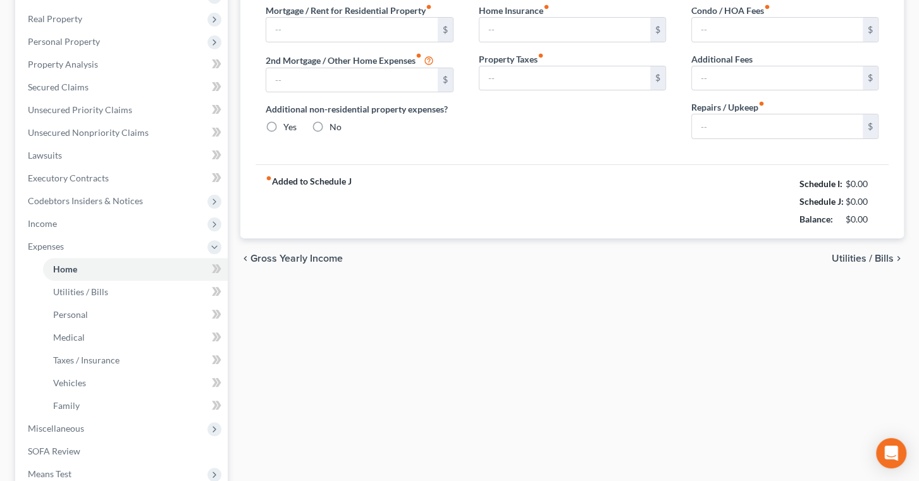
type input "0.00"
type input "250.00"
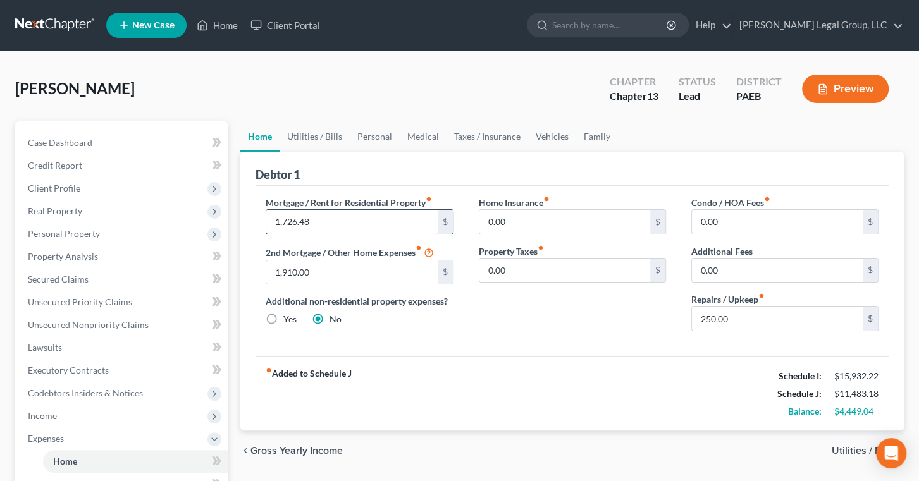
click at [299, 234] on input "1,726.48" at bounding box center [351, 222] width 171 height 24
click at [302, 234] on input "1,726.48" at bounding box center [351, 222] width 171 height 24
click at [298, 234] on input "1,726.48" at bounding box center [351, 222] width 171 height 24
click at [311, 234] on input "1,726.48" at bounding box center [351, 222] width 171 height 24
click at [297, 234] on input "1,725.48" at bounding box center [351, 222] width 171 height 24
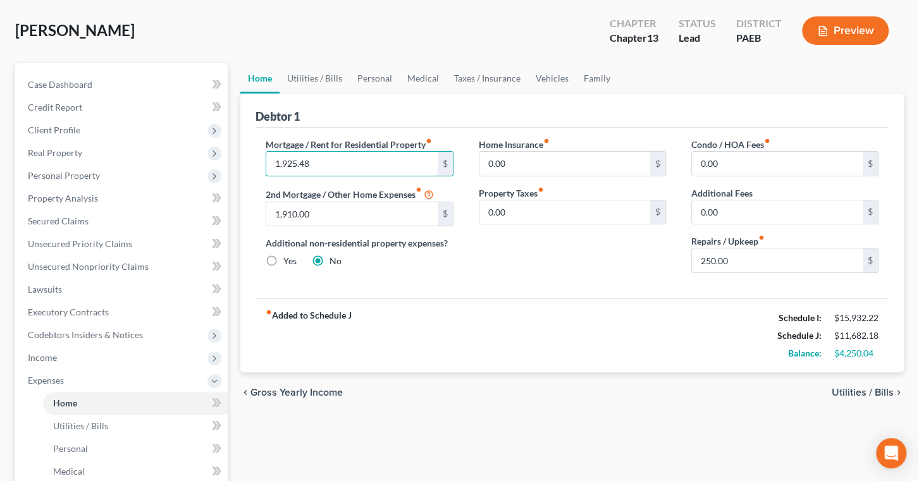
scroll to position [57, 0]
type input "1,925.48"
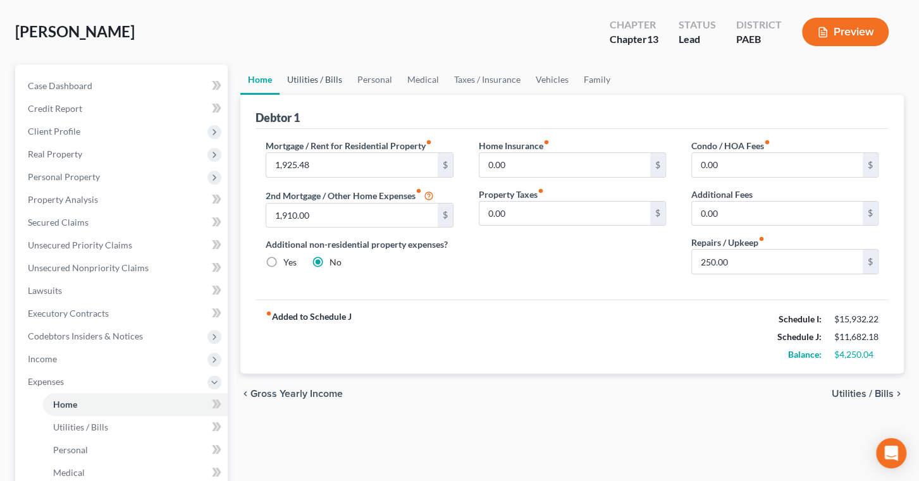
click at [341, 95] on link "Utilities / Bills" at bounding box center [315, 80] width 70 height 30
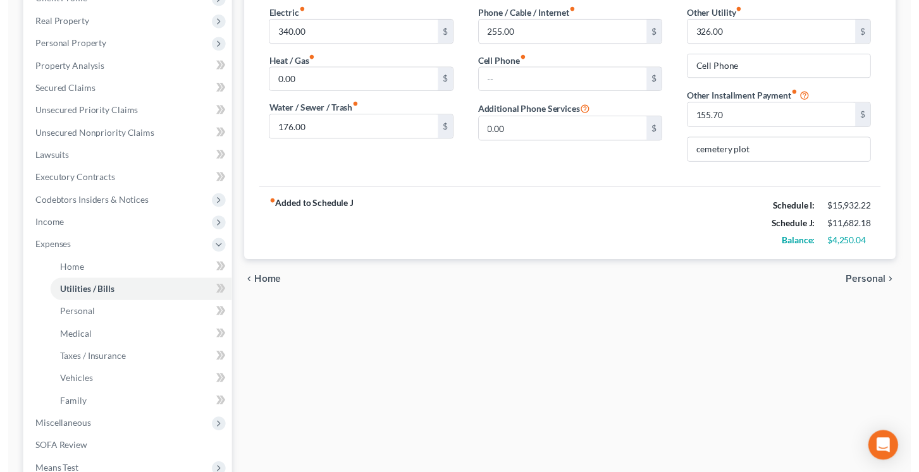
scroll to position [230, 0]
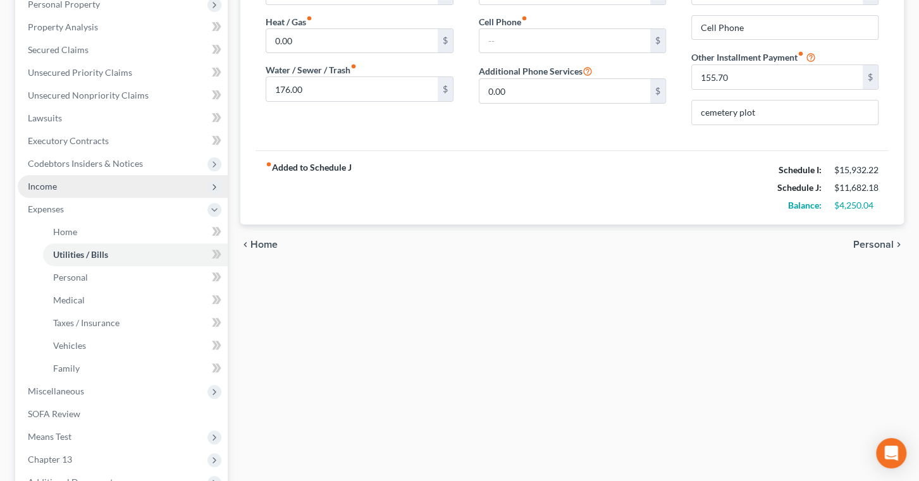
click at [117, 198] on span "Income" at bounding box center [123, 186] width 210 height 23
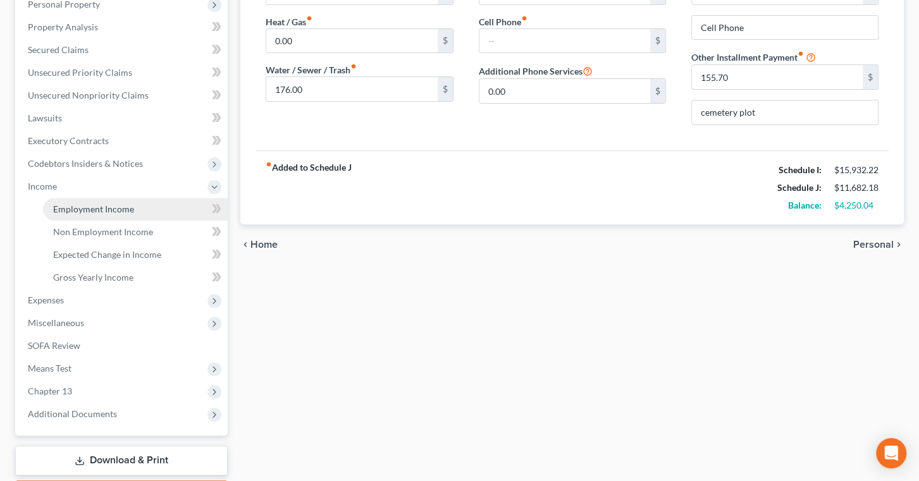
click at [123, 214] on span "Employment Income" at bounding box center [93, 209] width 81 height 11
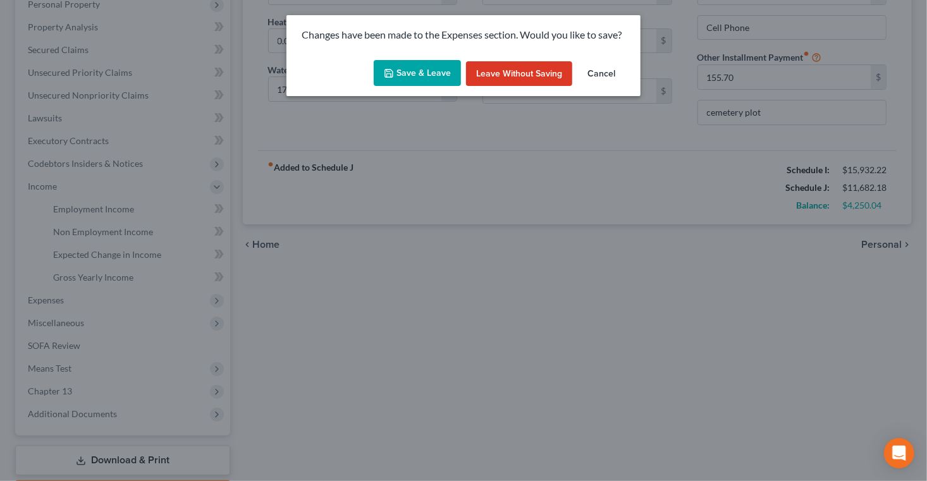
drag, startPoint x: 412, startPoint y: 85, endPoint x: 95, endPoint y: 351, distance: 413.4
click at [411, 87] on button "Save & Leave" at bounding box center [417, 73] width 87 height 27
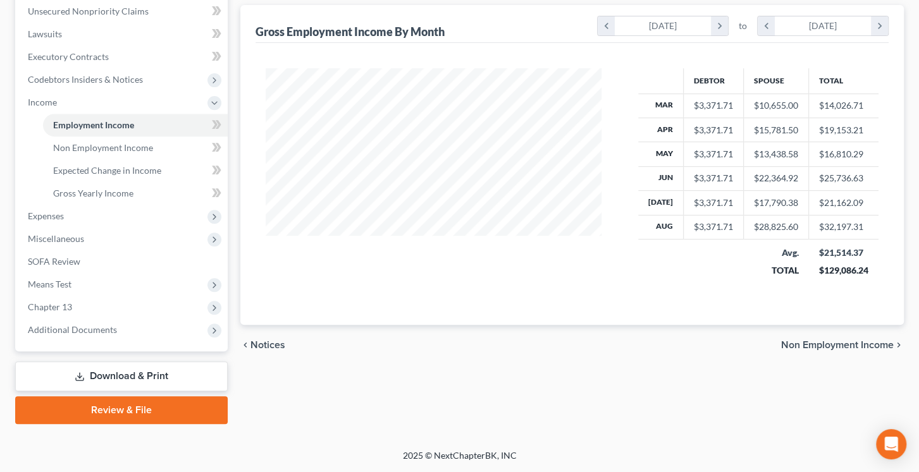
scroll to position [507, 0]
click at [109, 273] on span "Means Test" at bounding box center [123, 284] width 210 height 23
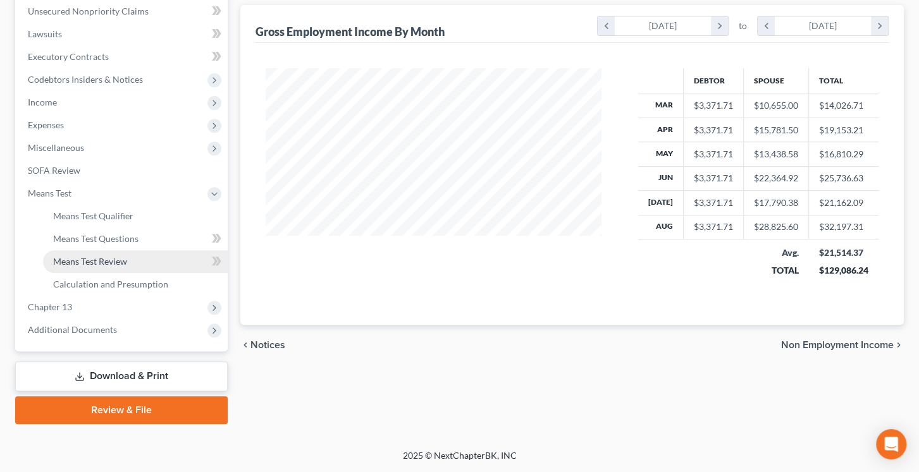
click at [127, 256] on span "Means Test Review" at bounding box center [90, 261] width 74 height 11
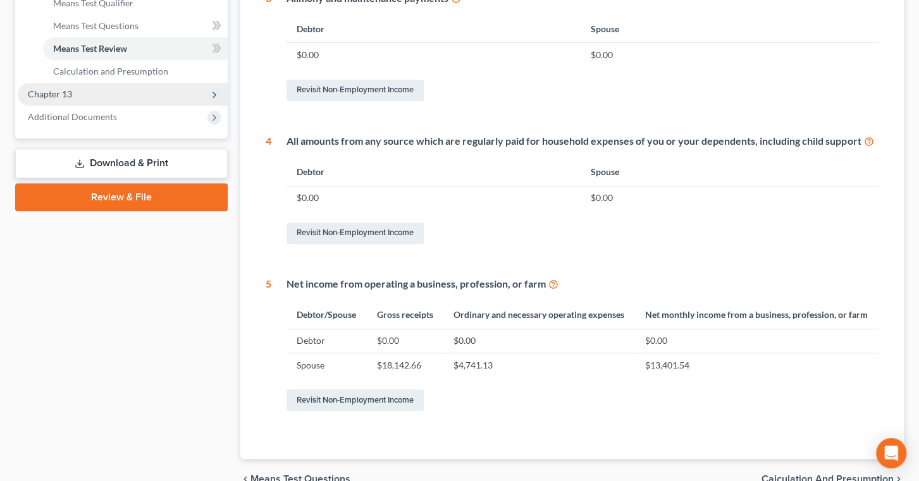
scroll to position [544, 0]
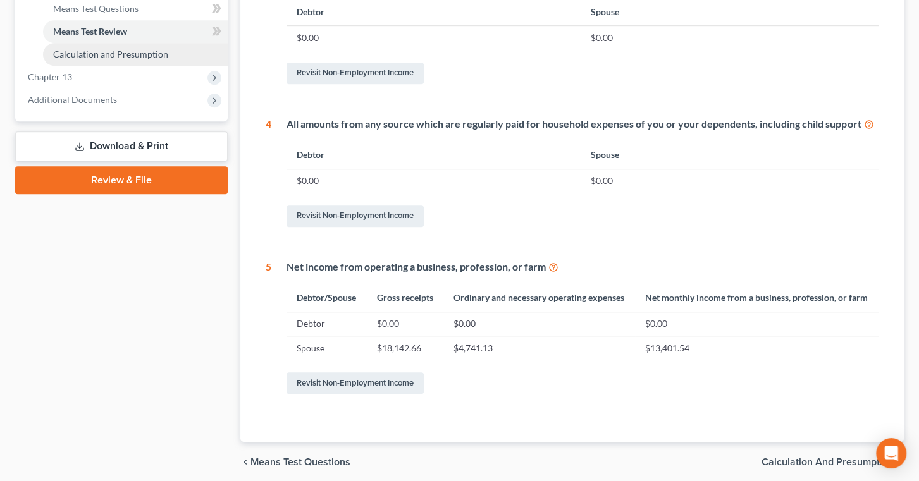
click at [158, 59] on span "Calculation and Presumption" at bounding box center [110, 54] width 115 height 11
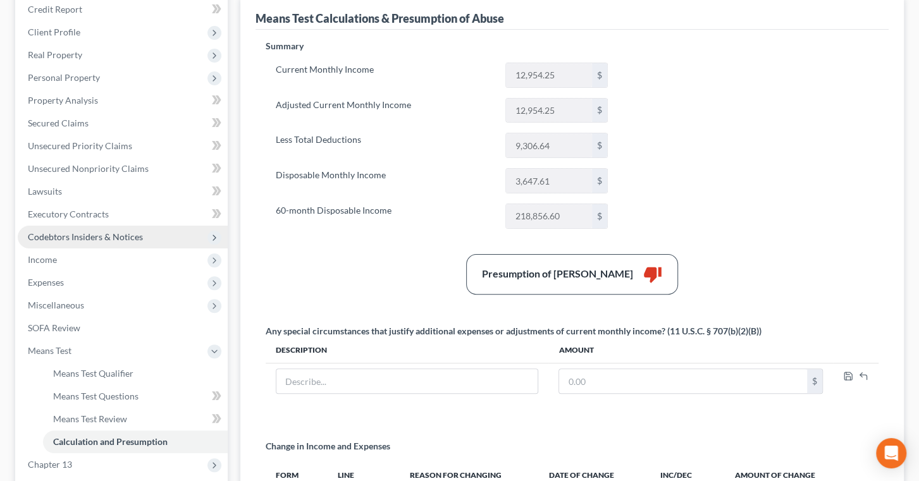
scroll to position [386, 0]
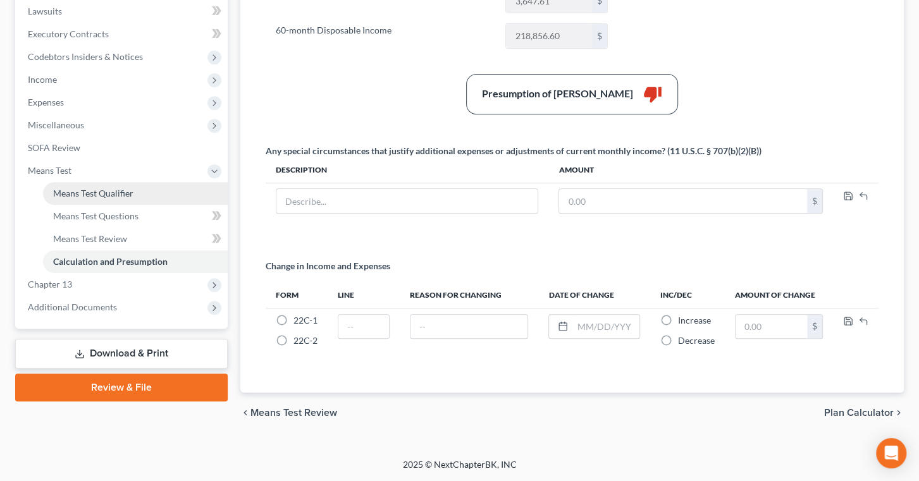
click at [112, 205] on link "Means Test Qualifier" at bounding box center [135, 193] width 185 height 23
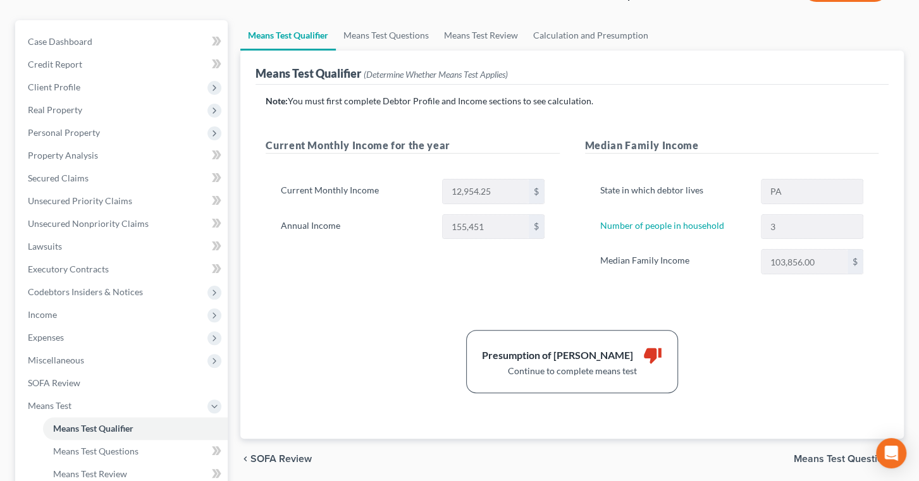
scroll to position [95, 0]
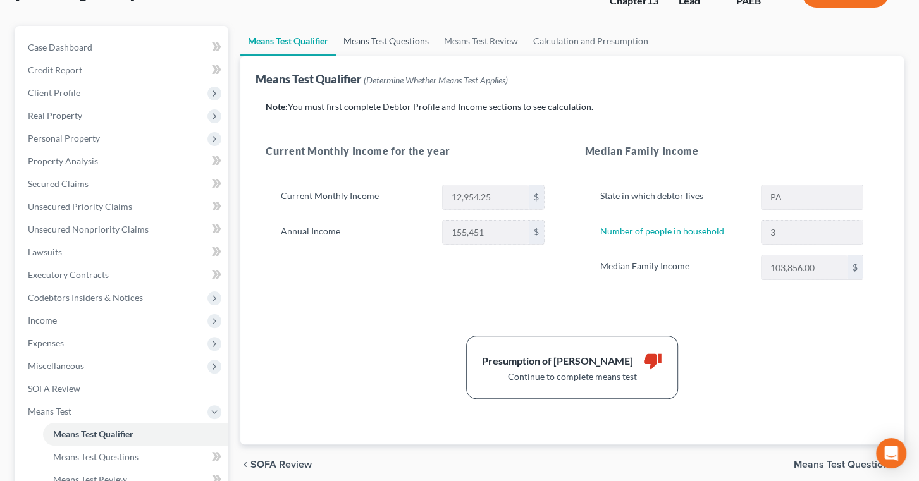
click at [421, 56] on link "Means Test Questions" at bounding box center [386, 41] width 101 height 30
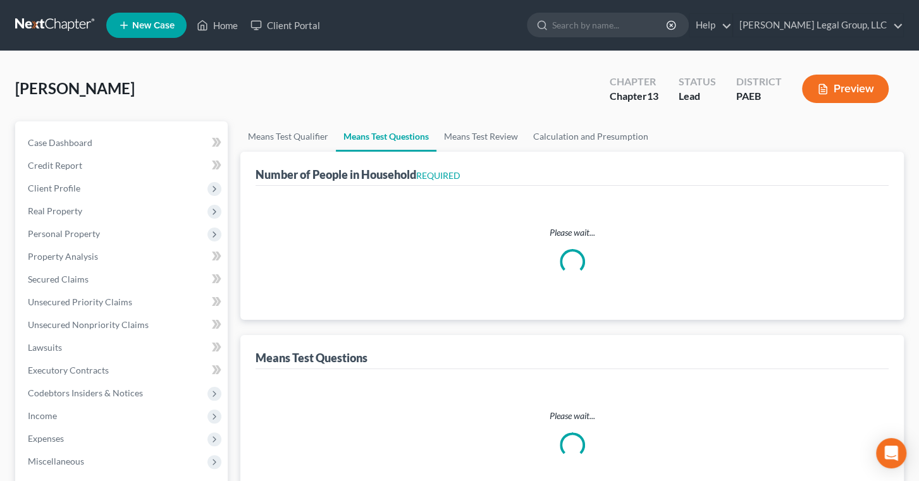
select select "0"
select select "60"
select select "0"
select select "60"
select select "3"
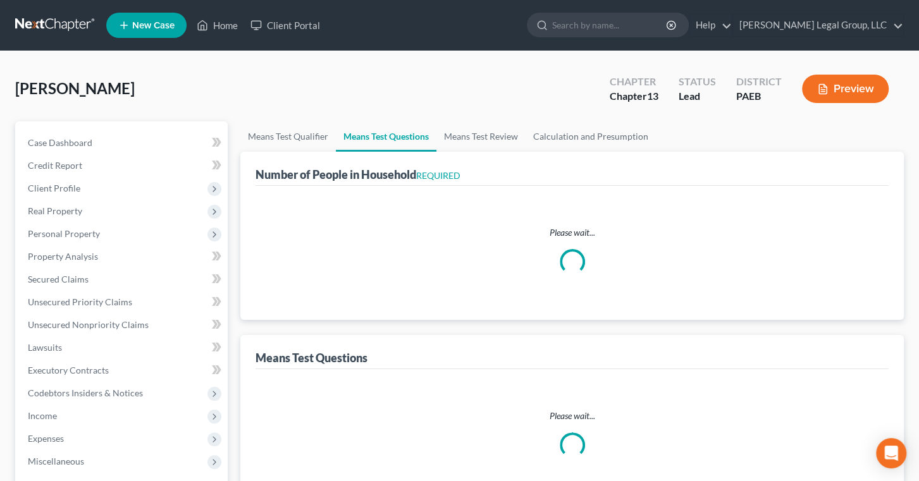
select select "0"
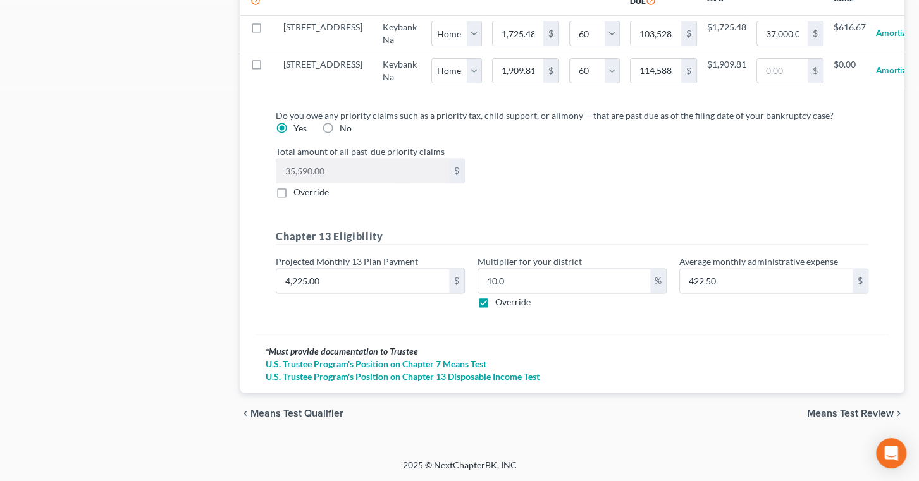
scroll to position [1609, 0]
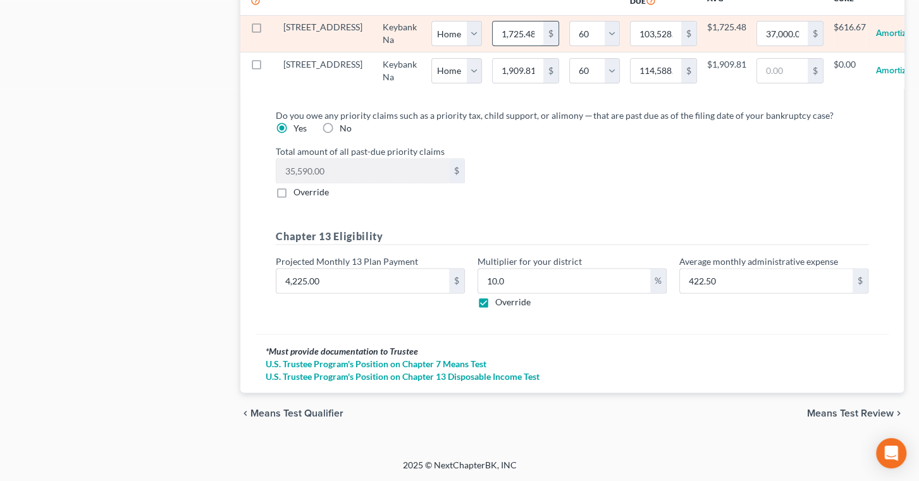
click at [543, 46] on input "1,725.48" at bounding box center [518, 34] width 51 height 24
click at [531, 46] on input "1,725.48" at bounding box center [518, 34] width 51 height 24
click at [534, 46] on input "1,725.48" at bounding box center [518, 34] width 51 height 24
click at [533, 46] on input "1,725.48" at bounding box center [518, 34] width 51 height 24
type input "1,925.48"
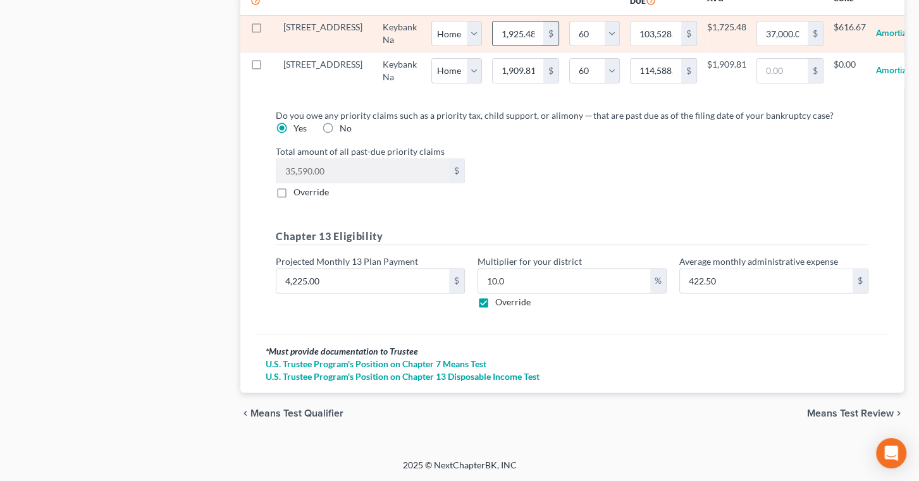
type input "115,528.80"
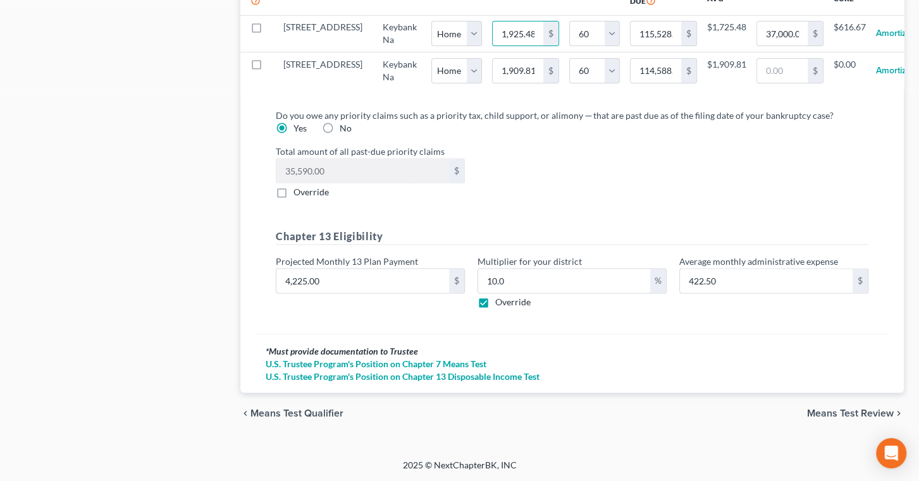
select select "0"
select select "60"
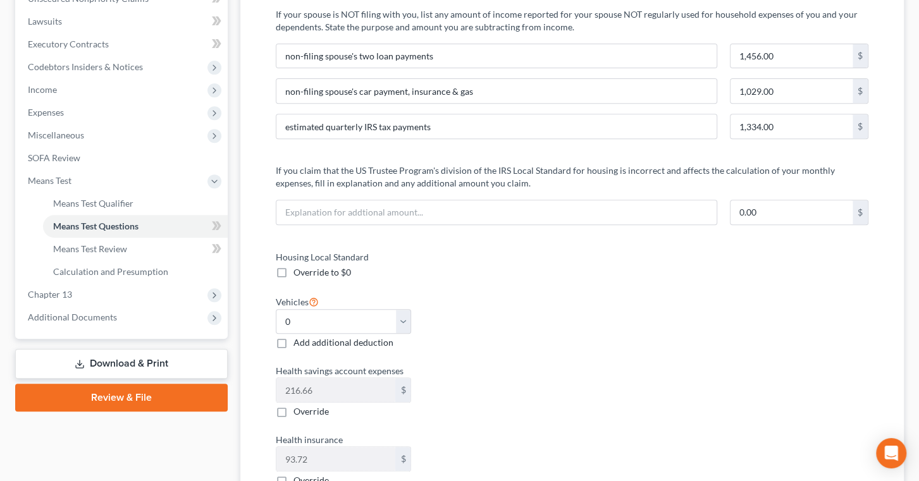
scroll to position [230, 0]
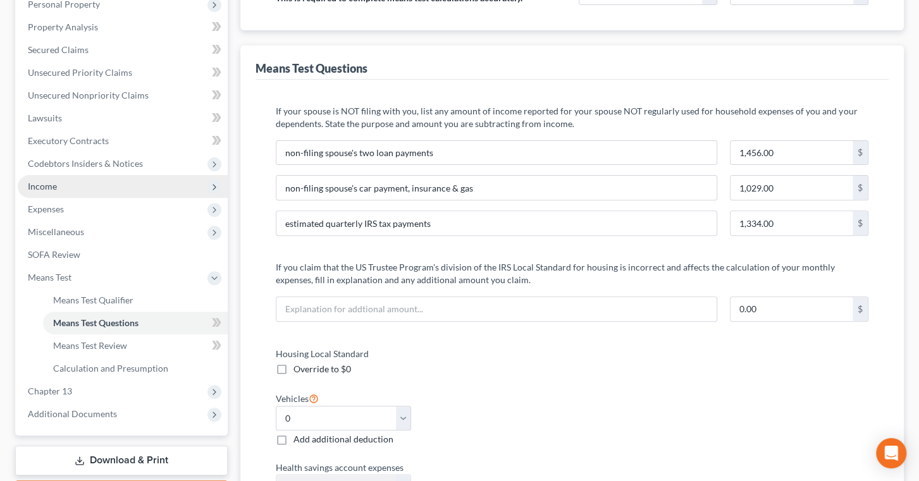
drag, startPoint x: 106, startPoint y: 279, endPoint x: 95, endPoint y: 298, distance: 22.4
click at [105, 198] on span "Income" at bounding box center [123, 186] width 210 height 23
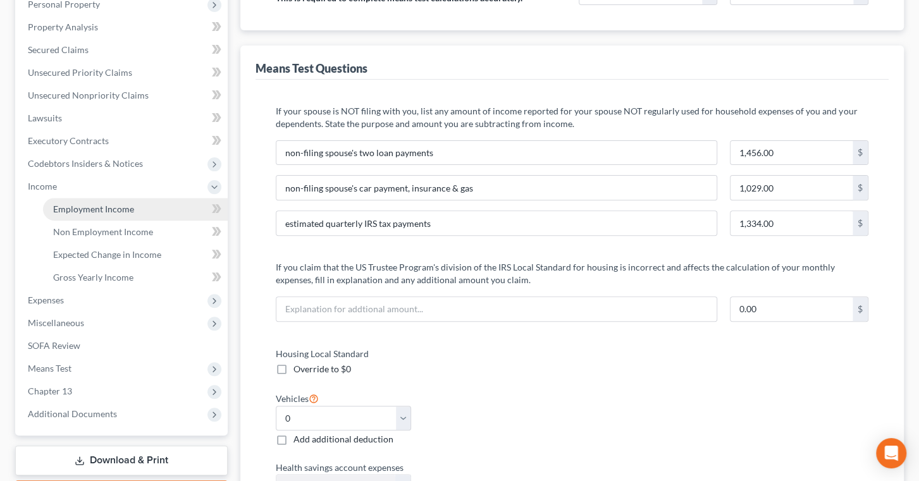
click at [89, 214] on span "Employment Income" at bounding box center [93, 209] width 81 height 11
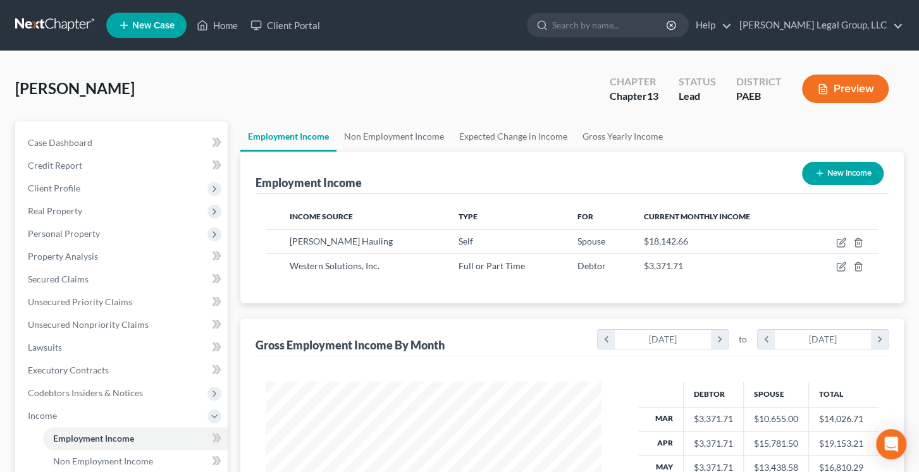
click at [833, 103] on button "Preview" at bounding box center [845, 89] width 87 height 28
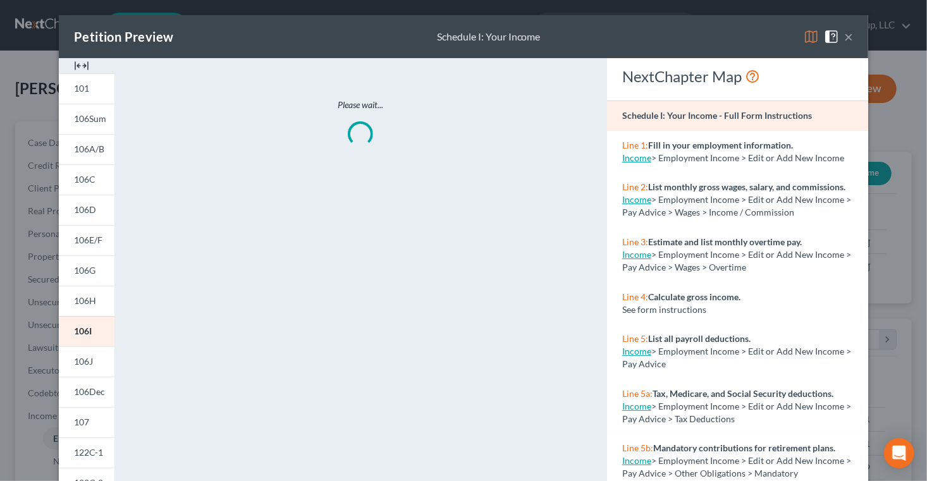
click at [819, 44] on img at bounding box center [811, 36] width 15 height 15
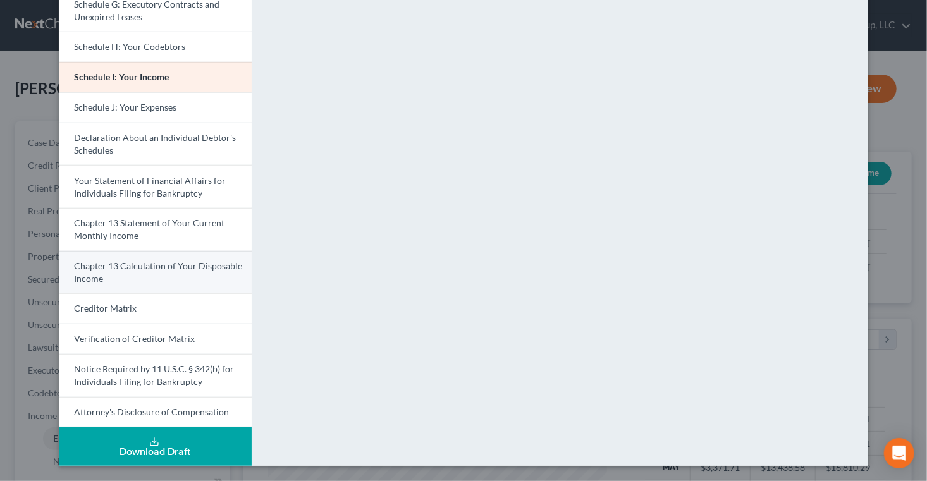
click at [111, 261] on span "Chapter 13 Calculation of Your Disposable Income" at bounding box center [158, 272] width 168 height 23
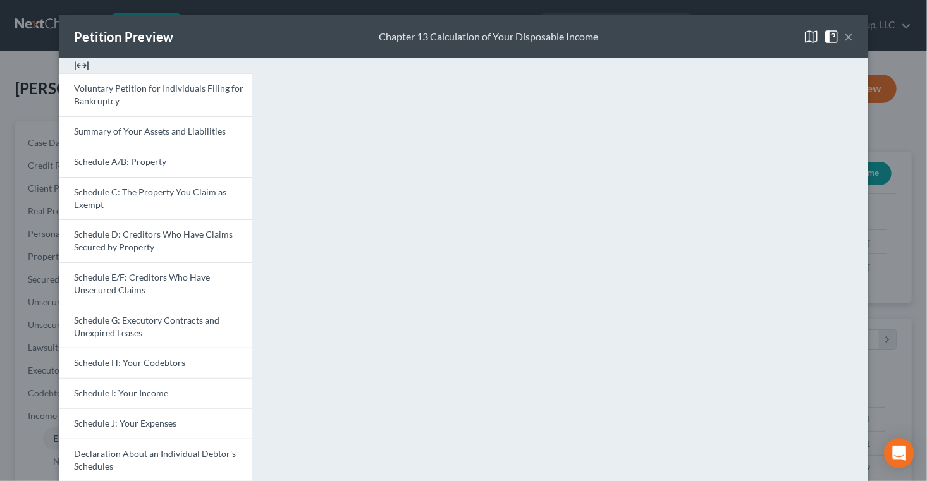
click at [853, 41] on button "×" at bounding box center [848, 36] width 9 height 15
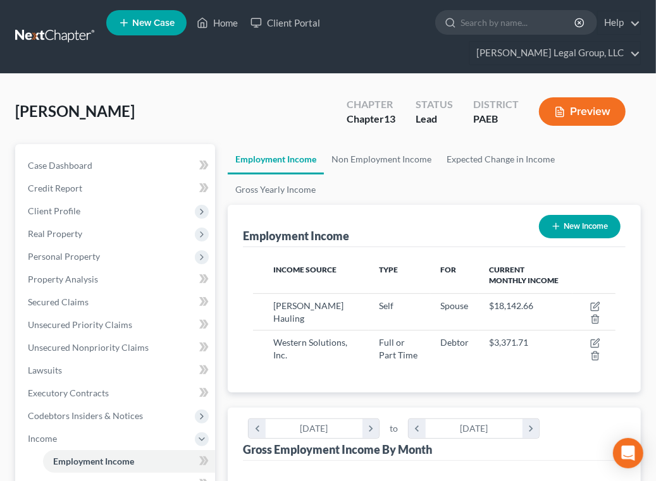
scroll to position [171, 370]
